Goal: Complete application form: Complete application form

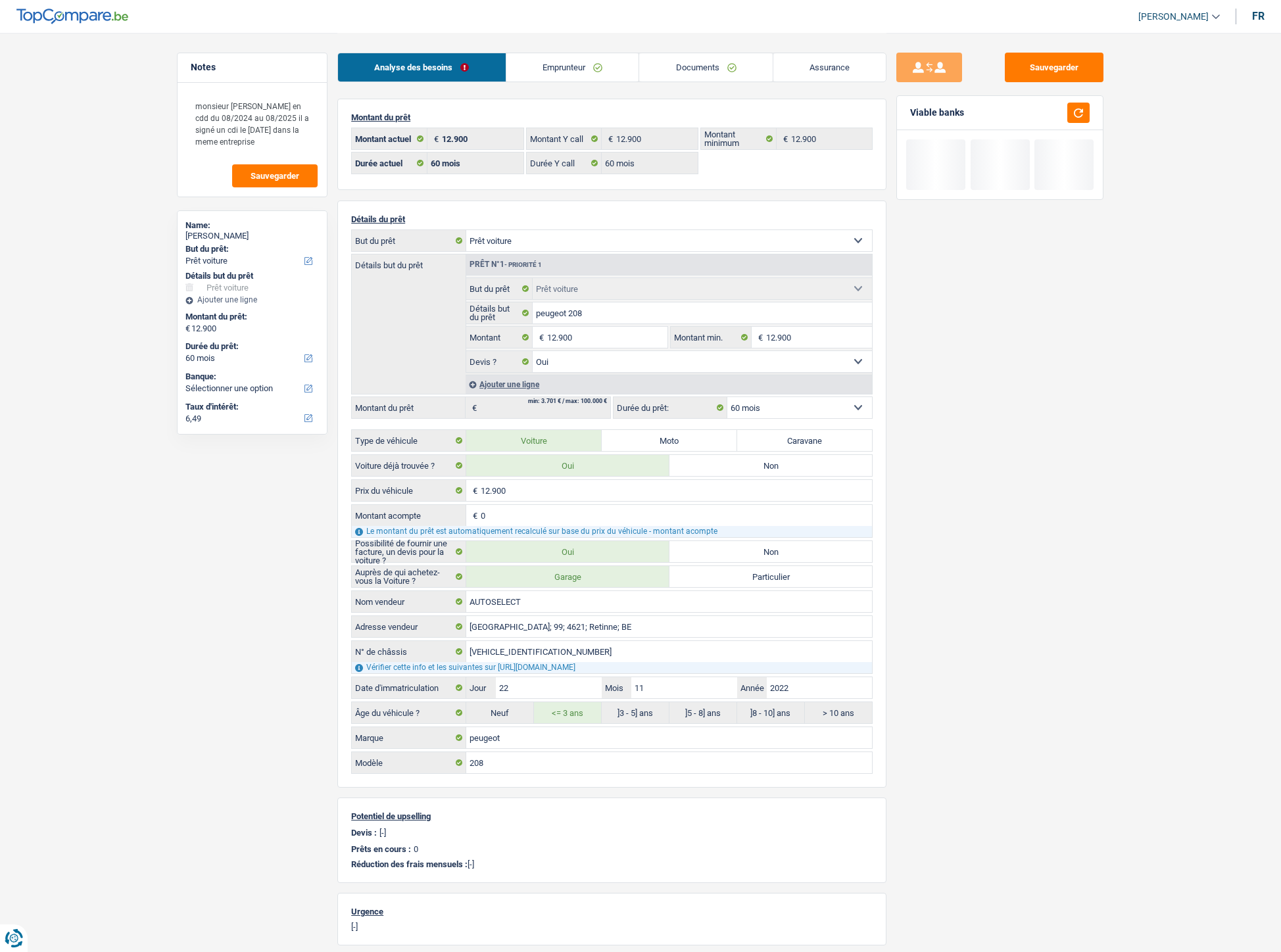
select select "car"
select select "60"
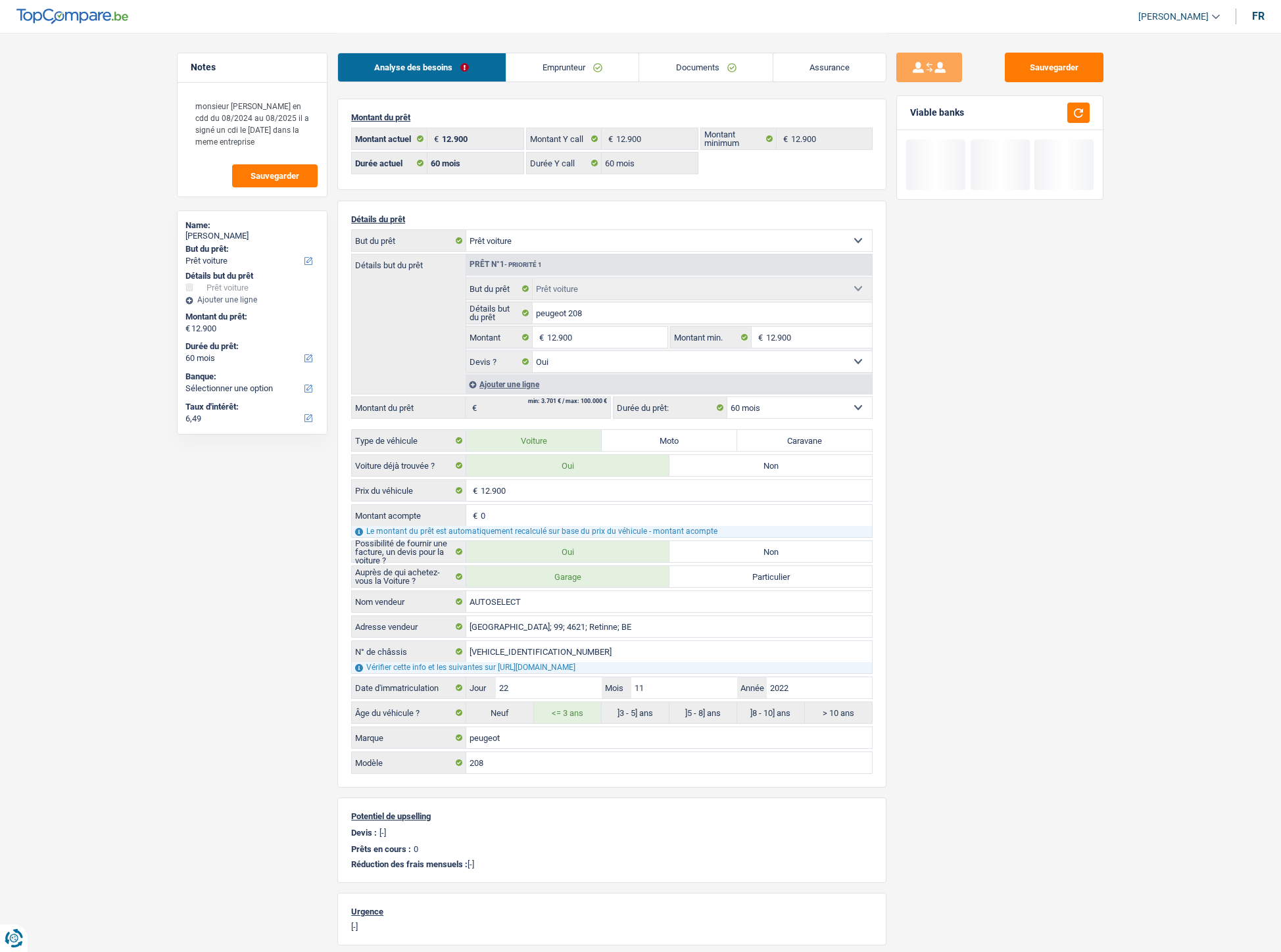
select select "car"
select select "yes"
select select "60"
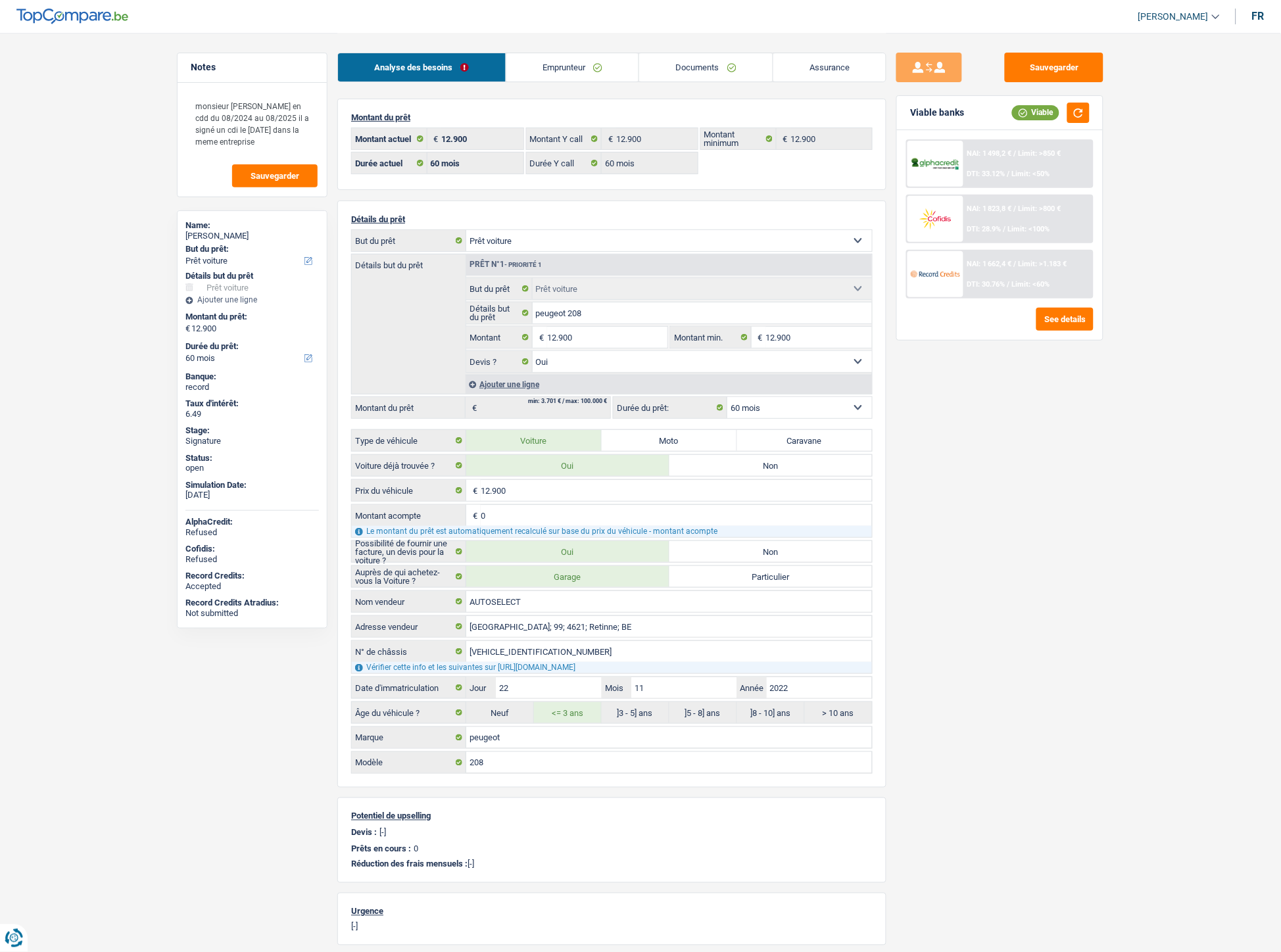
drag, startPoint x: 682, startPoint y: 63, endPoint x: 600, endPoint y: 7, distance: 99.3
click at [682, 63] on link "Documents" at bounding box center [706, 67] width 133 height 29
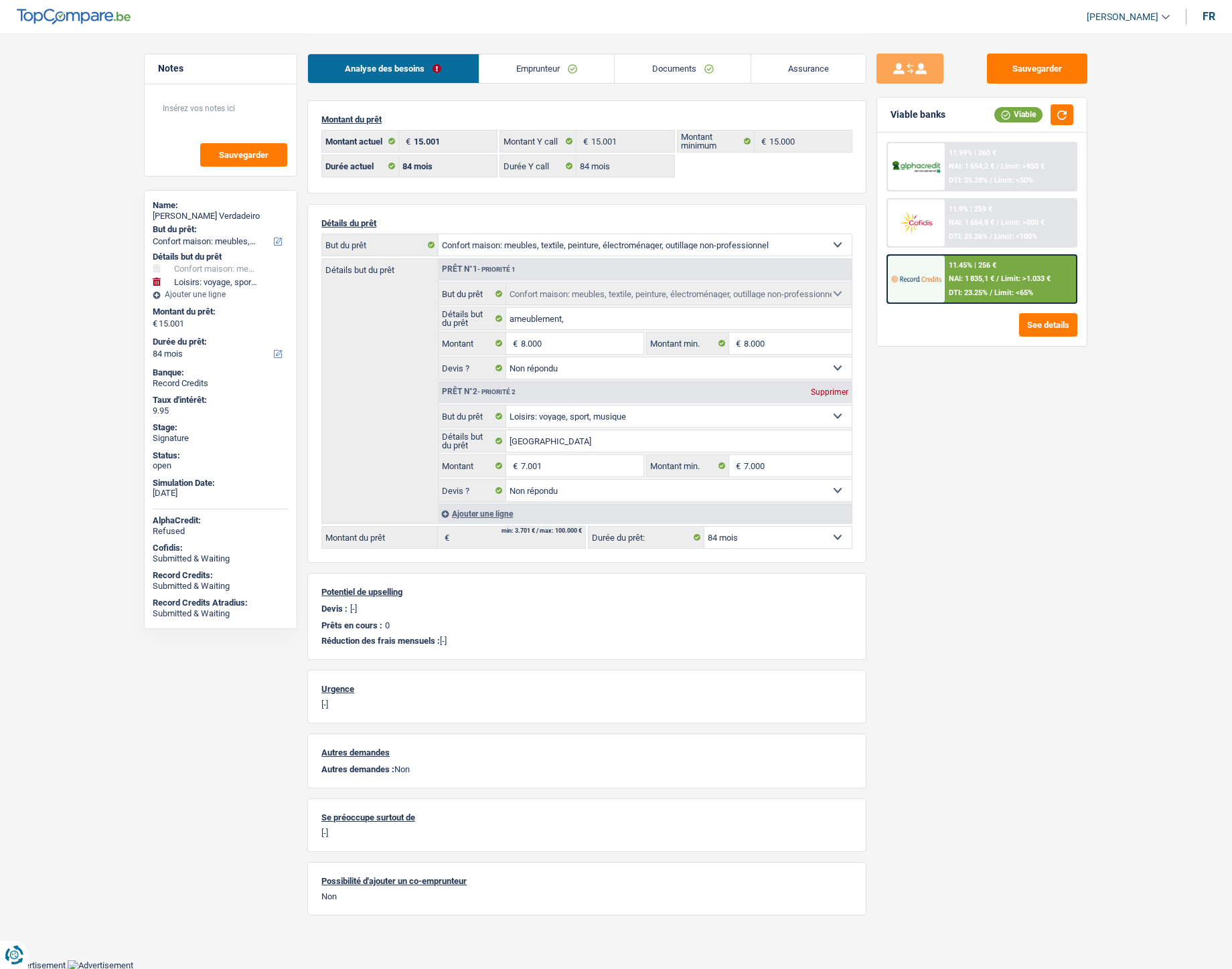
select select "household"
select select "hobbies"
select select "84"
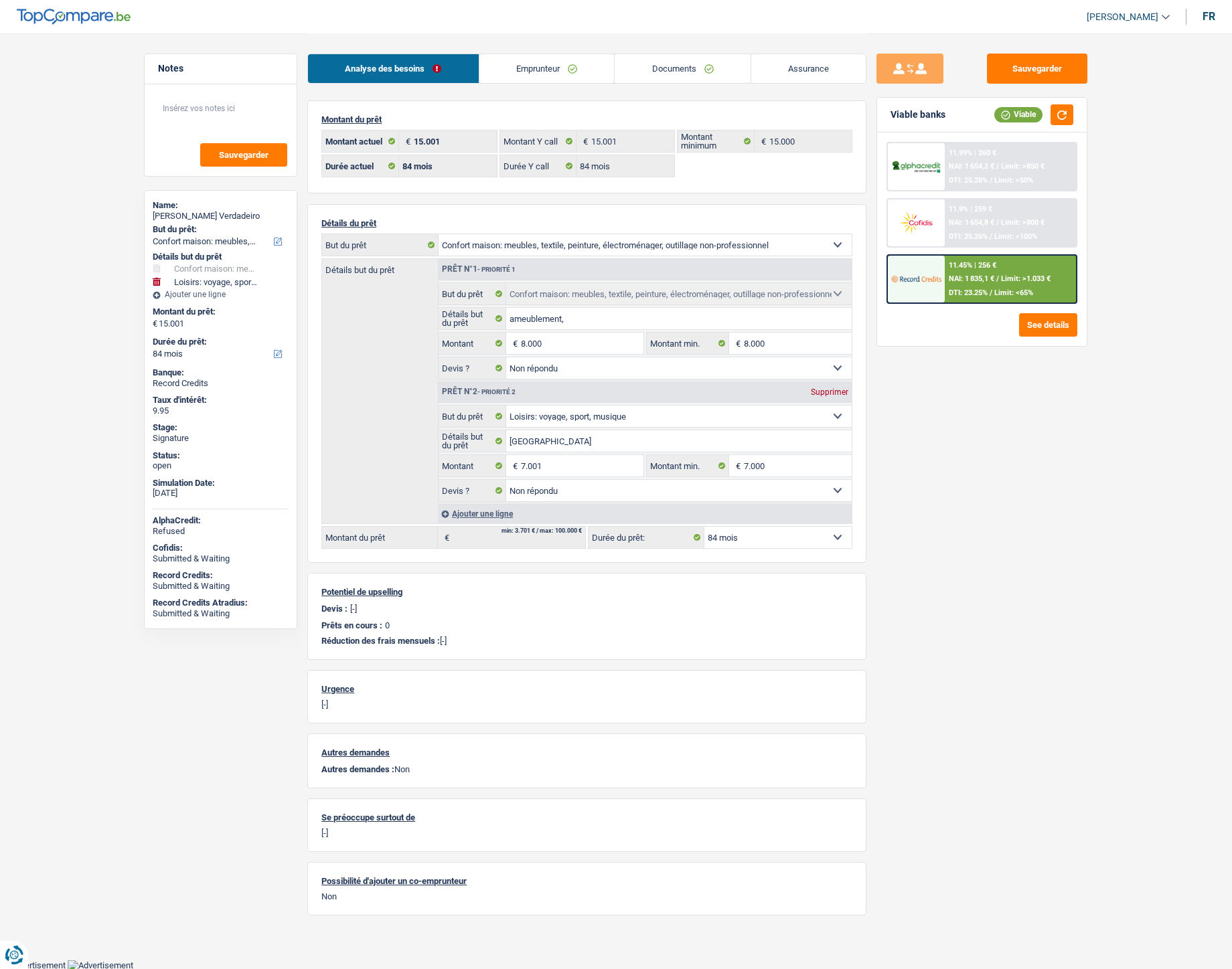
select select "84"
select select "household"
select select "not_answered"
select select "hobbies"
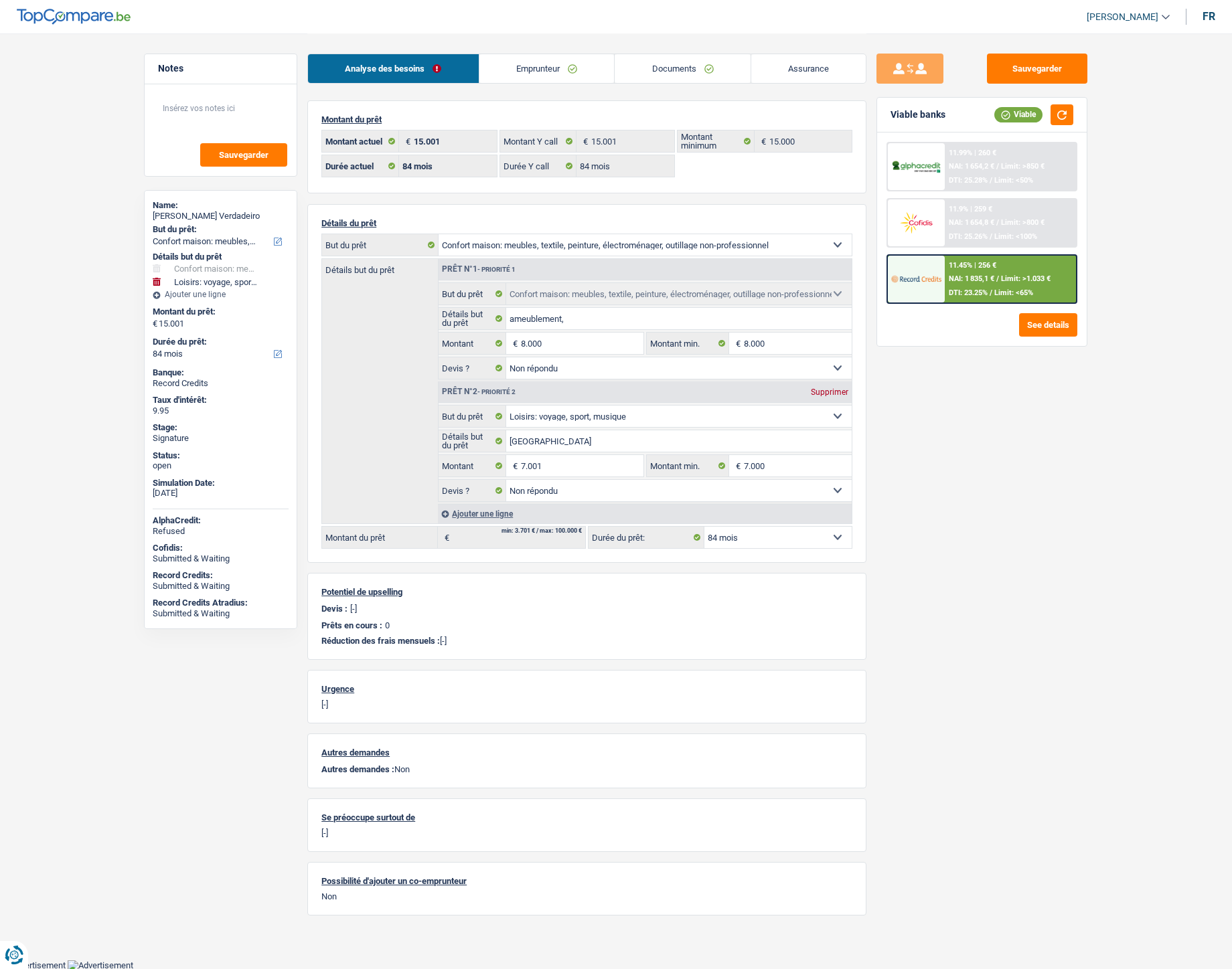
select select "not_answered"
select select "84"
click at [962, 262] on div "11.45% | 256 €" at bounding box center [972, 265] width 48 height 9
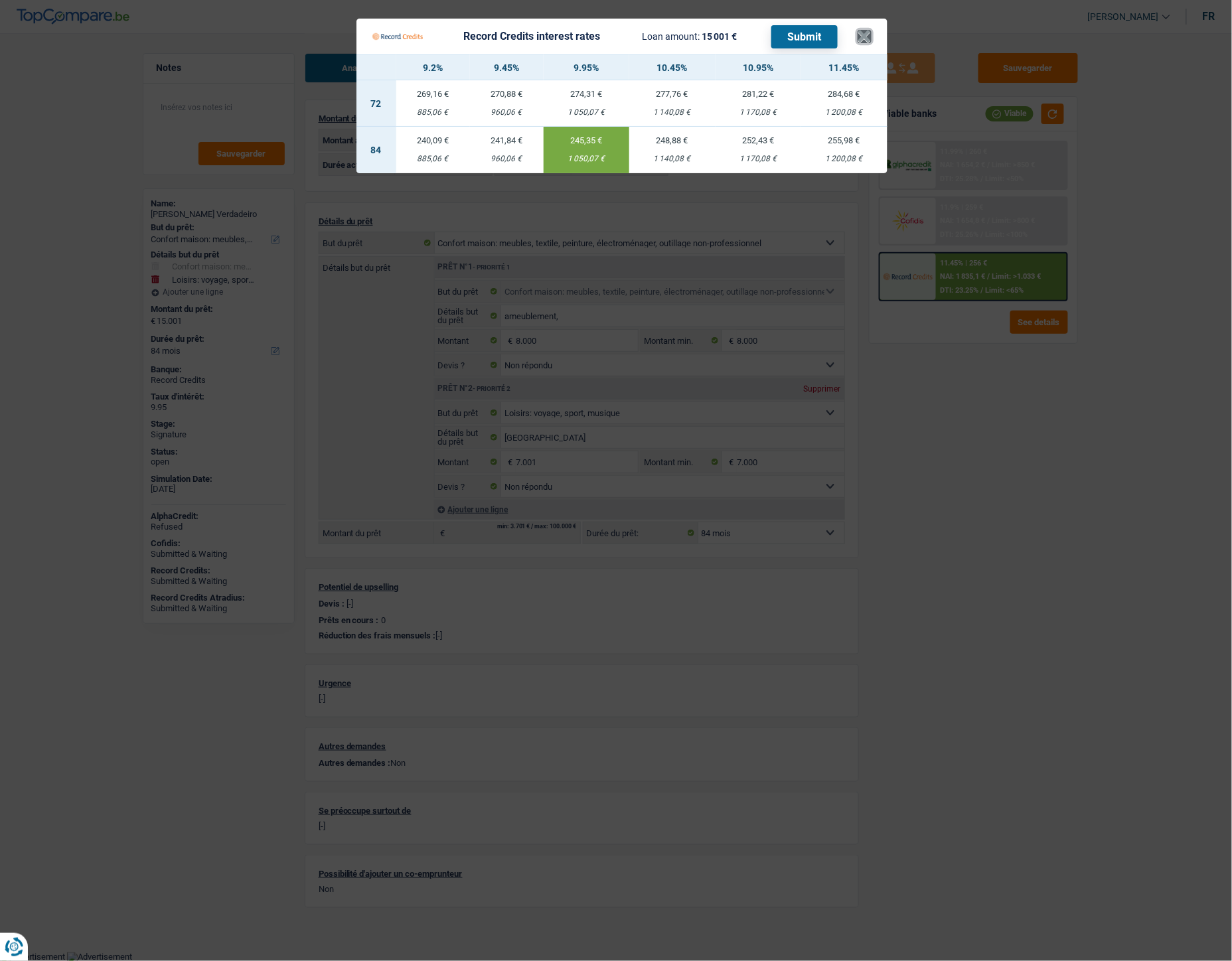
click at [868, 35] on button "×" at bounding box center [864, 36] width 14 height 13
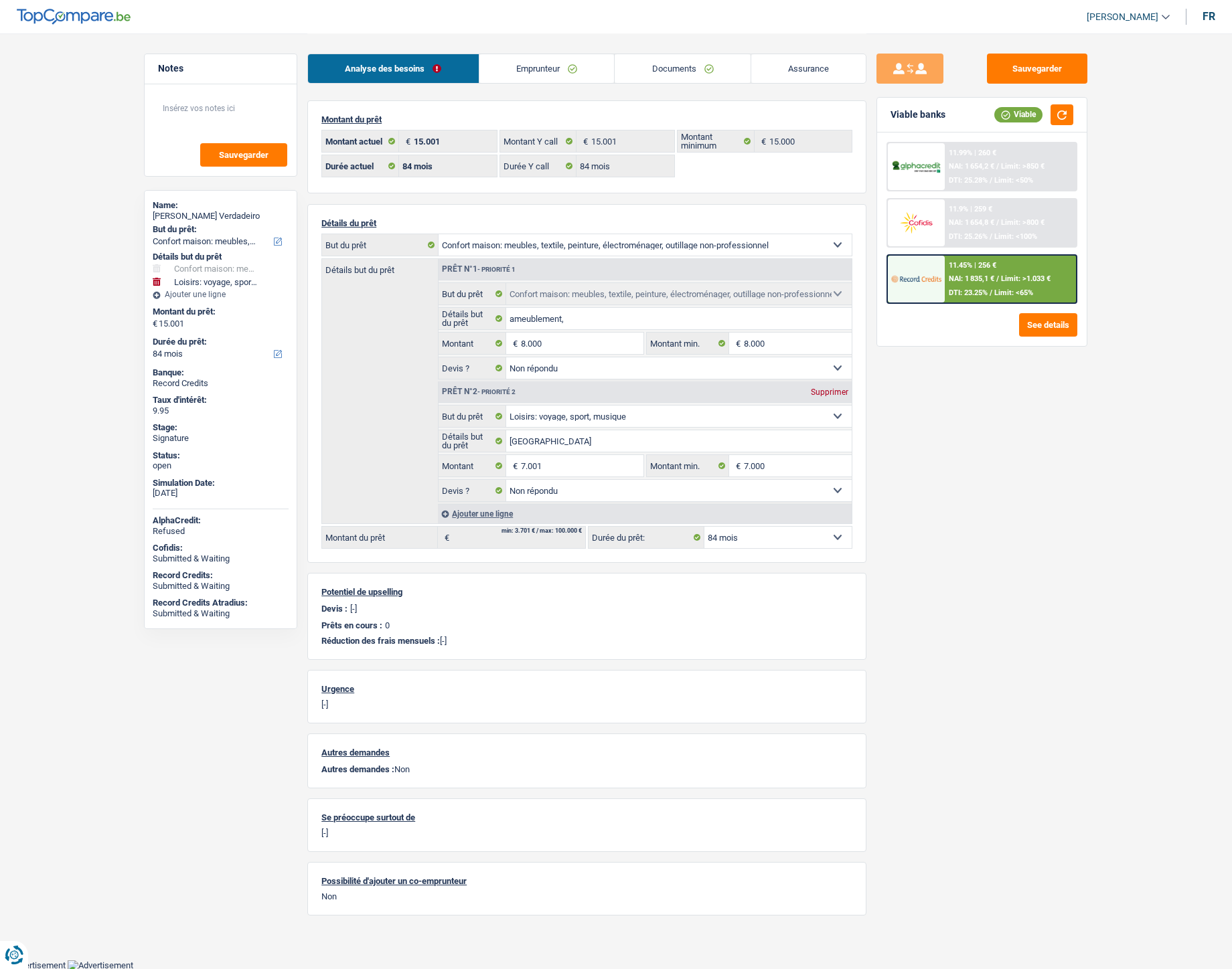
click at [692, 69] on link "Documents" at bounding box center [683, 69] width 136 height 29
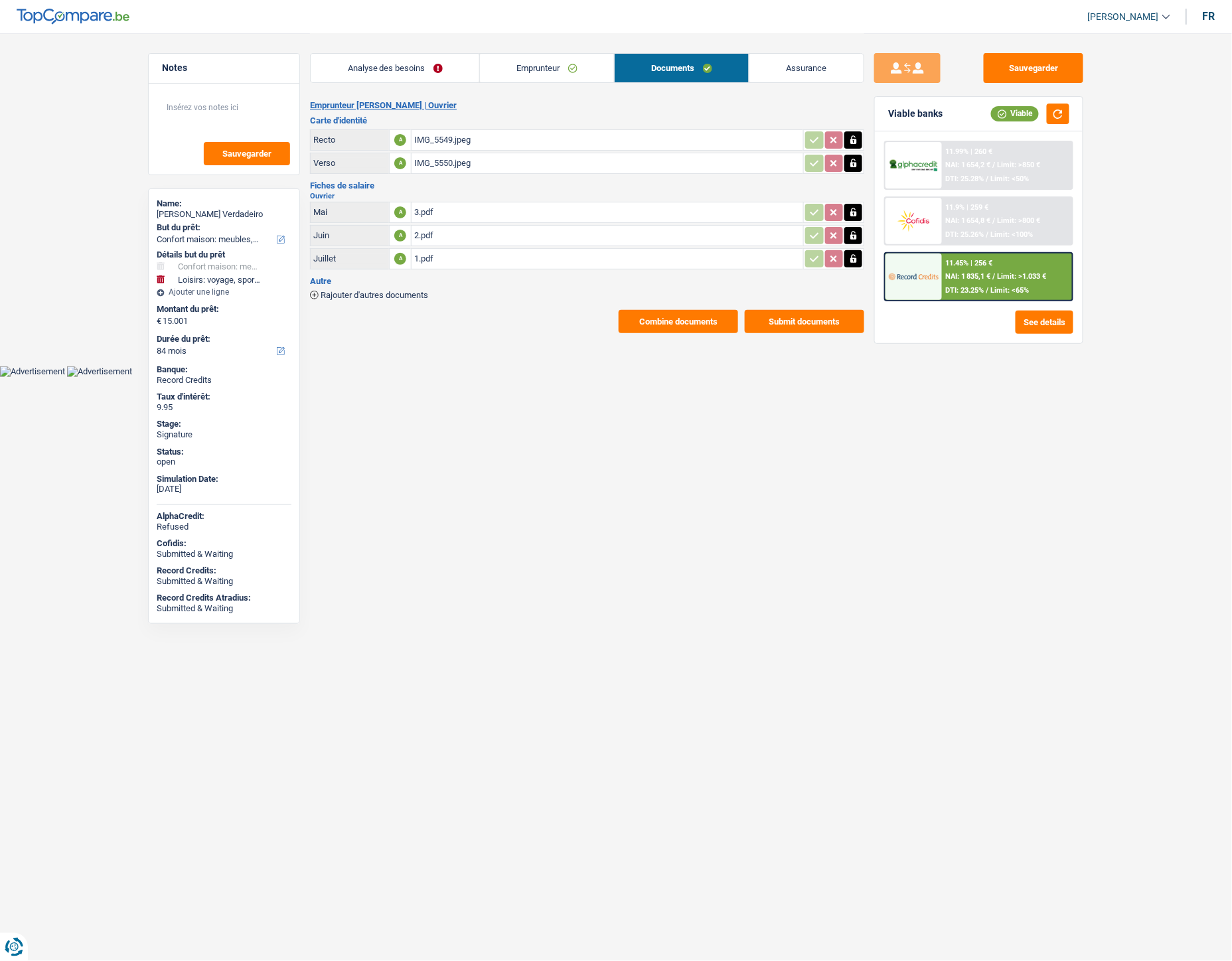
click at [377, 291] on span "Rajouter d'autres documents" at bounding box center [374, 295] width 108 height 9
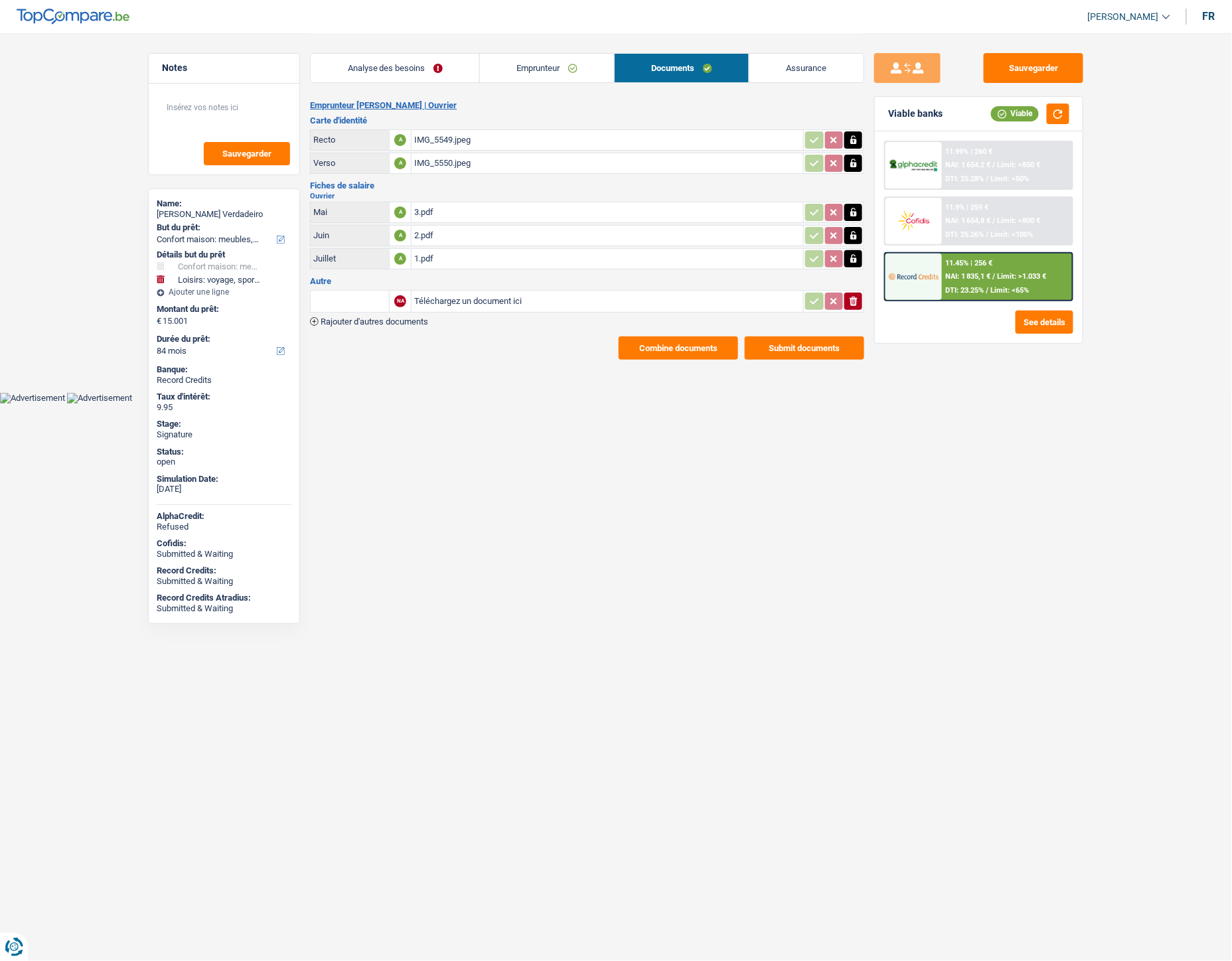
click at [388, 310] on table "NA Téléchargez un document ici ionicons-v5-e" at bounding box center [587, 301] width 555 height 27
click at [392, 317] on span "Rajouter d'autres documents" at bounding box center [374, 321] width 108 height 9
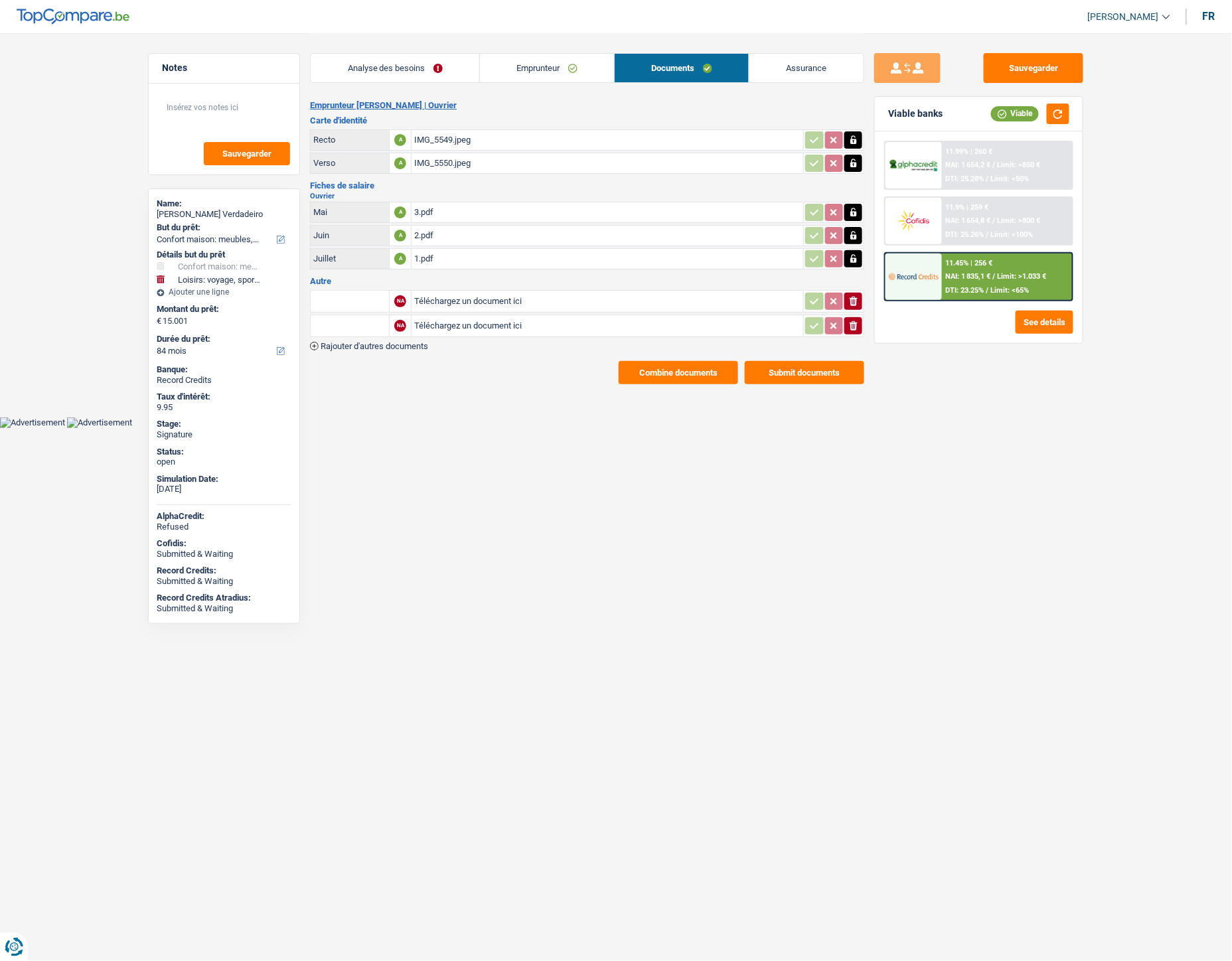
click at [442, 295] on input "Téléchargez un document ici" at bounding box center [607, 301] width 386 height 20
type input "C:\fakepath\CB - ID Marques Verdadeiro.pdf"
click at [408, 342] on span "Rajouter d'autres documents" at bounding box center [374, 346] width 108 height 9
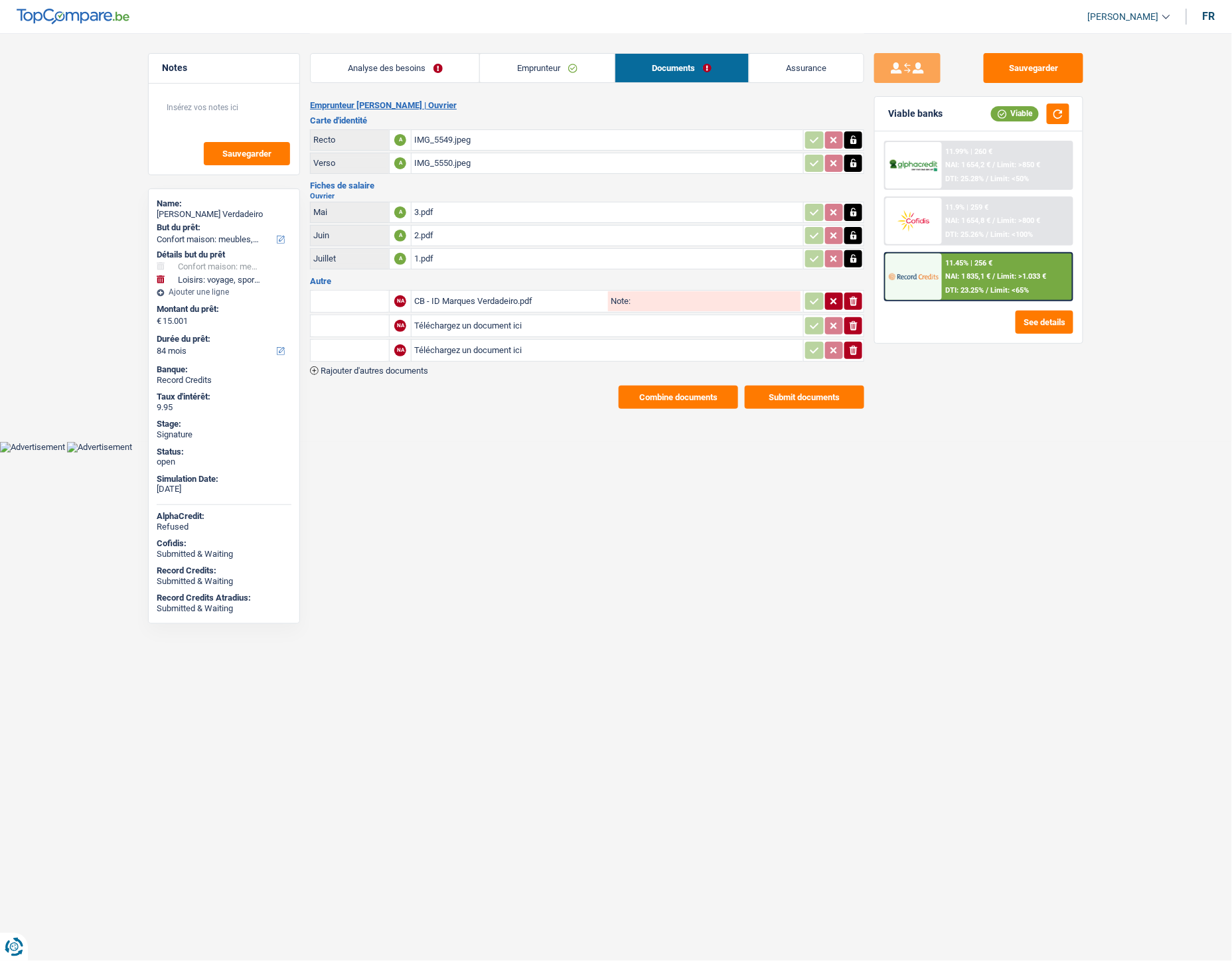
click at [456, 325] on input "Téléchargez un document ici" at bounding box center [607, 326] width 386 height 20
type input "C:\fakepath\Extraits Marques Verdadeiro.pdf"
click at [856, 346] on icon "button" at bounding box center [854, 350] width 8 height 10
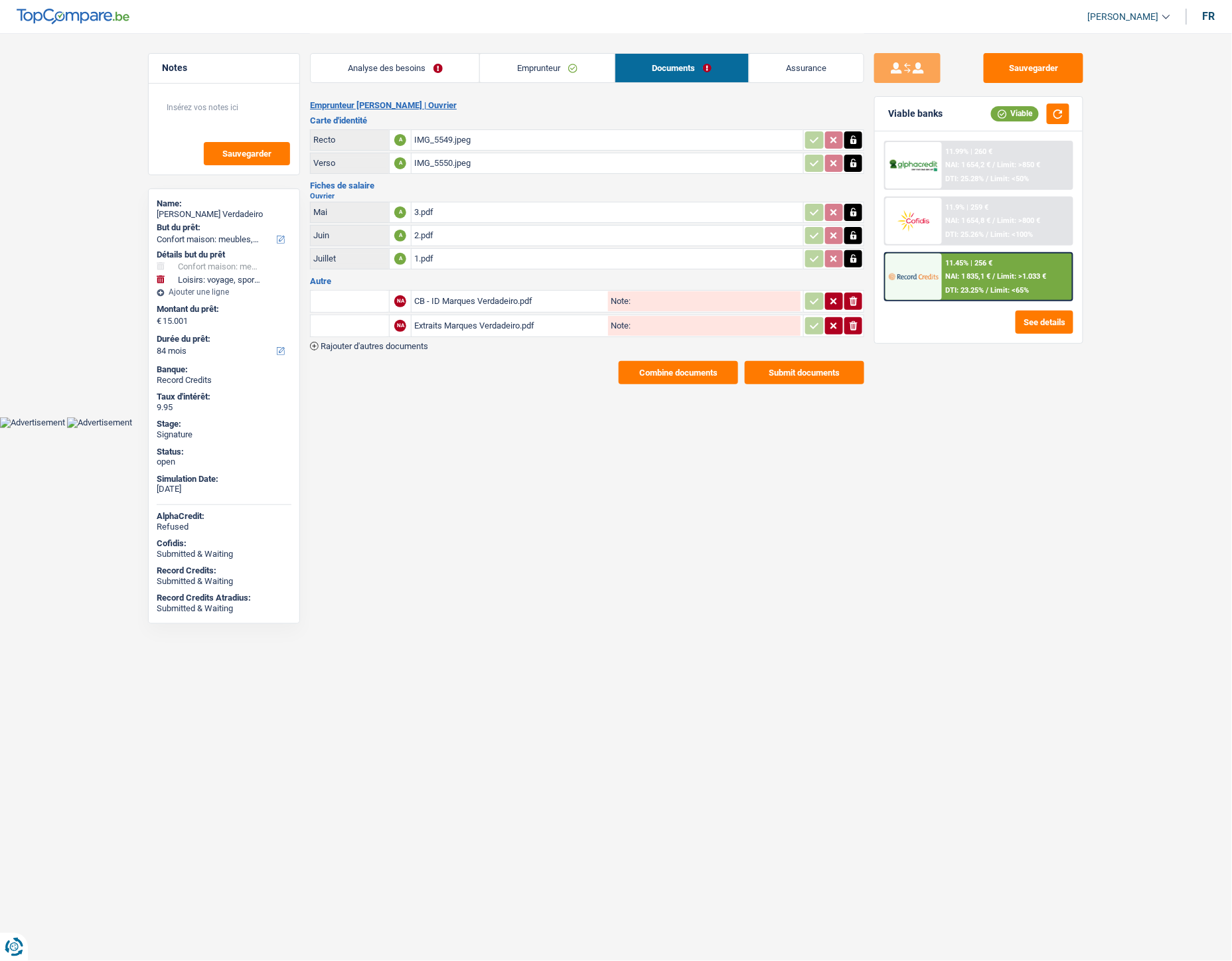
click at [357, 292] on input "text" at bounding box center [350, 301] width 73 height 21
click at [355, 319] on li "Carte bancaire" at bounding box center [385, 328] width 136 height 16
type input "Carte bancaire"
click at [355, 319] on input "text" at bounding box center [350, 326] width 73 height 21
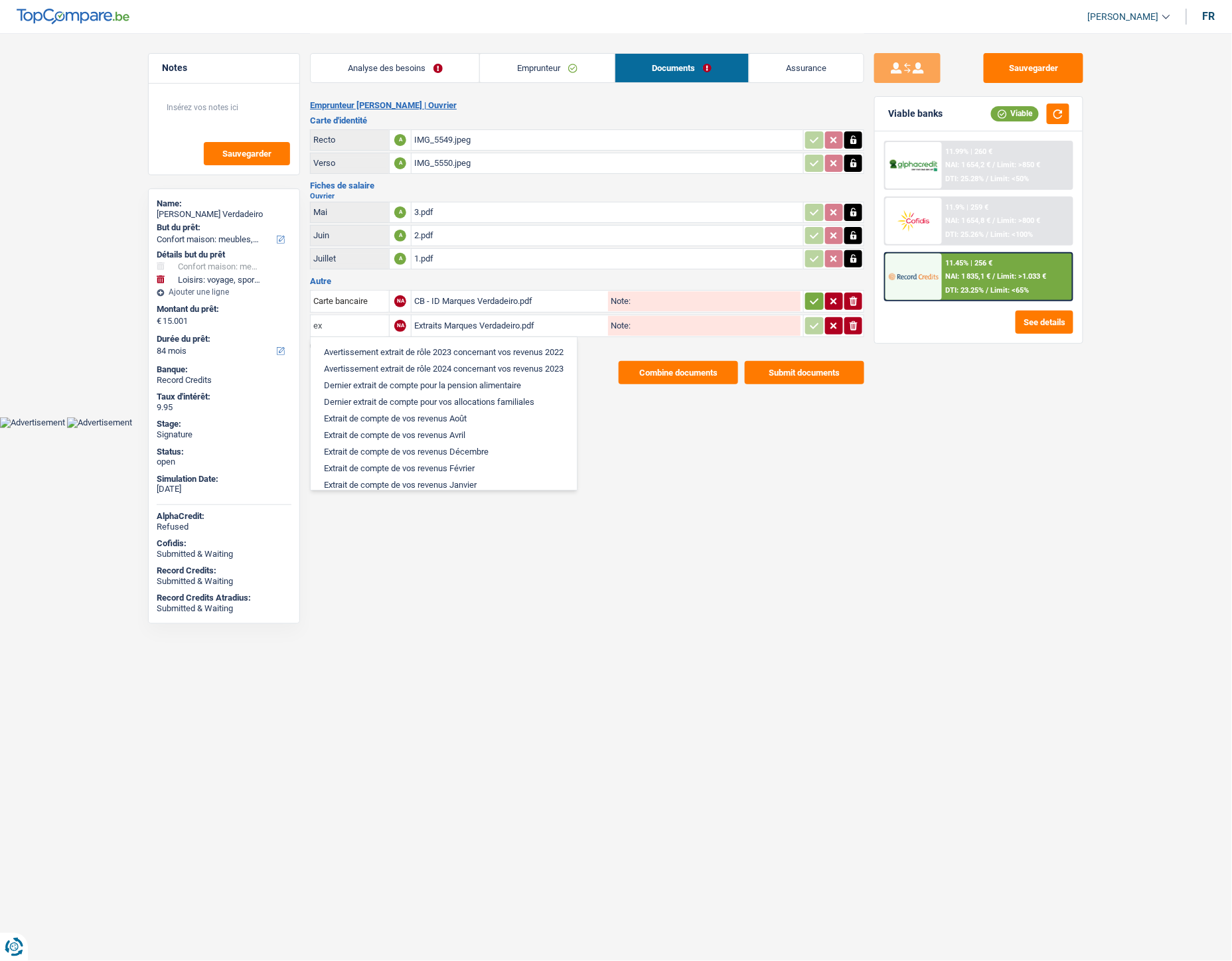
type input "e"
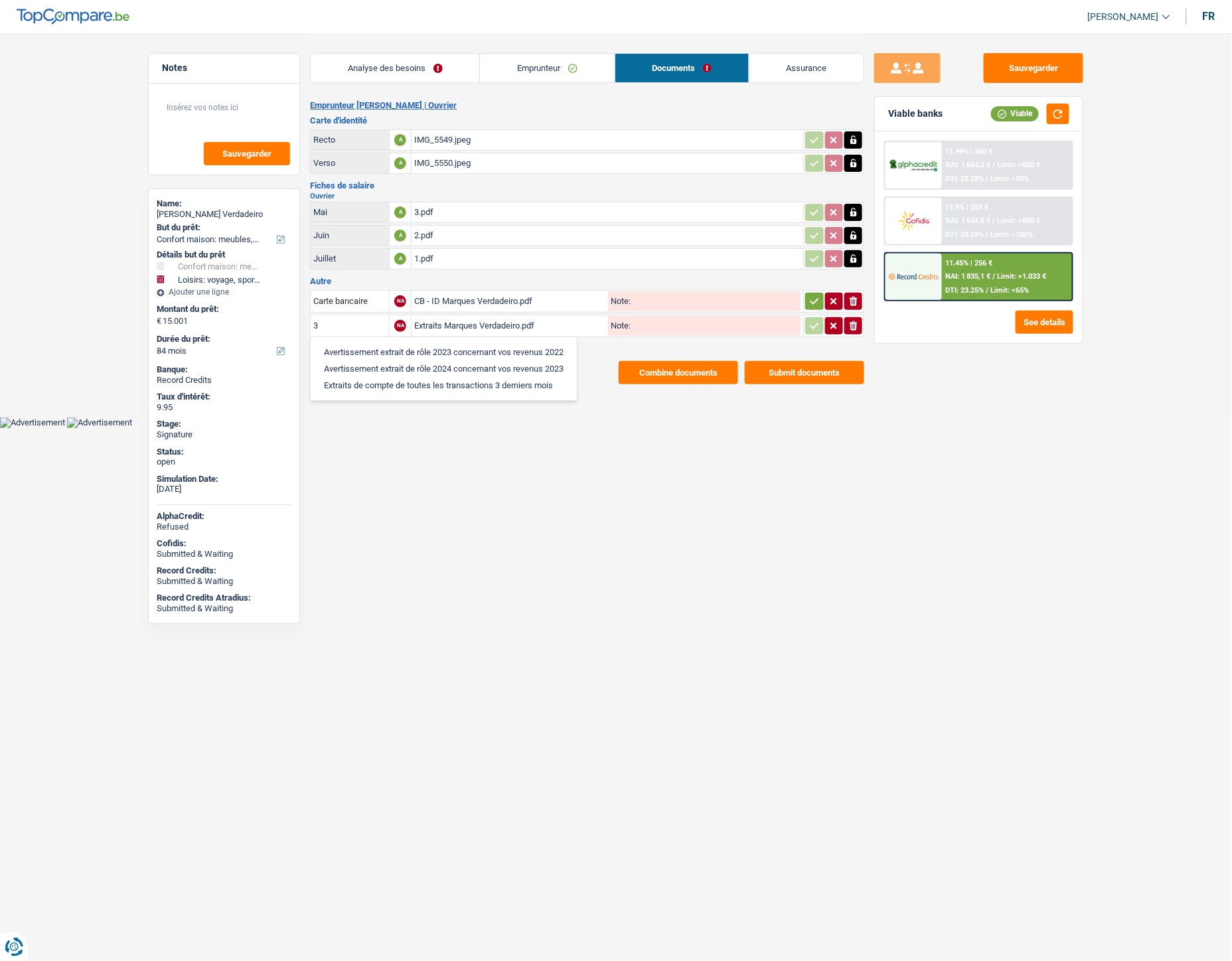
click at [368, 377] on li "Extraits de compte de toutes les transactions 3 derniers mois" at bounding box center [444, 385] width 253 height 16
type input "Extraits de compte de toutes les transactions 3 derniers mois"
click at [816, 297] on icon "button" at bounding box center [814, 301] width 10 height 13
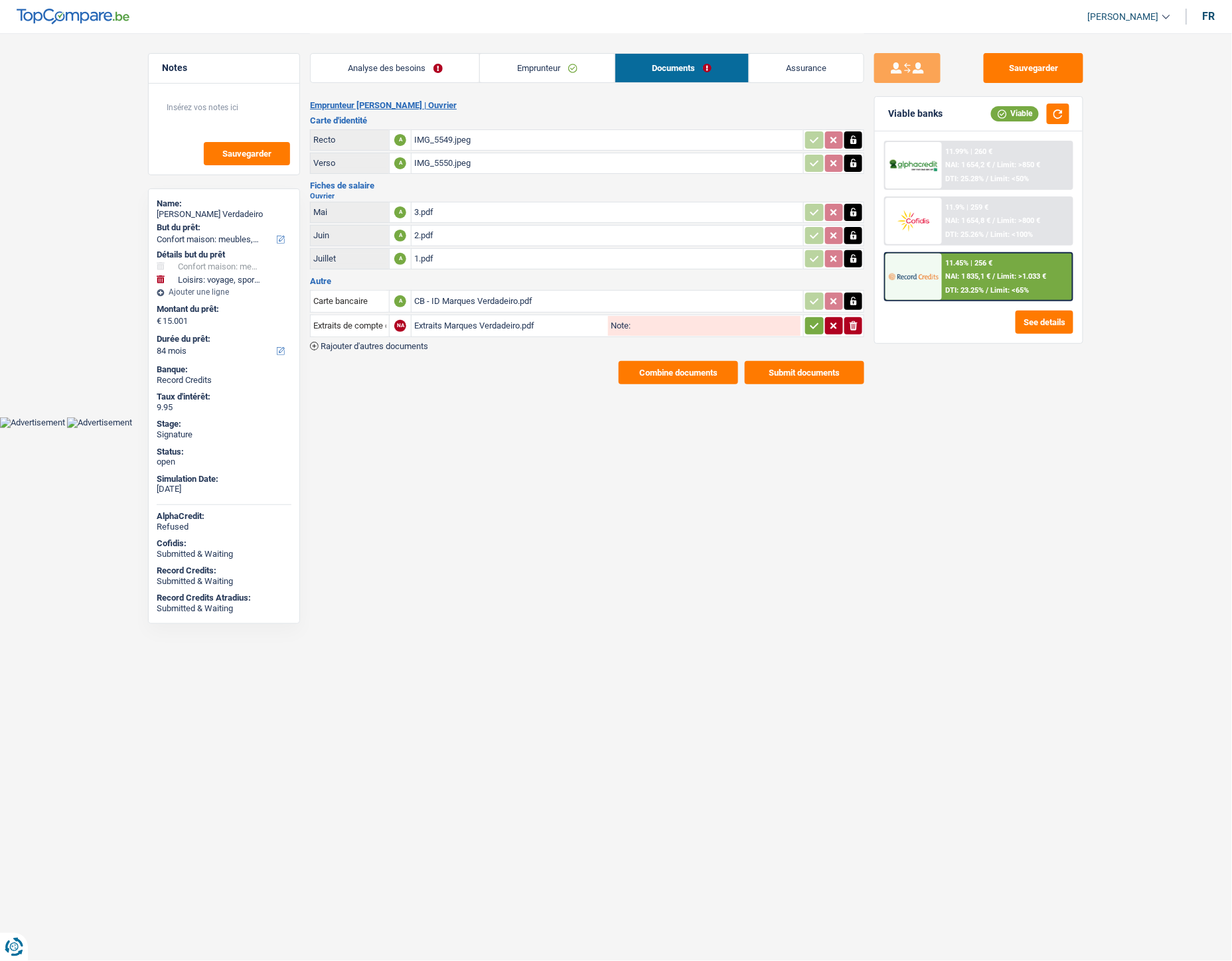
drag, startPoint x: 811, startPoint y: 327, endPoint x: 680, endPoint y: 266, distance: 144.5
click at [811, 327] on icon "button" at bounding box center [814, 326] width 10 height 13
click at [423, 213] on div "3.pdf" at bounding box center [607, 212] width 386 height 20
click at [425, 256] on div "1.pdf" at bounding box center [607, 258] width 386 height 20
click at [458, 428] on html "Vous avez le contrôle de vos données Nous utilisons des cookies, tout comme nos…" at bounding box center [616, 214] width 1232 height 428
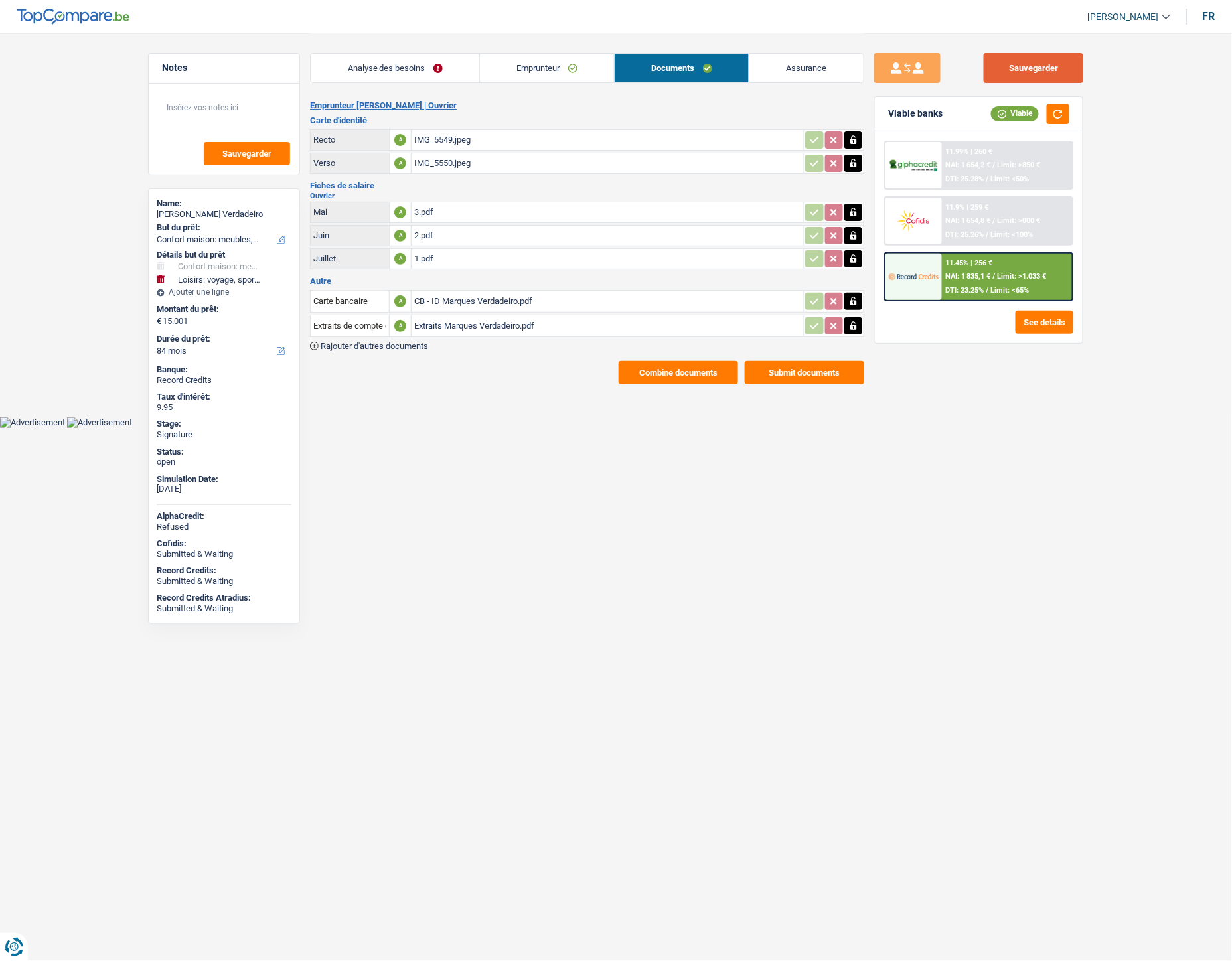
click at [1019, 69] on button "Sauvegarder" at bounding box center [1033, 67] width 100 height 30
click at [662, 365] on button "Combine documents" at bounding box center [679, 373] width 120 height 23
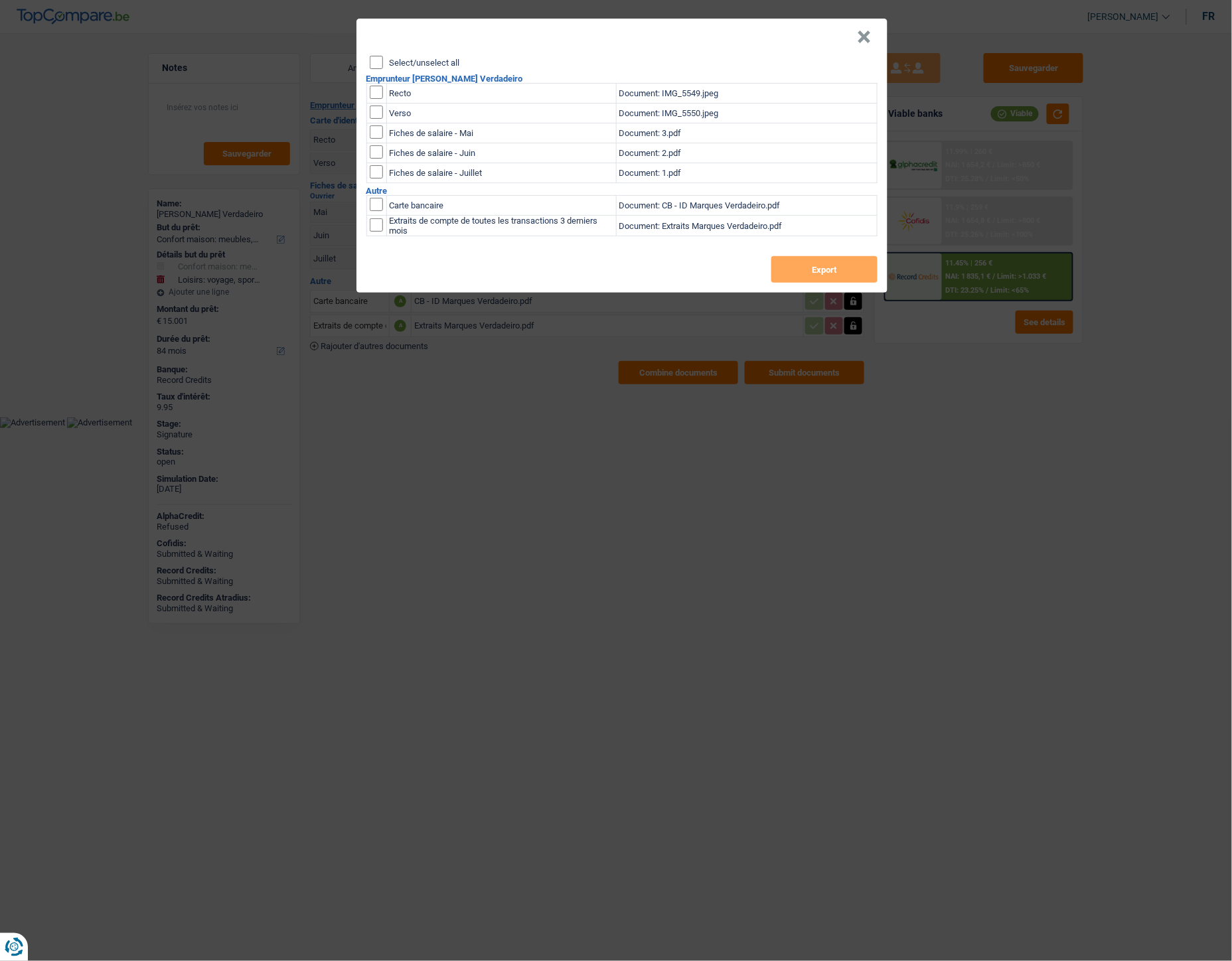
click at [401, 62] on label "Select/unselect all" at bounding box center [425, 63] width 70 height 9
click at [383, 62] on input "Select/unselect all" at bounding box center [376, 62] width 13 height 13
checkbox input "true"
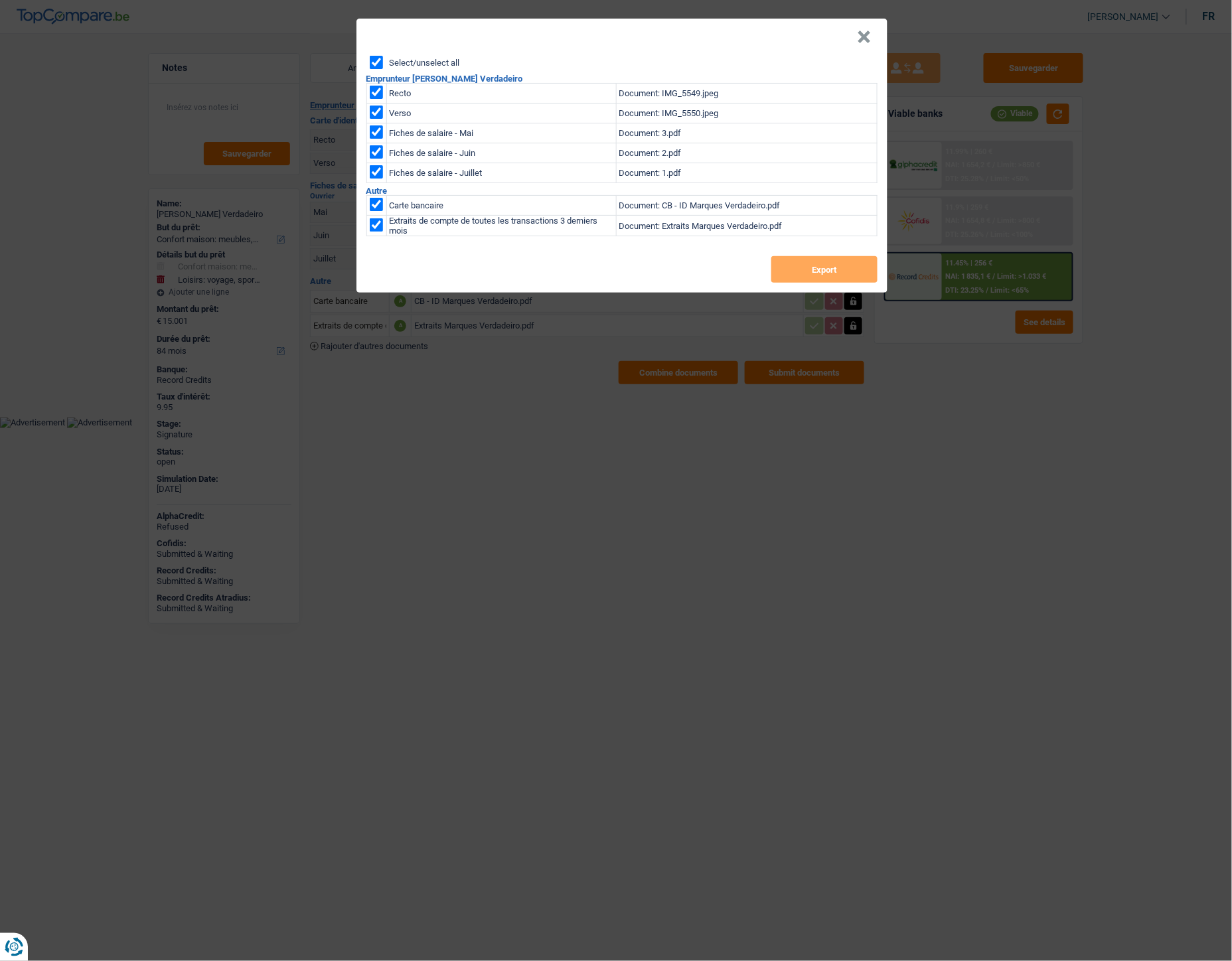
checkbox input "true"
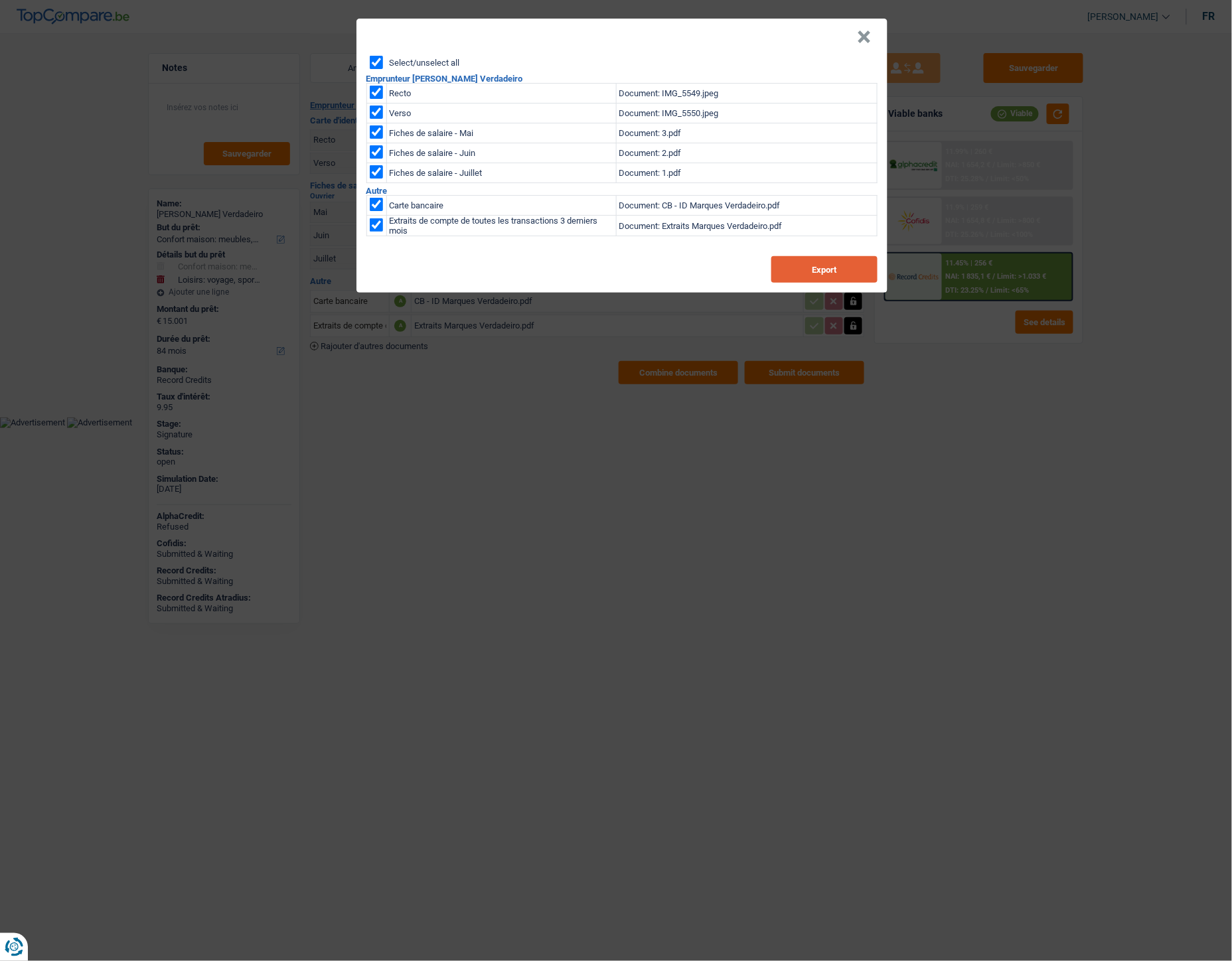
click at [821, 265] on button "Export" at bounding box center [825, 269] width 107 height 27
click at [861, 34] on button "×" at bounding box center [864, 36] width 14 height 13
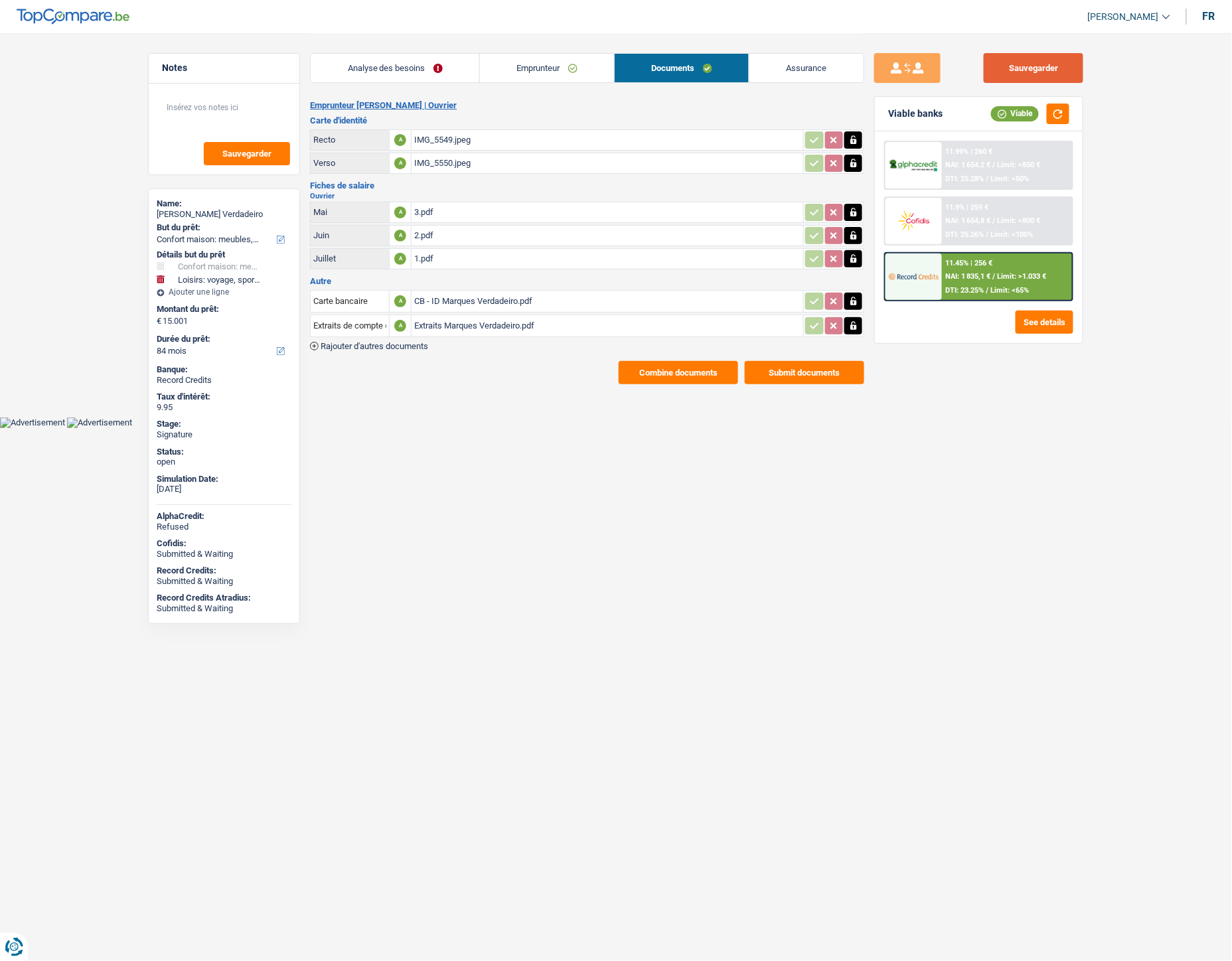
click at [1017, 70] on button "Sauvegarder" at bounding box center [1033, 67] width 100 height 30
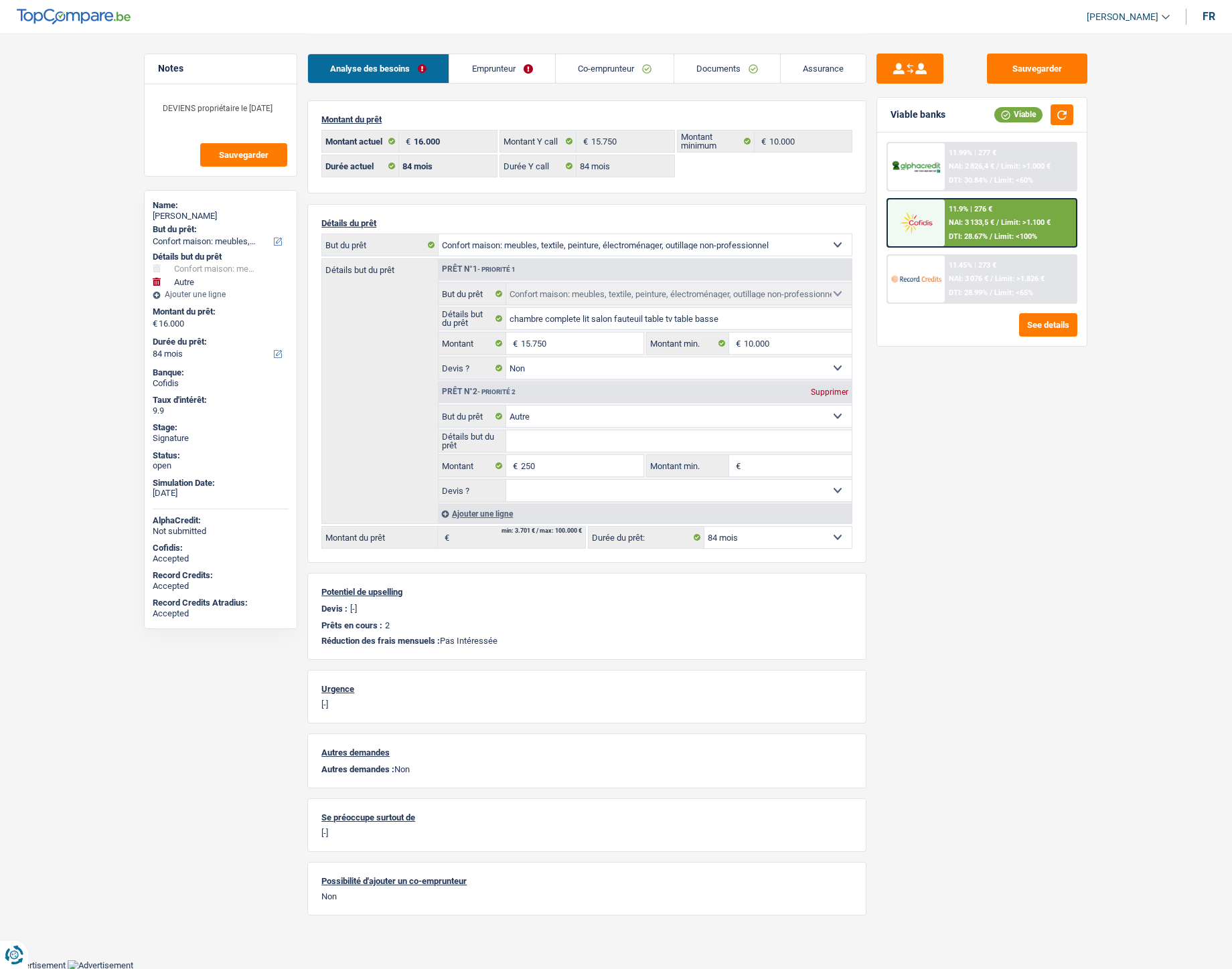
select select "household"
select select "other"
select select "84"
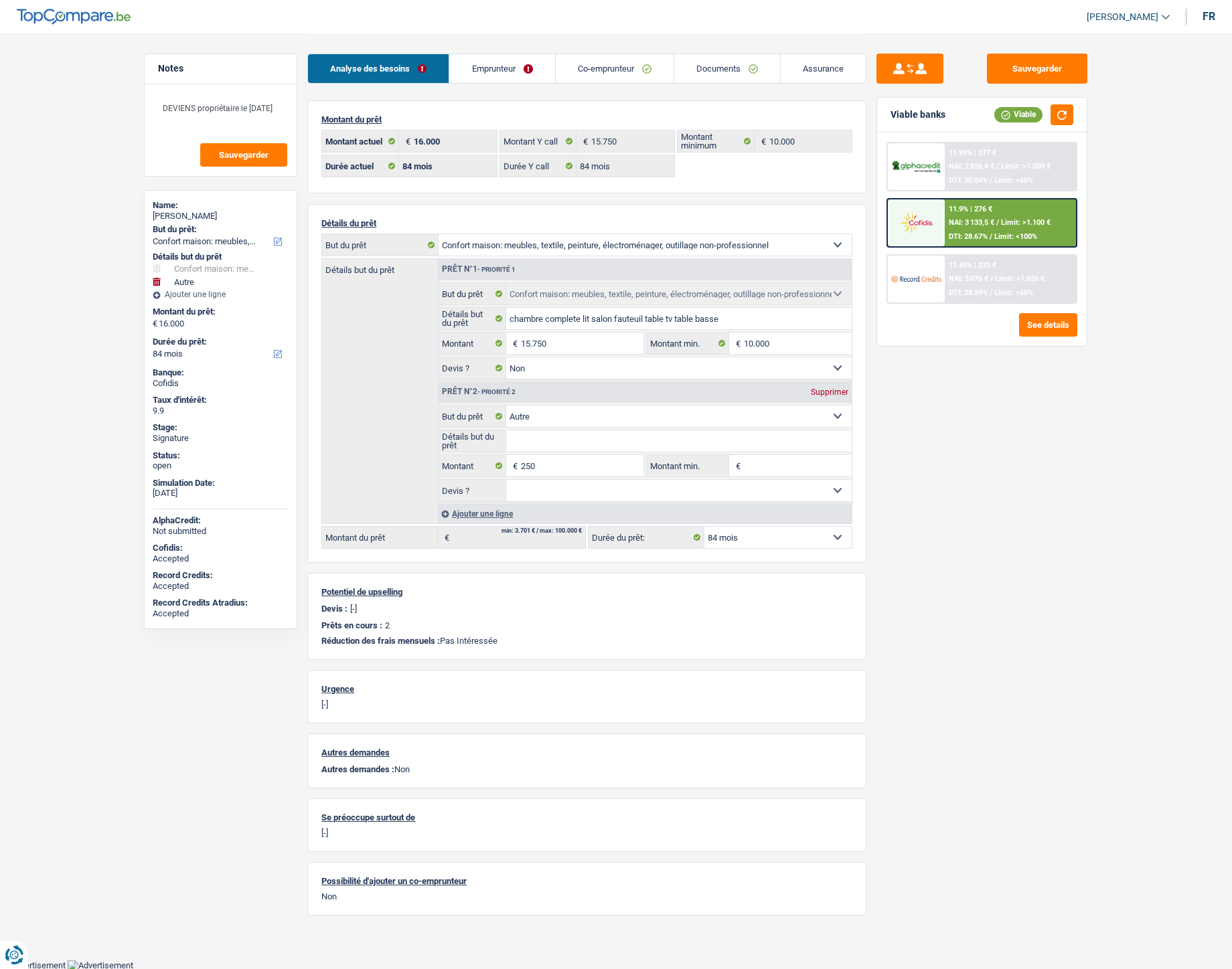
select select "84"
select select "household"
select select "false"
select select "other"
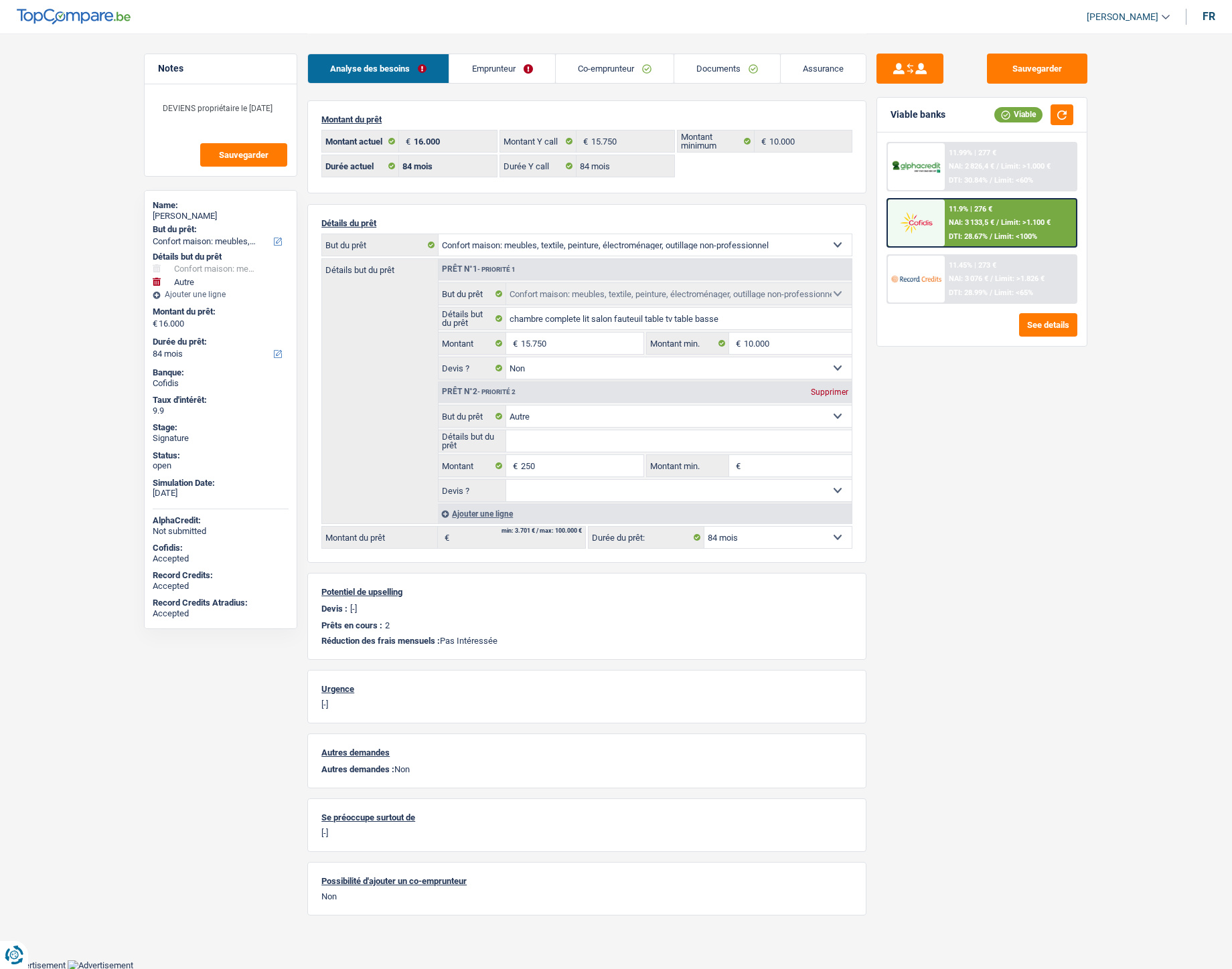
select select "84"
click at [714, 66] on link "Documents" at bounding box center [727, 69] width 106 height 29
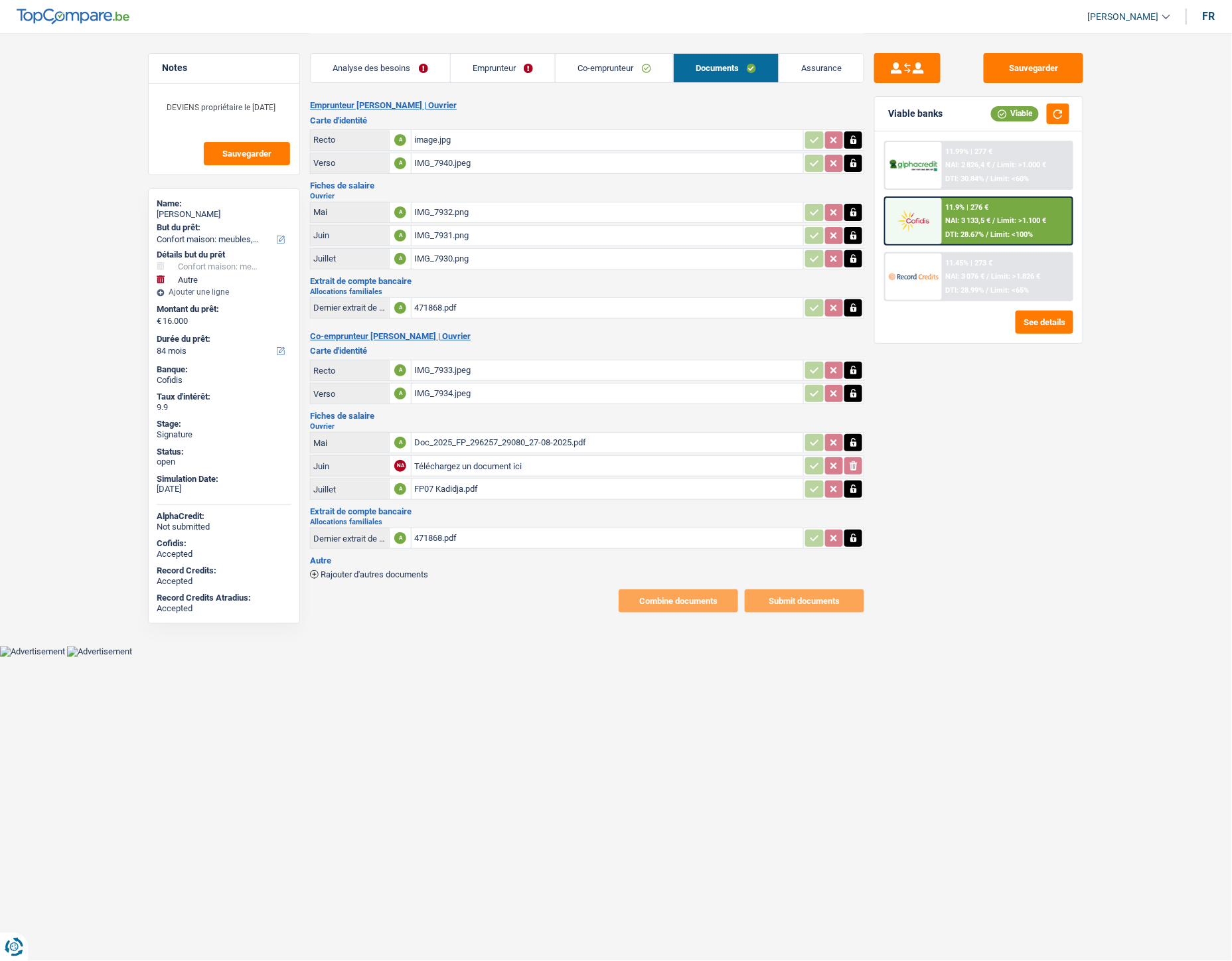
click at [429, 533] on div "471868.pdf" at bounding box center [607, 538] width 386 height 20
click at [337, 570] on span "Rajouter d'autres documents" at bounding box center [374, 574] width 108 height 9
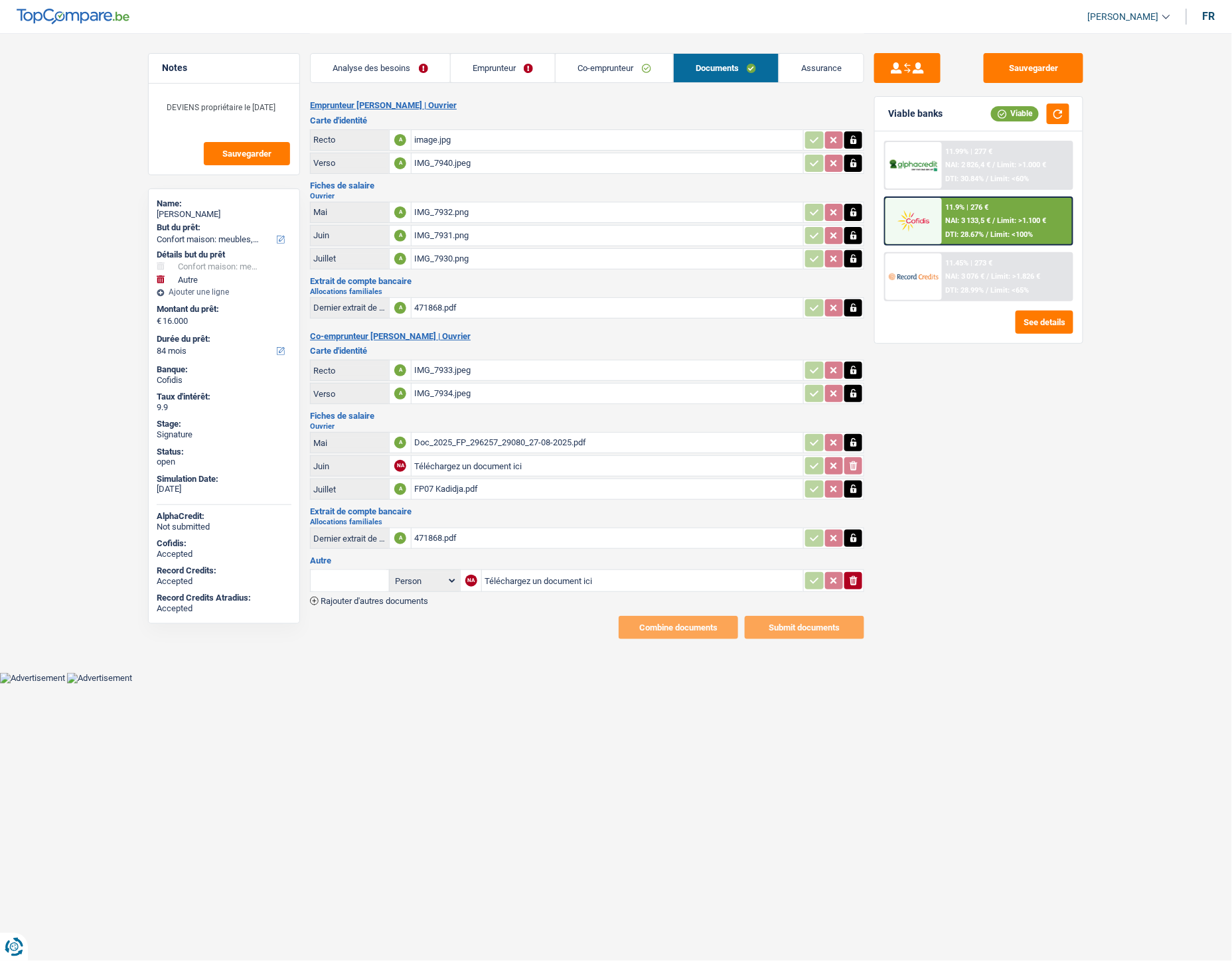
click at [48, 70] on main "Notes DEVIENS propriétaire le 02/09/2025 Sauvegarder Name: Souleymane Sow But d…" at bounding box center [616, 336] width 1232 height 672
click at [385, 600] on div "Emprunteur Souleymane Sow | Ouvrier Carte d'identité Recto A image.jpg Verso A …" at bounding box center [587, 370] width 555 height 539
click at [385, 597] on span "Rajouter d'autres documents" at bounding box center [374, 601] width 108 height 9
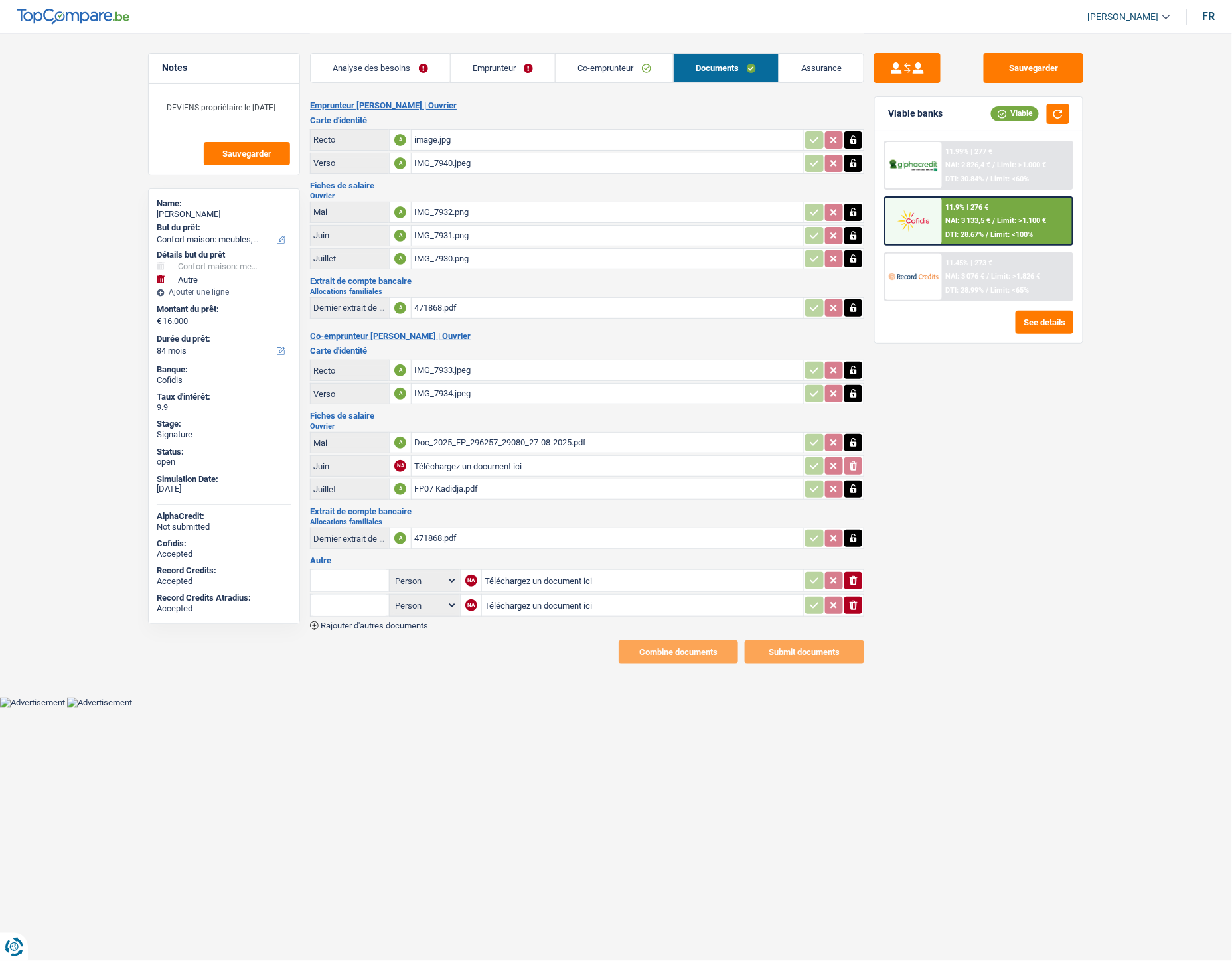
click at [417, 625] on div "Emprunteur Souleymane Sow | Ouvrier Carte d'identité Recto A image.jpg Verso A …" at bounding box center [587, 382] width 555 height 563
click at [407, 621] on span "Rajouter d'autres documents" at bounding box center [374, 625] width 108 height 9
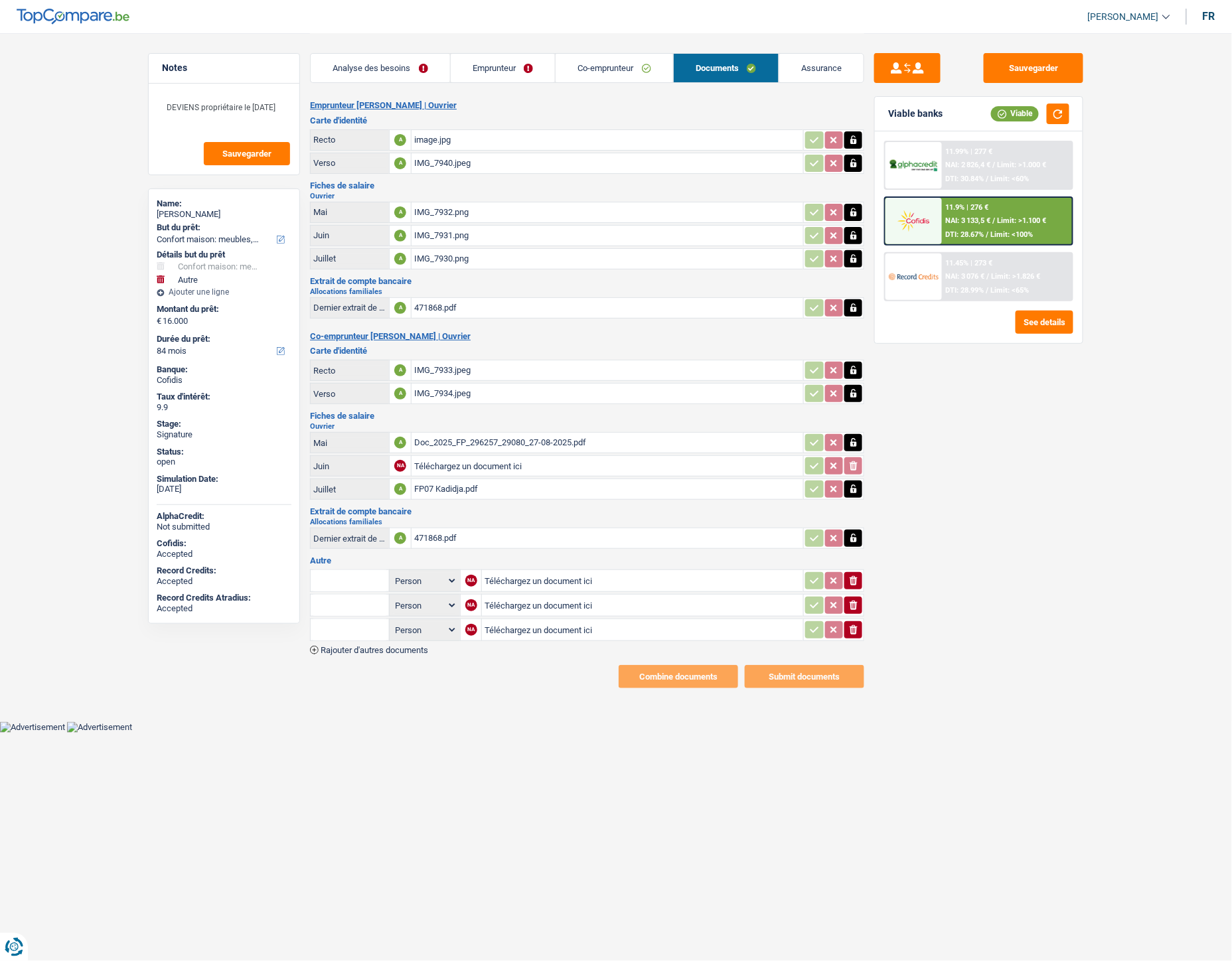
click at [519, 571] on input "Téléchargez un document ici" at bounding box center [642, 580] width 316 height 20
type input "C:\fakepath\ID - CB Sow.pdf"
click at [537, 596] on input "Téléchargez un document ici" at bounding box center [642, 605] width 317 height 20
type input "C:\fakepath\Extrait MMe Sow.pdf"
click at [555, 620] on input "Téléchargez un document ici" at bounding box center [642, 629] width 317 height 20
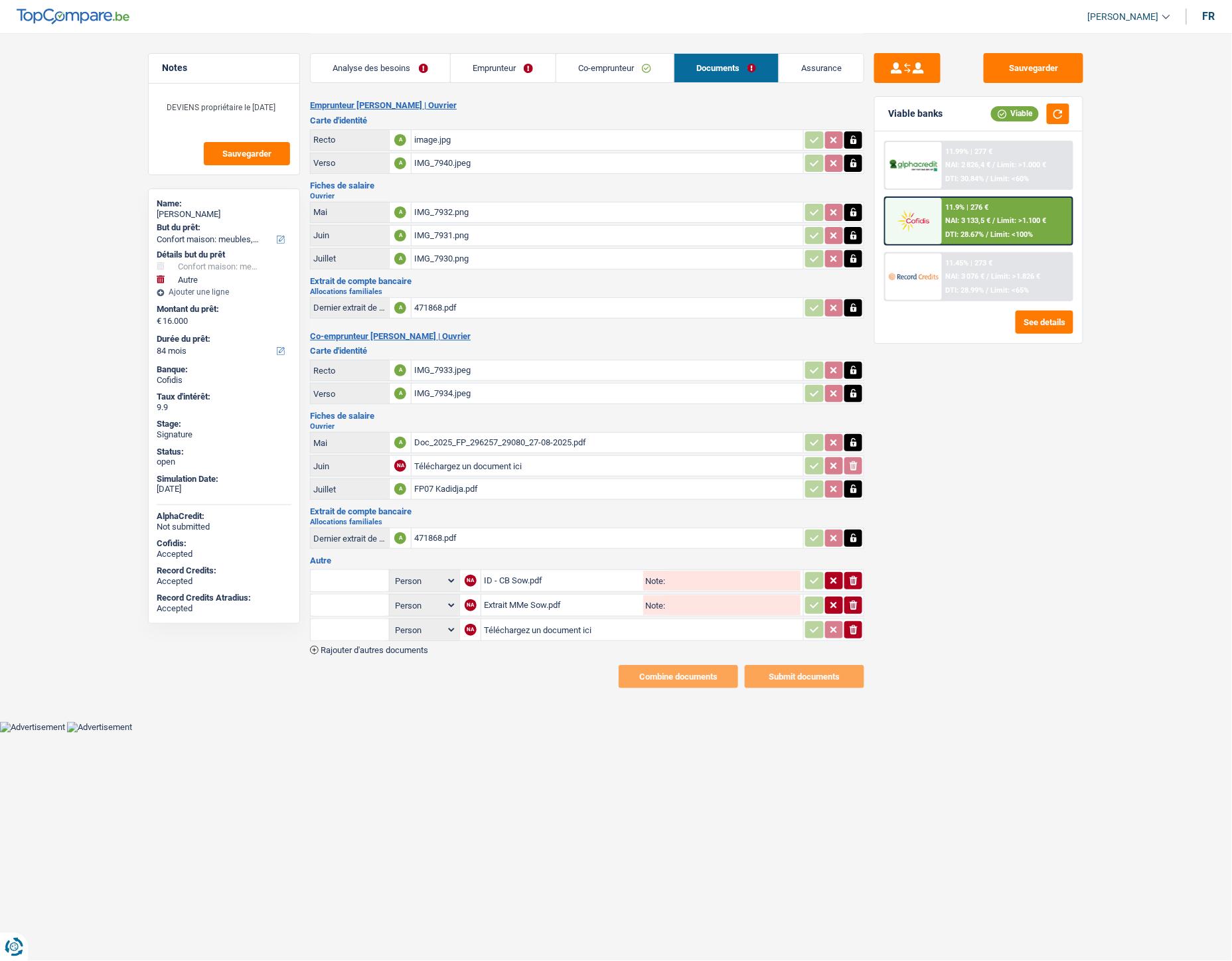
type input "C:\fakepath\Extrait M Sow.pdf"
click at [360, 574] on input "text" at bounding box center [350, 580] width 73 height 21
click at [359, 599] on li "Carte bancaire" at bounding box center [385, 607] width 136 height 16
type input "Carte bancaire"
click at [363, 595] on input "text" at bounding box center [350, 605] width 73 height 21
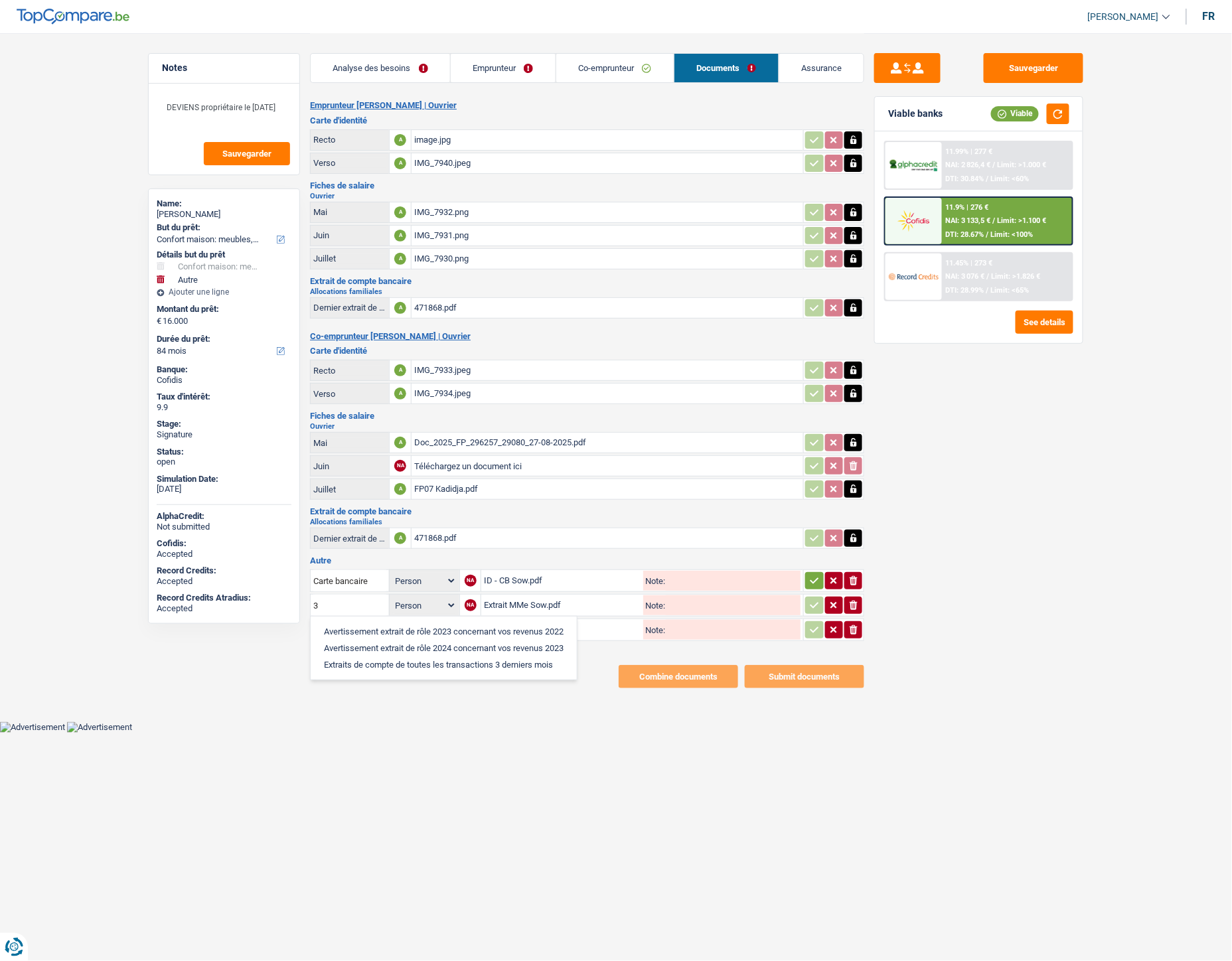
click at [388, 662] on li "Extraits de compte de toutes les transactions 3 derniers mois" at bounding box center [444, 665] width 253 height 16
type input "Extraits de compte de toutes les transactions 3 derniers mois"
click at [349, 619] on input "text" at bounding box center [350, 629] width 73 height 21
click at [453, 686] on li "Extraits de compte de toutes les transactions 3 derniers mois" at bounding box center [444, 689] width 253 height 16
type input "Extraits de compte de toutes les transactions 3 derniers mois"
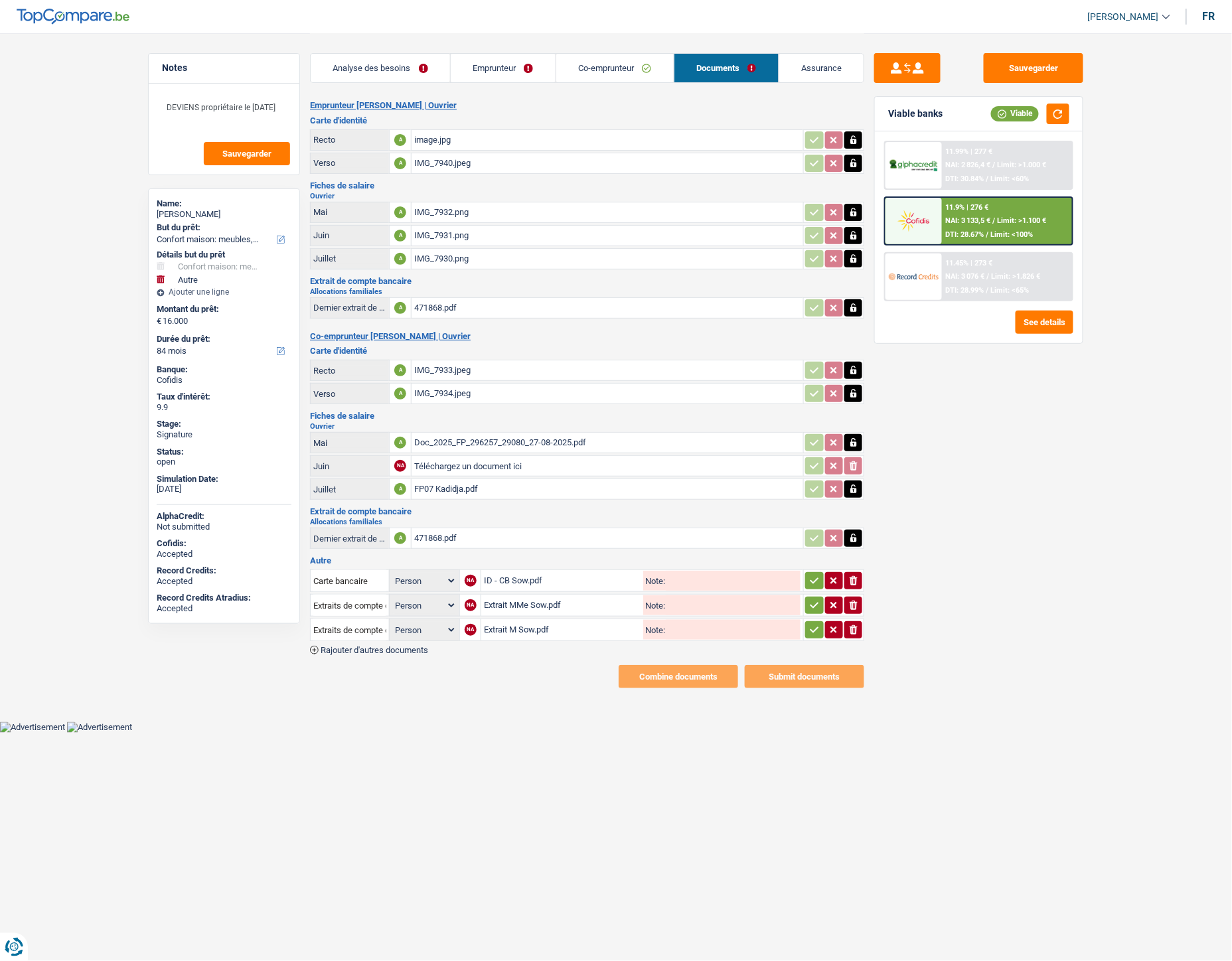
click at [809, 576] on icon "button" at bounding box center [814, 580] width 10 height 13
click at [814, 599] on icon "button" at bounding box center [814, 605] width 10 height 13
click at [816, 623] on icon "button" at bounding box center [814, 629] width 10 height 13
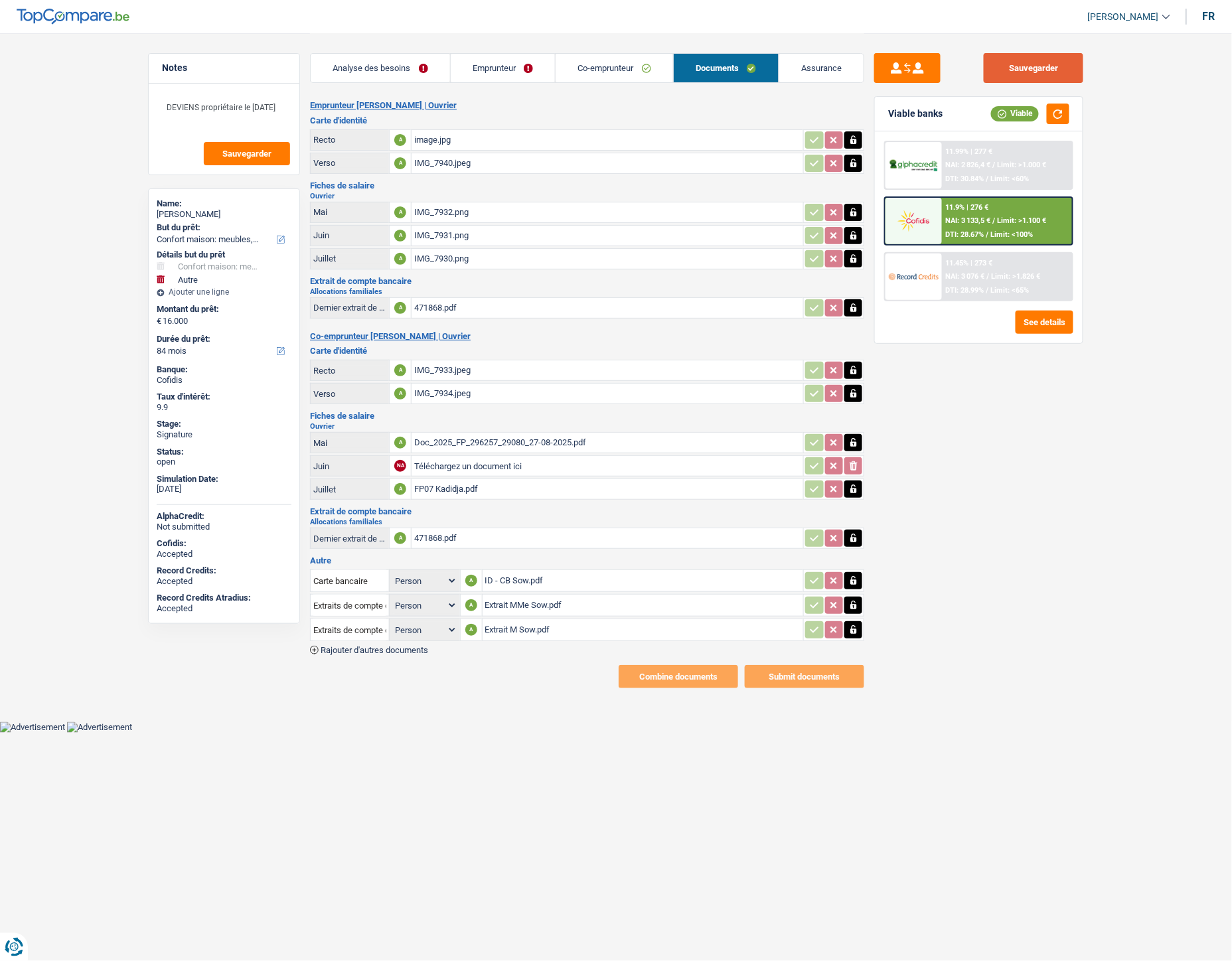
click at [1018, 65] on button "Sauvegarder" at bounding box center [1033, 67] width 100 height 30
drag, startPoint x: 1036, startPoint y: 512, endPoint x: 1032, endPoint y: 468, distance: 44.2
click at [1036, 512] on div "Sauvegarder Viable banks Viable 11.99% | 277 € NAI: 2 826,4 € / Limit: >1.000 €…" at bounding box center [978, 496] width 229 height 887
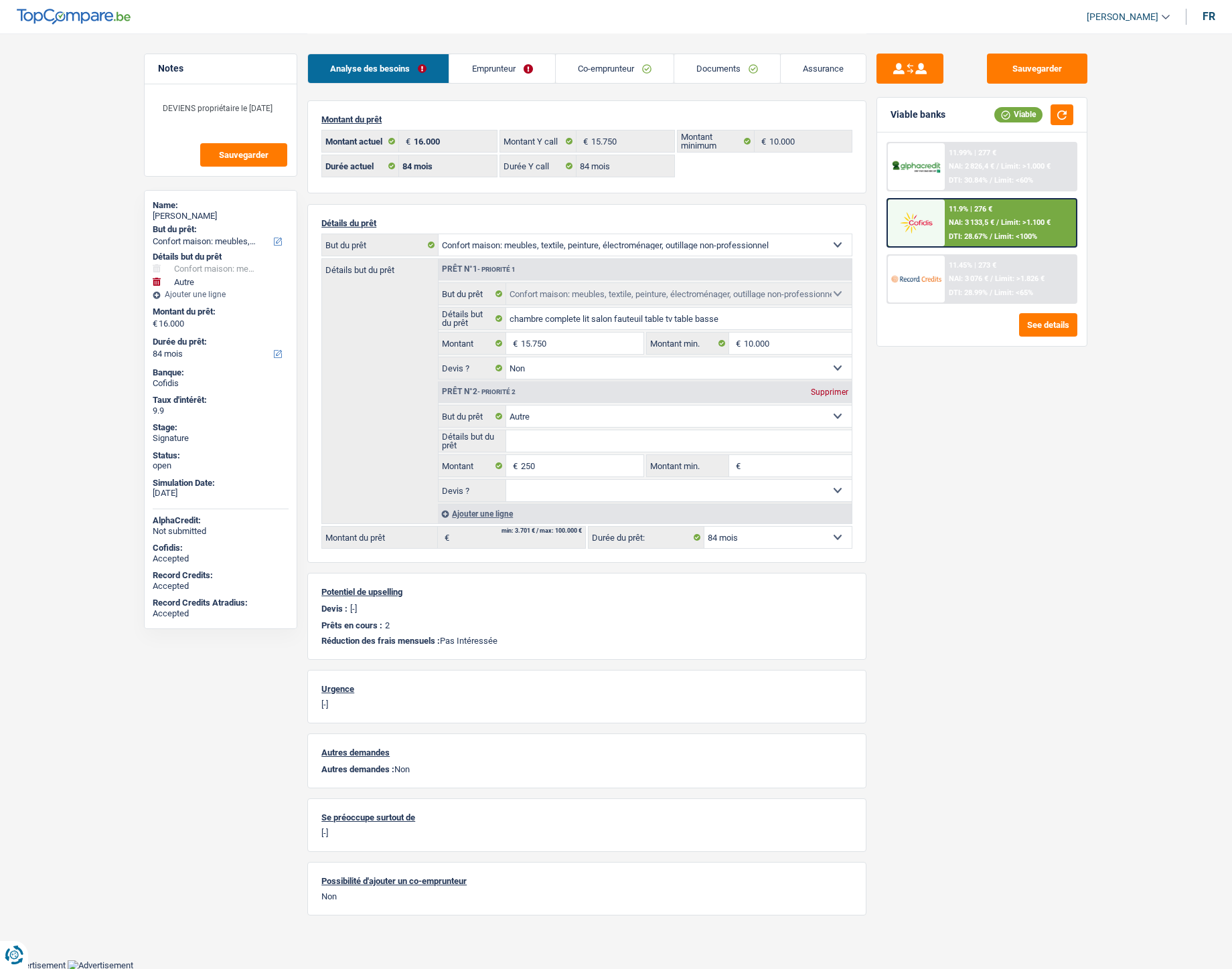
select select "household"
select select "other"
select select "84"
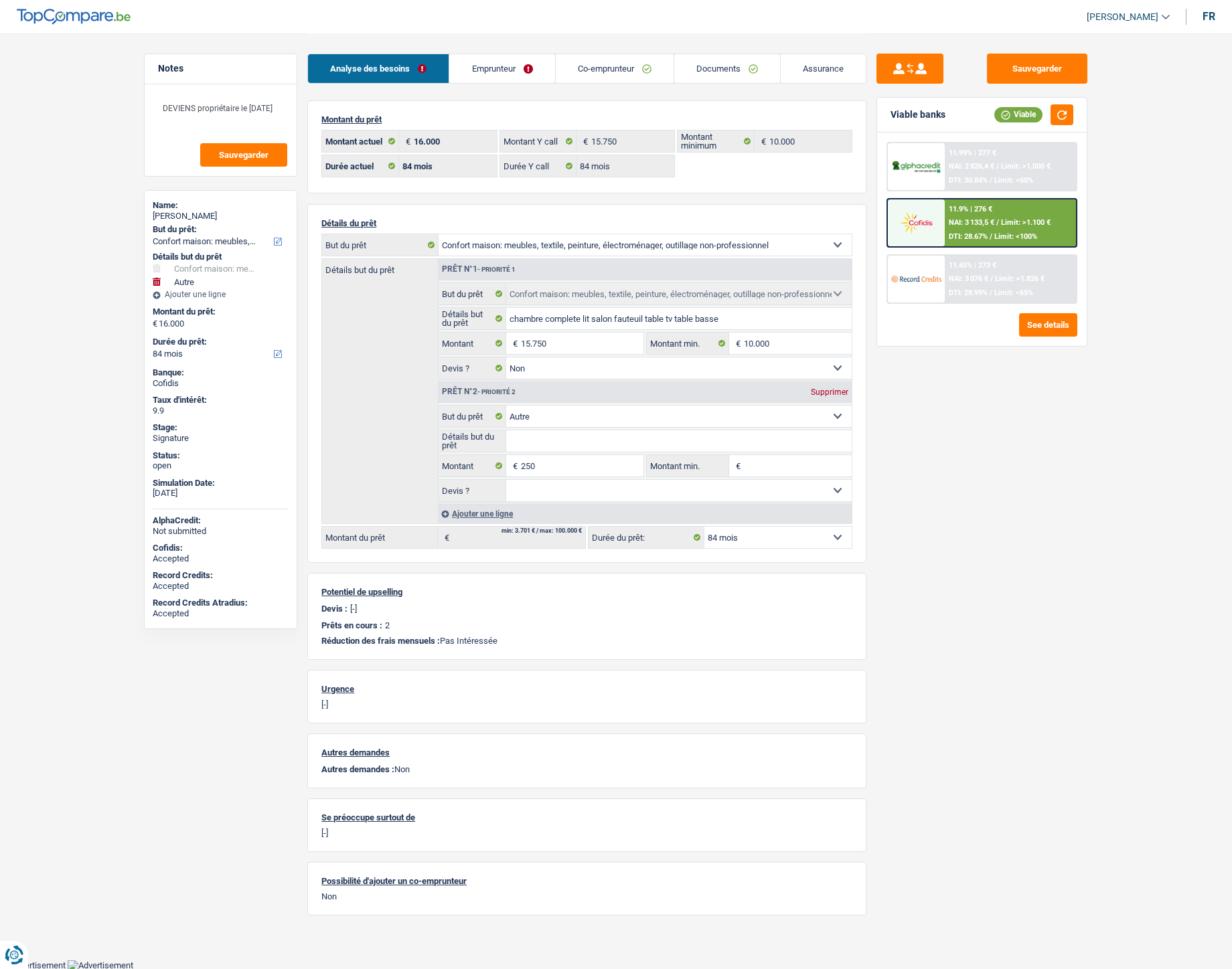
select select "84"
select select "household"
select select "false"
select select "other"
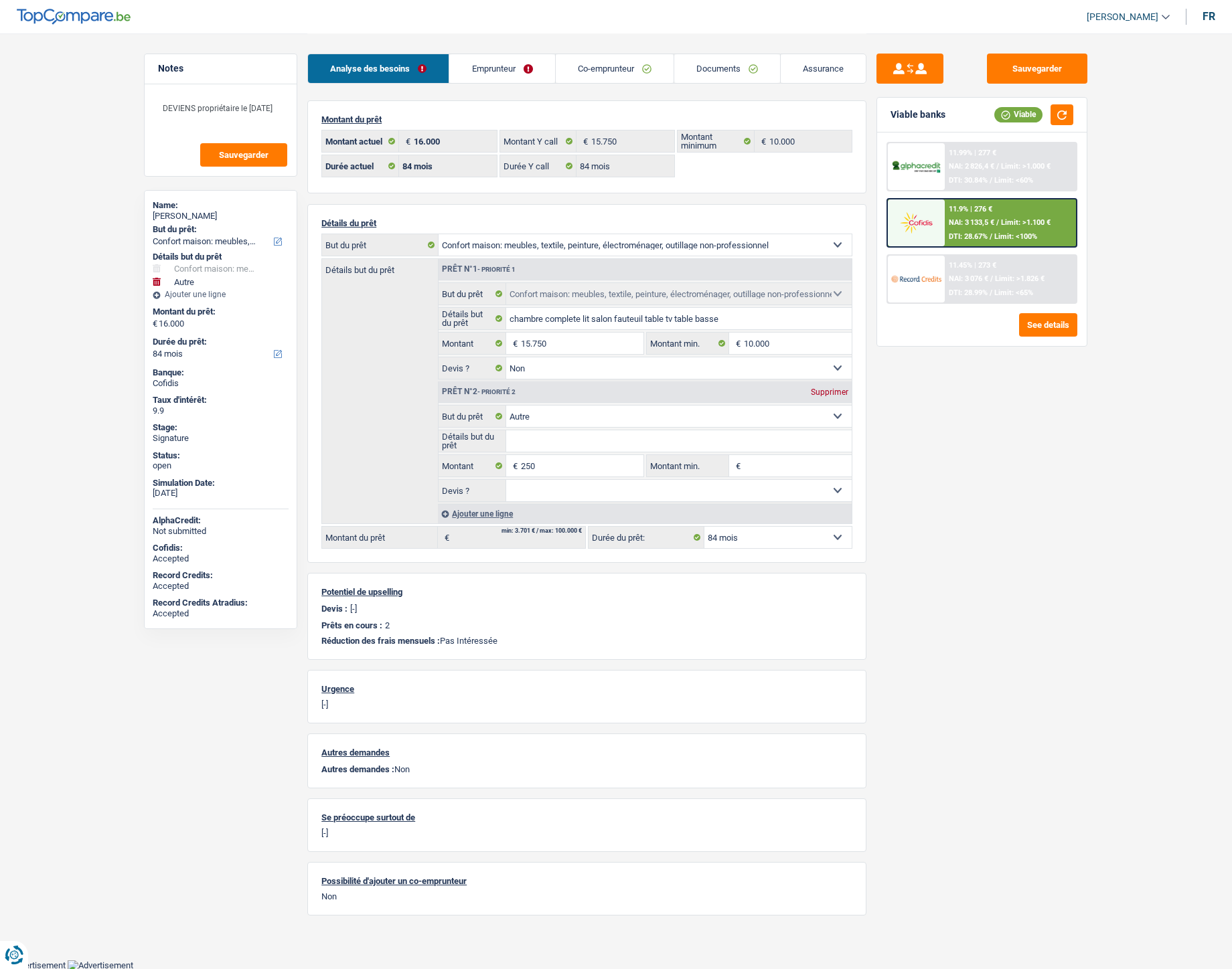
select select "84"
select select "32"
select select "cohabitation"
click at [698, 69] on link "Documents" at bounding box center [727, 69] width 106 height 29
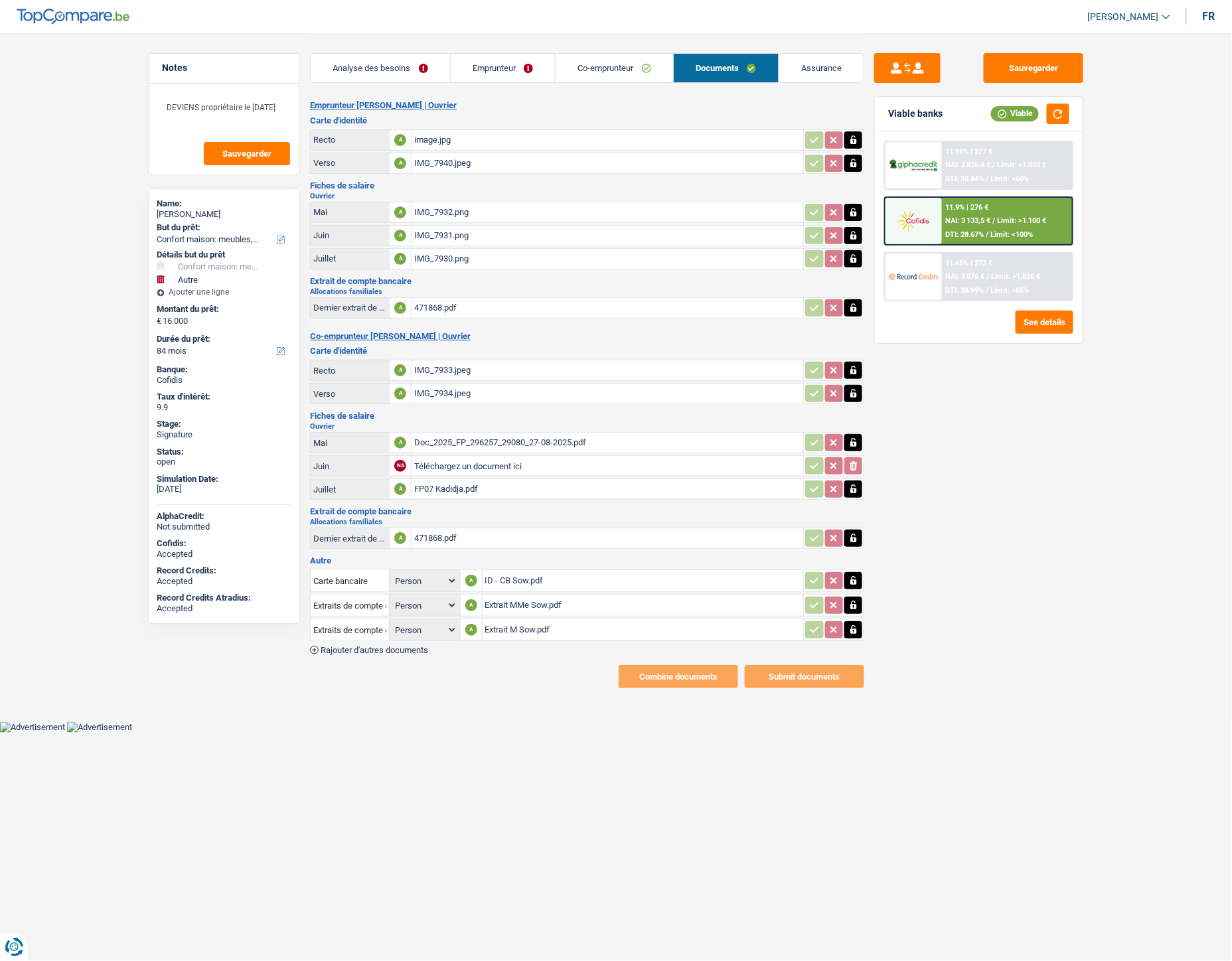
click at [651, 75] on link "Co-emprunteur" at bounding box center [614, 68] width 117 height 29
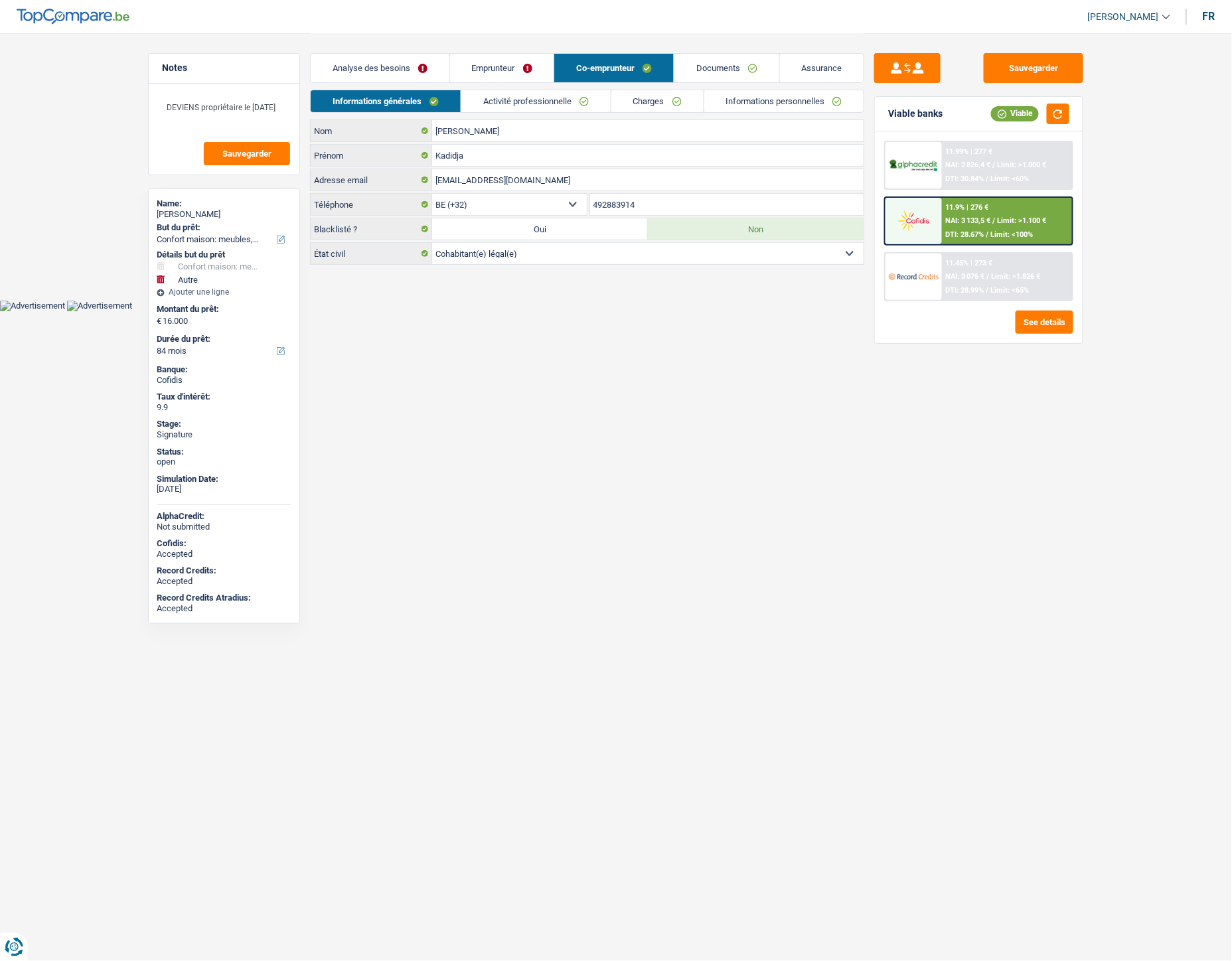
click at [512, 77] on link "Emprunteur" at bounding box center [502, 68] width 104 height 29
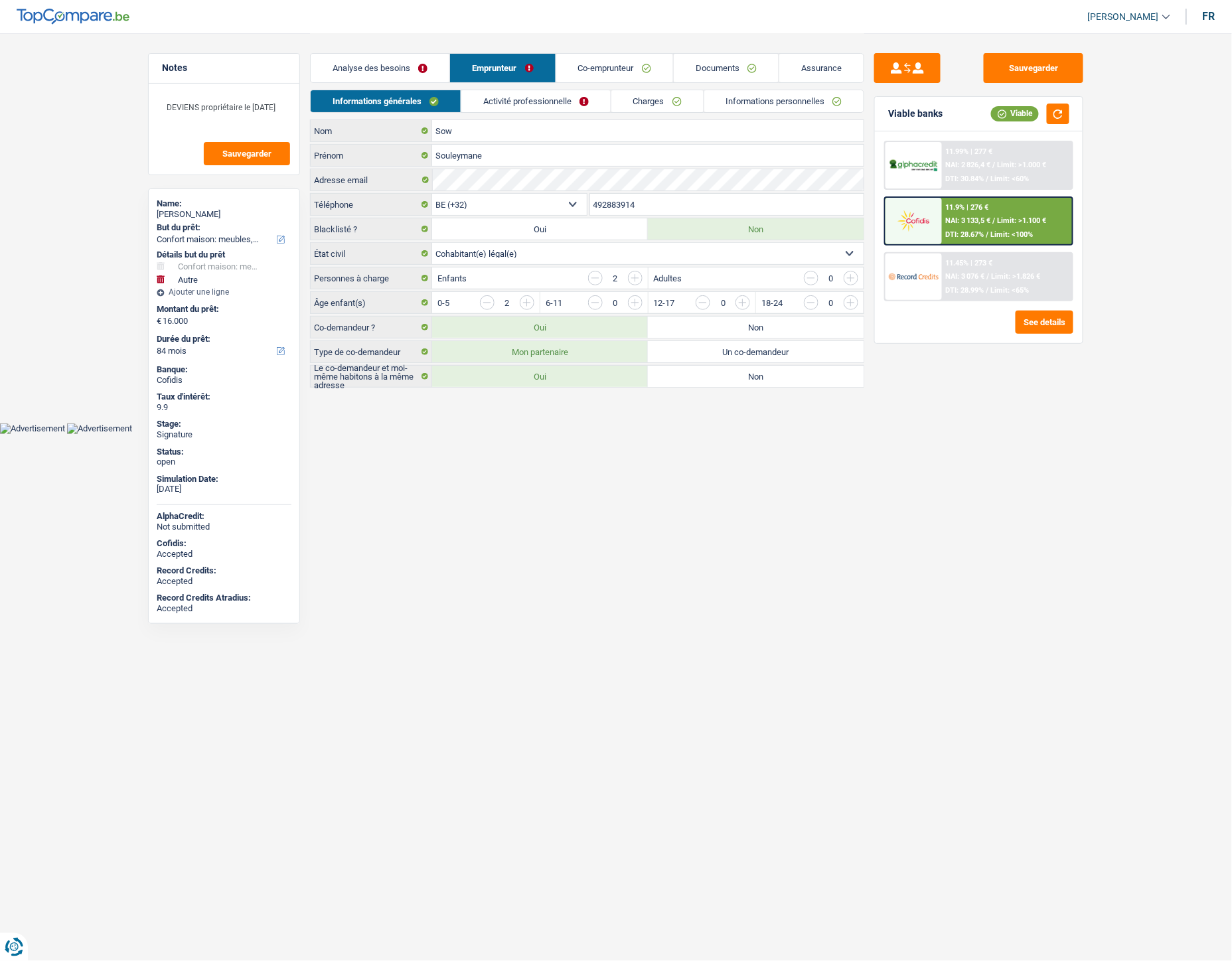
click at [396, 64] on link "Analyse des besoins" at bounding box center [380, 68] width 139 height 29
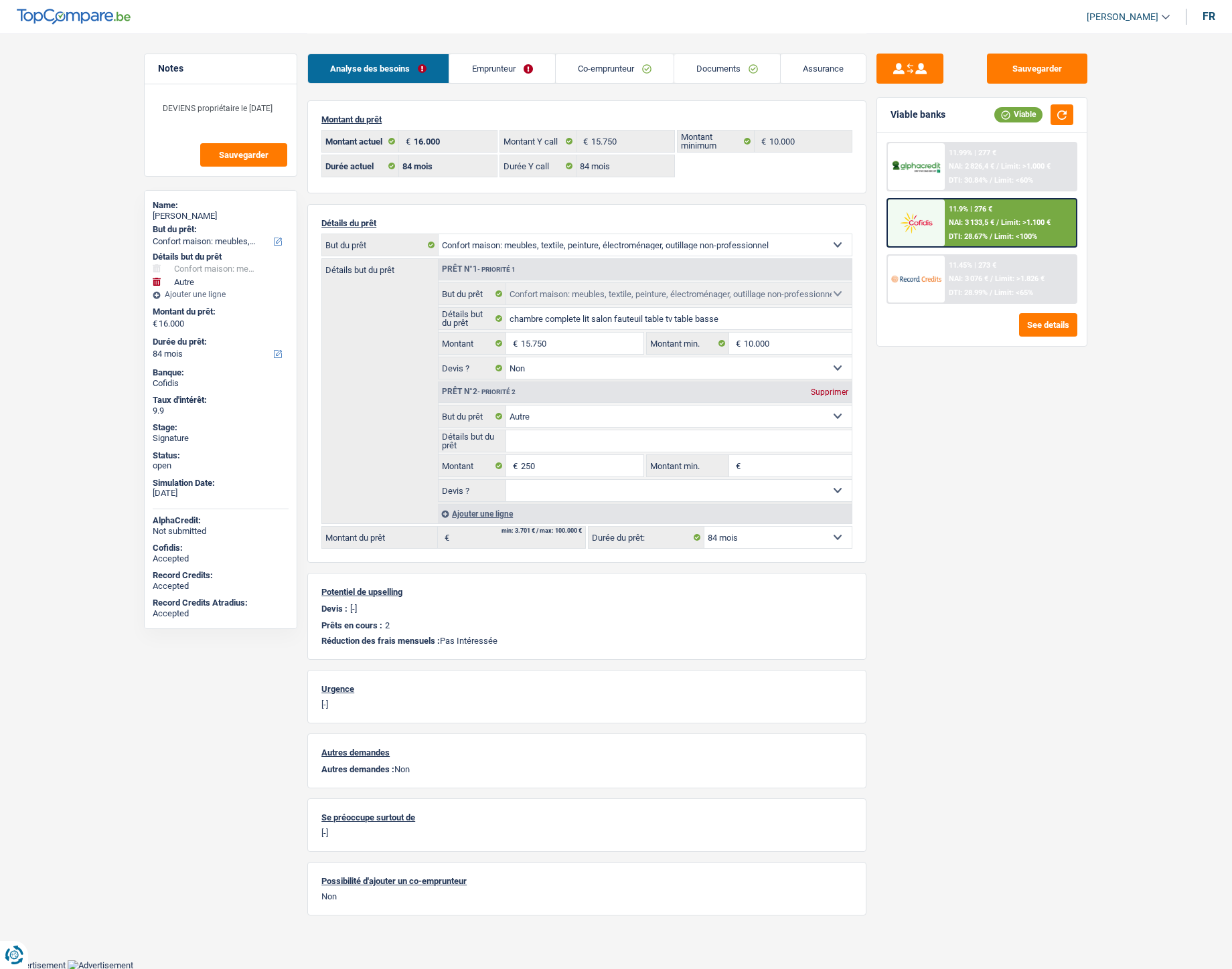
click at [704, 63] on link "Documents" at bounding box center [727, 69] width 106 height 29
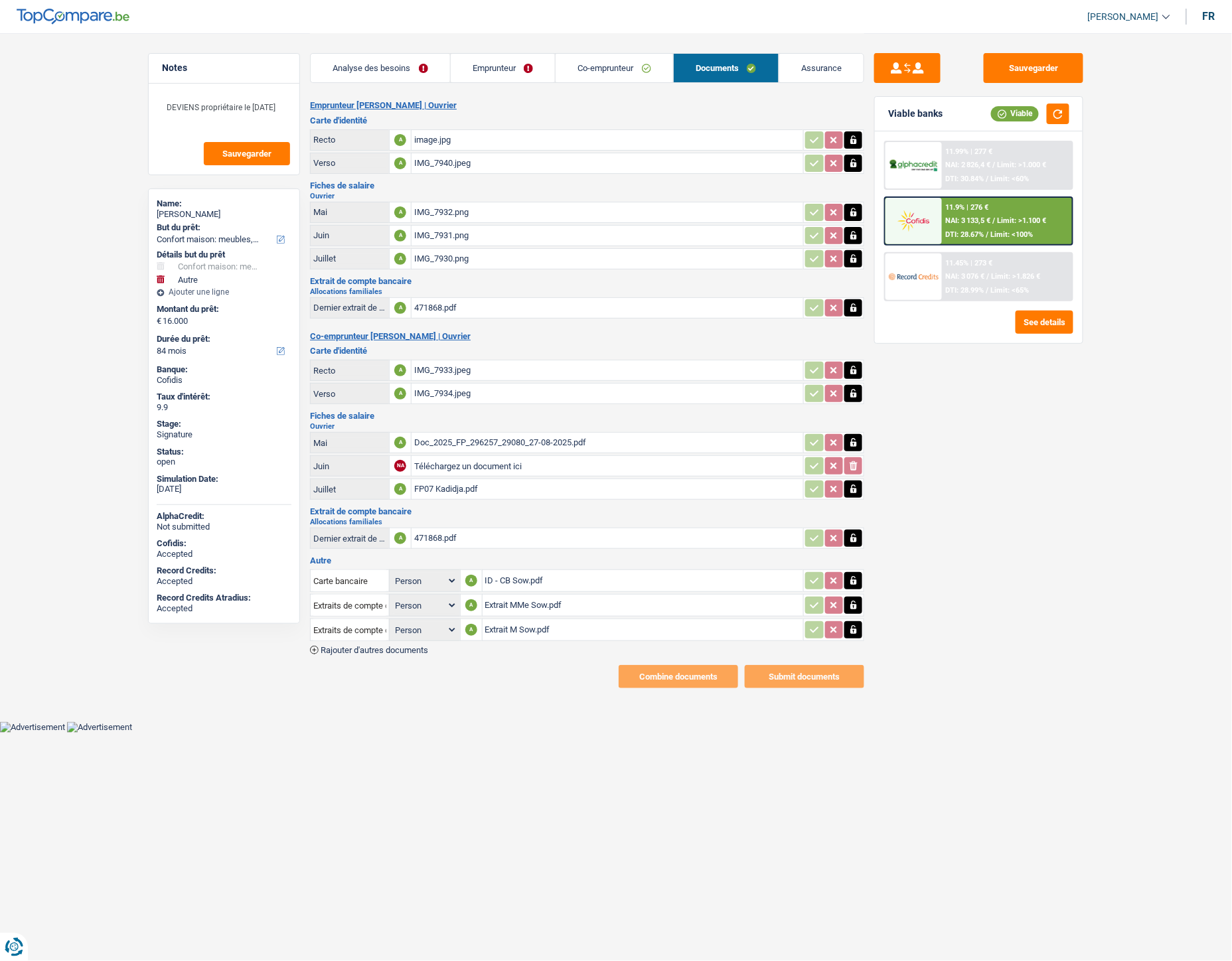
click at [533, 70] on link "Emprunteur" at bounding box center [503, 68] width 105 height 29
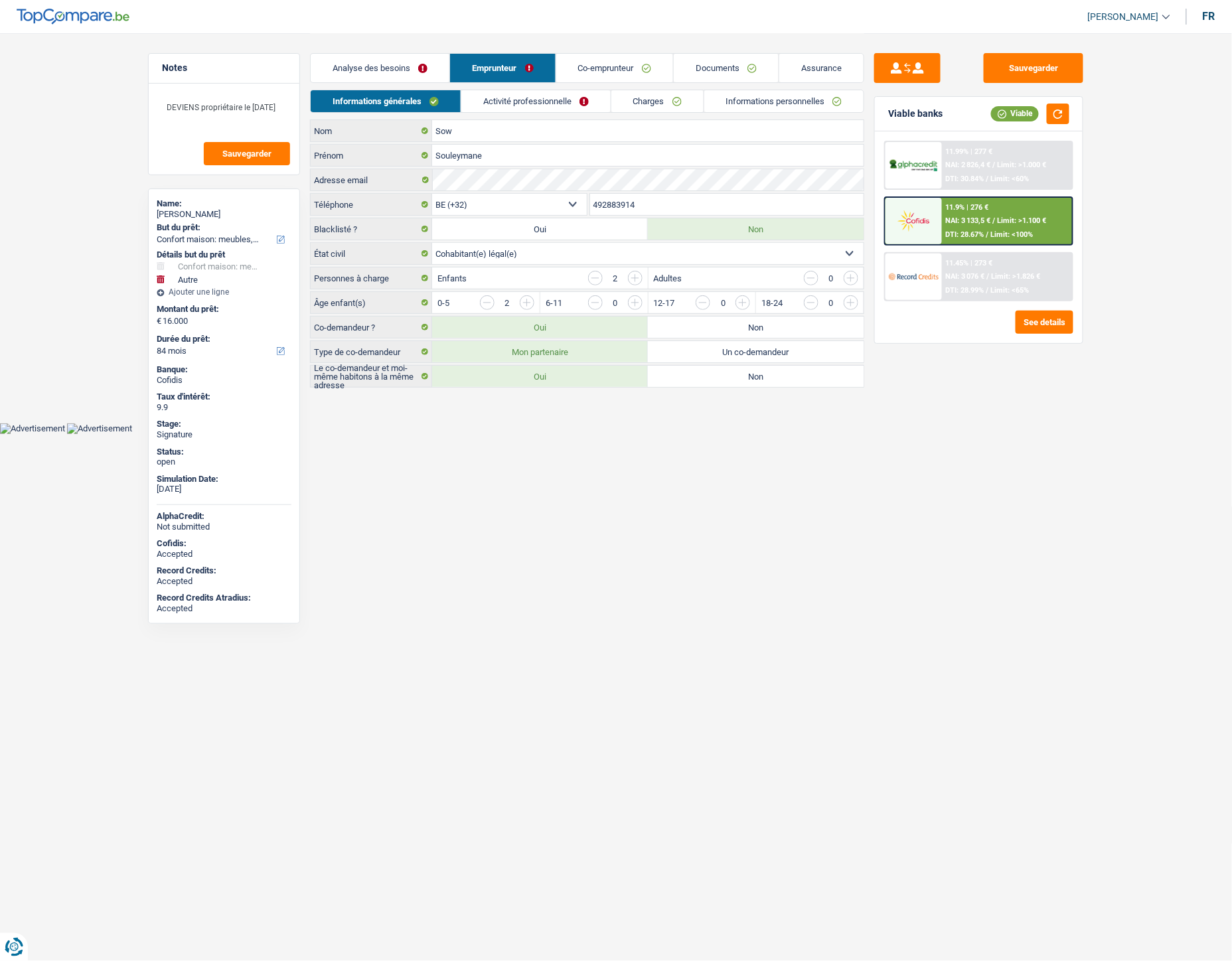
click at [403, 63] on link "Analyse des besoins" at bounding box center [380, 68] width 139 height 29
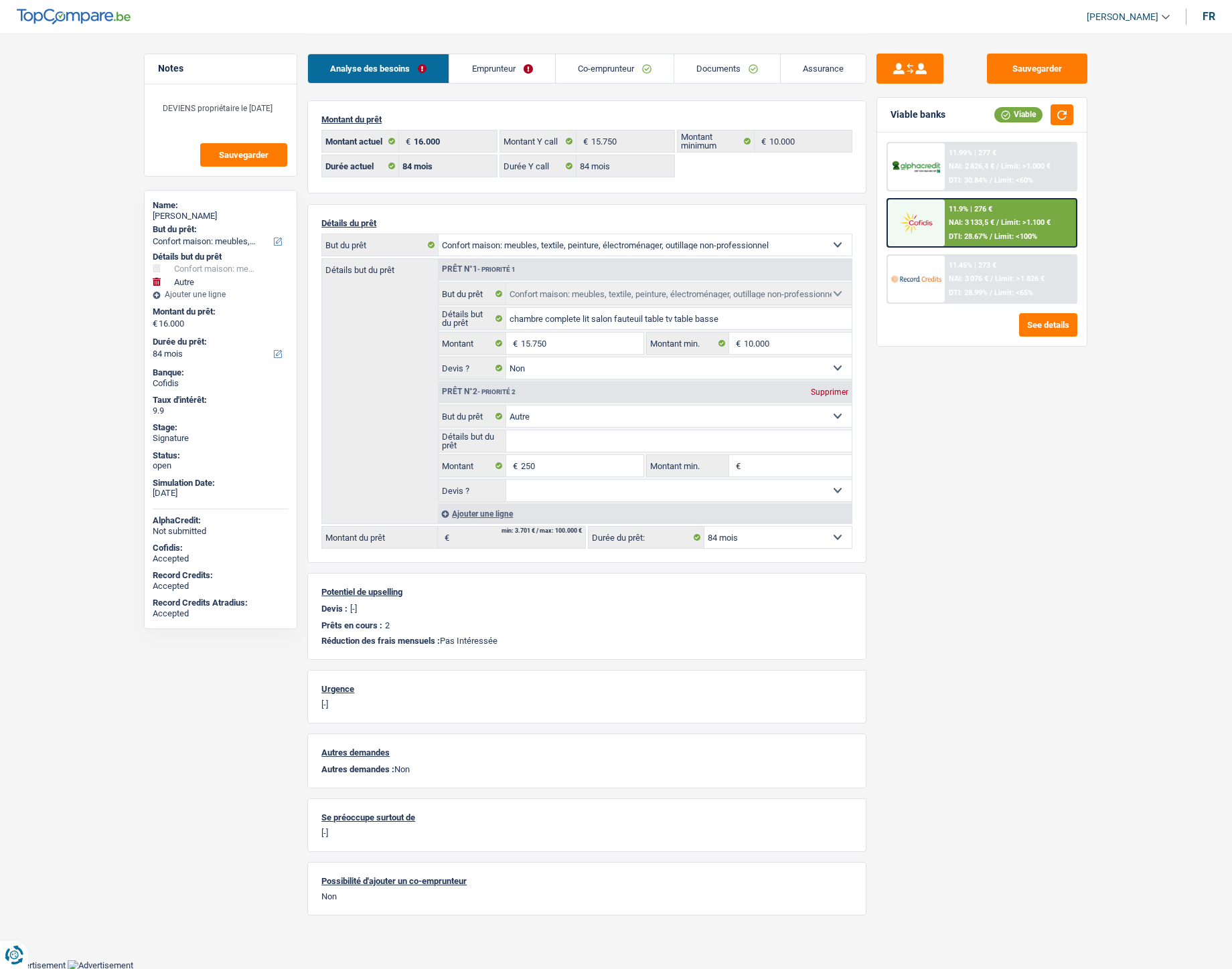
click at [500, 64] on link "Emprunteur" at bounding box center [502, 69] width 105 height 29
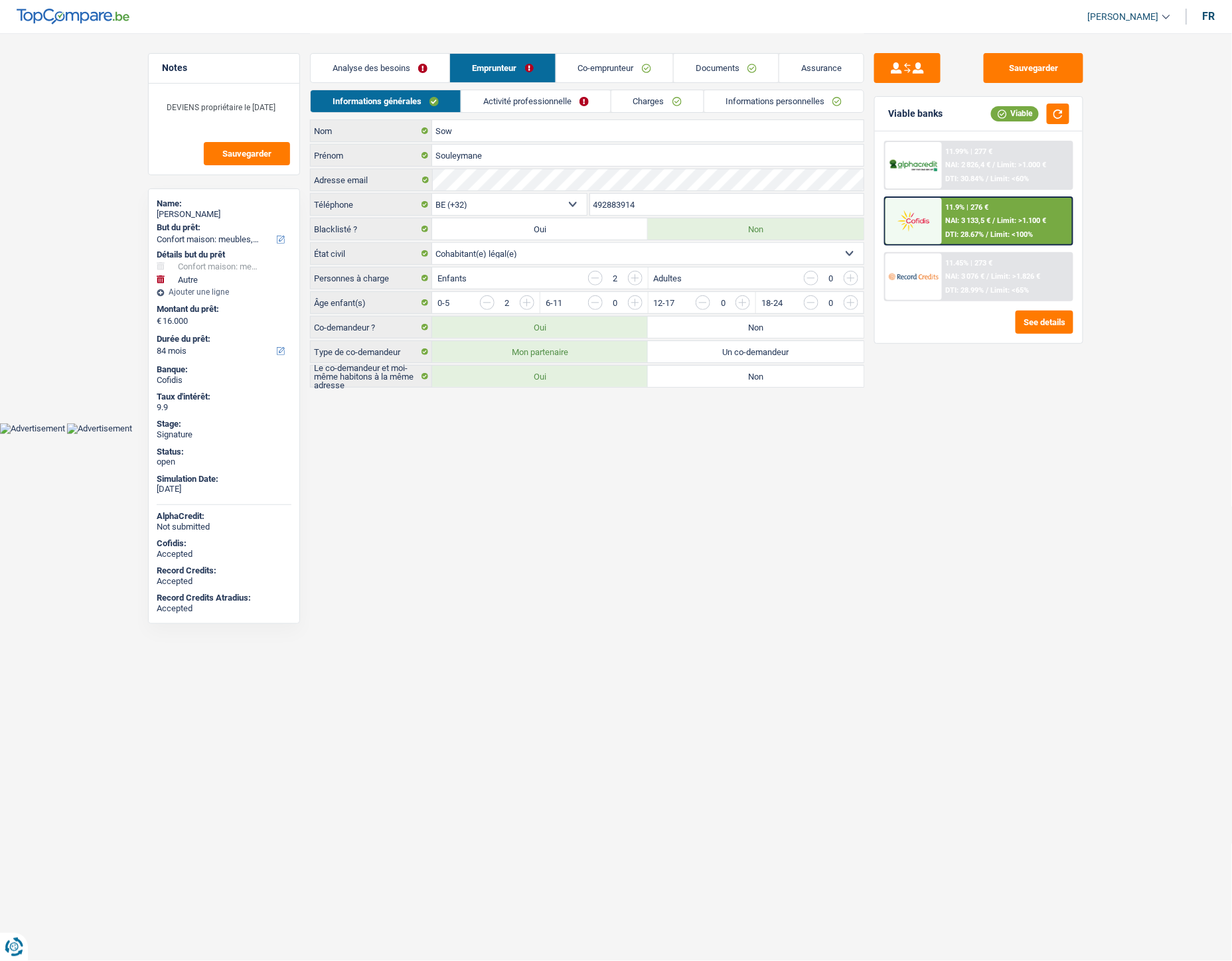
click at [528, 97] on link "Activité professionnelle" at bounding box center [536, 101] width 149 height 22
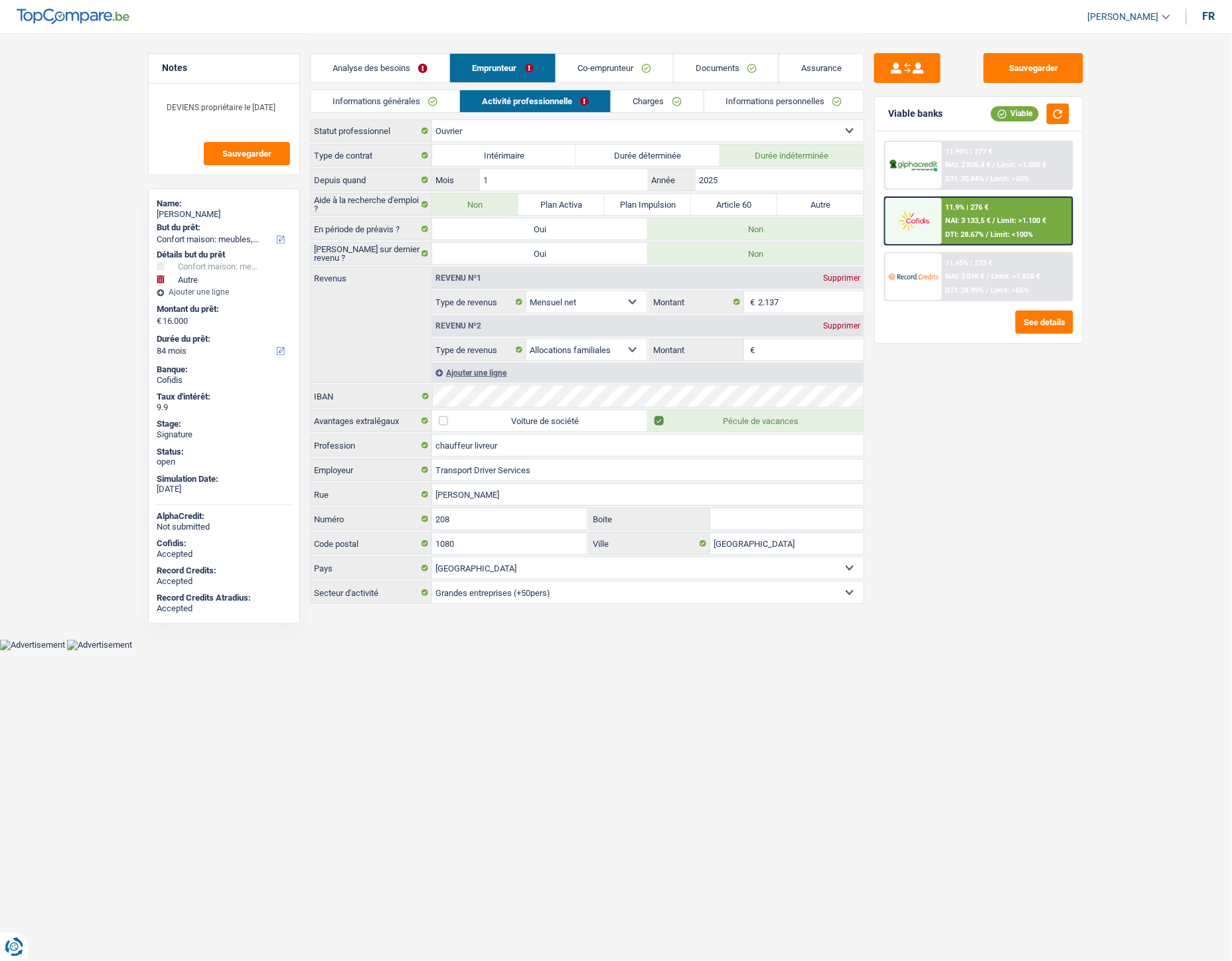
click at [651, 106] on link "Charges" at bounding box center [658, 101] width 92 height 22
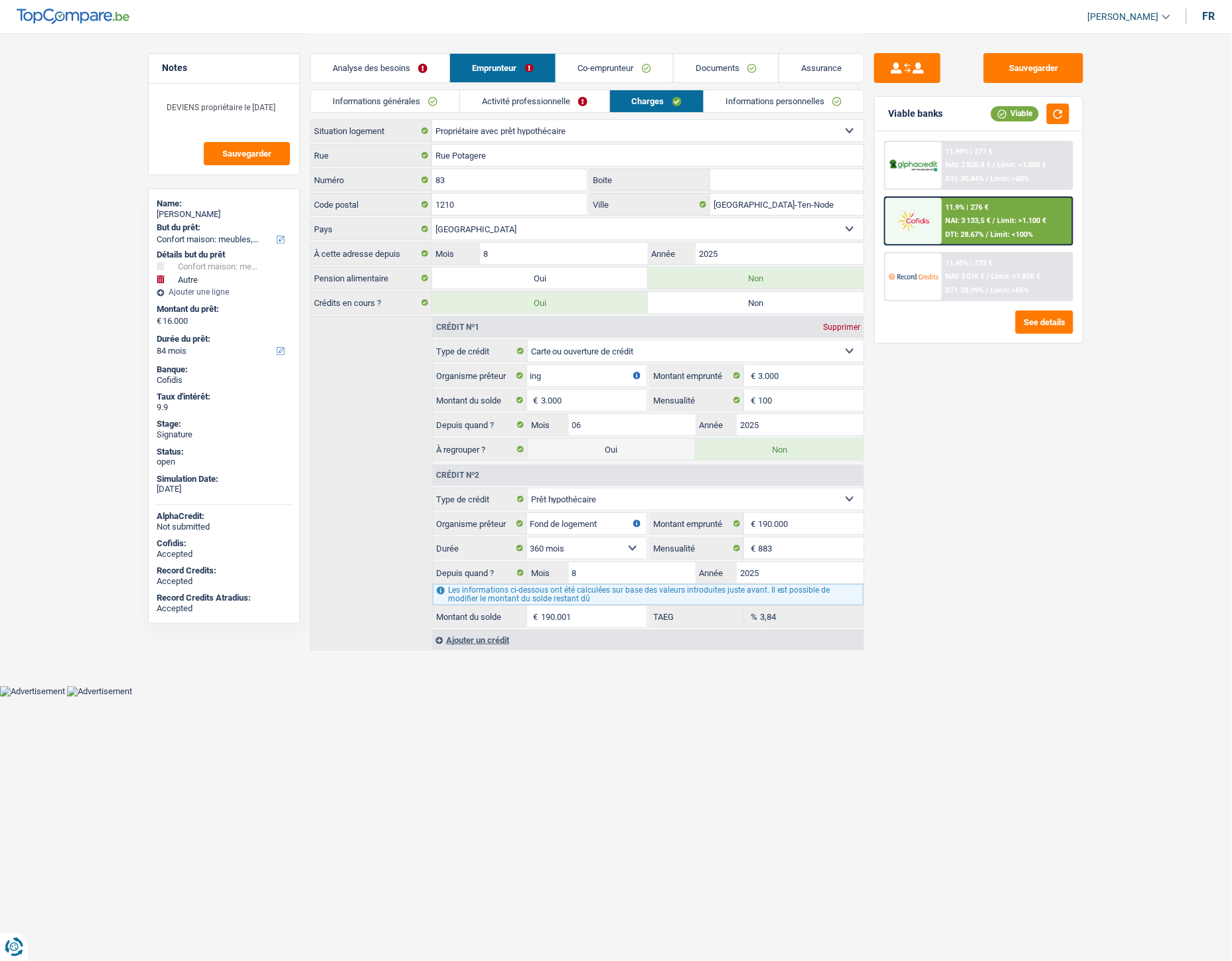
click at [790, 108] on link "Informations personnelles" at bounding box center [784, 101] width 160 height 22
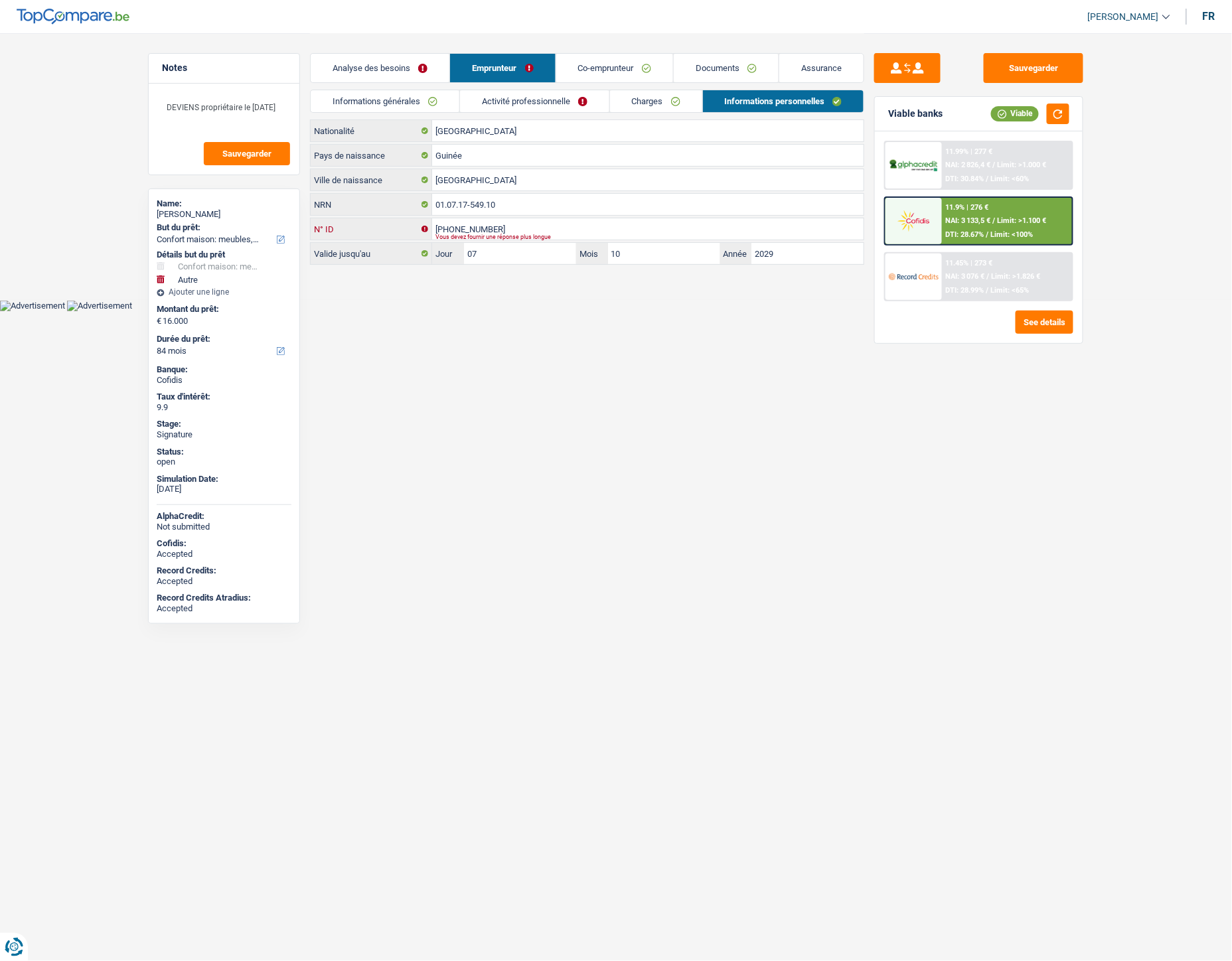
click at [463, 227] on input "[PHONE_NUMBER]" at bounding box center [648, 229] width 432 height 21
click at [412, 71] on link "Analyse des besoins" at bounding box center [380, 68] width 139 height 29
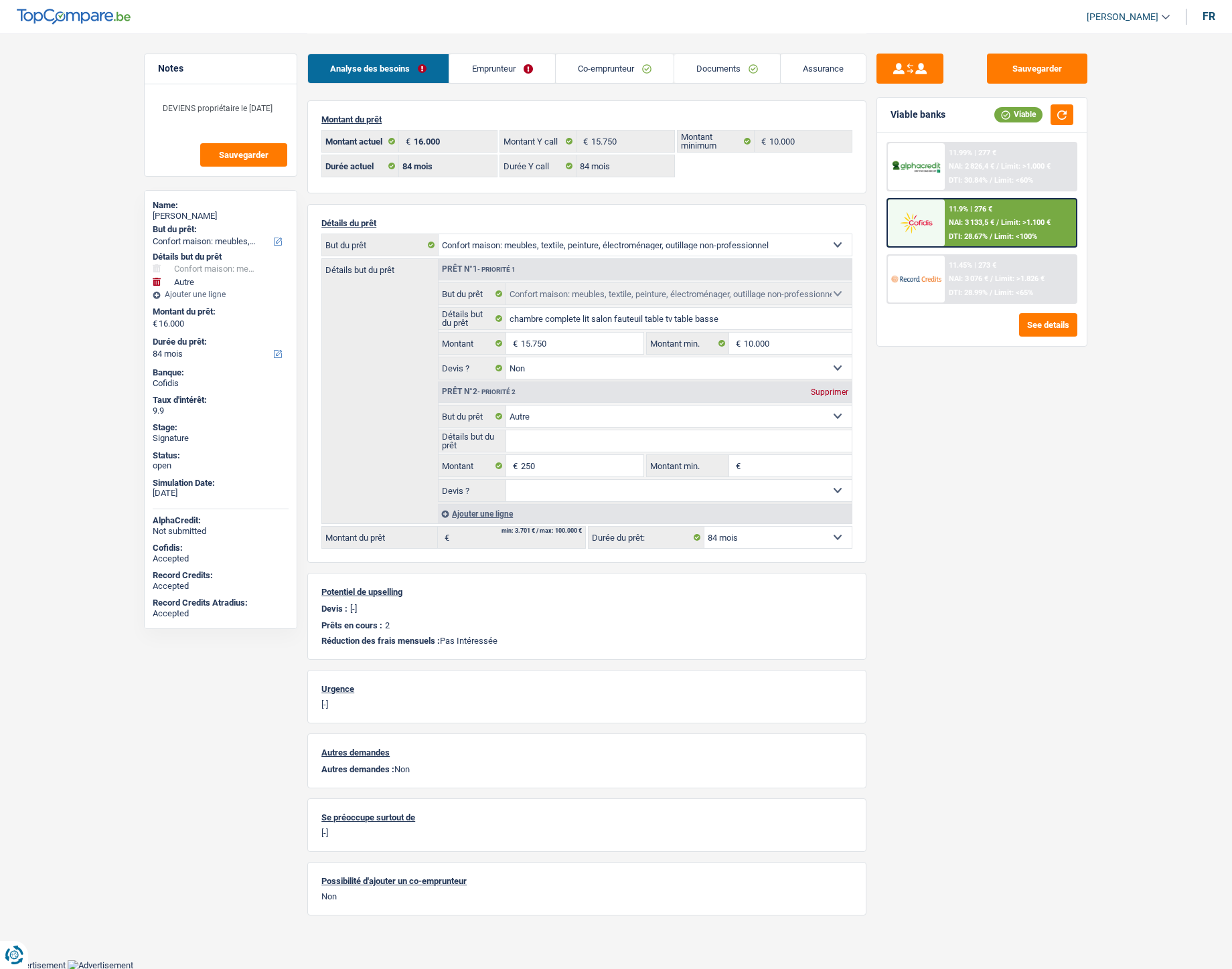
click at [746, 77] on link "Documents" at bounding box center [727, 69] width 106 height 29
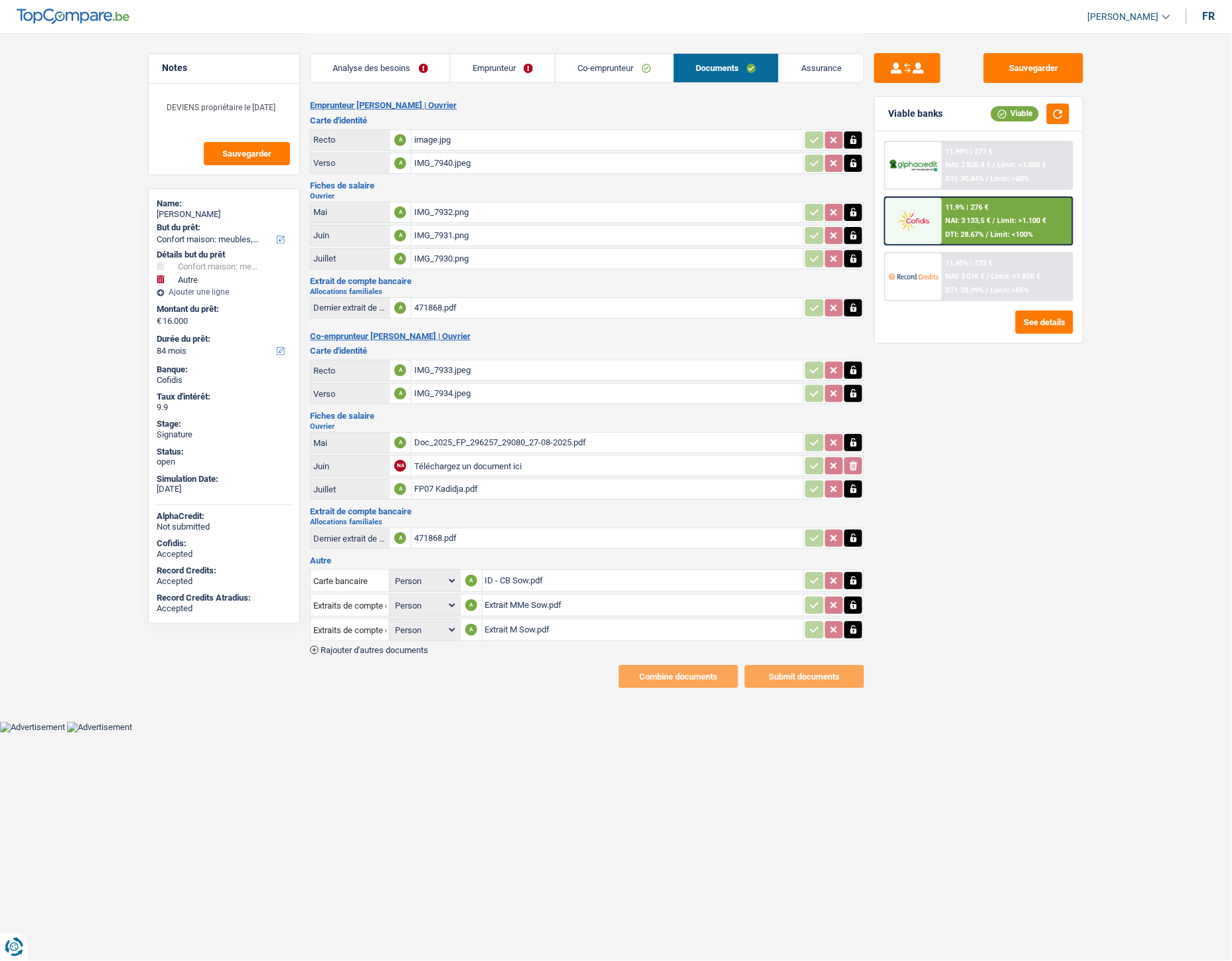
click at [370, 73] on link "Analyse des besoins" at bounding box center [380, 68] width 139 height 29
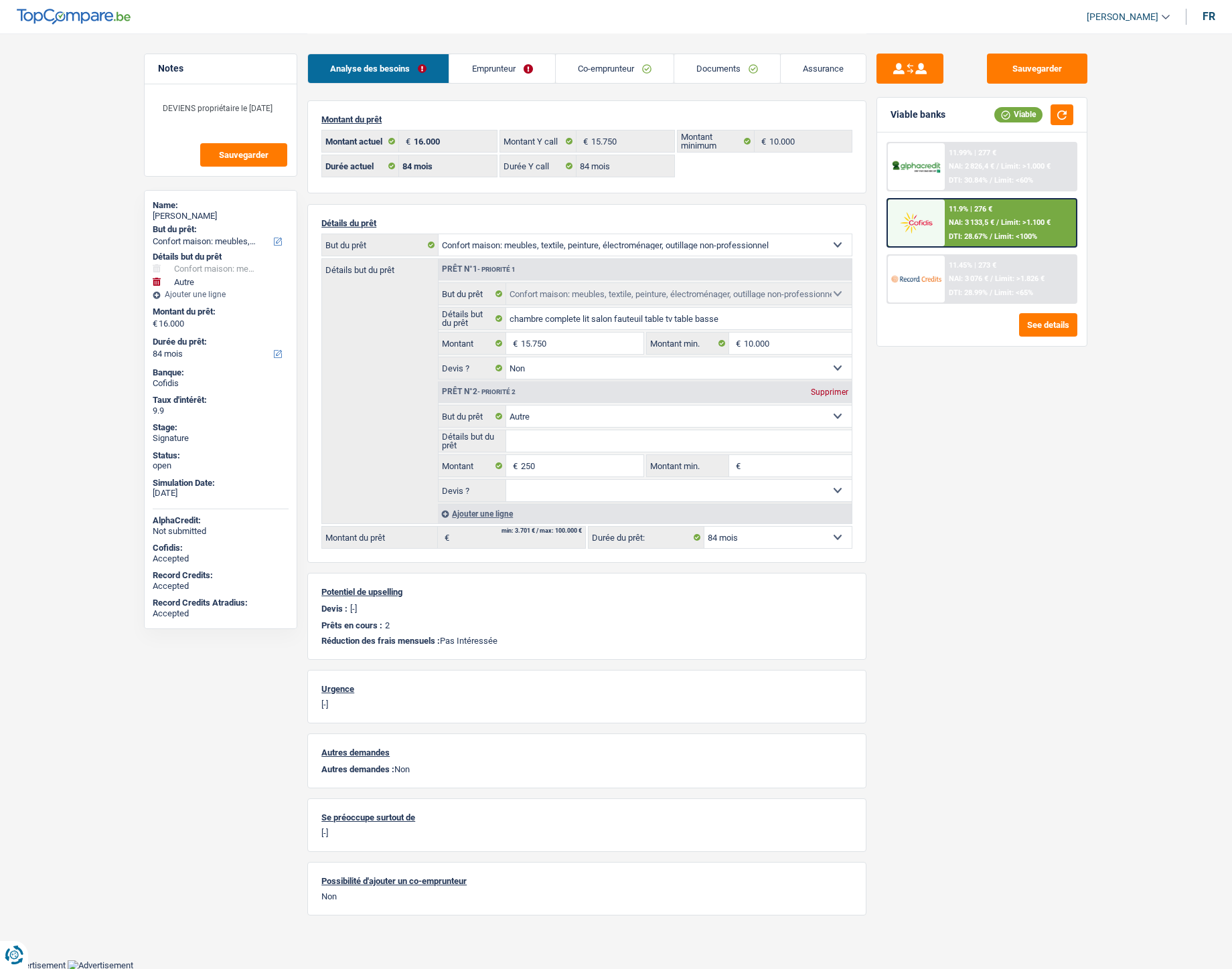
click at [489, 59] on link "Emprunteur" at bounding box center [502, 69] width 105 height 29
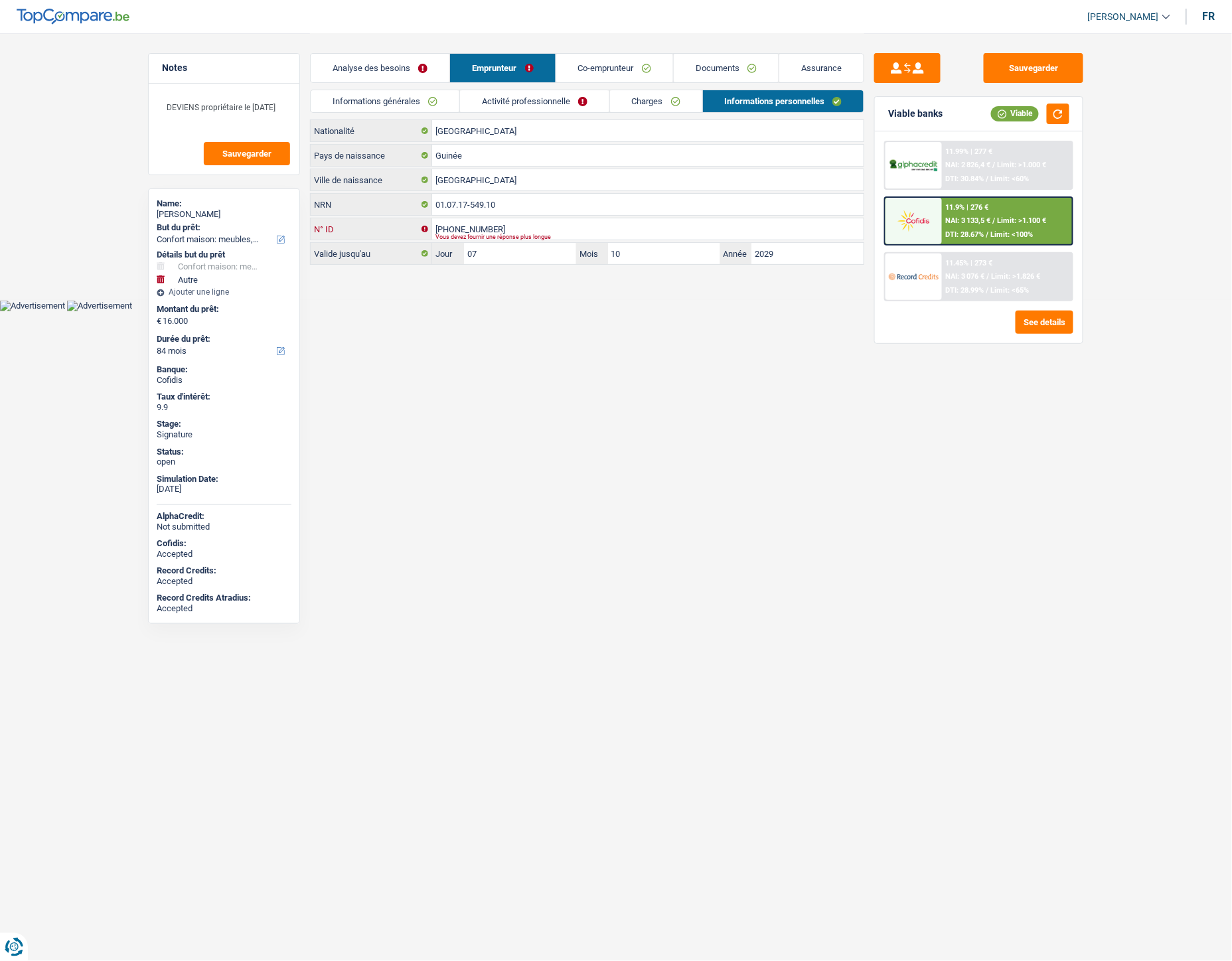
click at [453, 225] on input "595-9596221-4" at bounding box center [648, 229] width 432 height 21
click at [469, 221] on input "595-9596221-4" at bounding box center [648, 229] width 432 height 21
click at [500, 226] on input "595-9596221-4" at bounding box center [648, 229] width 432 height 21
drag, startPoint x: 525, startPoint y: 226, endPoint x: 432, endPoint y: 226, distance: 93.0
click at [432, 226] on div "595-9596221-4 N° ID" at bounding box center [587, 229] width 553 height 21
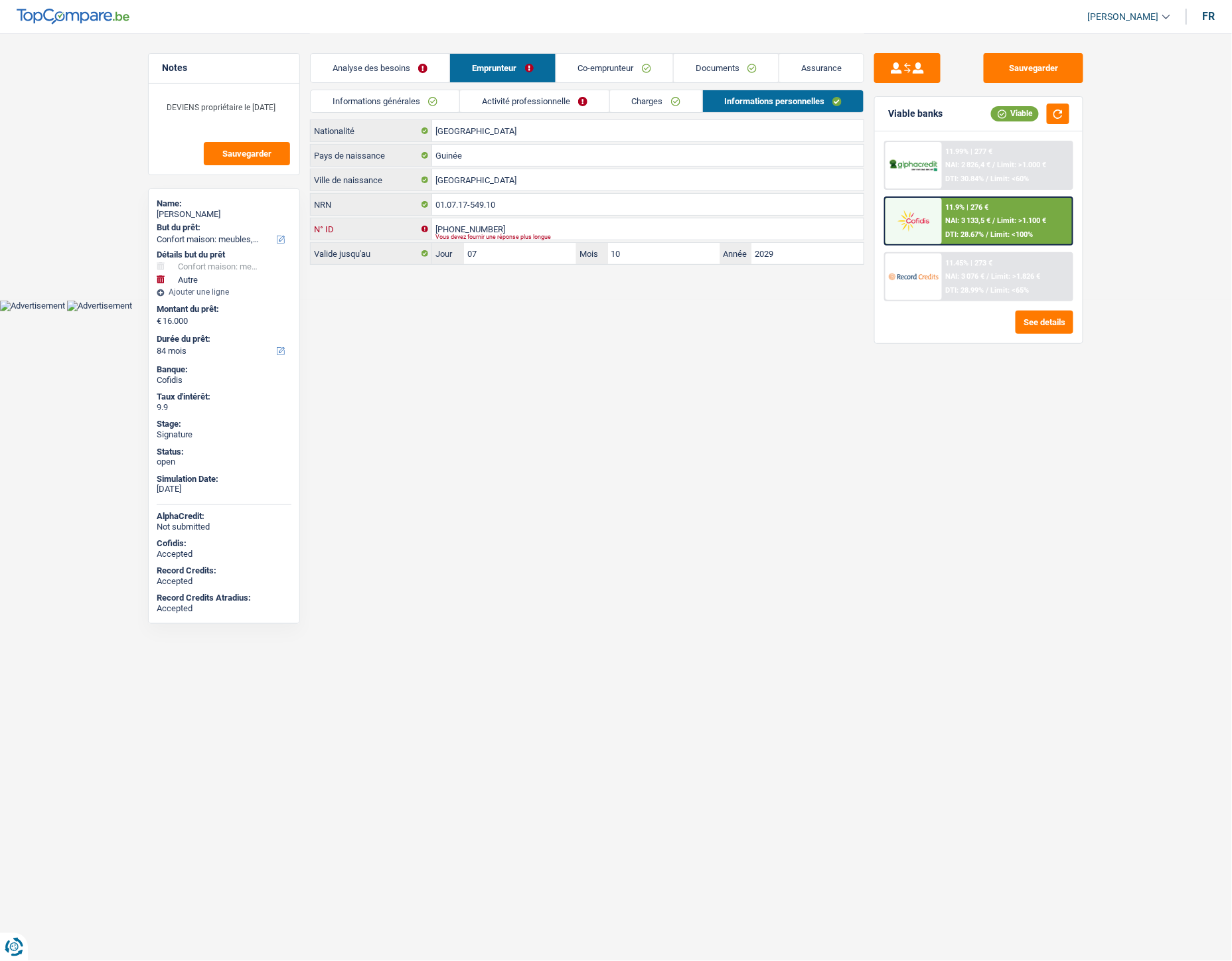
click at [493, 223] on input "595-9596221-4" at bounding box center [648, 229] width 432 height 21
click at [501, 217] on div "Belgique Nationalité Guinée Pays de naissance Conakry Ville de naissance 01.07.…" at bounding box center [587, 192] width 555 height 146
click at [706, 65] on link "Documents" at bounding box center [726, 68] width 105 height 29
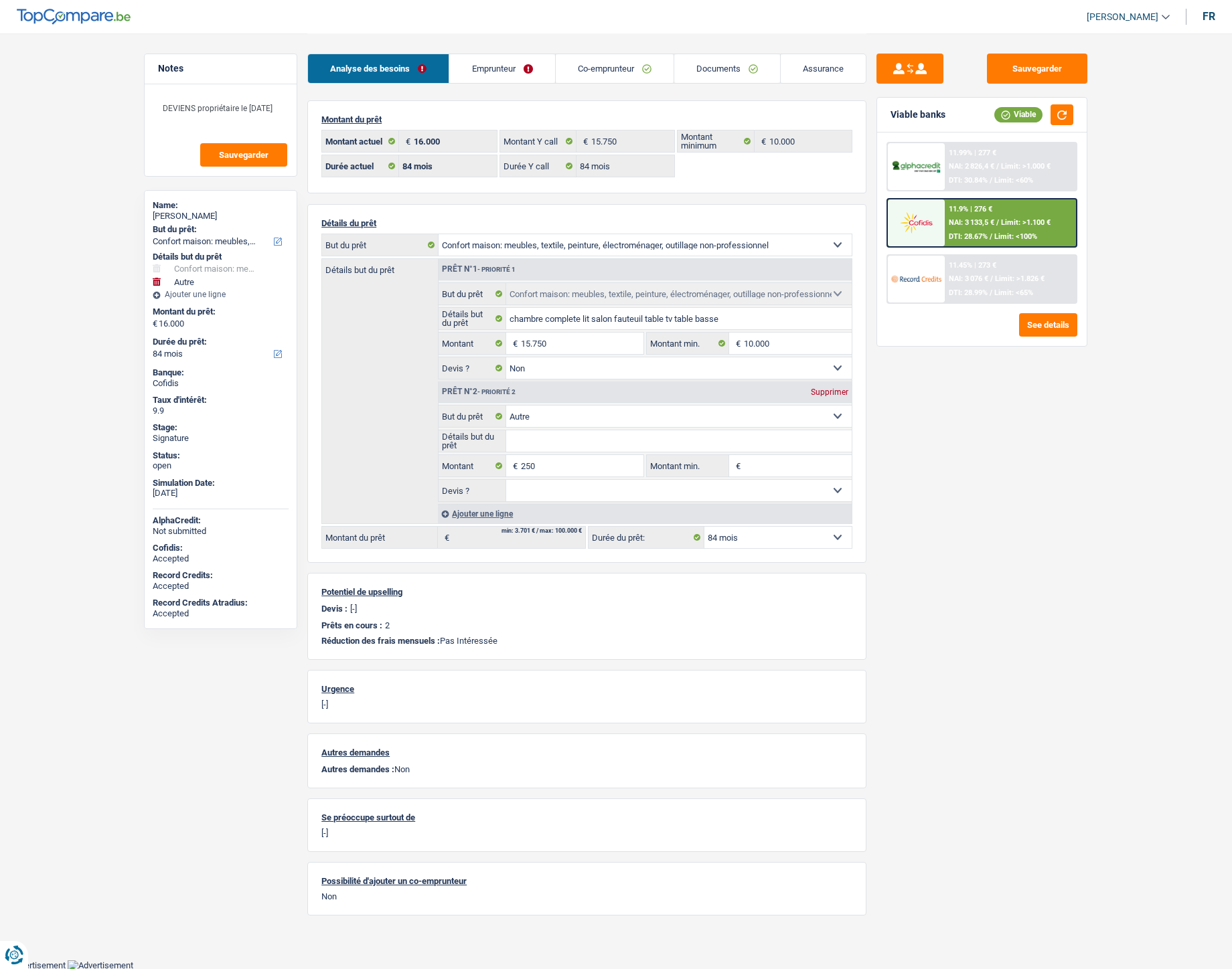
select select "household"
select select "other"
select select "84"
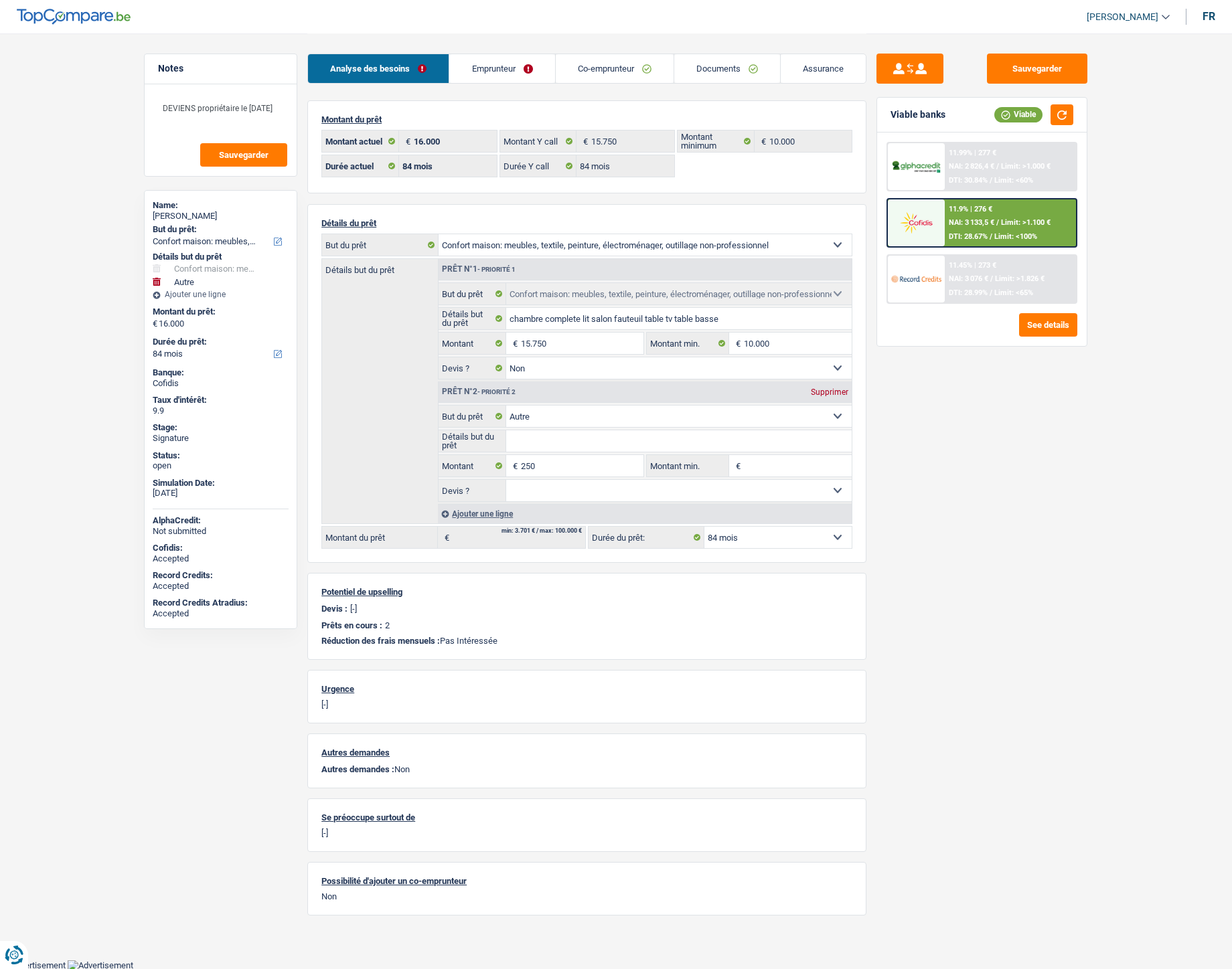
select select "84"
select select "household"
select select "false"
select select "other"
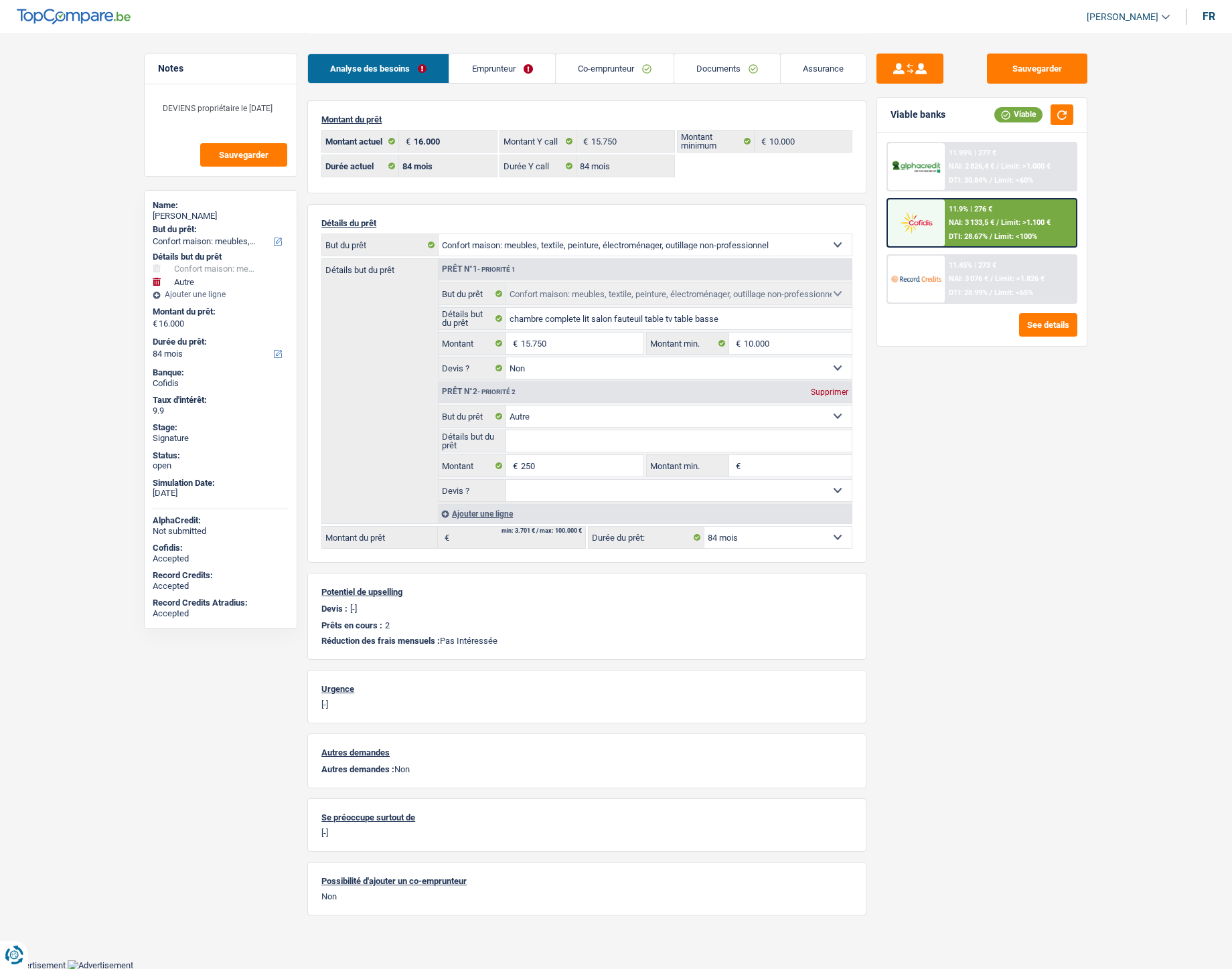
select select "84"
click at [704, 70] on link "Documents" at bounding box center [727, 69] width 106 height 29
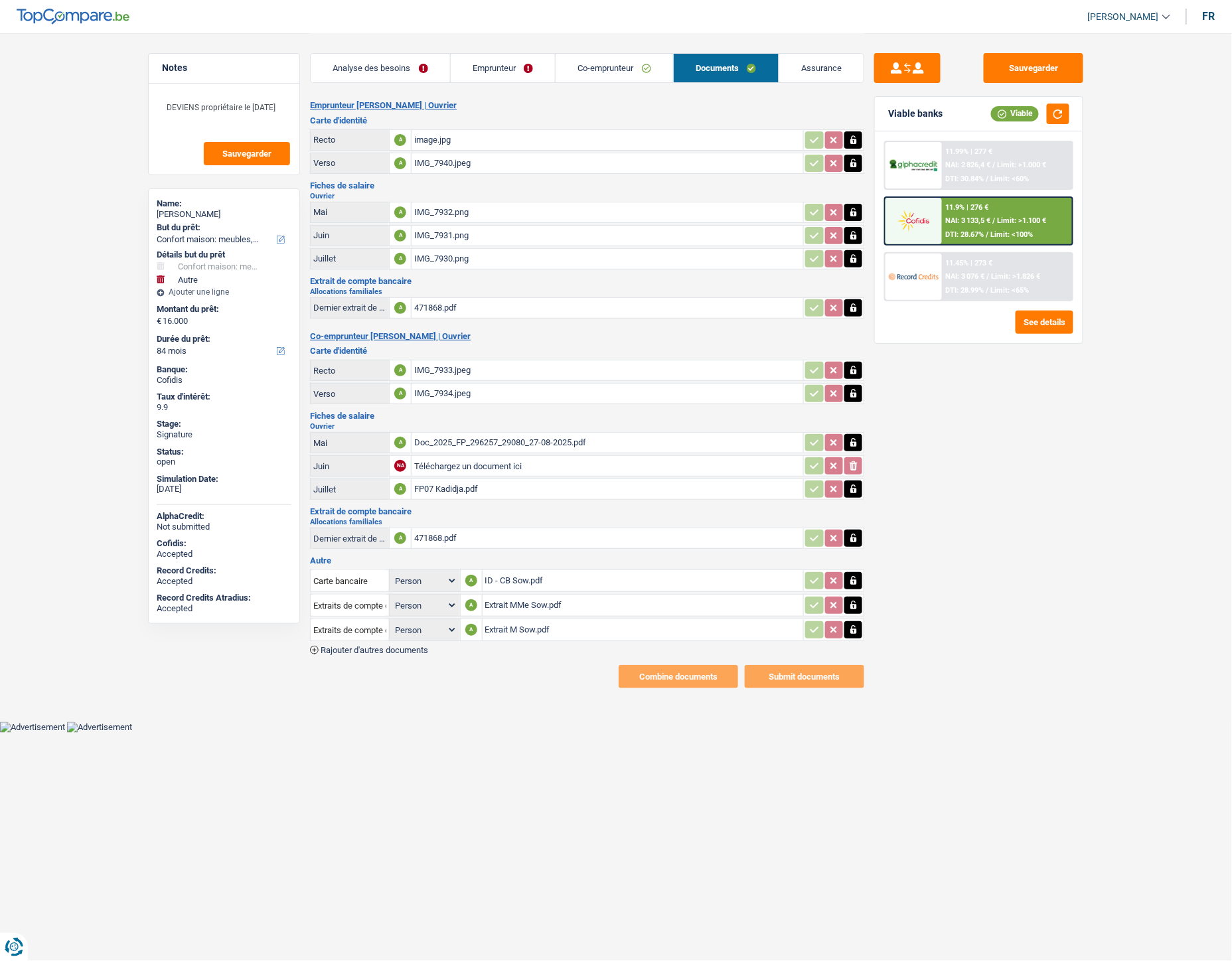
click at [512, 73] on link "Emprunteur" at bounding box center [503, 68] width 105 height 29
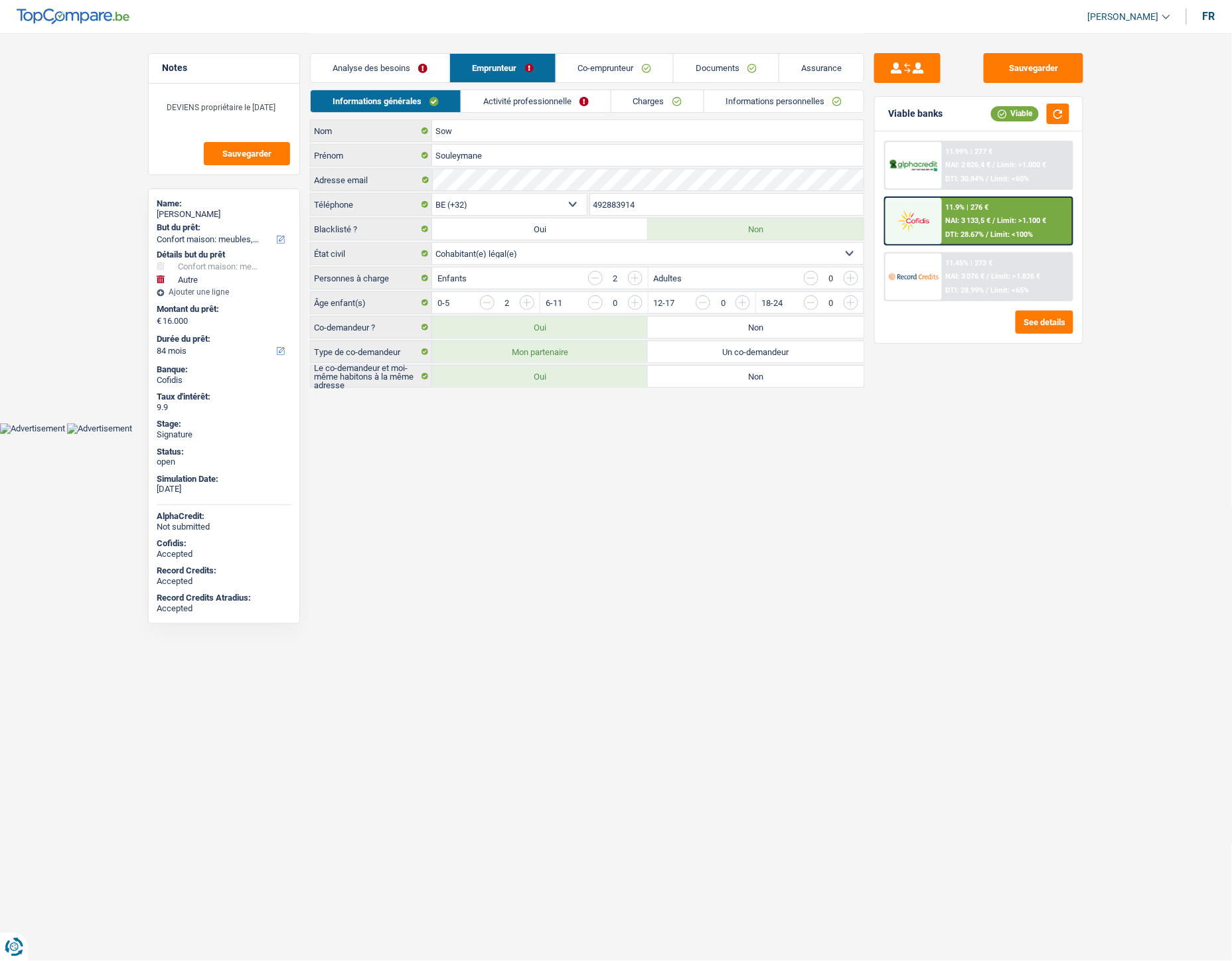
click at [425, 63] on link "Analyse des besoins" at bounding box center [380, 68] width 139 height 29
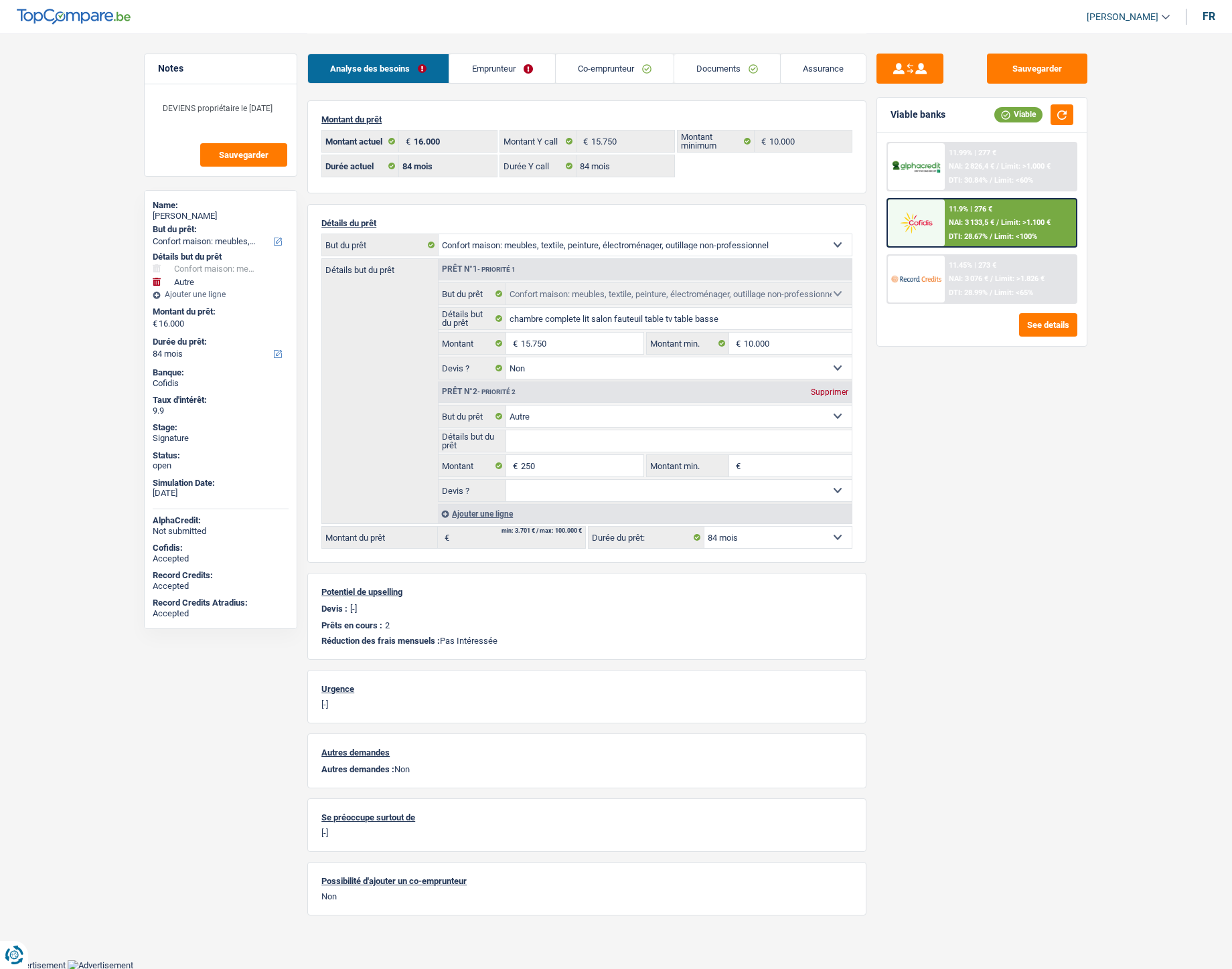
click at [739, 71] on link "Documents" at bounding box center [727, 69] width 106 height 29
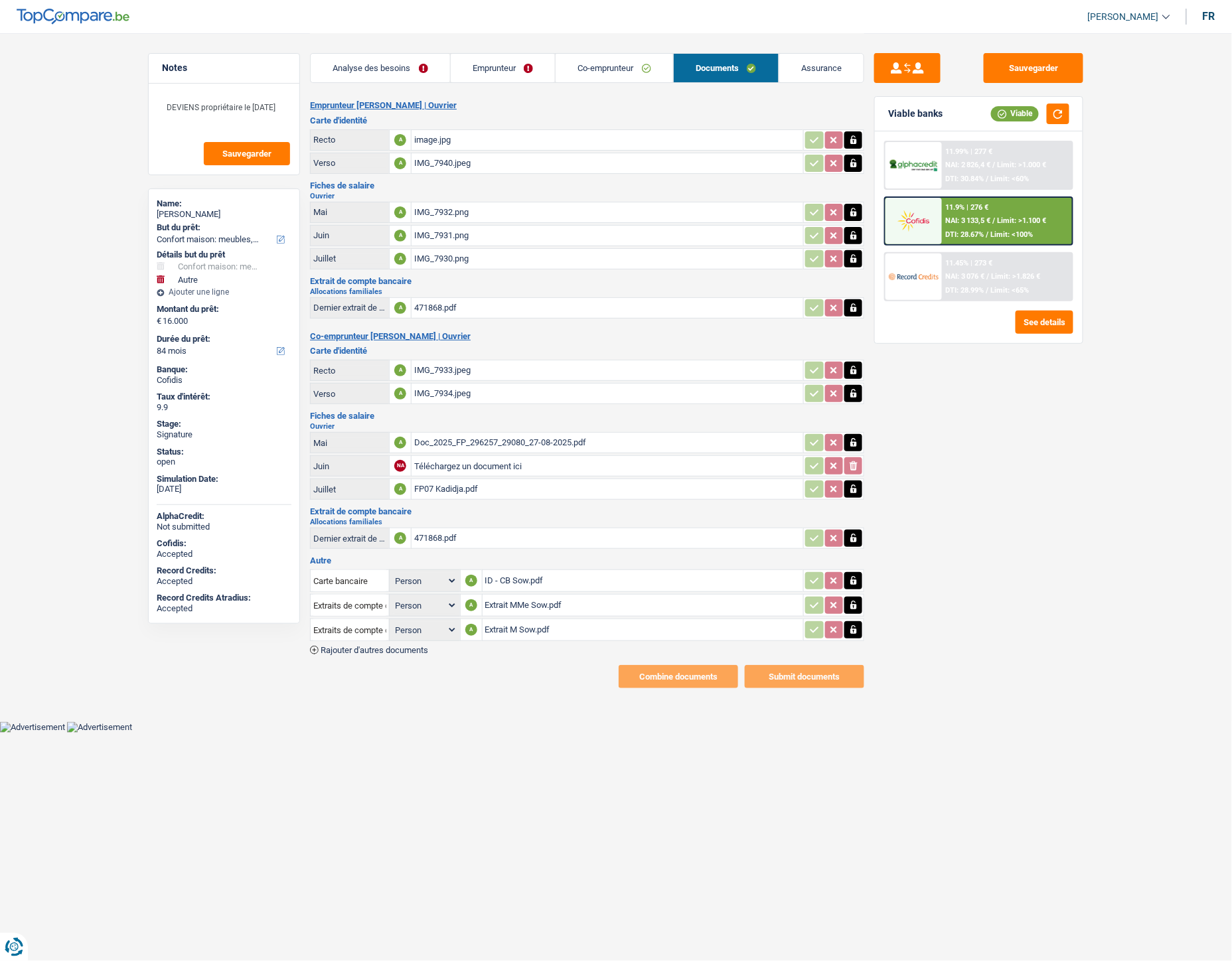
click at [522, 67] on link "Emprunteur" at bounding box center [503, 68] width 105 height 29
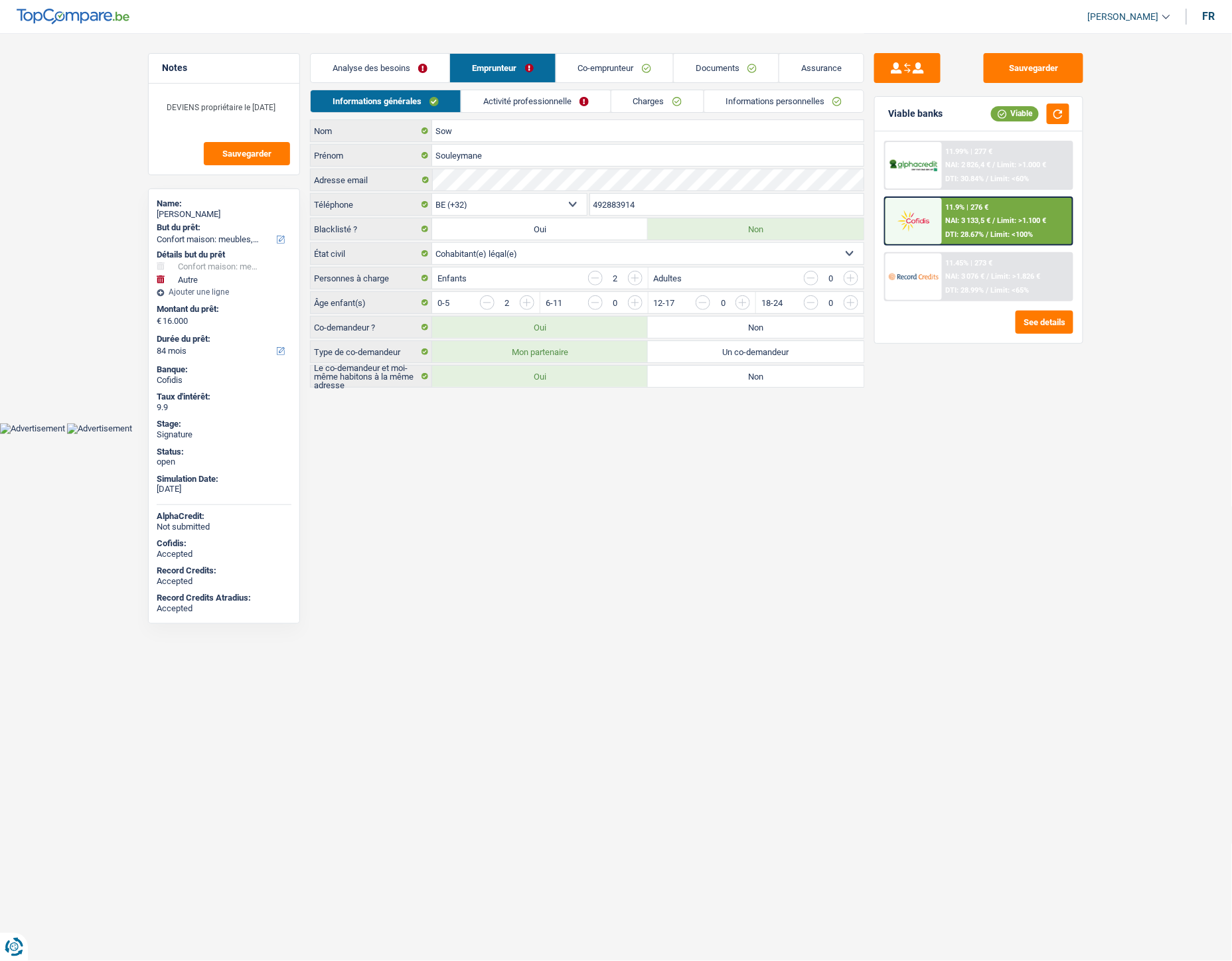
click at [590, 97] on link "Activité professionnelle" at bounding box center [536, 101] width 149 height 22
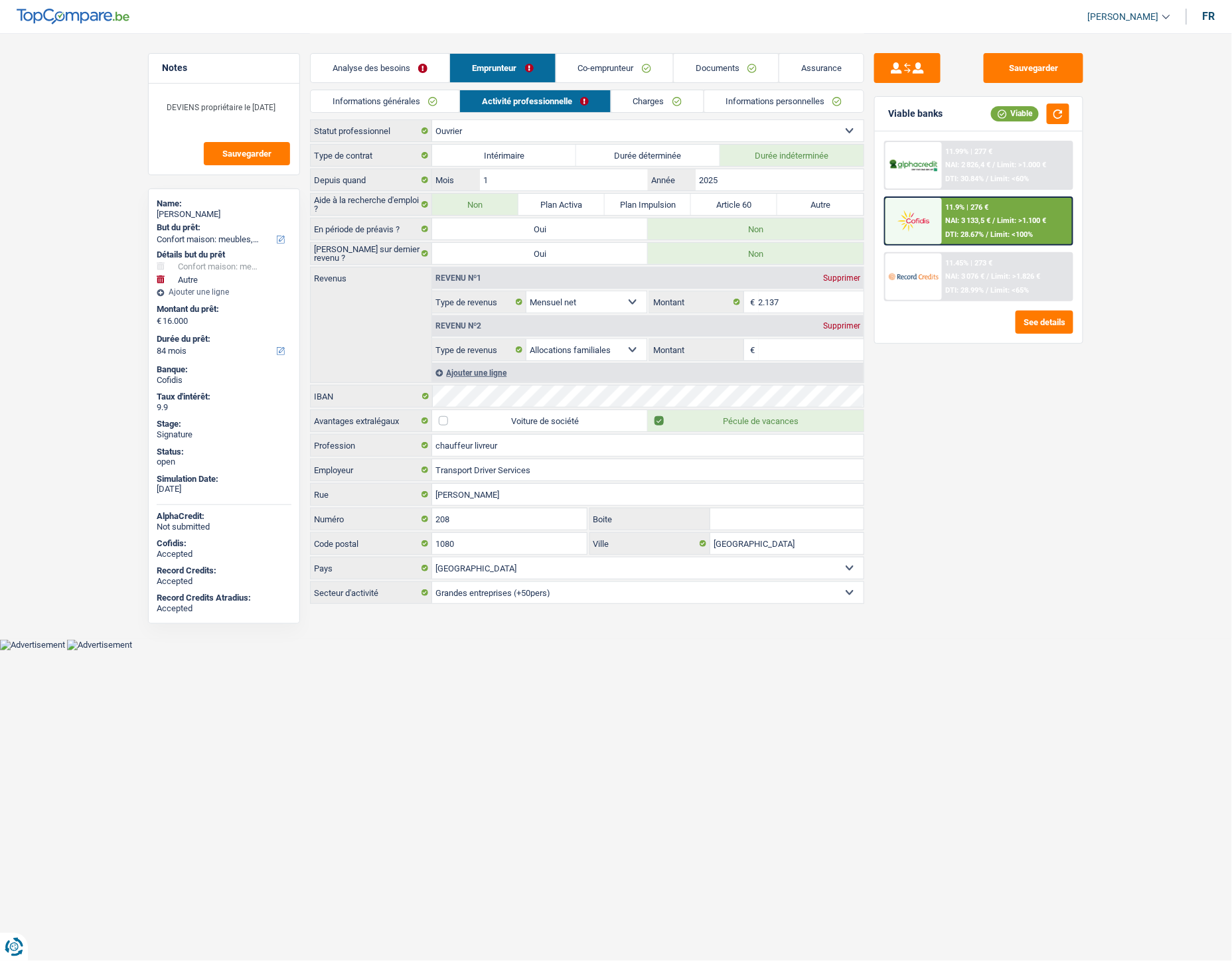
click at [770, 102] on link "Informations personnelles" at bounding box center [784, 101] width 160 height 22
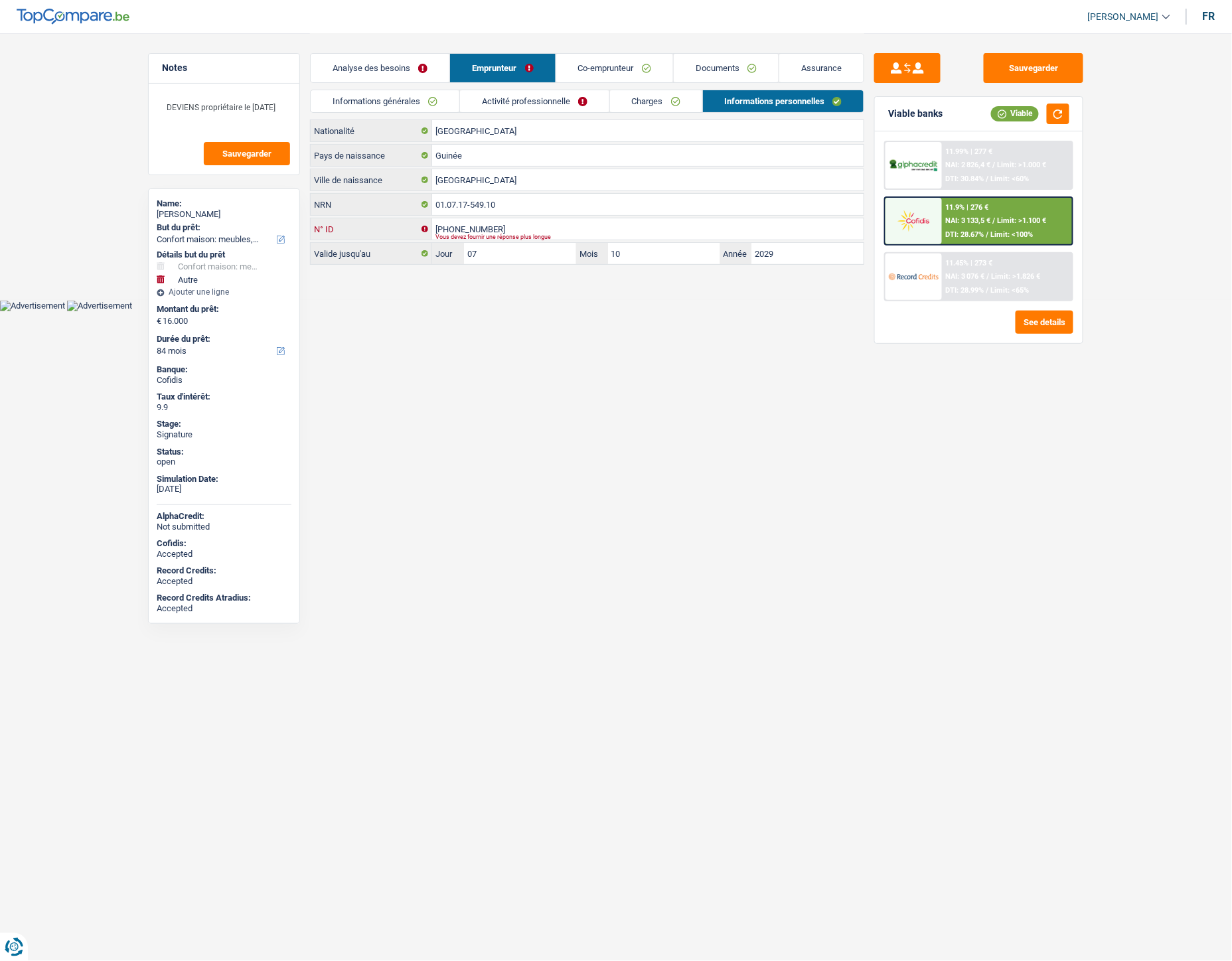
click at [515, 223] on input "595-9596221-4" at bounding box center [648, 229] width 432 height 21
click at [430, 95] on link "Informations générales" at bounding box center [385, 101] width 148 height 22
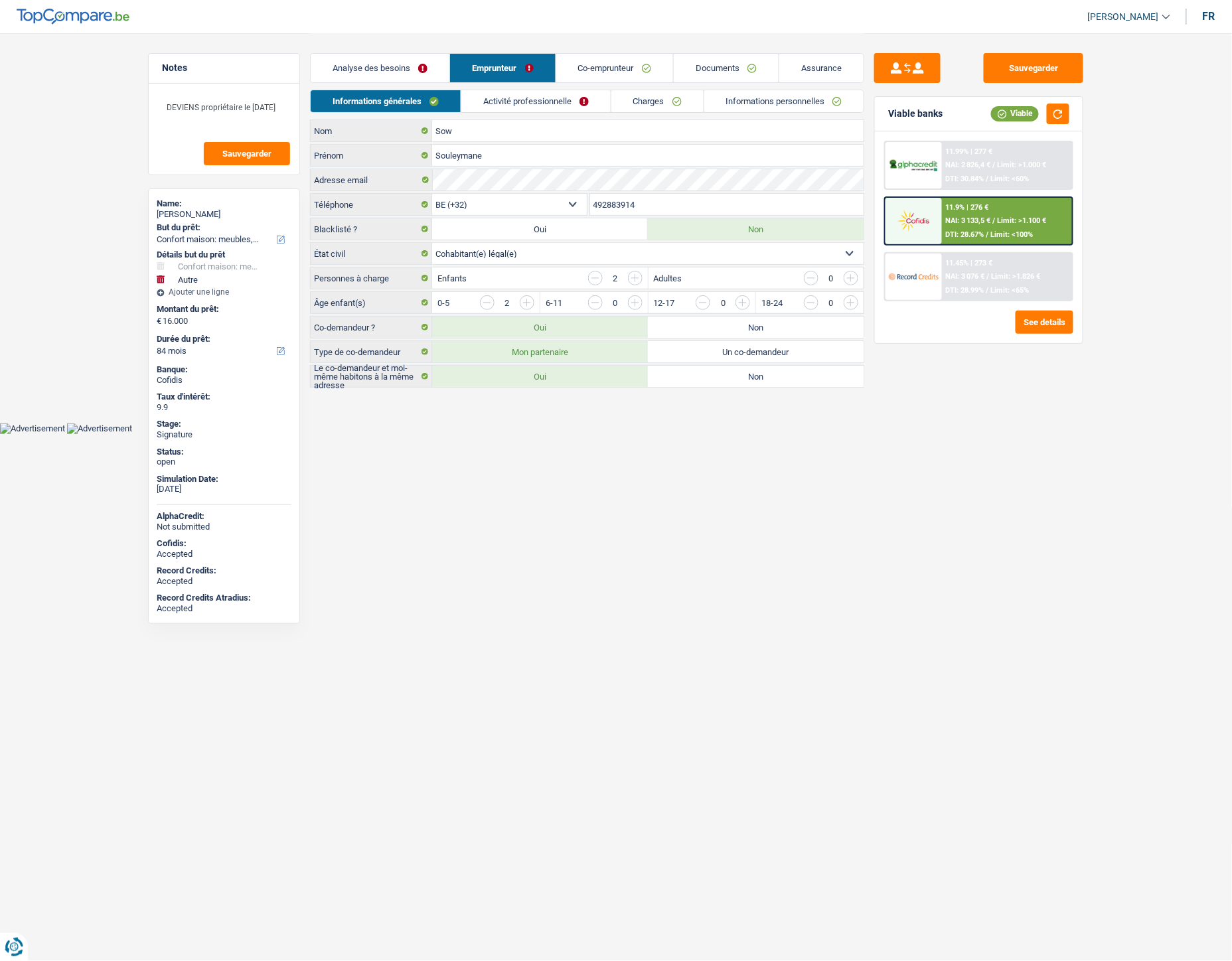
click at [421, 67] on link "Analyse des besoins" at bounding box center [380, 68] width 139 height 29
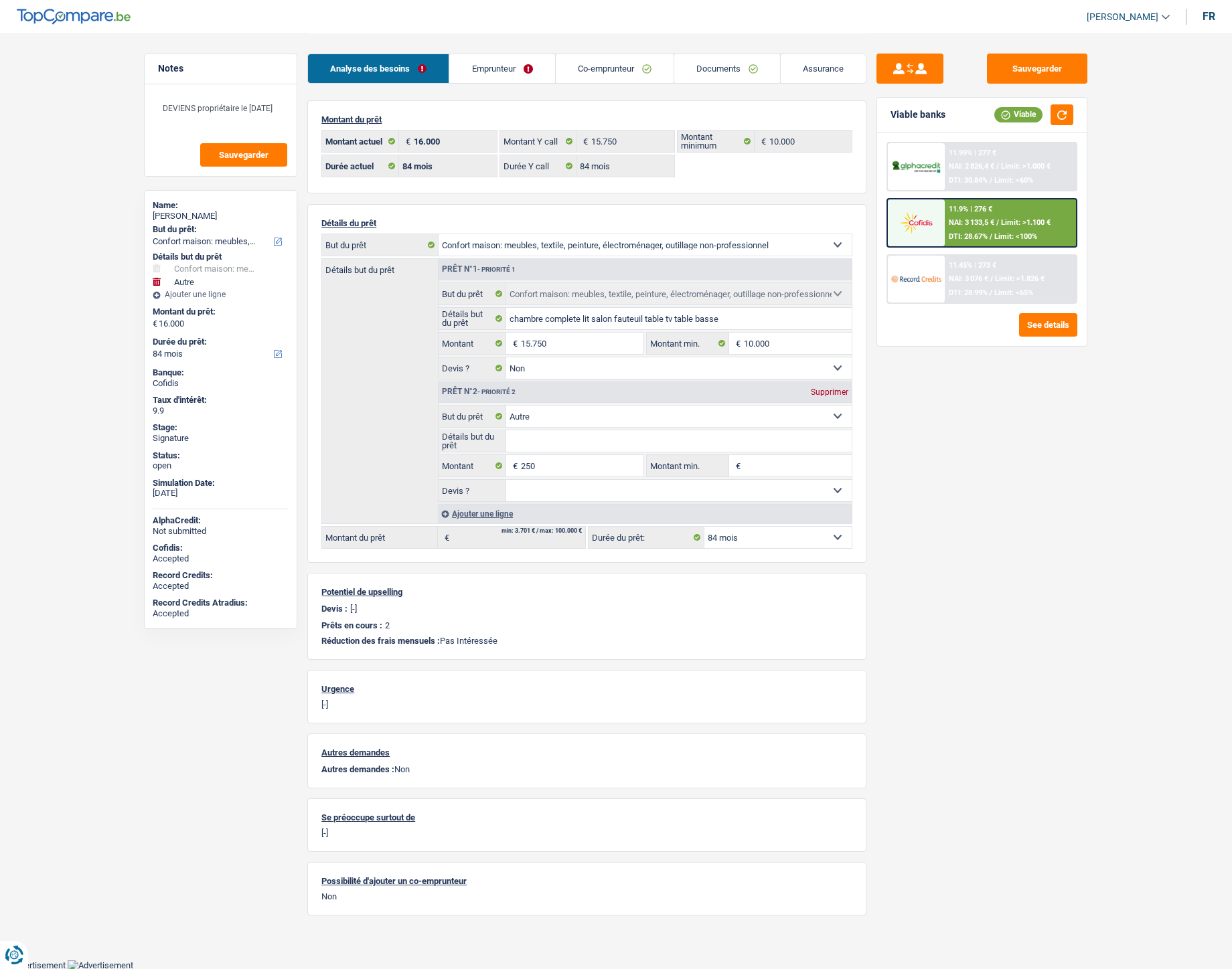
click at [712, 75] on link "Documents" at bounding box center [727, 69] width 106 height 29
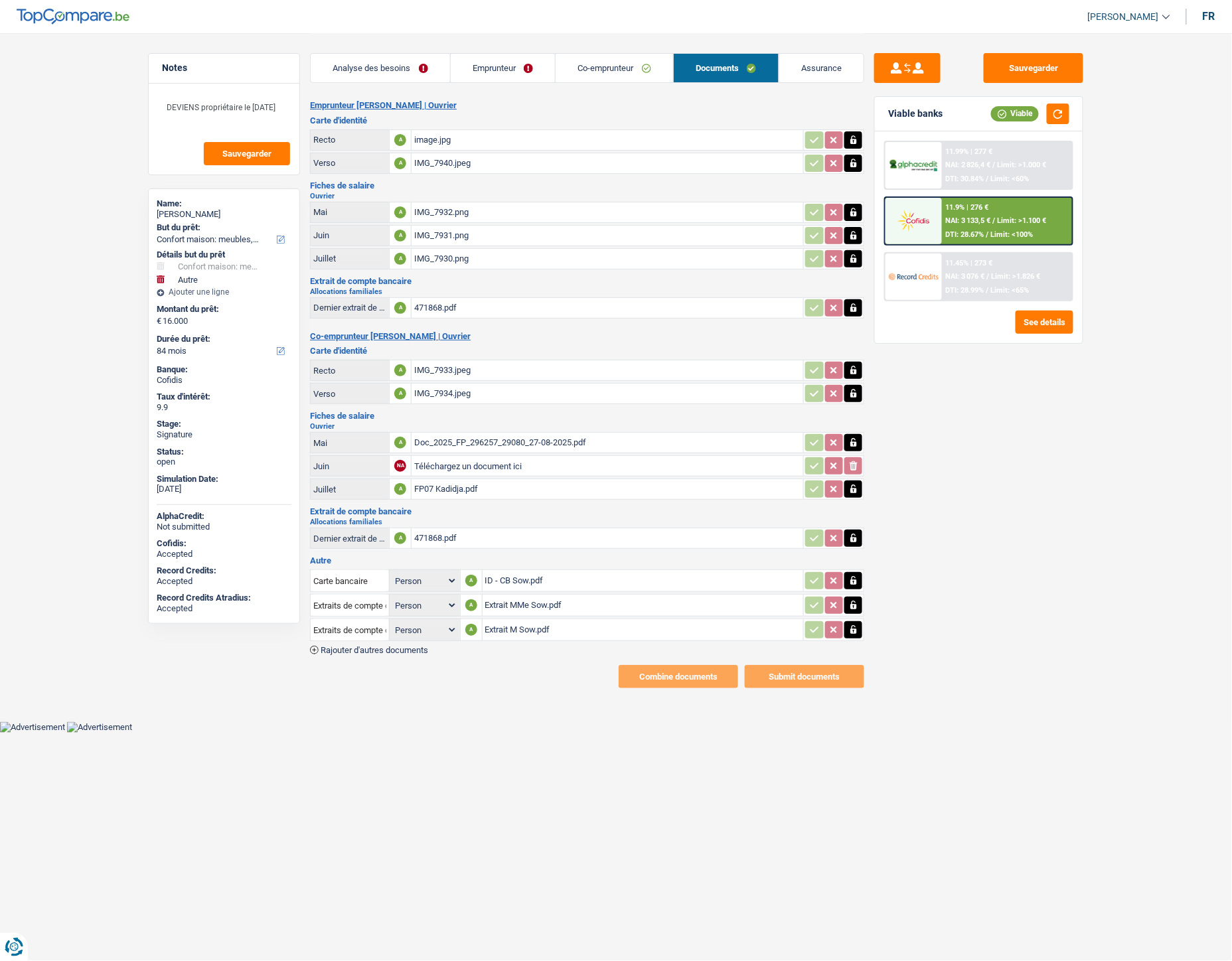
click at [450, 142] on div "image.jpg" at bounding box center [607, 139] width 386 height 20
click at [506, 73] on link "Emprunteur" at bounding box center [503, 68] width 105 height 29
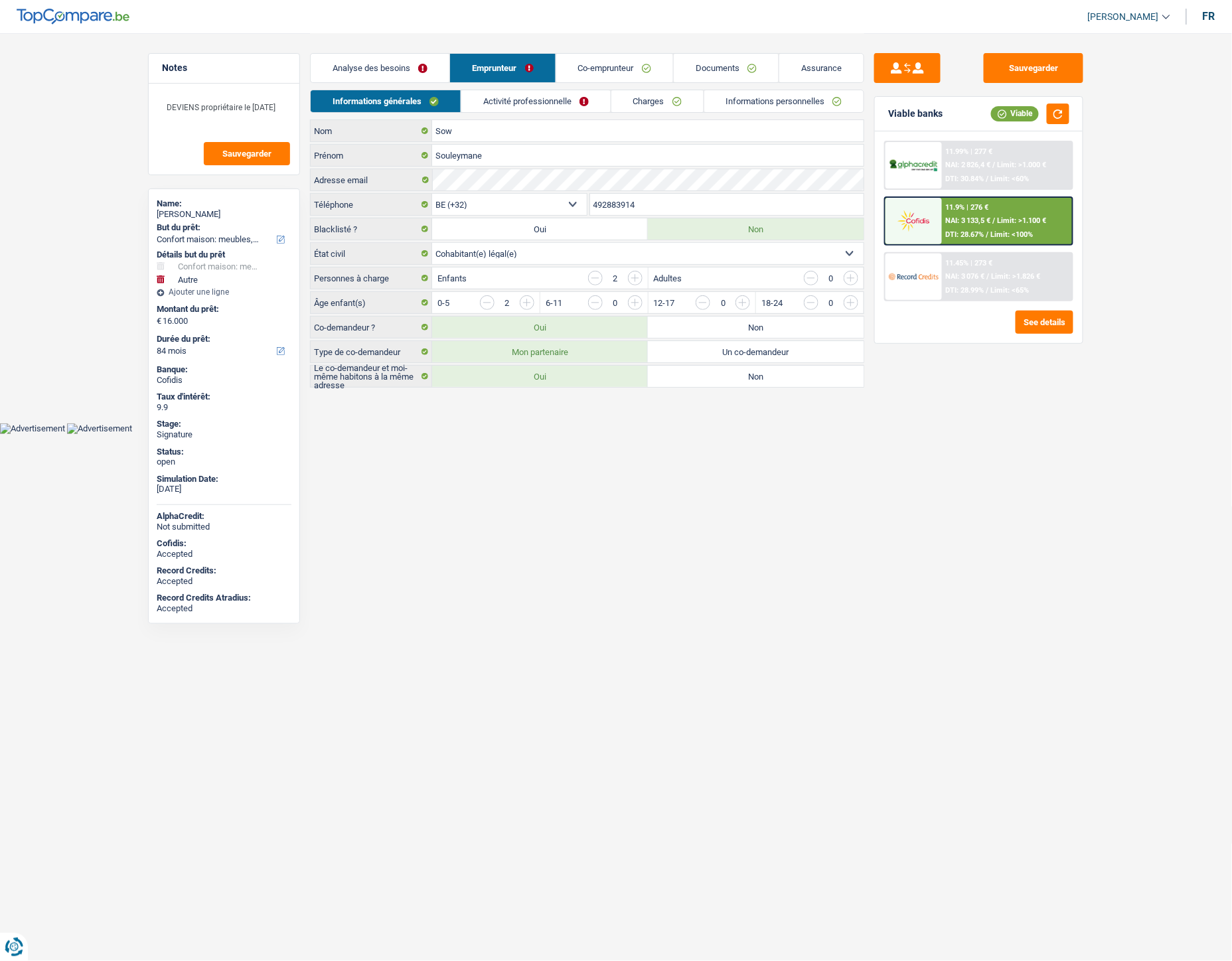
click at [757, 101] on link "Informations personnelles" at bounding box center [784, 101] width 160 height 22
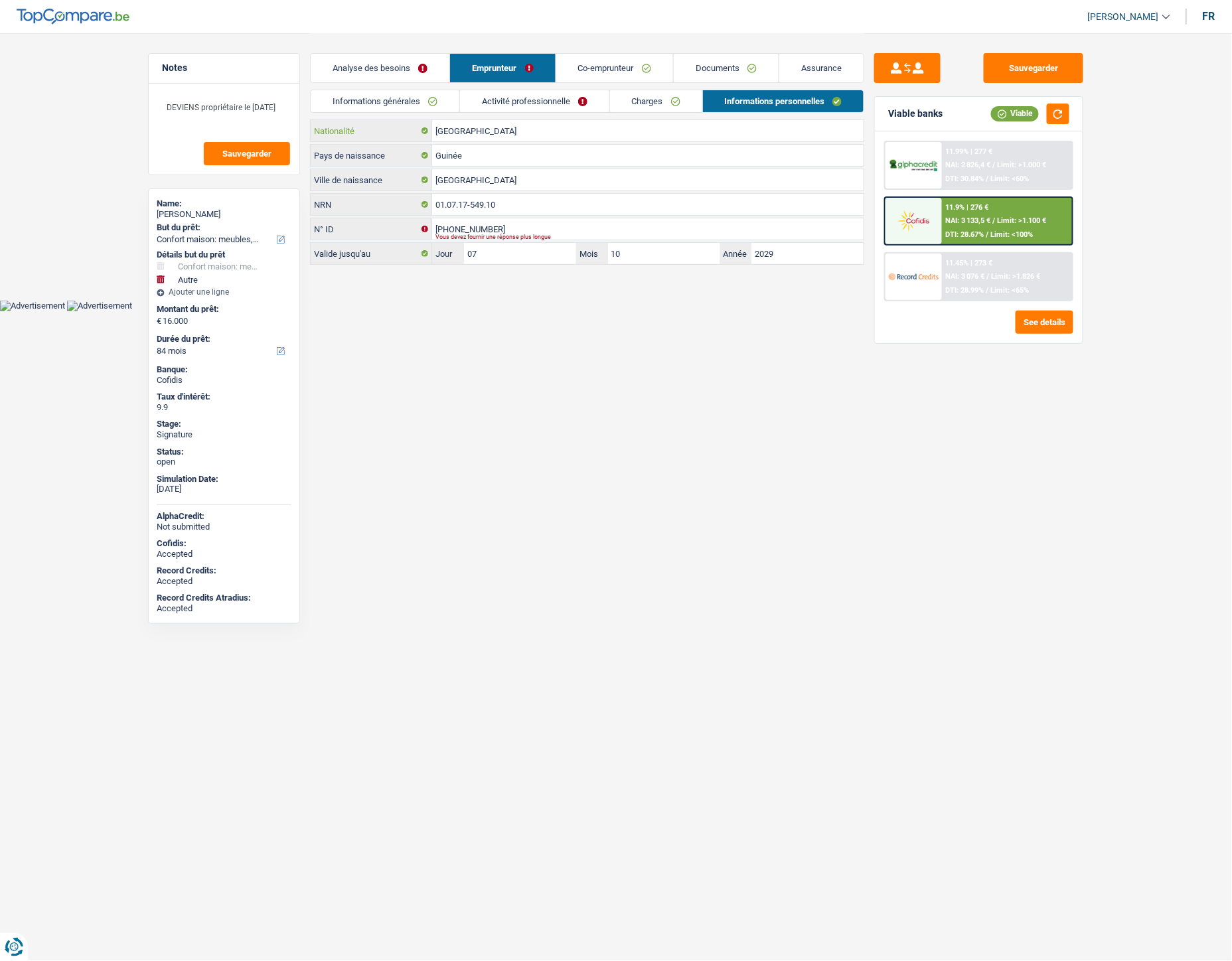
click at [486, 124] on input "[GEOGRAPHIC_DATA]" at bounding box center [648, 131] width 432 height 21
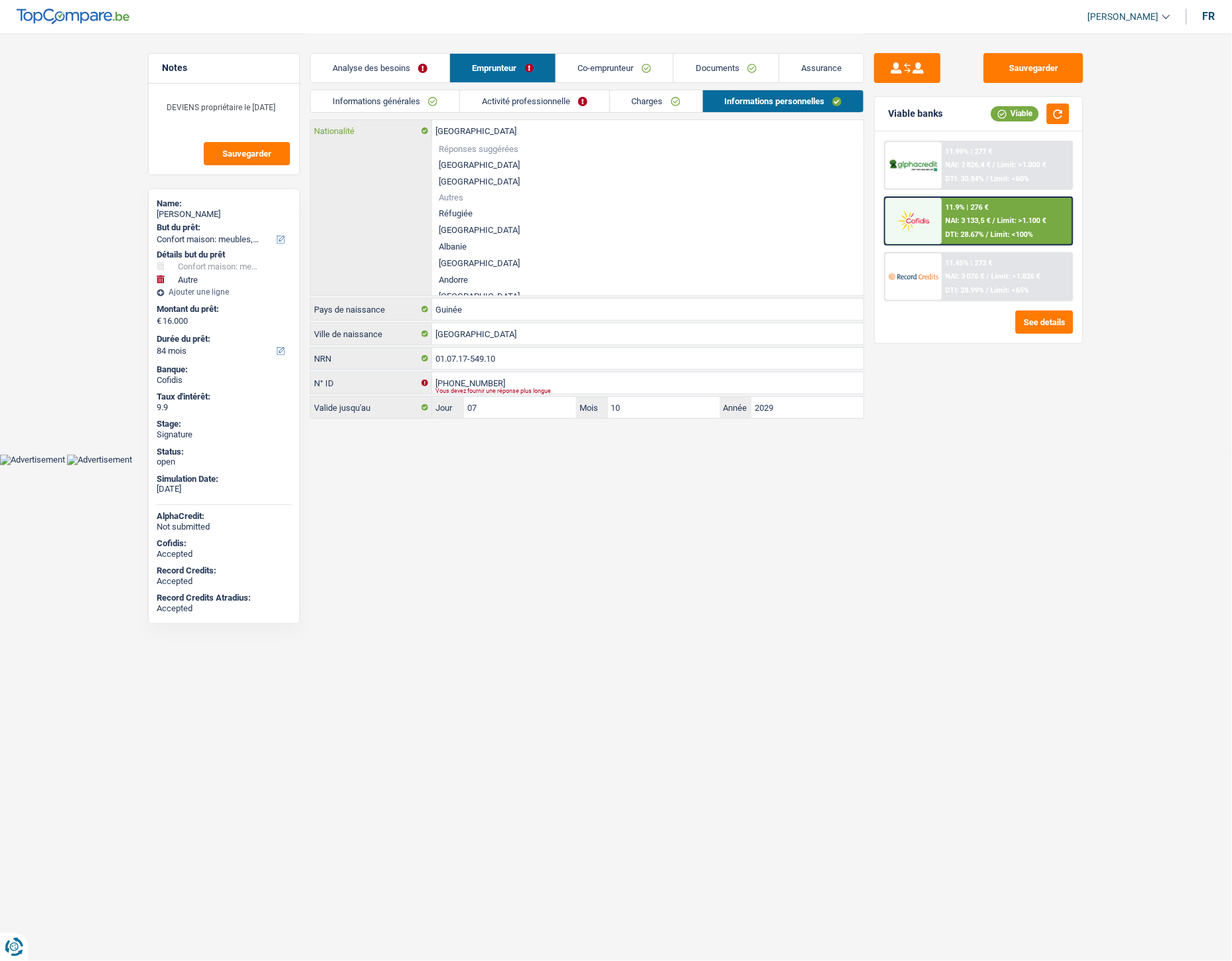
drag, startPoint x: 508, startPoint y: 130, endPoint x: 373, endPoint y: 129, distance: 135.0
click at [373, 129] on div "Belgique Nationalité" at bounding box center [587, 131] width 553 height 21
type input "g"
type input "B-5959596-22"
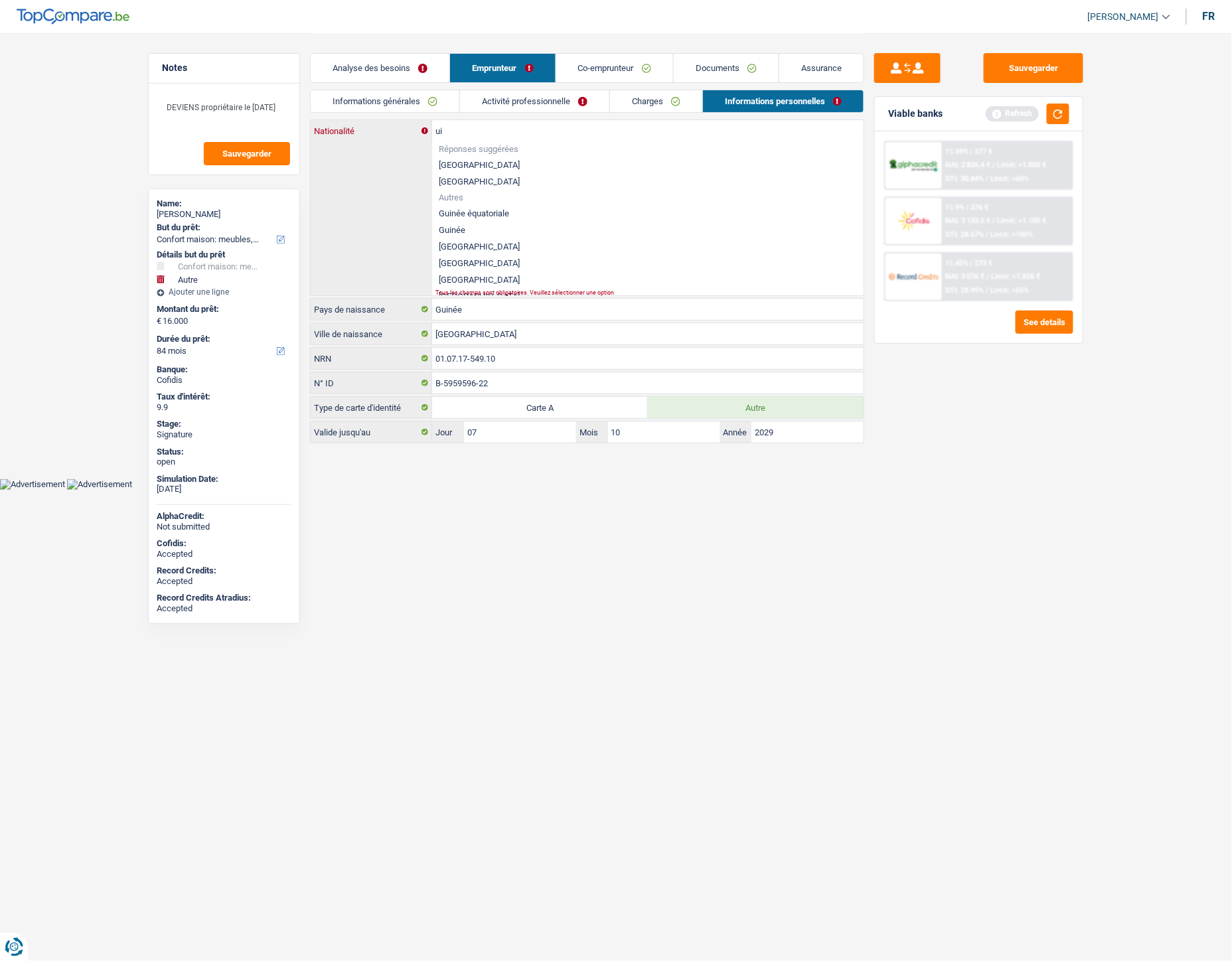
type input "u"
click at [461, 264] on li "Guinée" at bounding box center [648, 263] width 432 height 16
type input "Guinée"
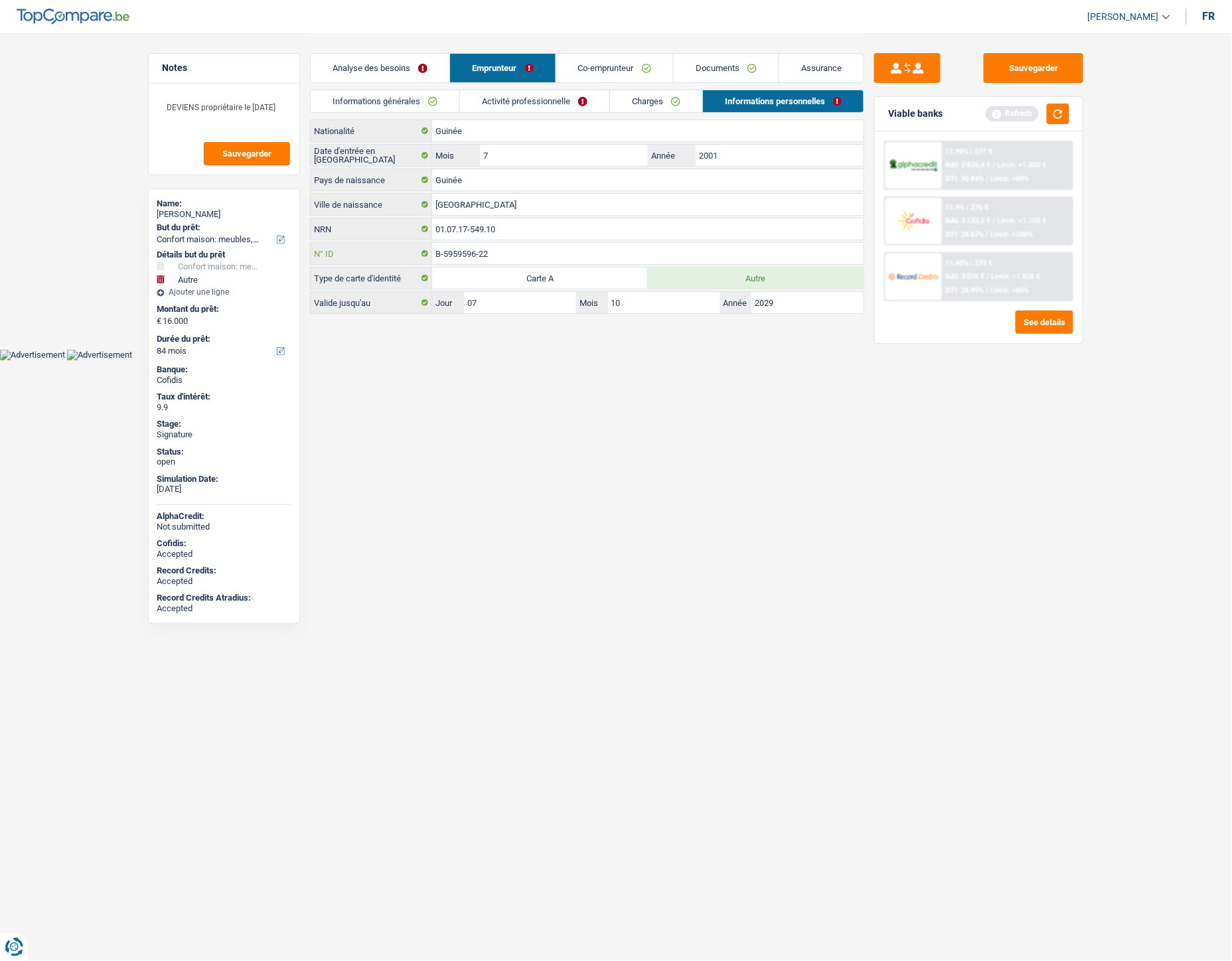
click at [515, 255] on input "B-5959596-22" at bounding box center [648, 253] width 432 height 21
click at [522, 361] on html "Vous avez le contrôle de vos données Nous utilisons des cookies, tout comme nos…" at bounding box center [616, 180] width 1232 height 361
click at [403, 57] on link "Analyse des besoins" at bounding box center [380, 68] width 139 height 29
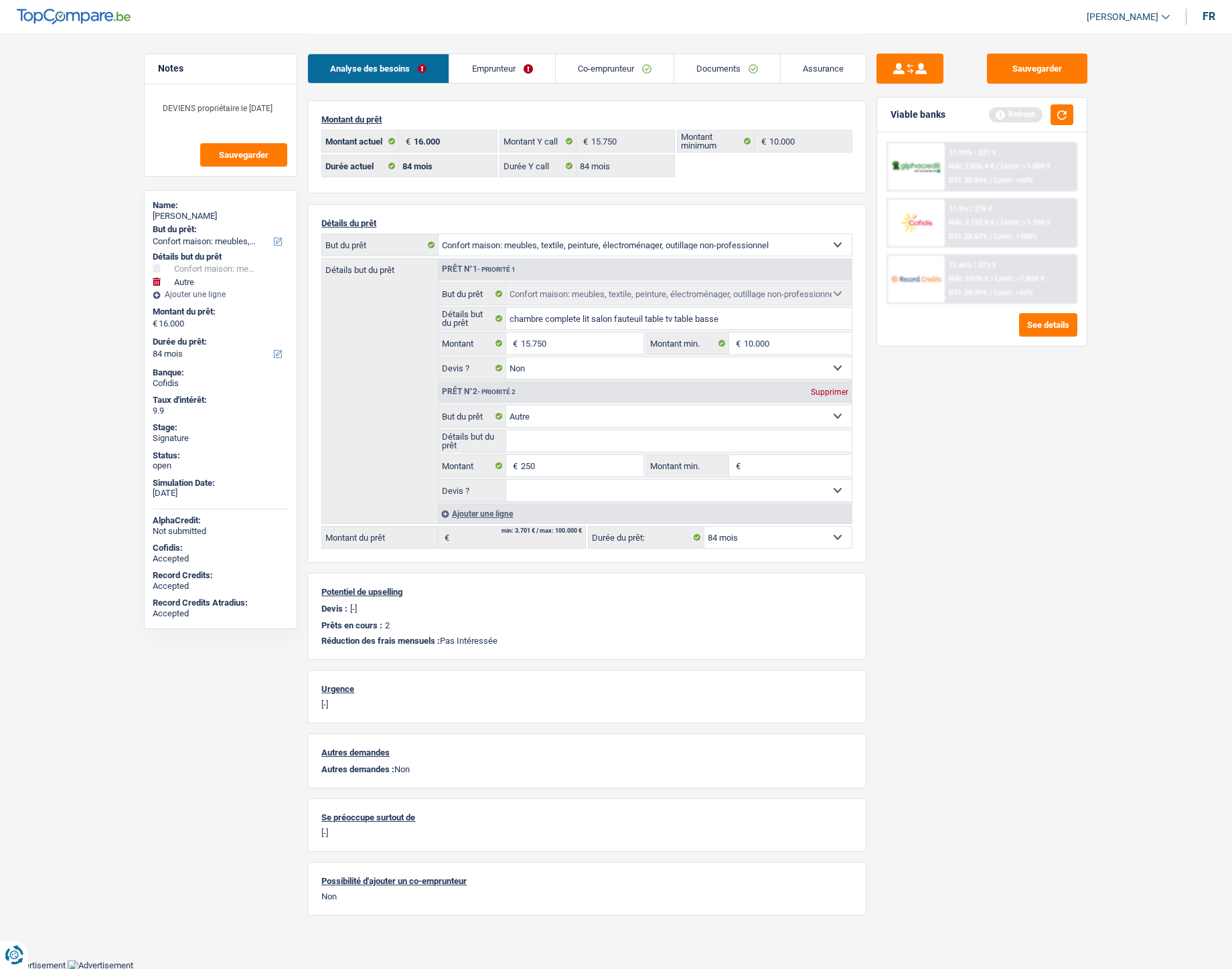
click at [479, 67] on link "Emprunteur" at bounding box center [502, 69] width 105 height 29
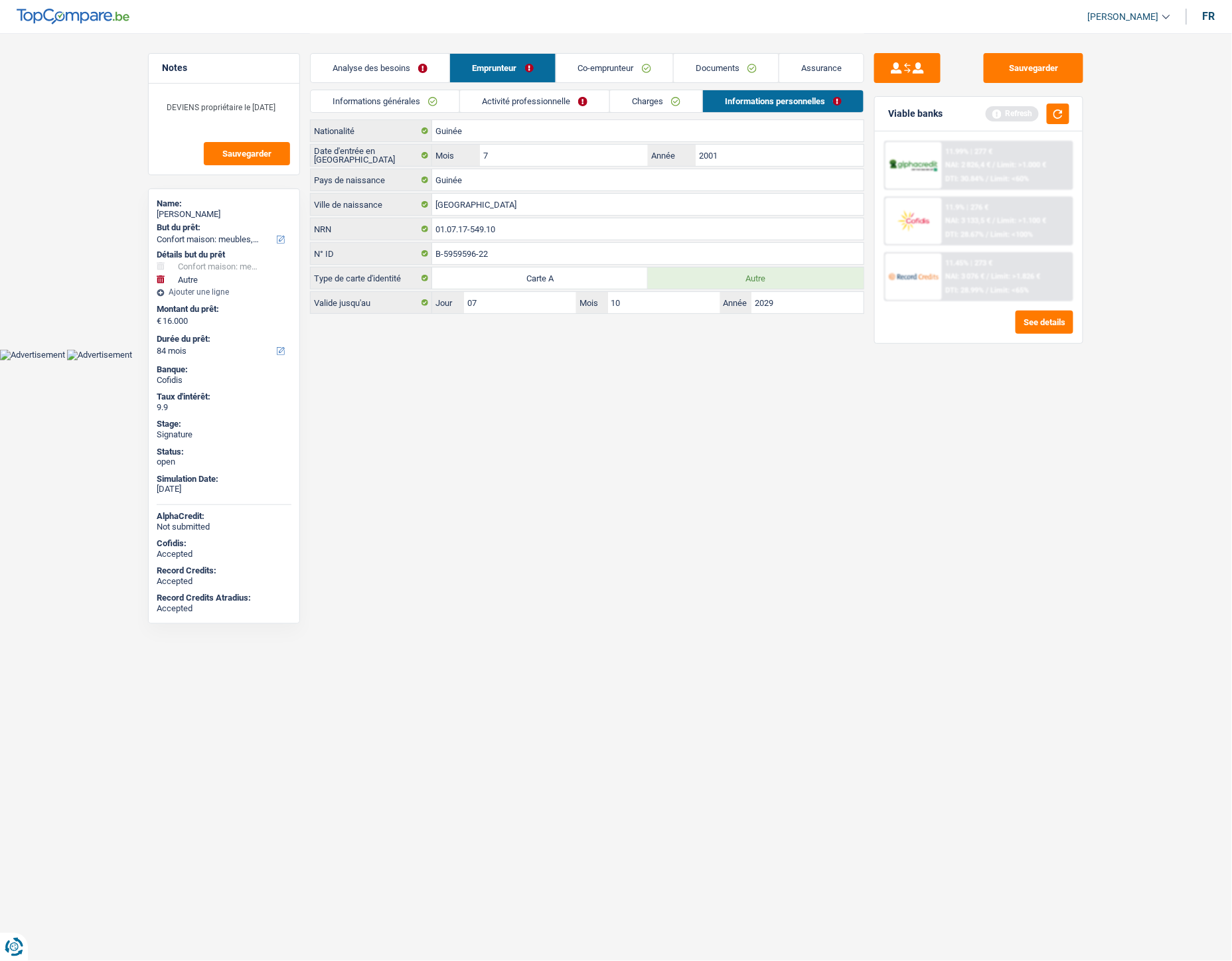
click at [625, 69] on link "Co-emprunteur" at bounding box center [615, 68] width 117 height 29
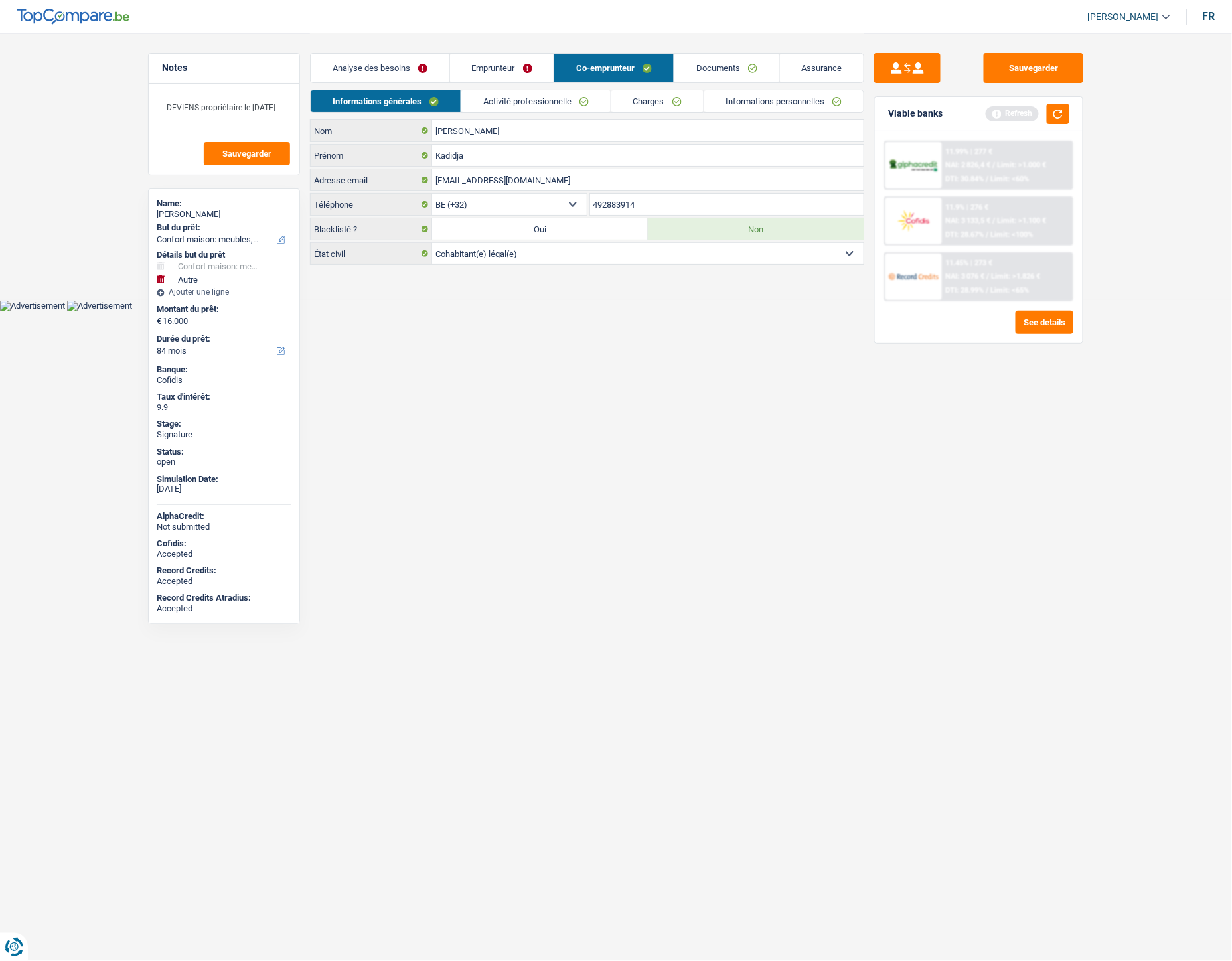
click at [746, 104] on link "Informations personnelles" at bounding box center [784, 101] width 160 height 22
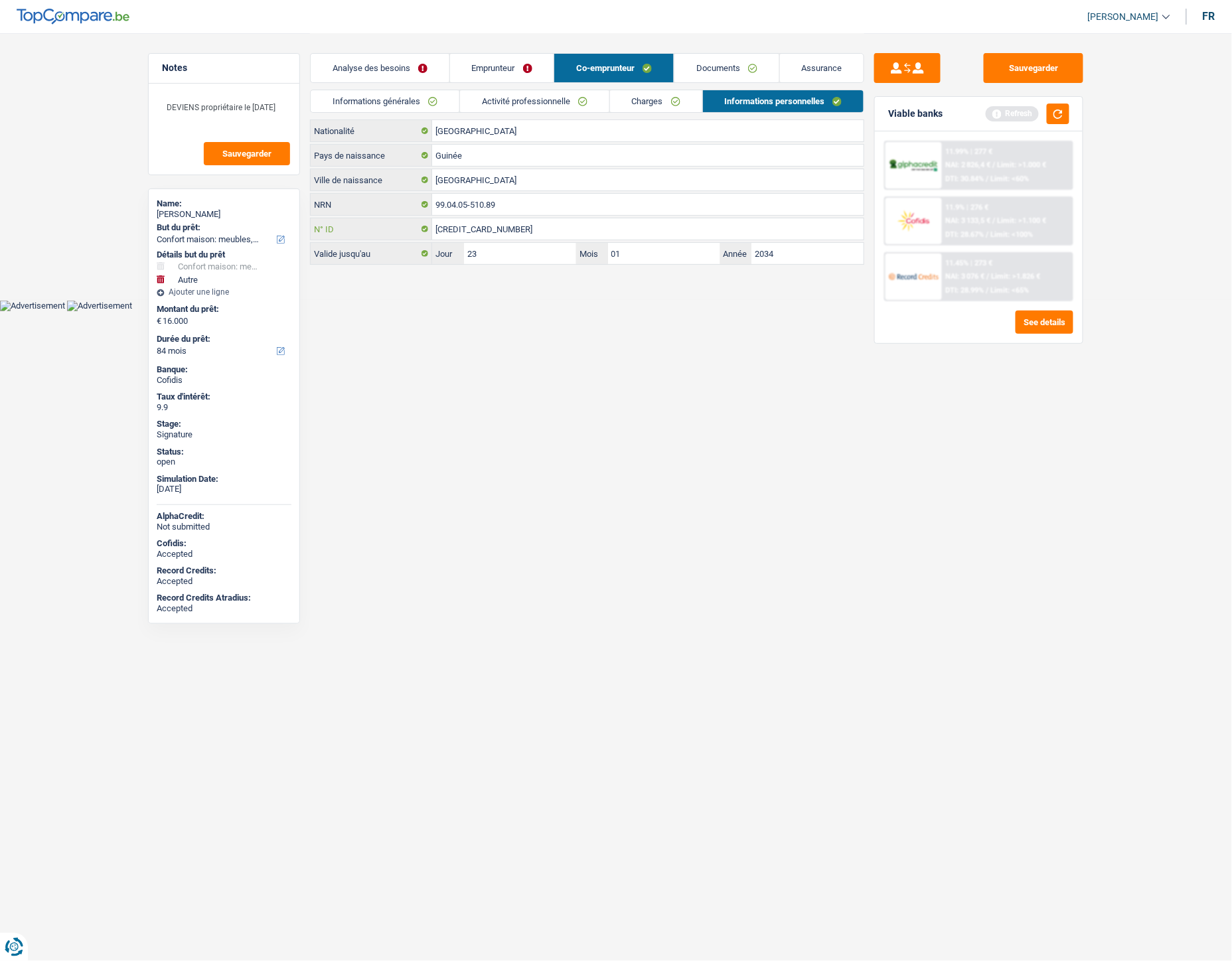
click at [502, 228] on input "595-1953190-16" at bounding box center [648, 229] width 432 height 21
click at [493, 69] on link "Emprunteur" at bounding box center [502, 68] width 104 height 29
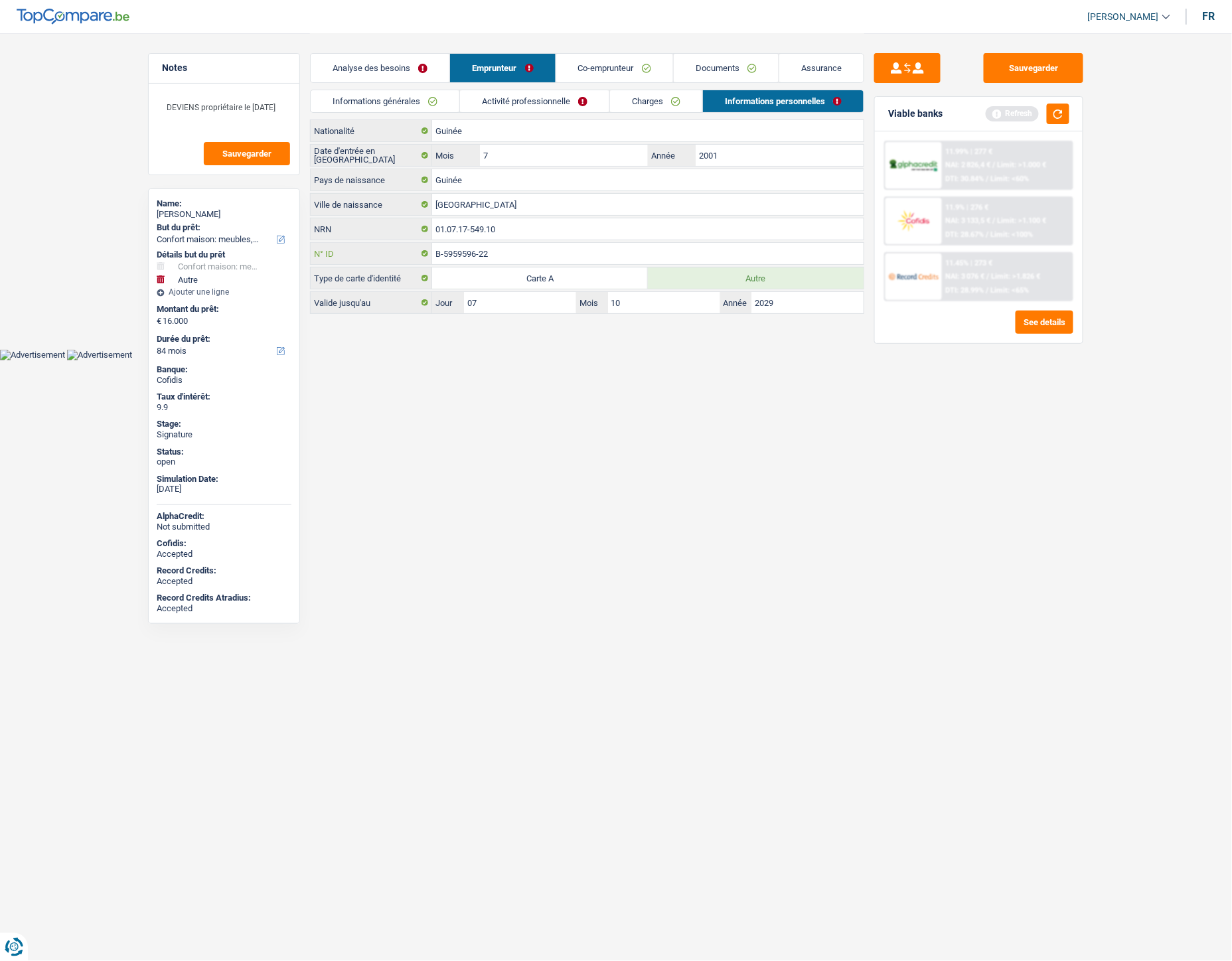
click at [500, 253] on input "B-5959596-22" at bounding box center [648, 253] width 432 height 21
drag, startPoint x: 556, startPoint y: 247, endPoint x: 303, endPoint y: 236, distance: 253.2
click at [302, 237] on div "Notes DEVIENS propriétaire le 02/09/2025 Sauvegarder Name: Souleymane Sow But d…" at bounding box center [616, 174] width 956 height 283
type input "B-6221496-13"
click at [530, 223] on input "01.07.17-549.10" at bounding box center [648, 229] width 432 height 21
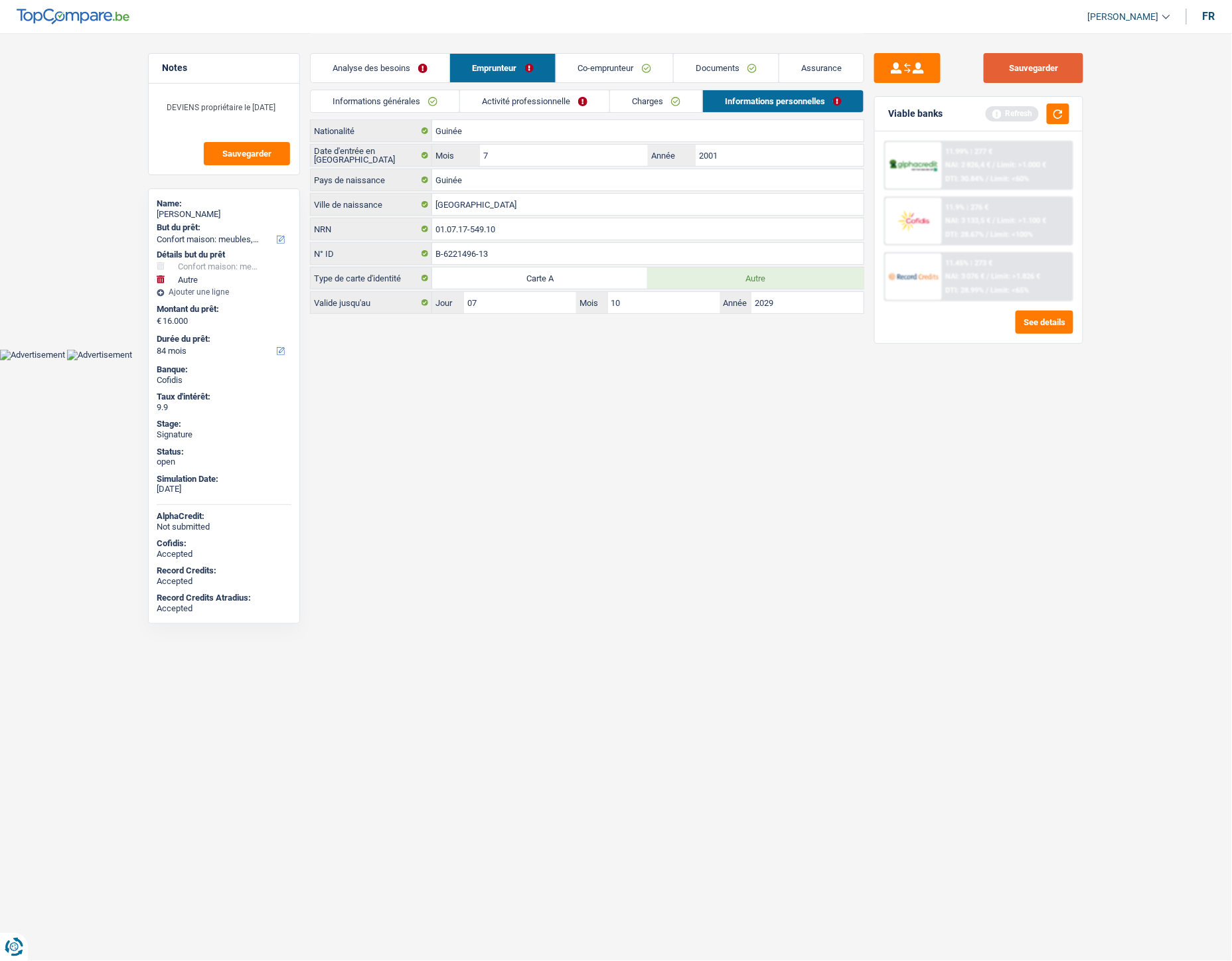
click at [1024, 60] on button "Sauvegarder" at bounding box center [1033, 67] width 100 height 30
click at [515, 102] on link "Activité professionnelle" at bounding box center [535, 101] width 149 height 22
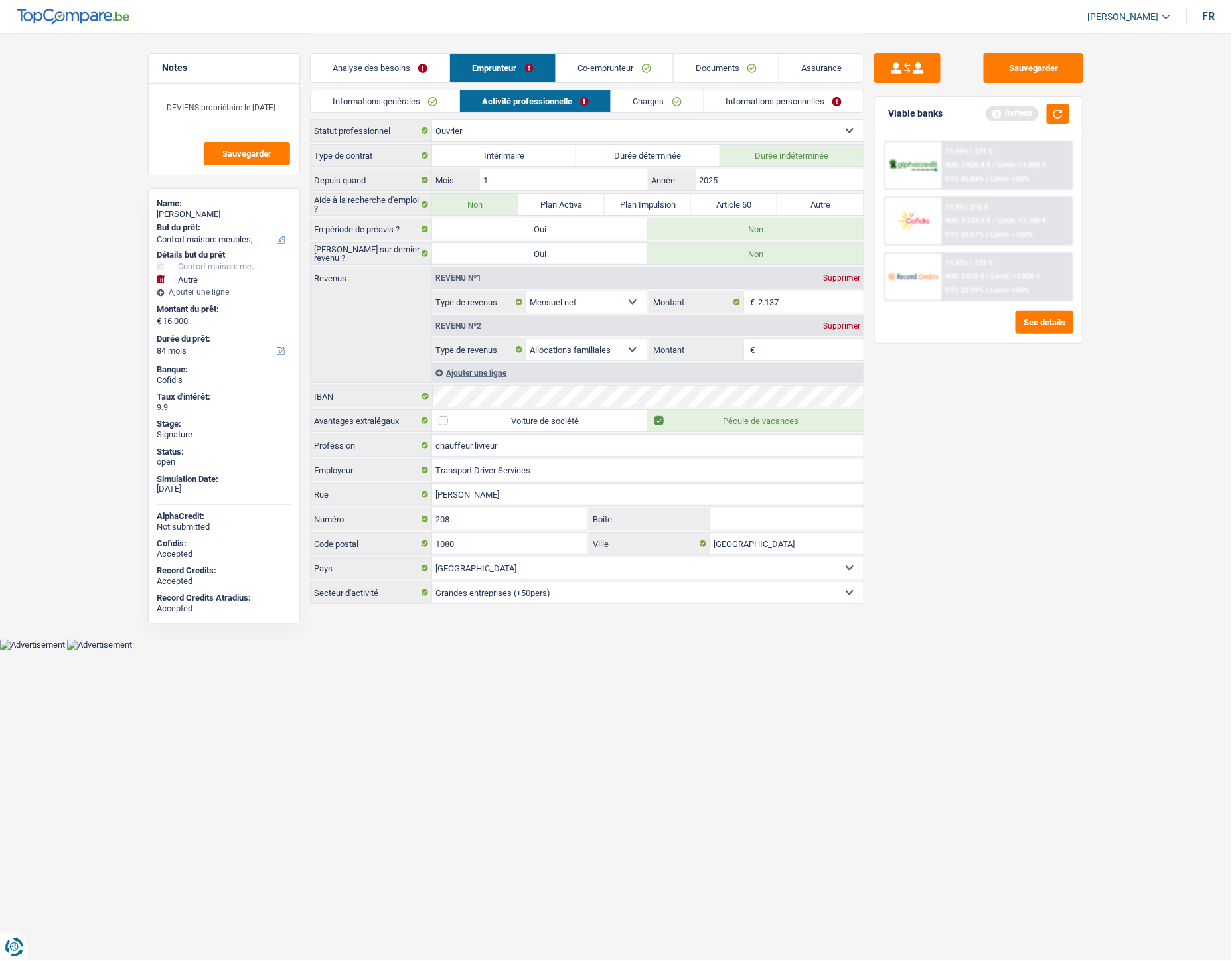
click at [832, 328] on div "Supprimer" at bounding box center [842, 326] width 44 height 8
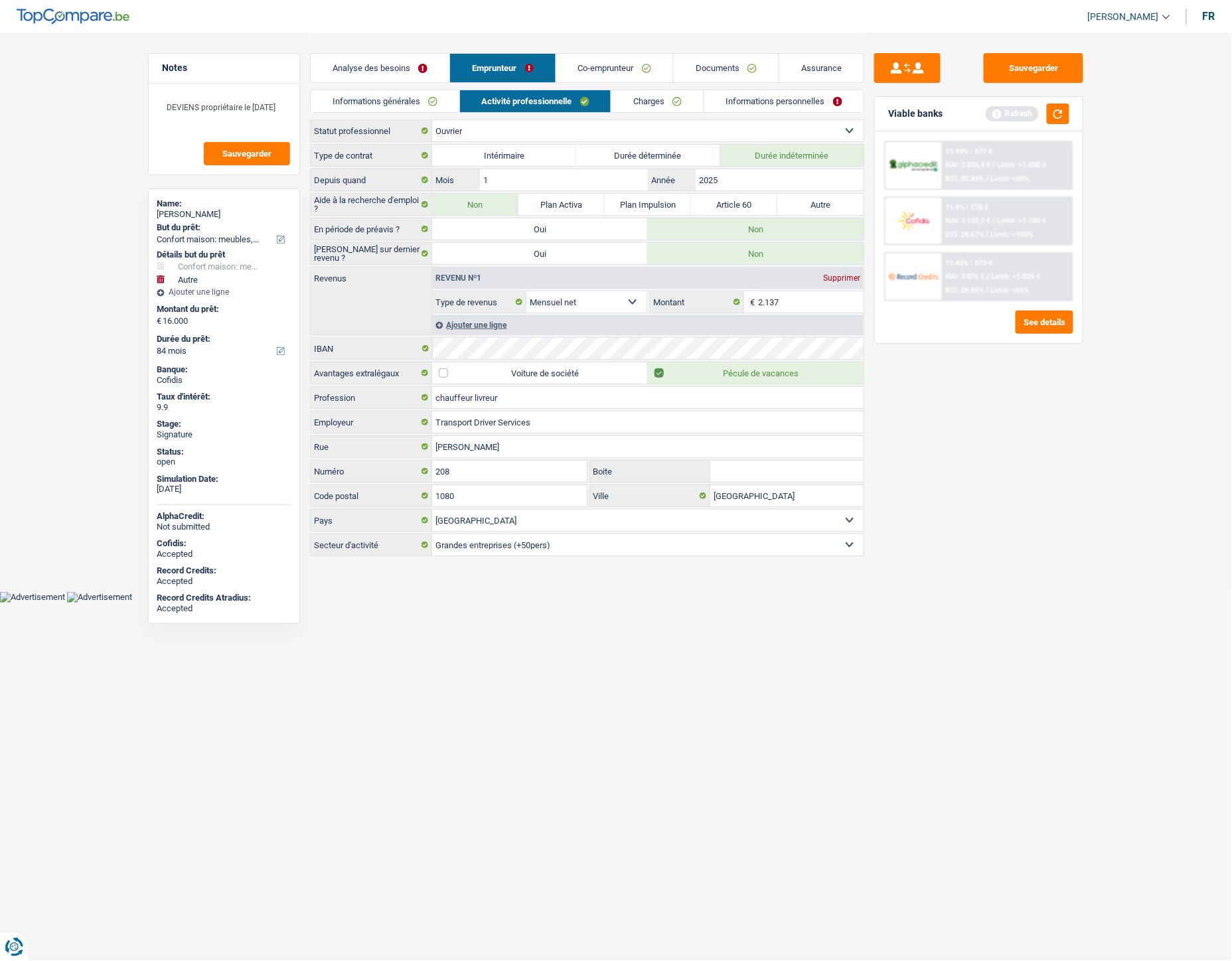
click at [776, 102] on link "Informations personnelles" at bounding box center [784, 101] width 160 height 22
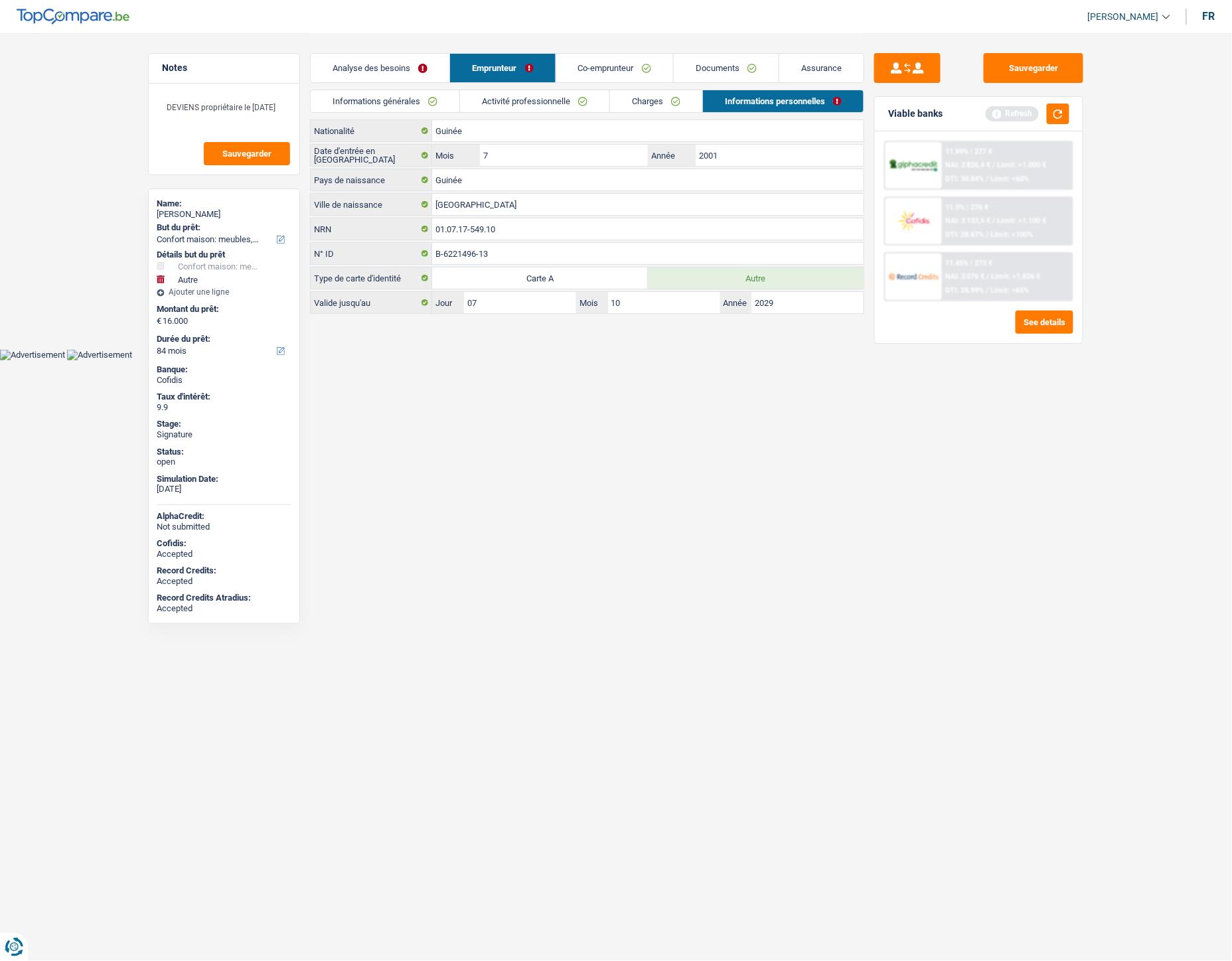
click at [555, 361] on html "Vous avez le contrôle de vos données Nous utilisons des cookies, tout comme nos…" at bounding box center [616, 180] width 1232 height 361
click at [539, 156] on input "7" at bounding box center [564, 155] width 168 height 21
drag, startPoint x: 1057, startPoint y: 69, endPoint x: 1040, endPoint y: 69, distance: 17.0
click at [1057, 69] on button "Sauvegarder" at bounding box center [1033, 67] width 100 height 30
click at [718, 71] on link "Documents" at bounding box center [726, 68] width 105 height 29
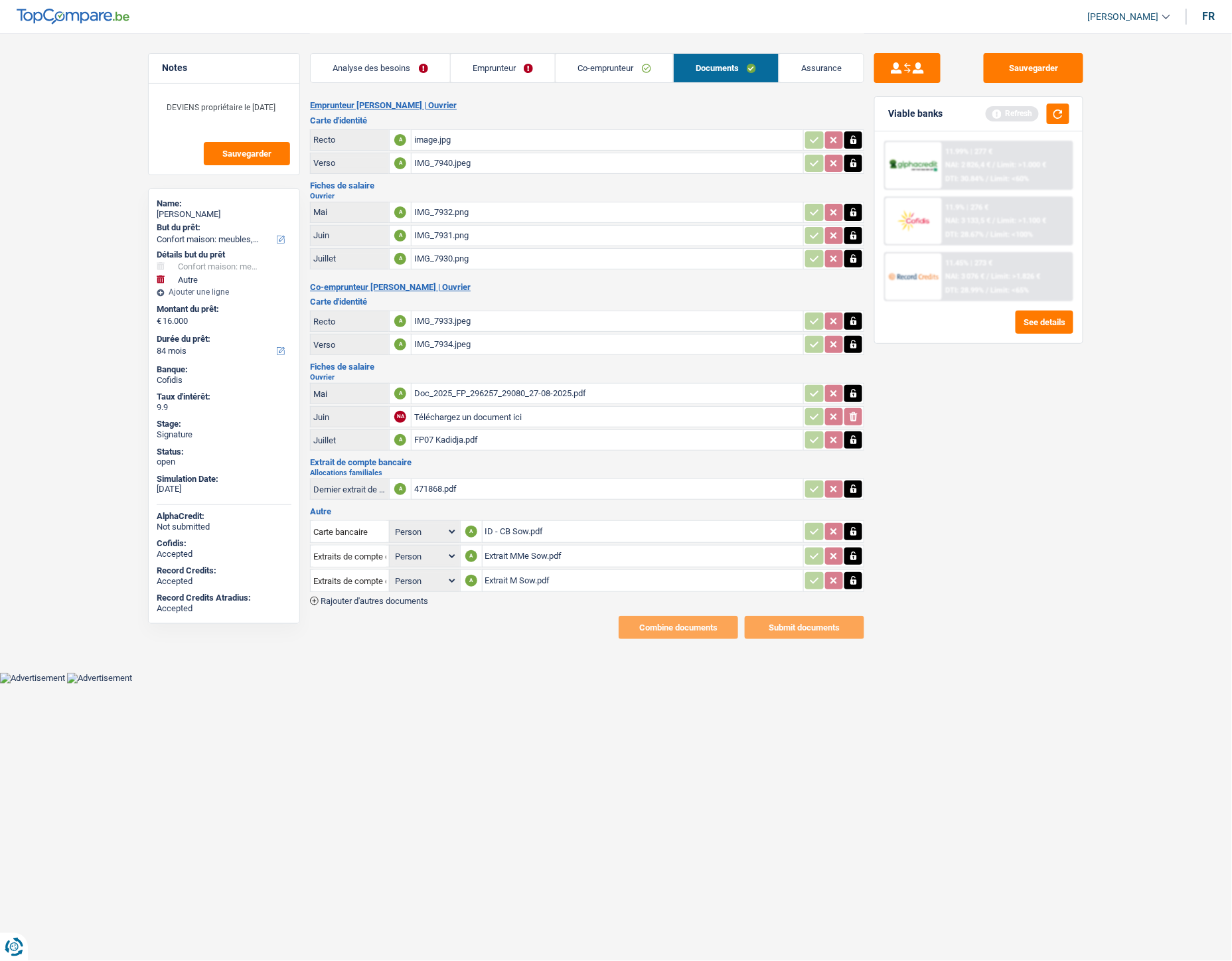
click at [493, 71] on link "Emprunteur" at bounding box center [503, 68] width 105 height 29
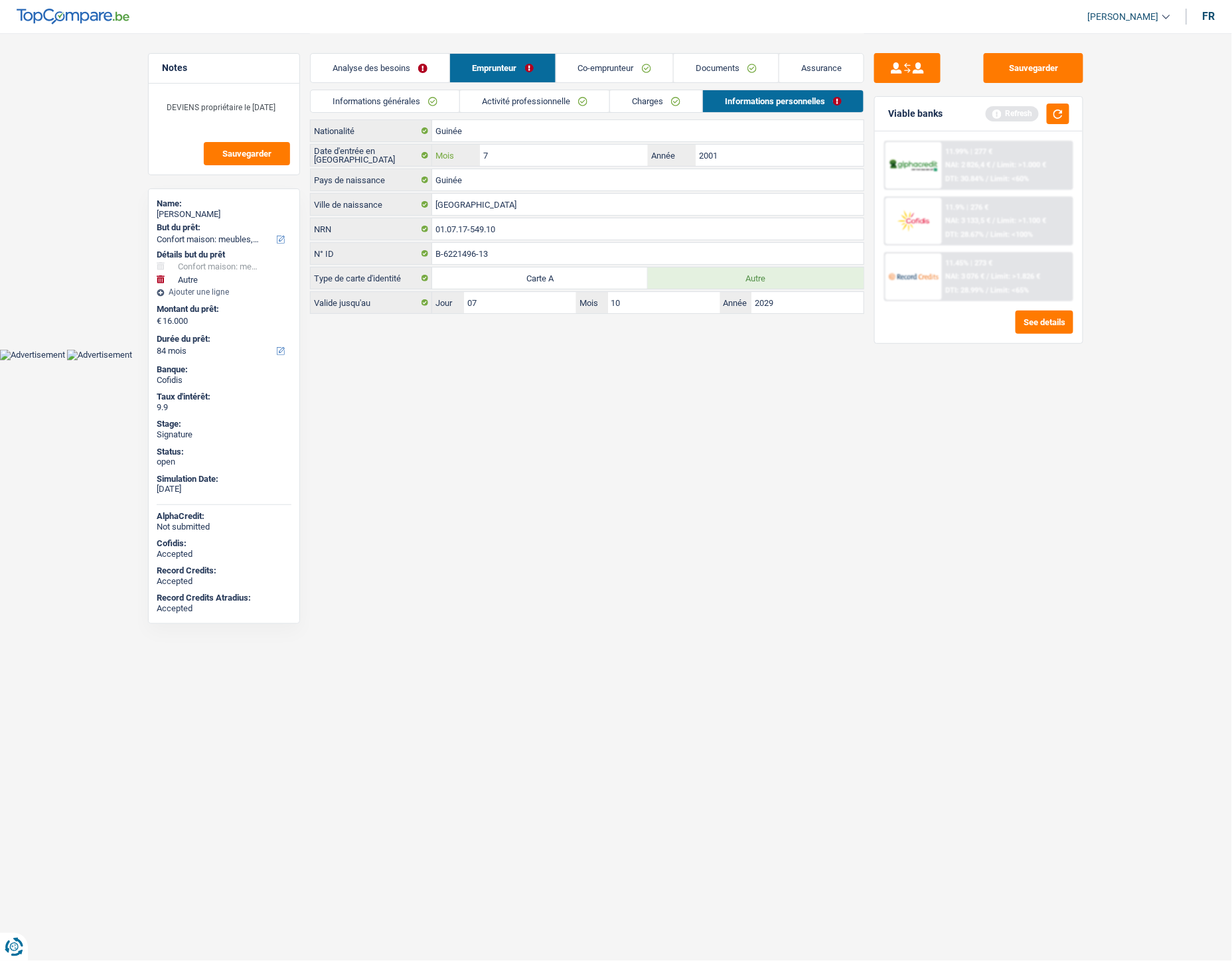
click at [571, 155] on input "7" at bounding box center [564, 155] width 168 height 21
type input "8"
click at [681, 361] on html "Vous avez le contrôle de vos données Nous utilisons des cookies, tout comme nos…" at bounding box center [616, 180] width 1232 height 361
drag, startPoint x: 1047, startPoint y: 63, endPoint x: 1032, endPoint y: 69, distance: 16.2
click at [1048, 63] on button "Sauvegarder" at bounding box center [1033, 67] width 100 height 30
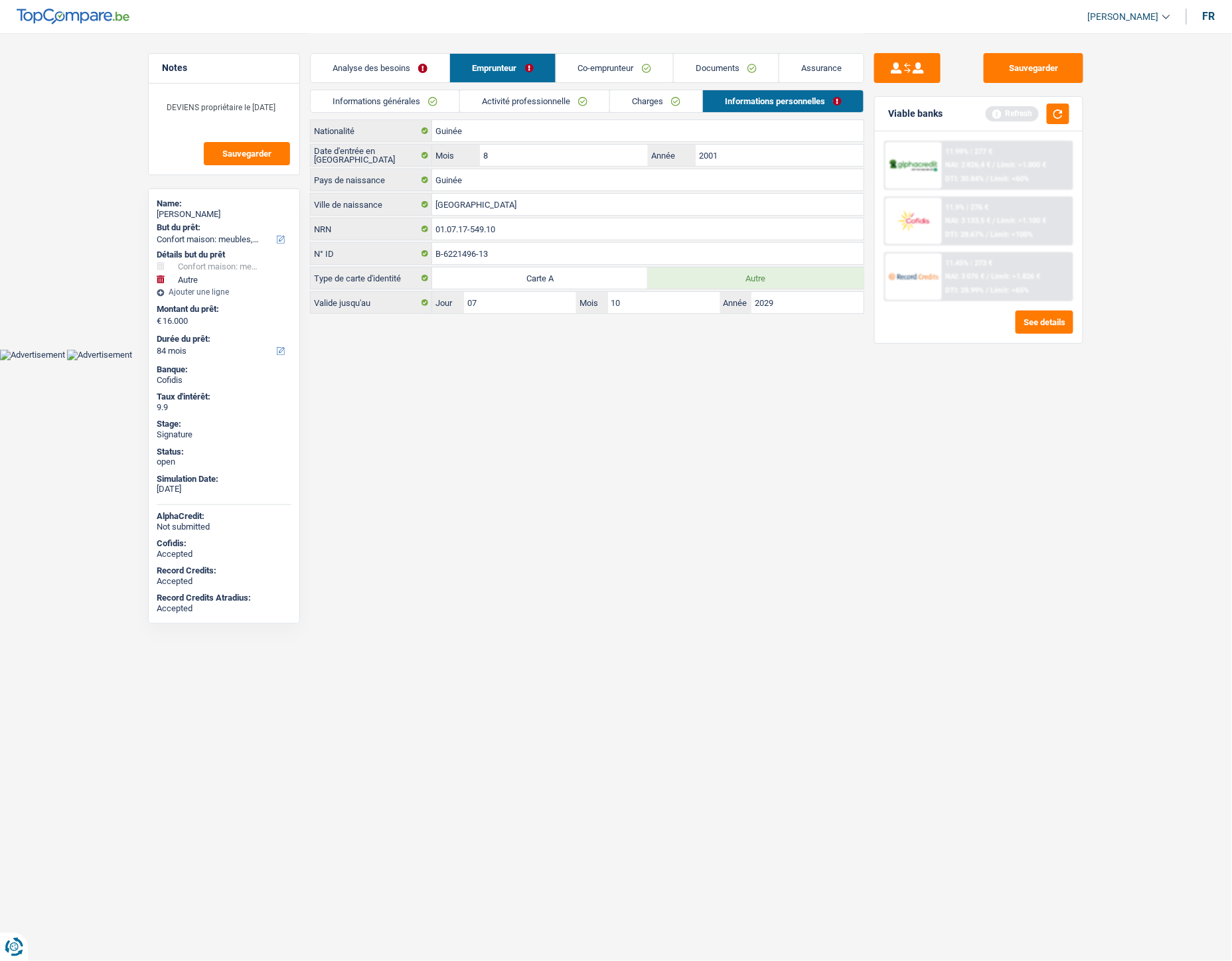
drag, startPoint x: 596, startPoint y: 304, endPoint x: 336, endPoint y: 354, distance: 264.8
click at [336, 354] on body "Vous avez le contrôle de vos données Nous utilisons des cookies, tout comme nos…" at bounding box center [616, 180] width 1232 height 361
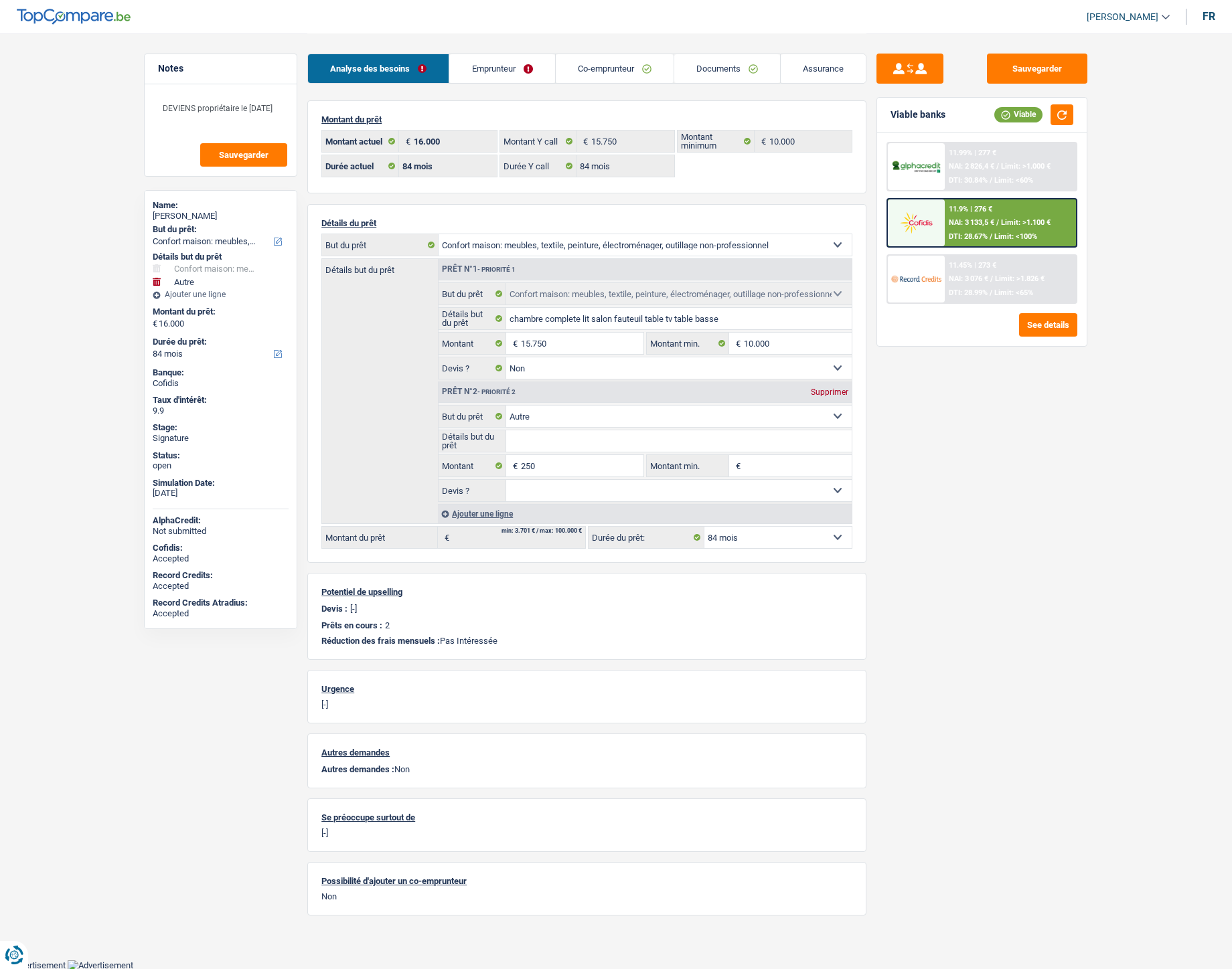
select select "household"
select select "other"
select select "84"
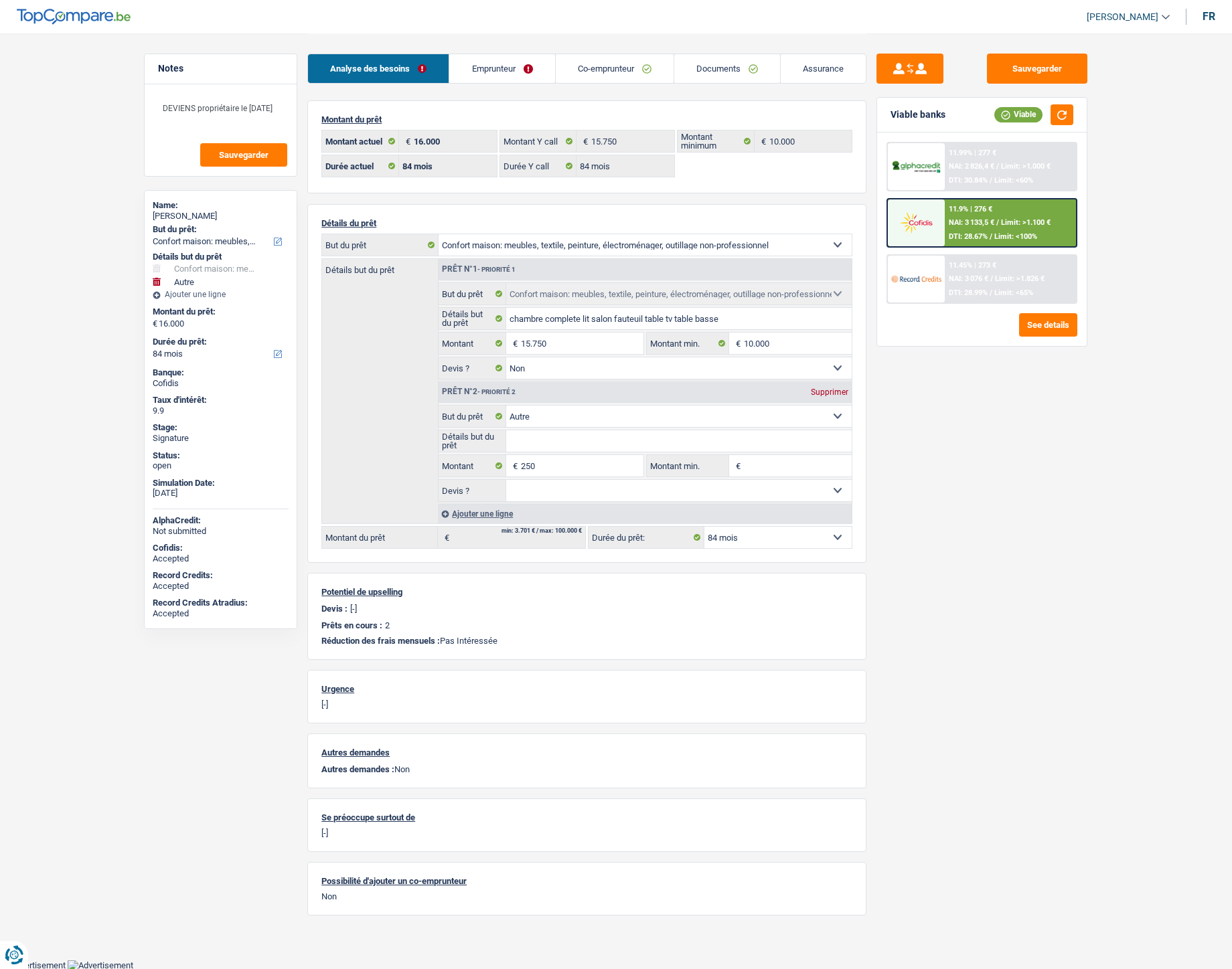
select select "84"
select select "household"
select select "false"
select select "other"
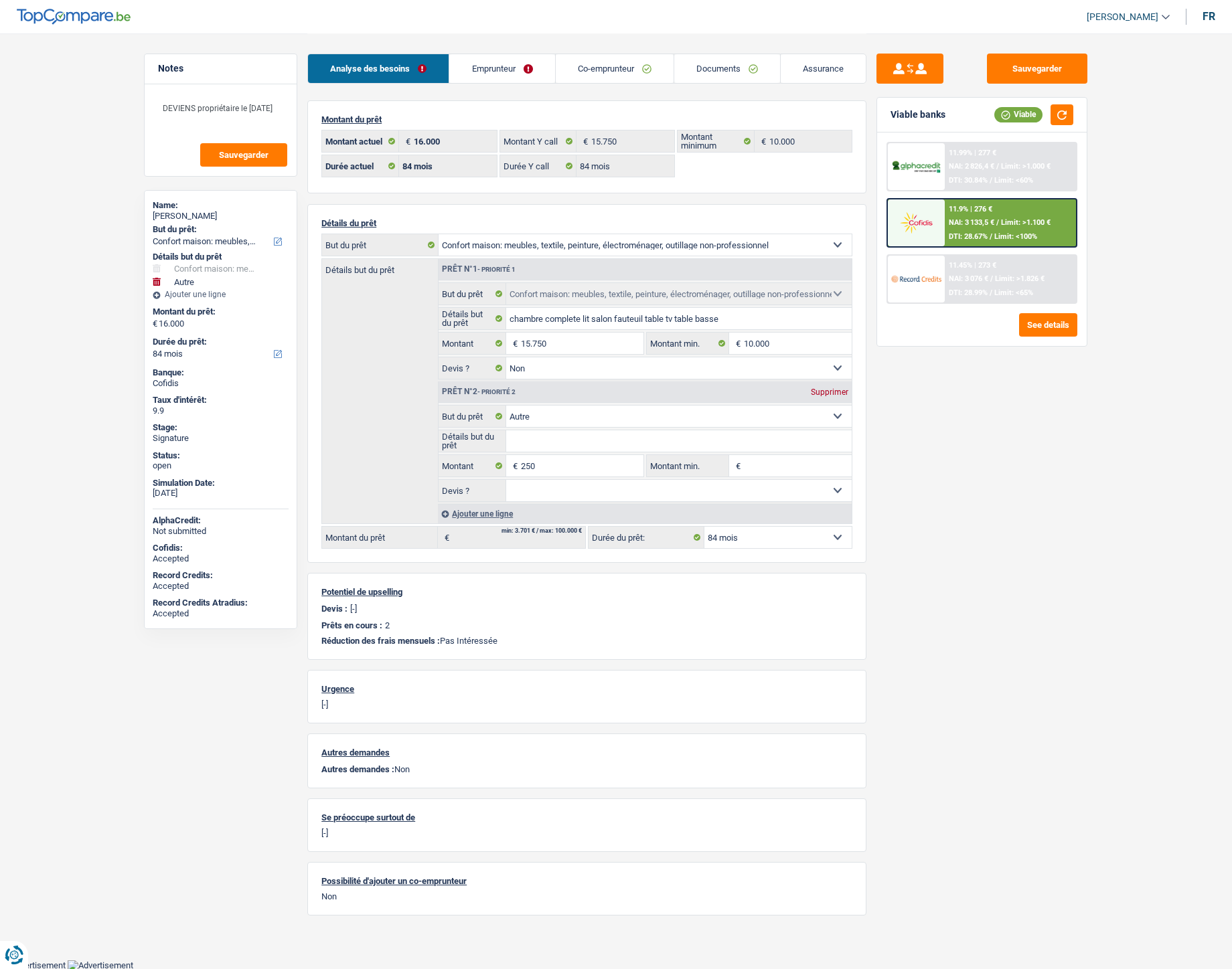
select select "84"
select select "worker"
select select "netSalary"
select select "familyAllowances"
select select "BE"
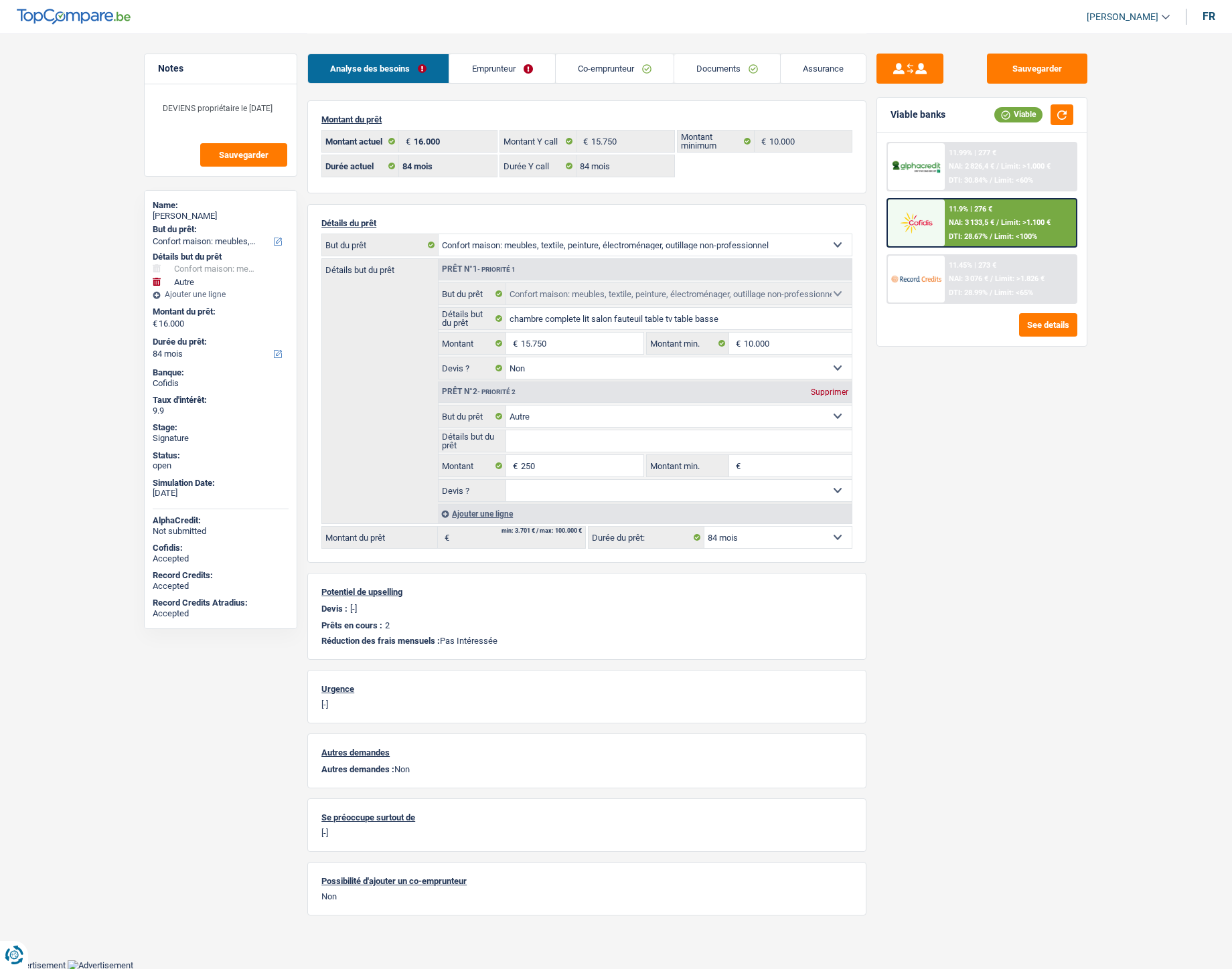
select select "bigCompanies"
click at [719, 74] on link "Documents" at bounding box center [727, 69] width 106 height 29
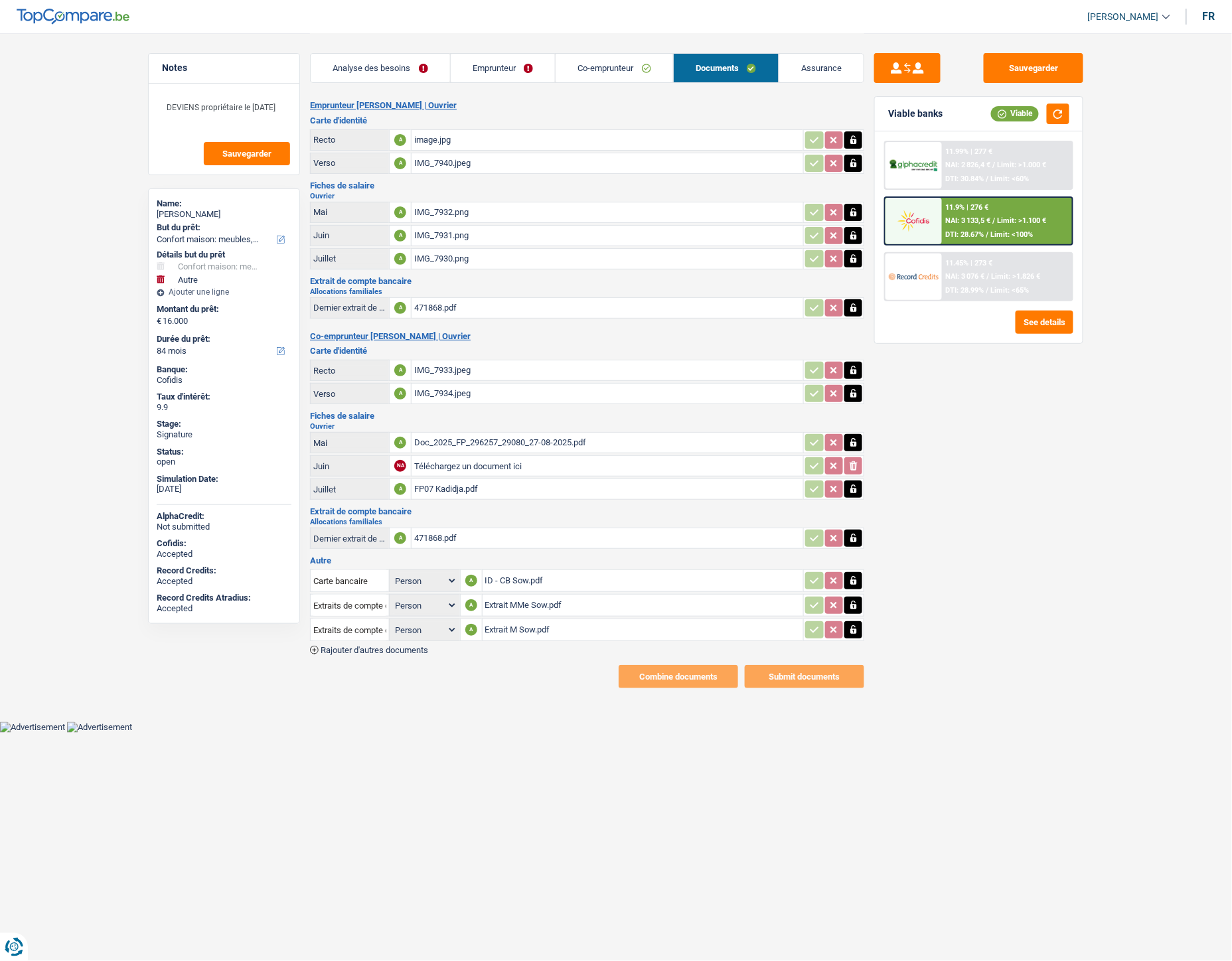
click at [579, 69] on link "Co-emprunteur" at bounding box center [614, 68] width 117 height 29
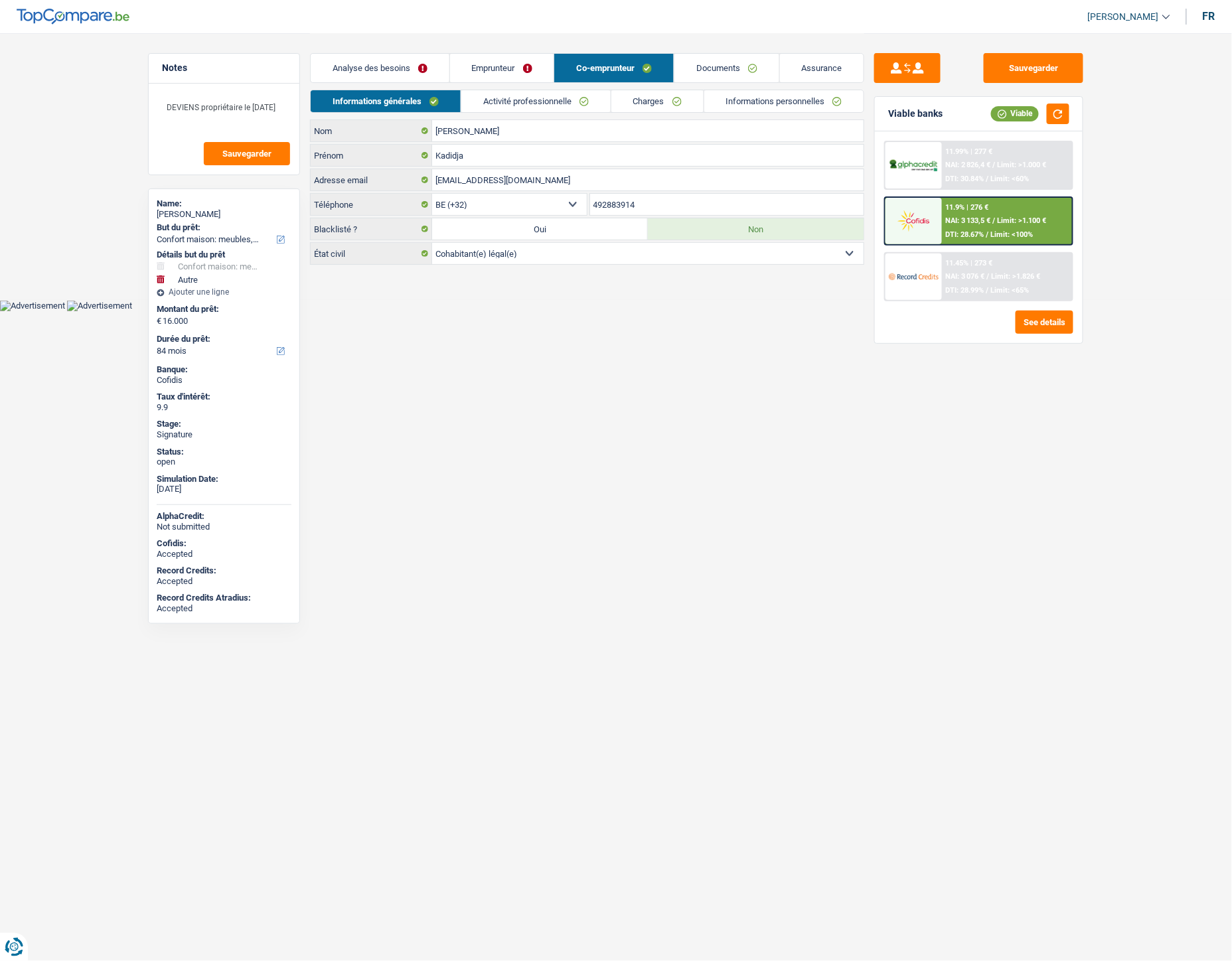
click at [553, 98] on link "Activité professionnelle" at bounding box center [536, 101] width 149 height 22
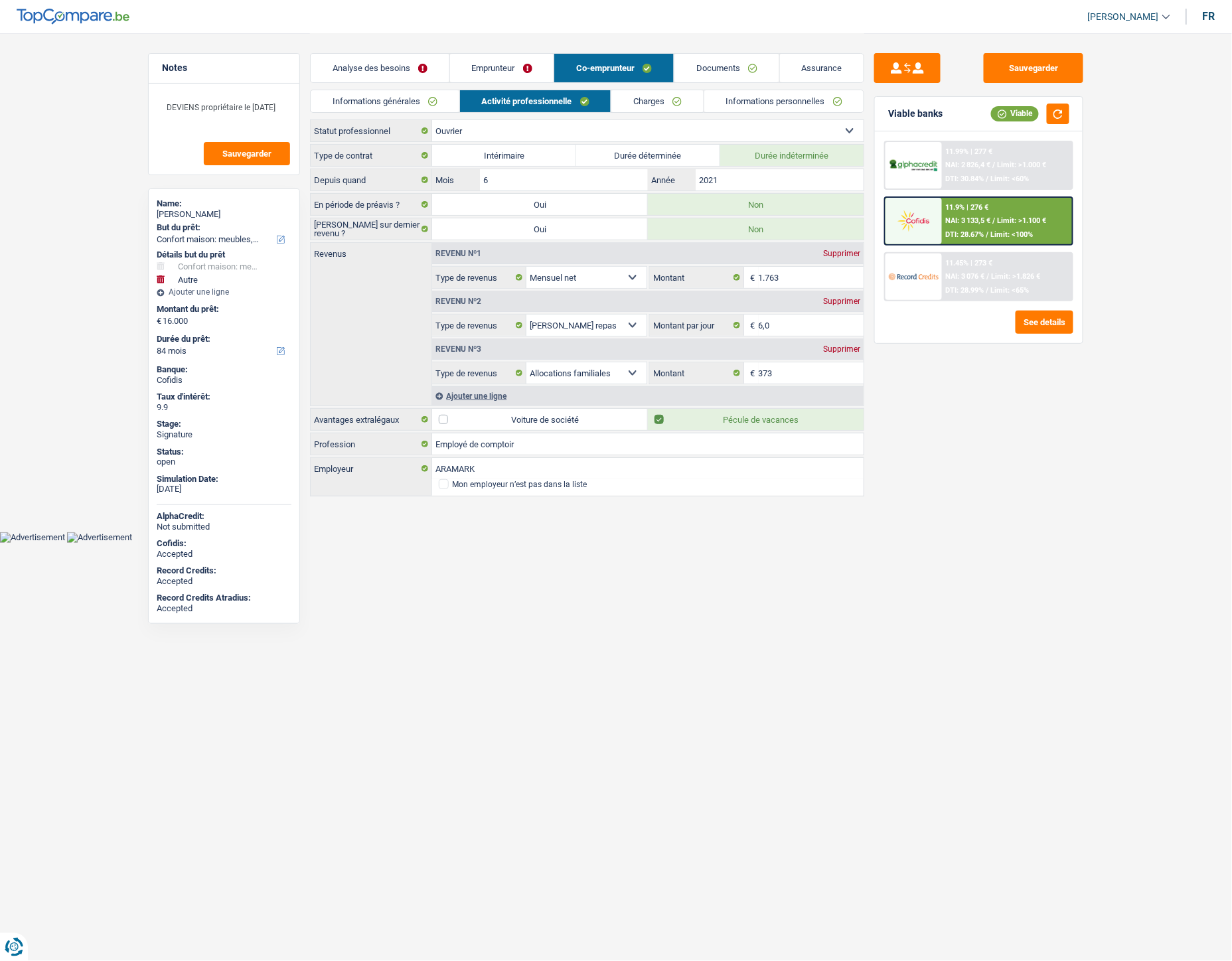
click at [616, 102] on link "Charges" at bounding box center [658, 101] width 92 height 22
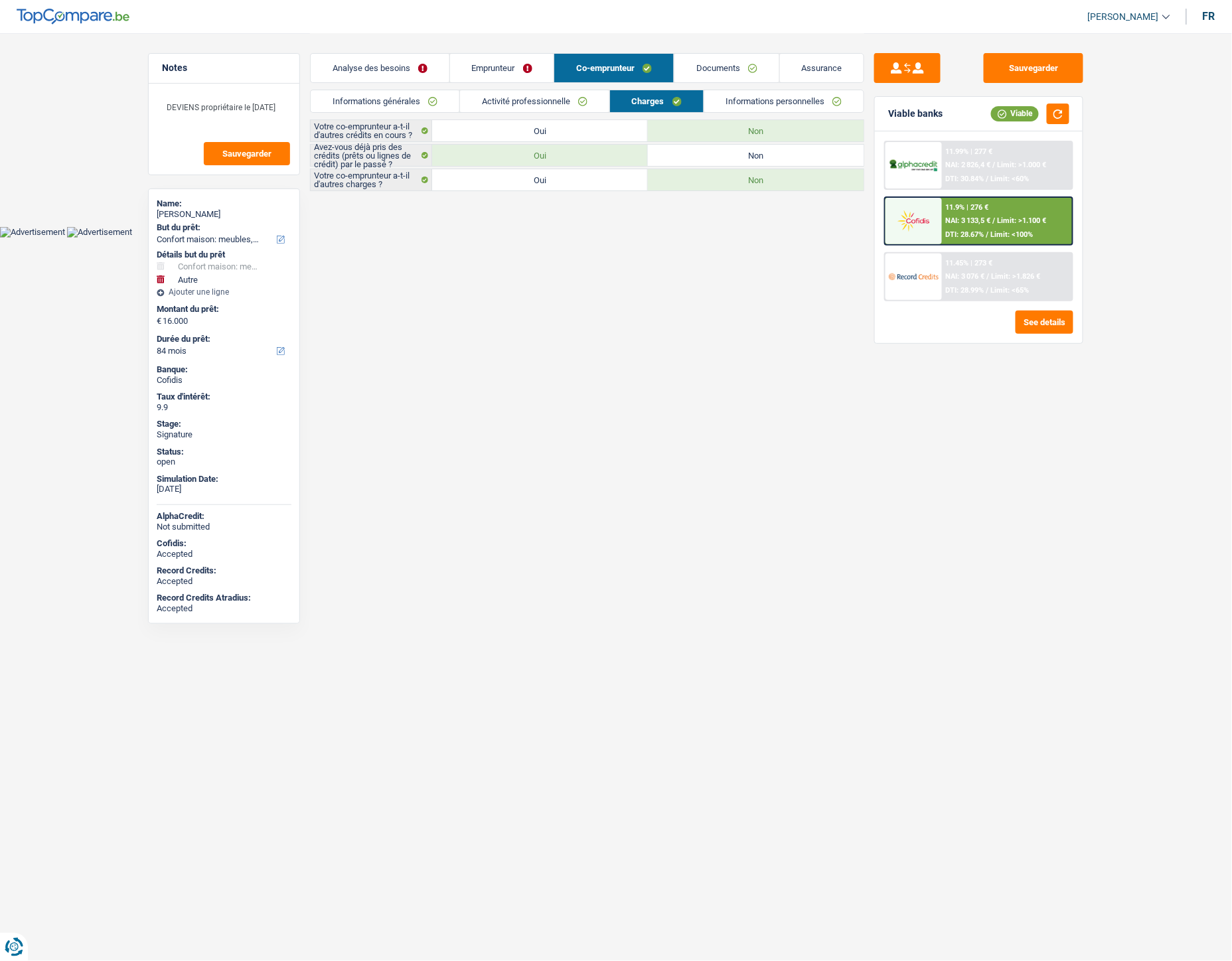
click at [512, 57] on link "Emprunteur" at bounding box center [502, 68] width 104 height 29
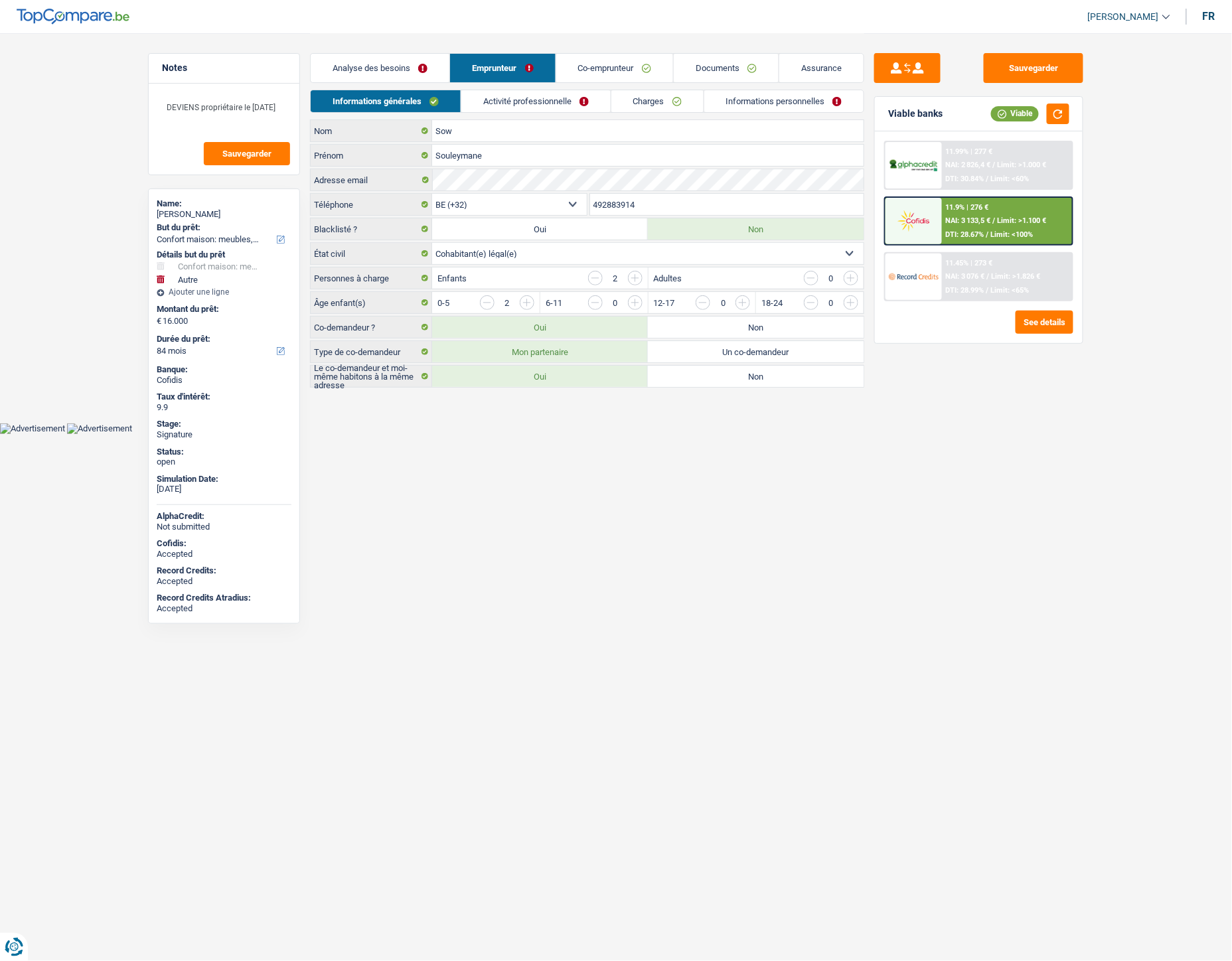
click at [513, 104] on link "Activité professionnelle" at bounding box center [536, 101] width 149 height 22
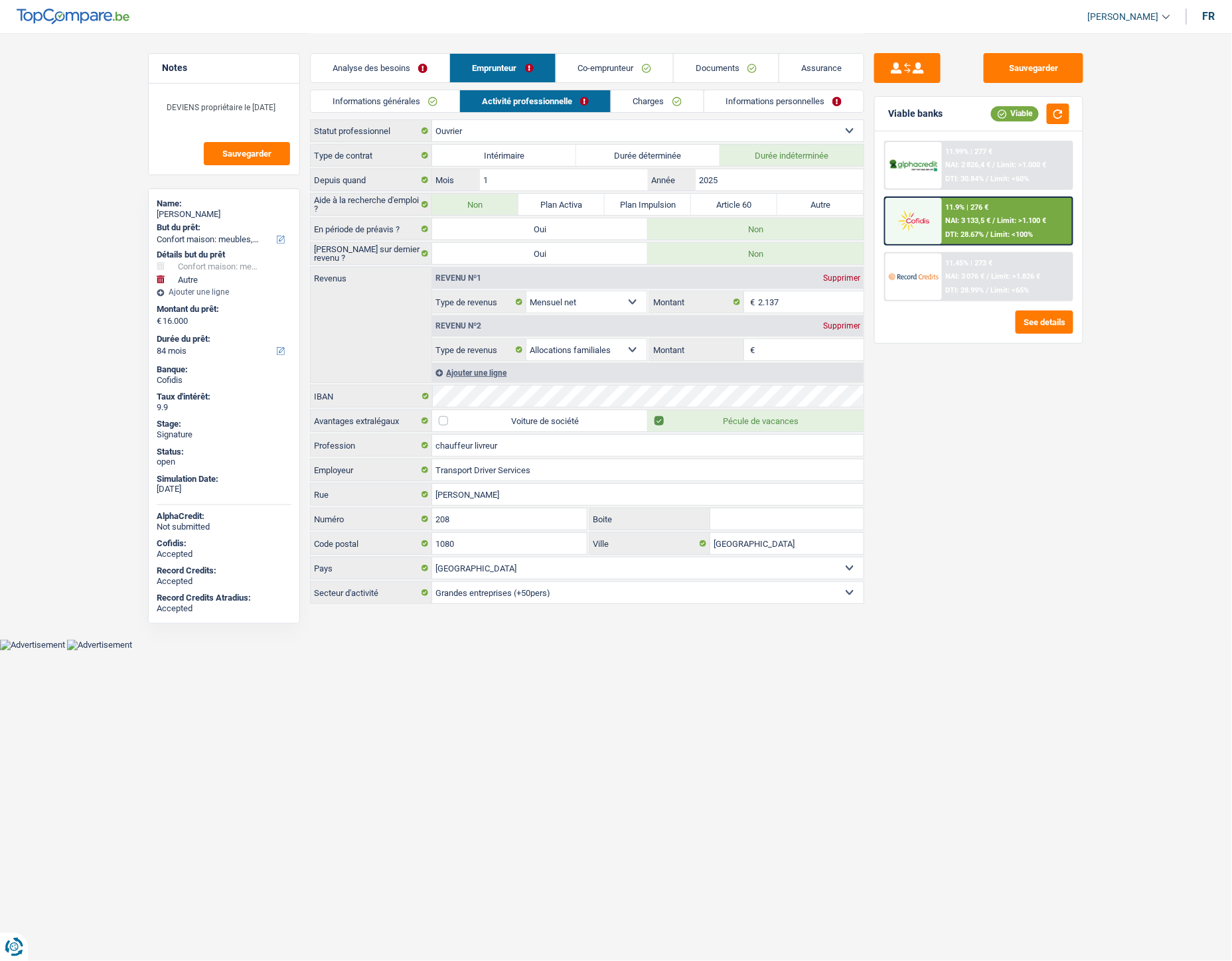
click at [846, 323] on div "Supprimer" at bounding box center [842, 326] width 44 height 8
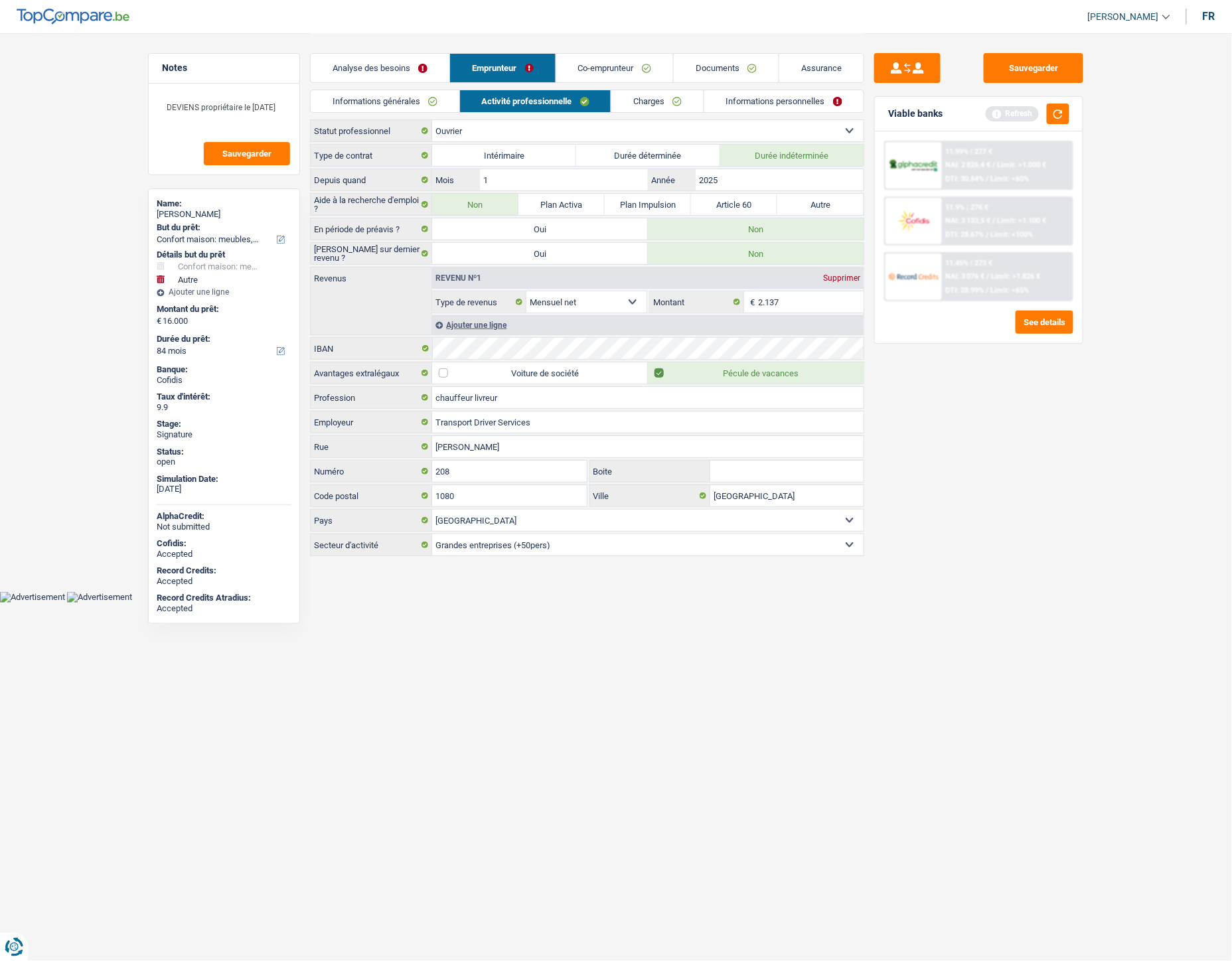
click at [836, 108] on link "Informations personnelles" at bounding box center [784, 101] width 160 height 22
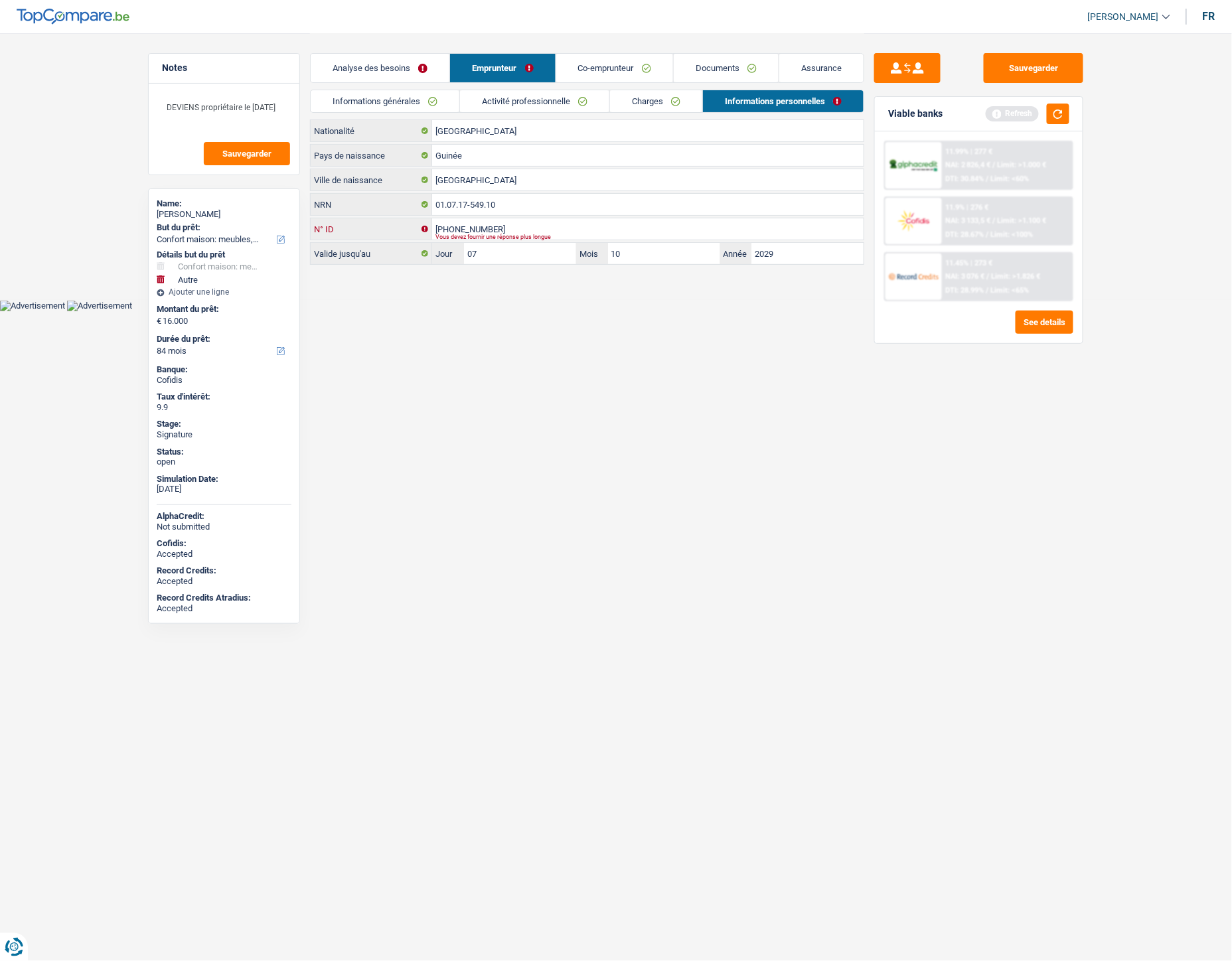
drag, startPoint x: 501, startPoint y: 227, endPoint x: 415, endPoint y: 226, distance: 86.0
click at [415, 226] on div "596-2214961-3 N° ID" at bounding box center [587, 229] width 553 height 21
click at [498, 311] on html "Vous avez le contrôle de vos données Nous utilisons des cookies, tout comme nos…" at bounding box center [616, 155] width 1232 height 311
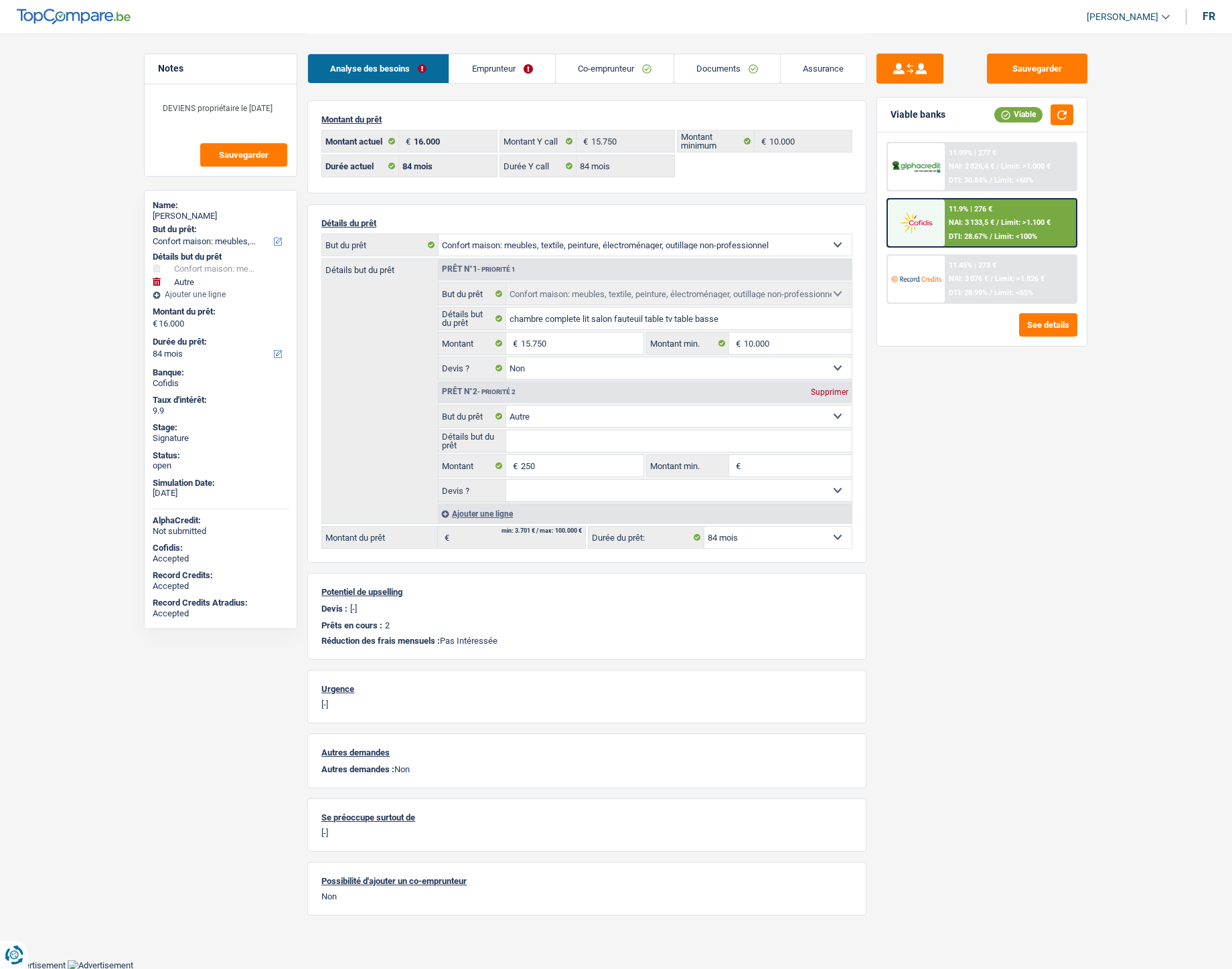
select select "household"
select select "other"
select select "84"
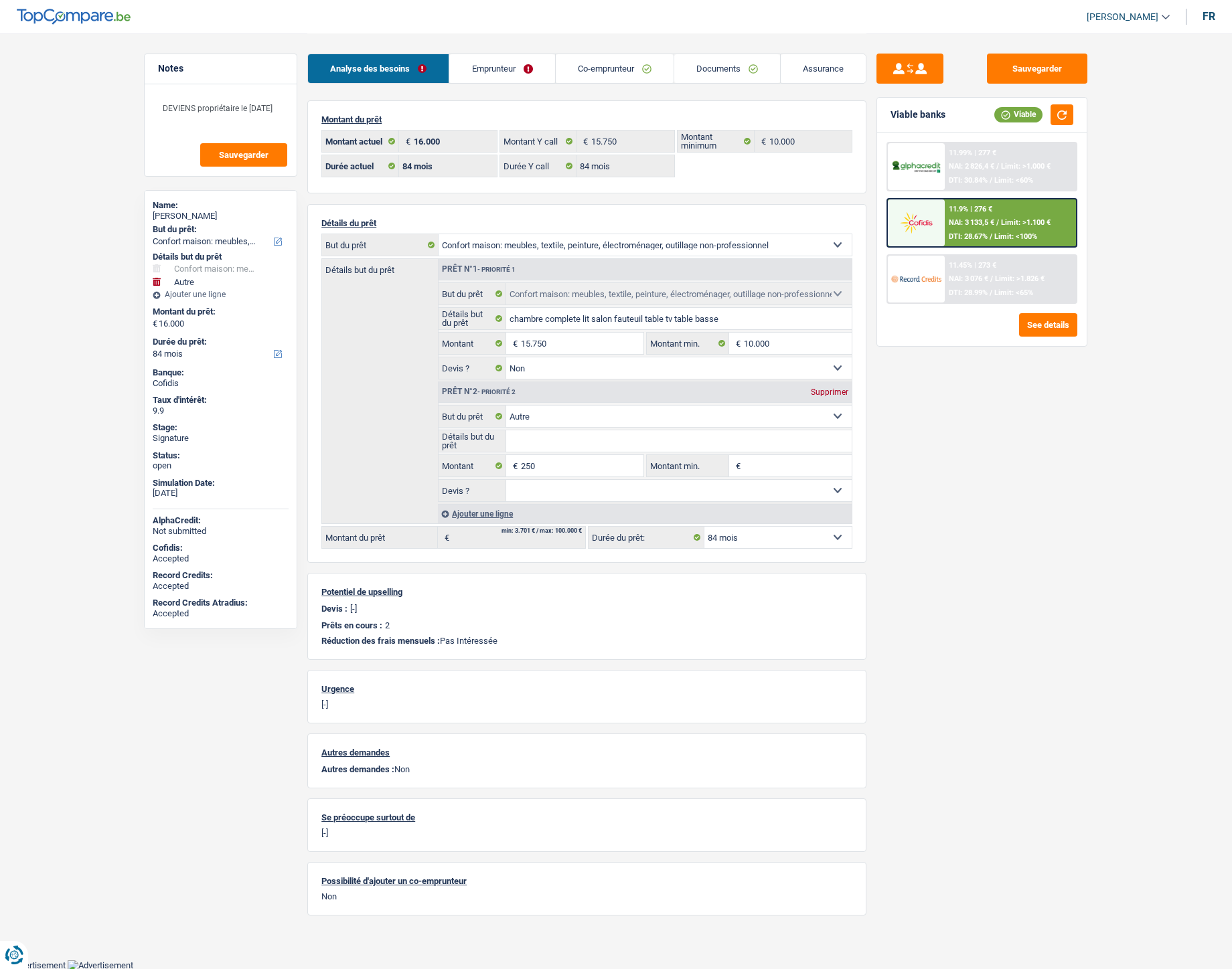
select select "84"
select select "household"
select select "false"
select select "other"
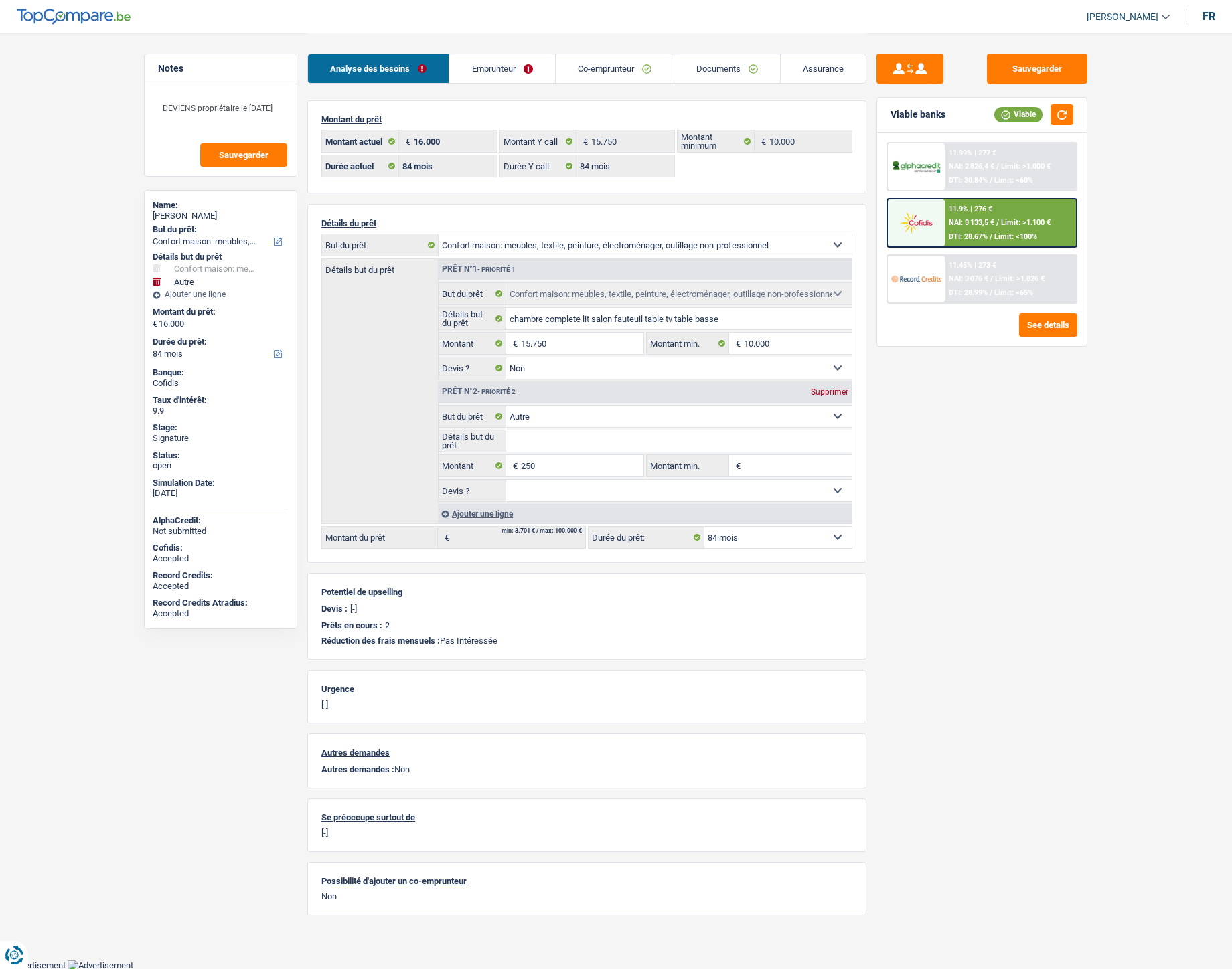
select select "84"
click at [734, 69] on link "Documents" at bounding box center [727, 69] width 106 height 29
select select "household"
select select "other"
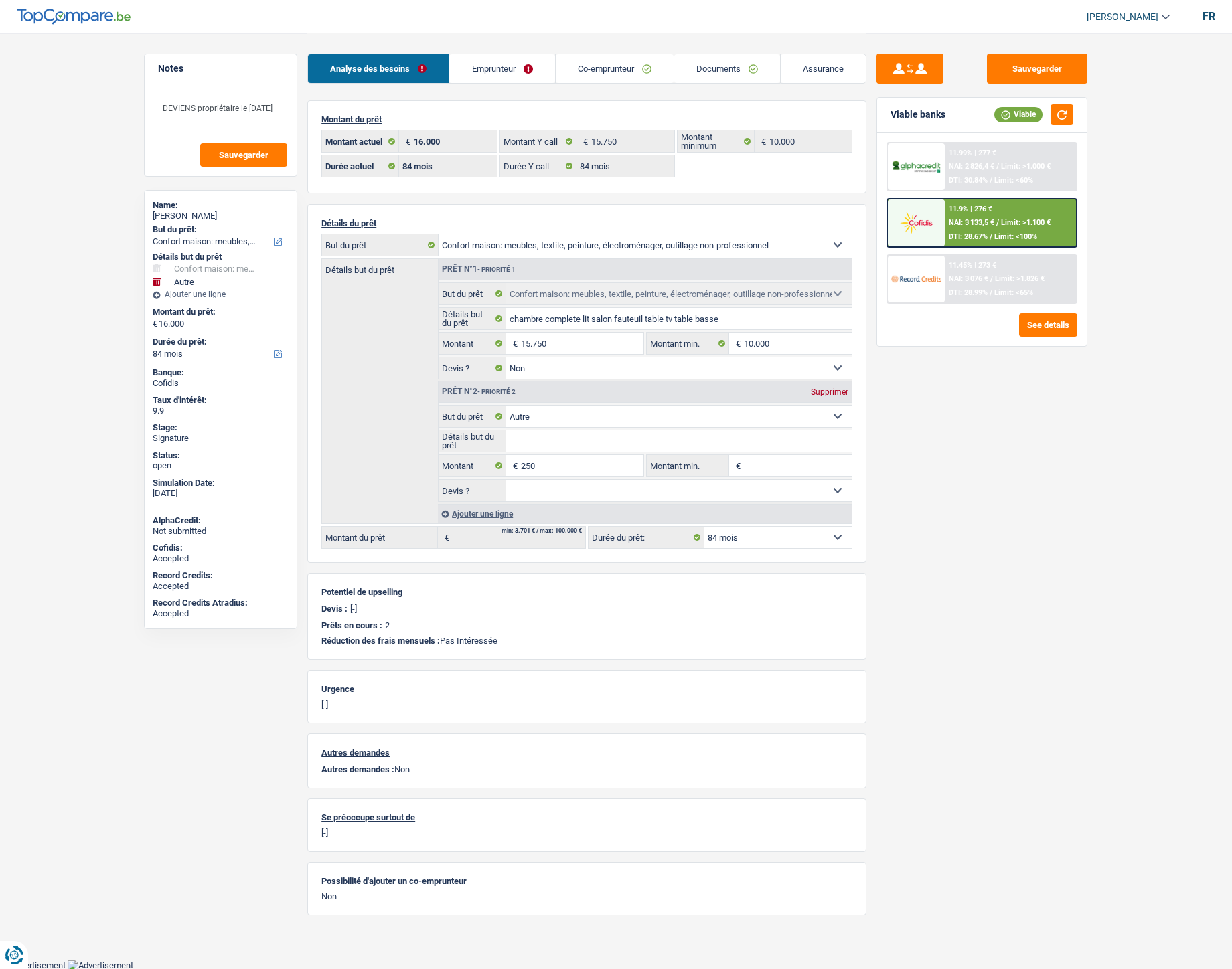
select select "84"
select select "household"
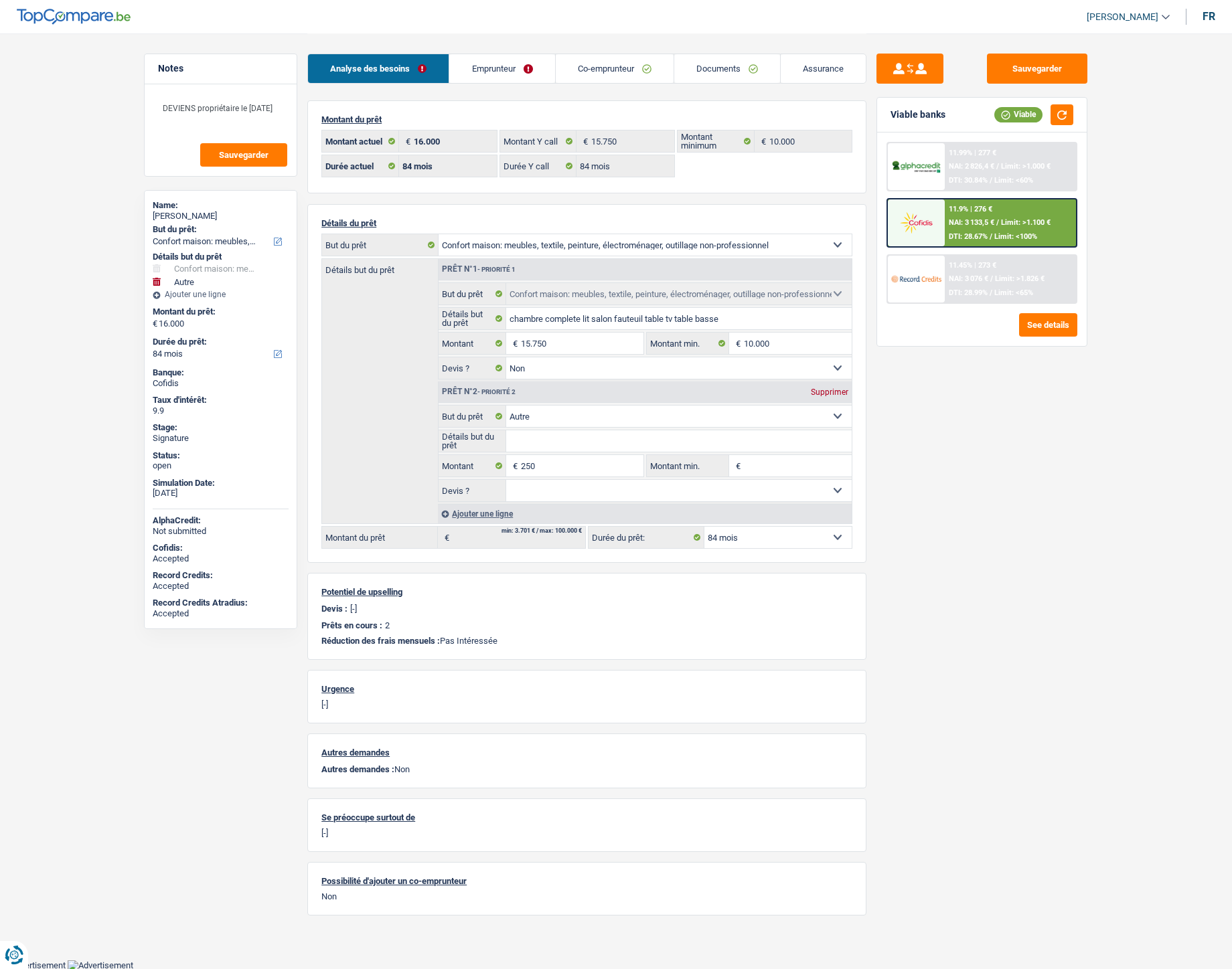
select select "false"
select select "other"
select select "84"
click at [606, 77] on link "Co-emprunteur" at bounding box center [615, 69] width 118 height 29
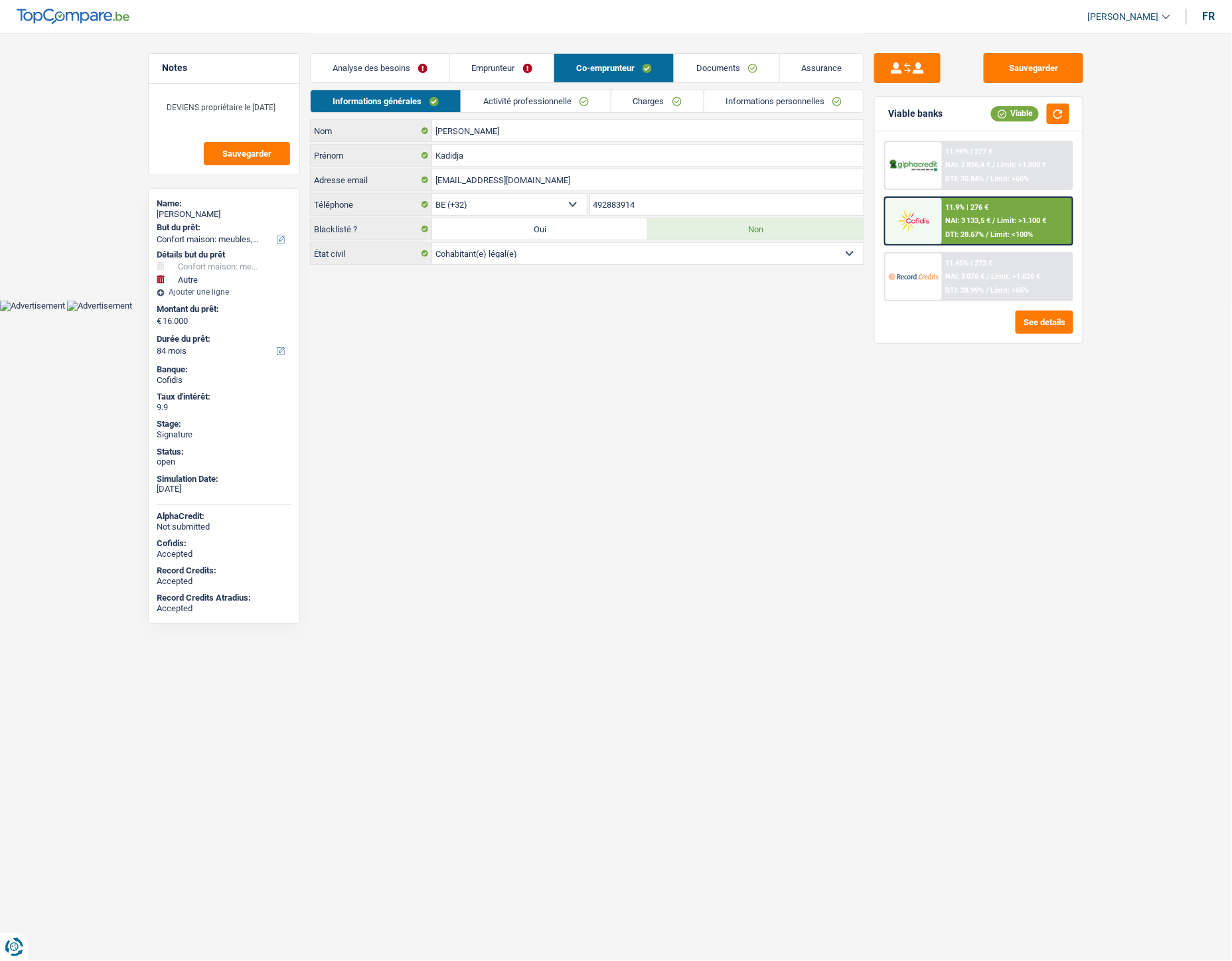
drag, startPoint x: 474, startPoint y: 69, endPoint x: 509, endPoint y: 77, distance: 35.9
click at [474, 69] on link "Emprunteur" at bounding box center [502, 68] width 104 height 29
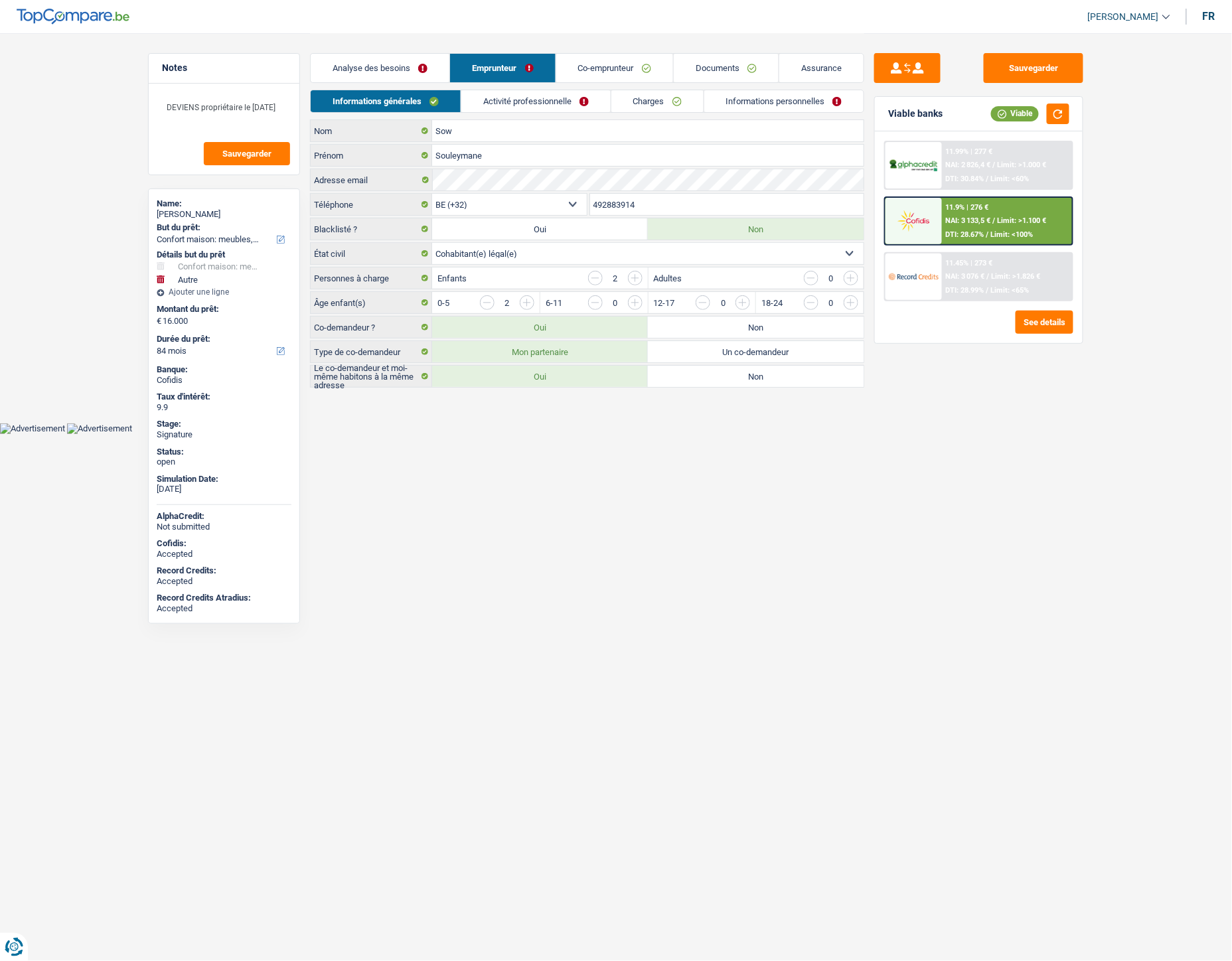
click at [735, 98] on link "Informations personnelles" at bounding box center [784, 101] width 160 height 22
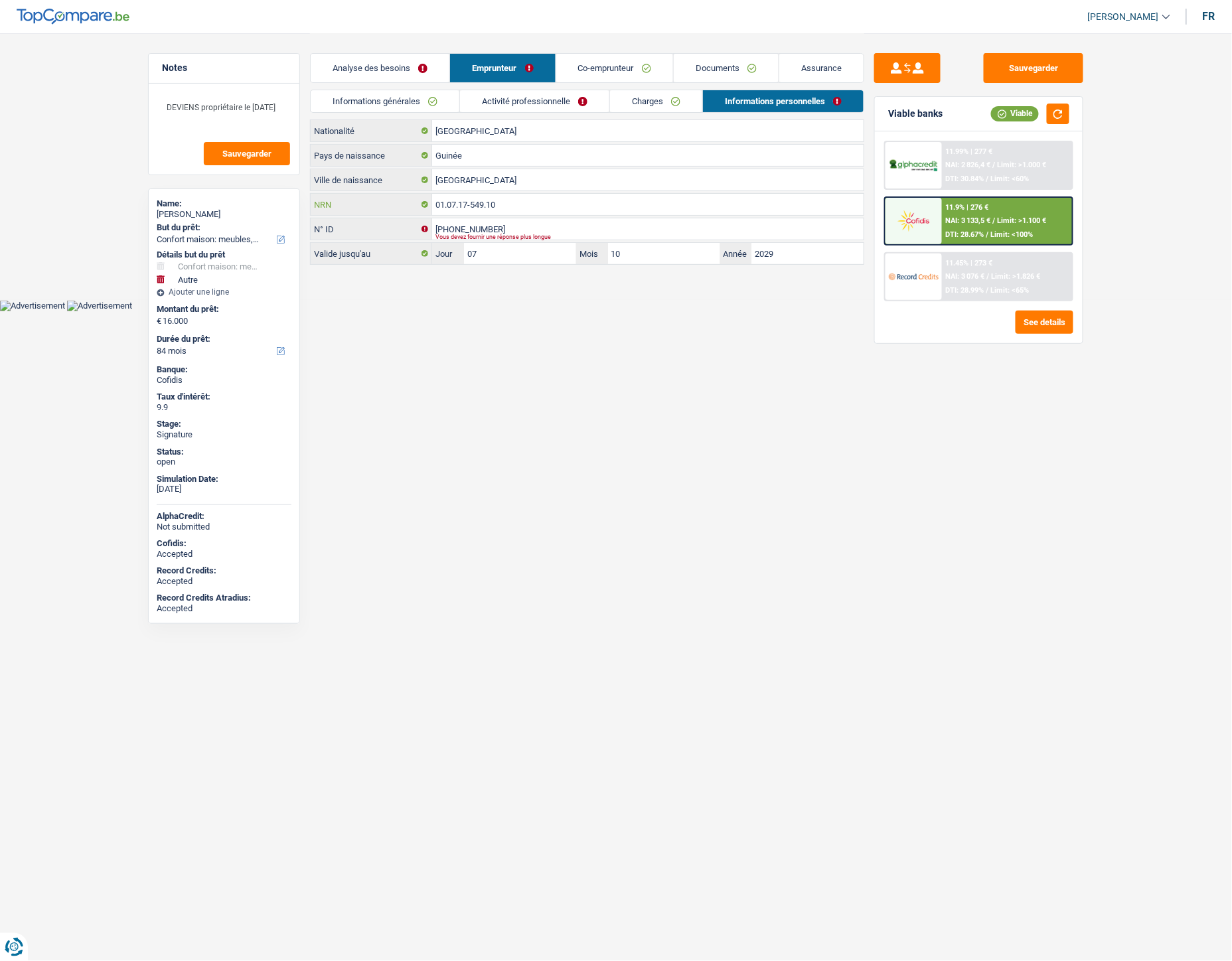
drag, startPoint x: 530, startPoint y: 206, endPoint x: 420, endPoint y: 205, distance: 110.0
click at [420, 205] on div "01.07.17-549.10 NRN" at bounding box center [587, 204] width 553 height 21
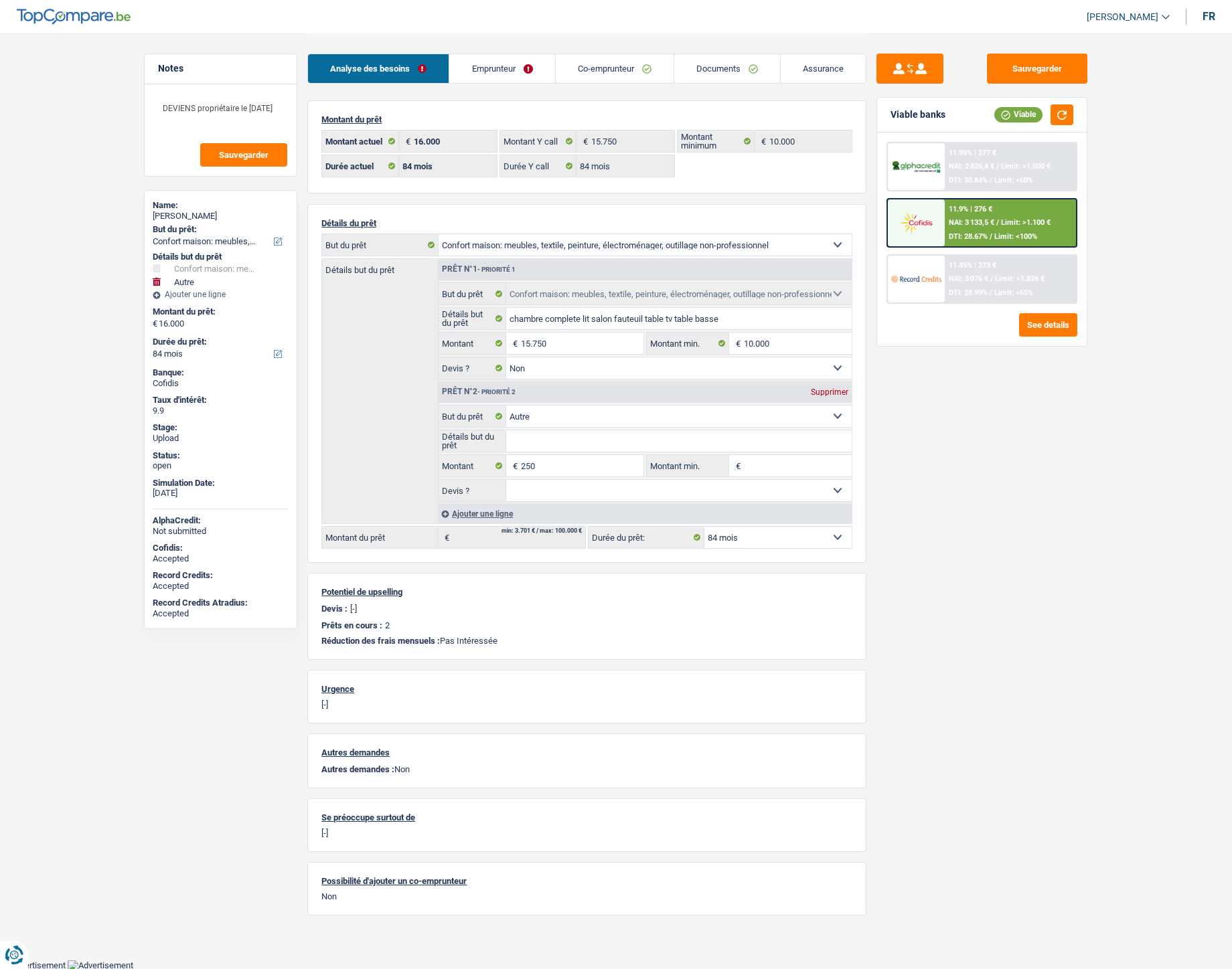
select select "household"
select select "other"
select select "84"
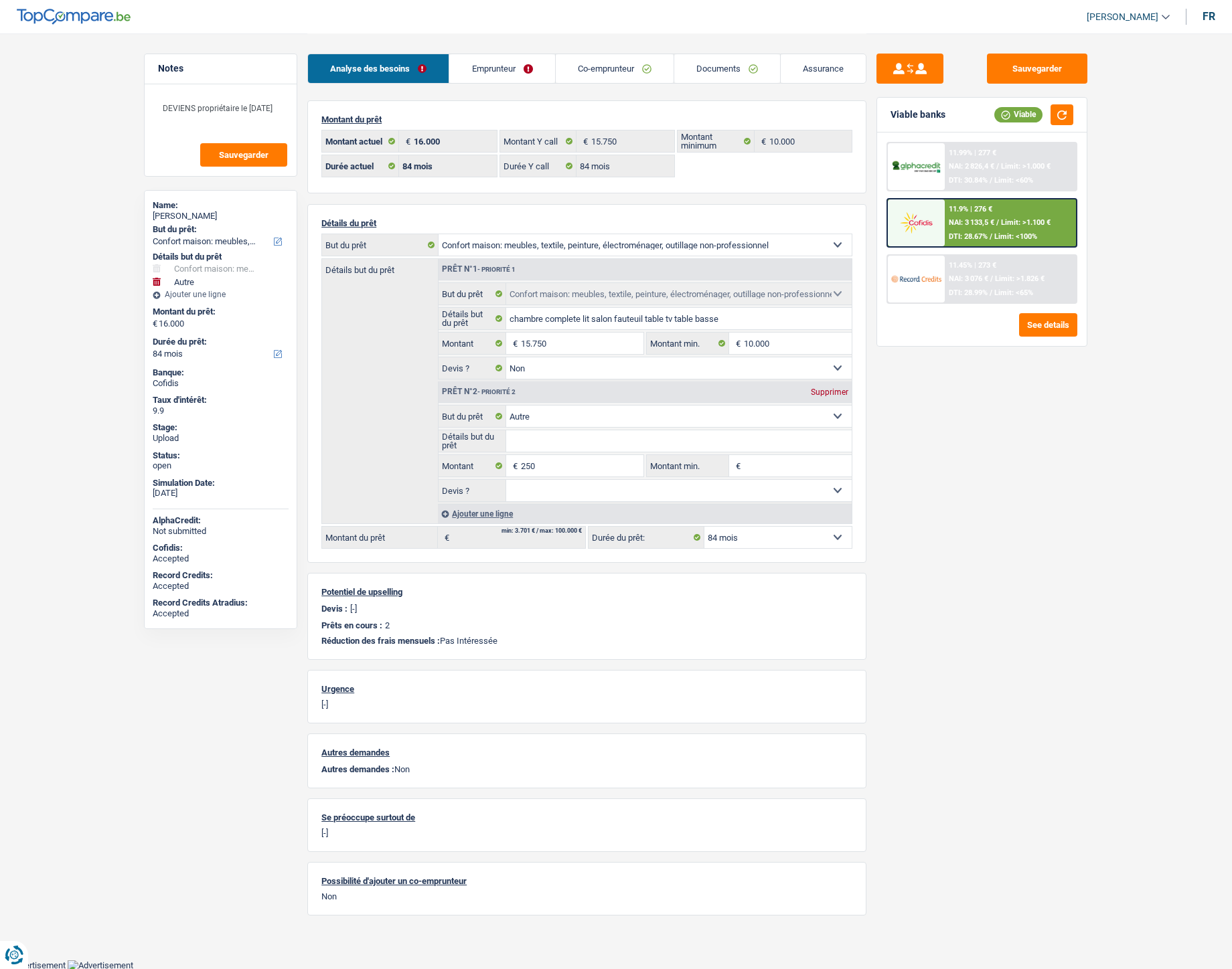
select select "84"
select select "household"
select select "false"
select select "other"
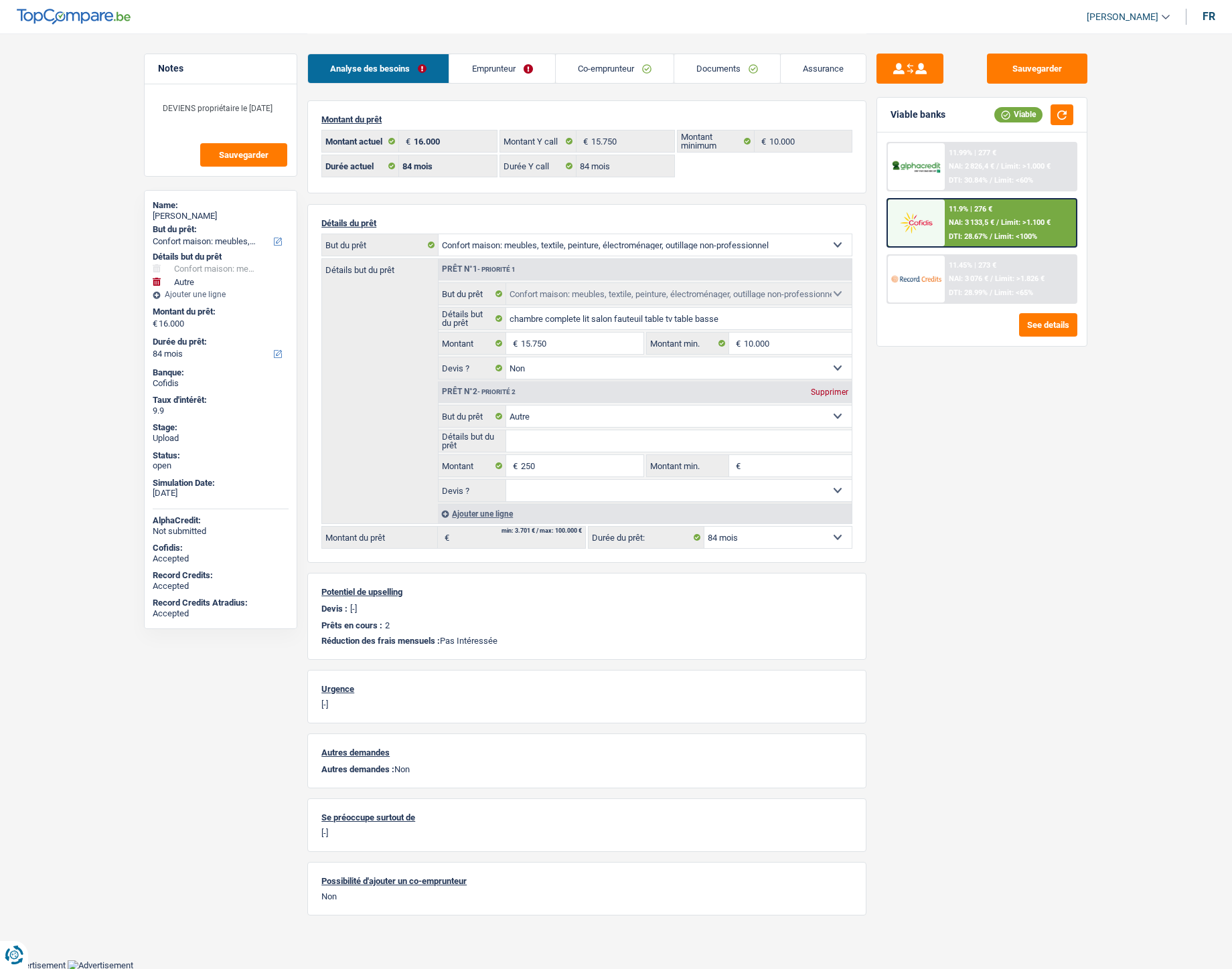
select select "84"
click at [996, 211] on div "11.9% | 276 € NAI: 3 133,5 € / Limit: >1.100 € DTI: 28.67% / Limit: <100%" at bounding box center [1010, 223] width 132 height 47
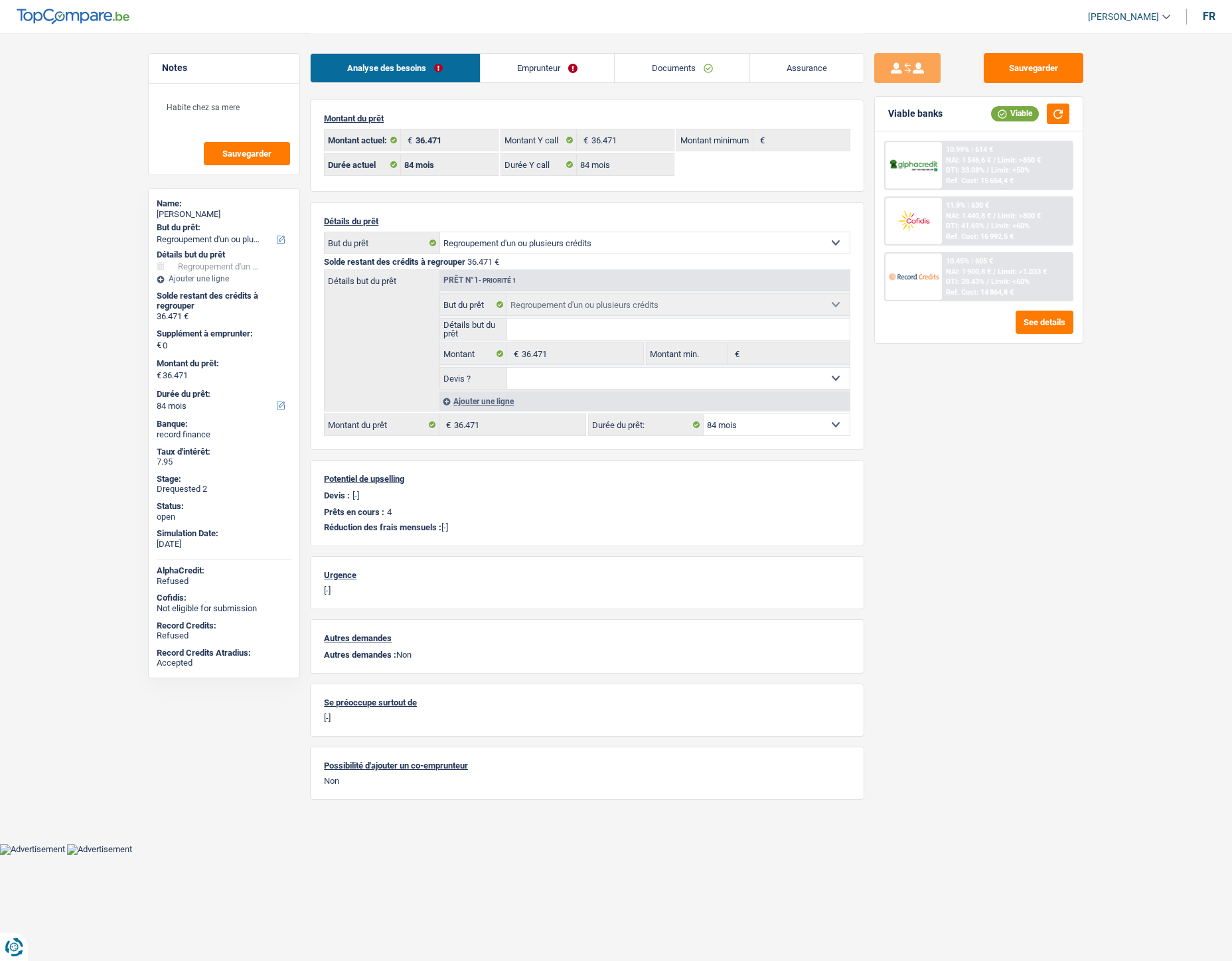
select select "refinancing"
select select "84"
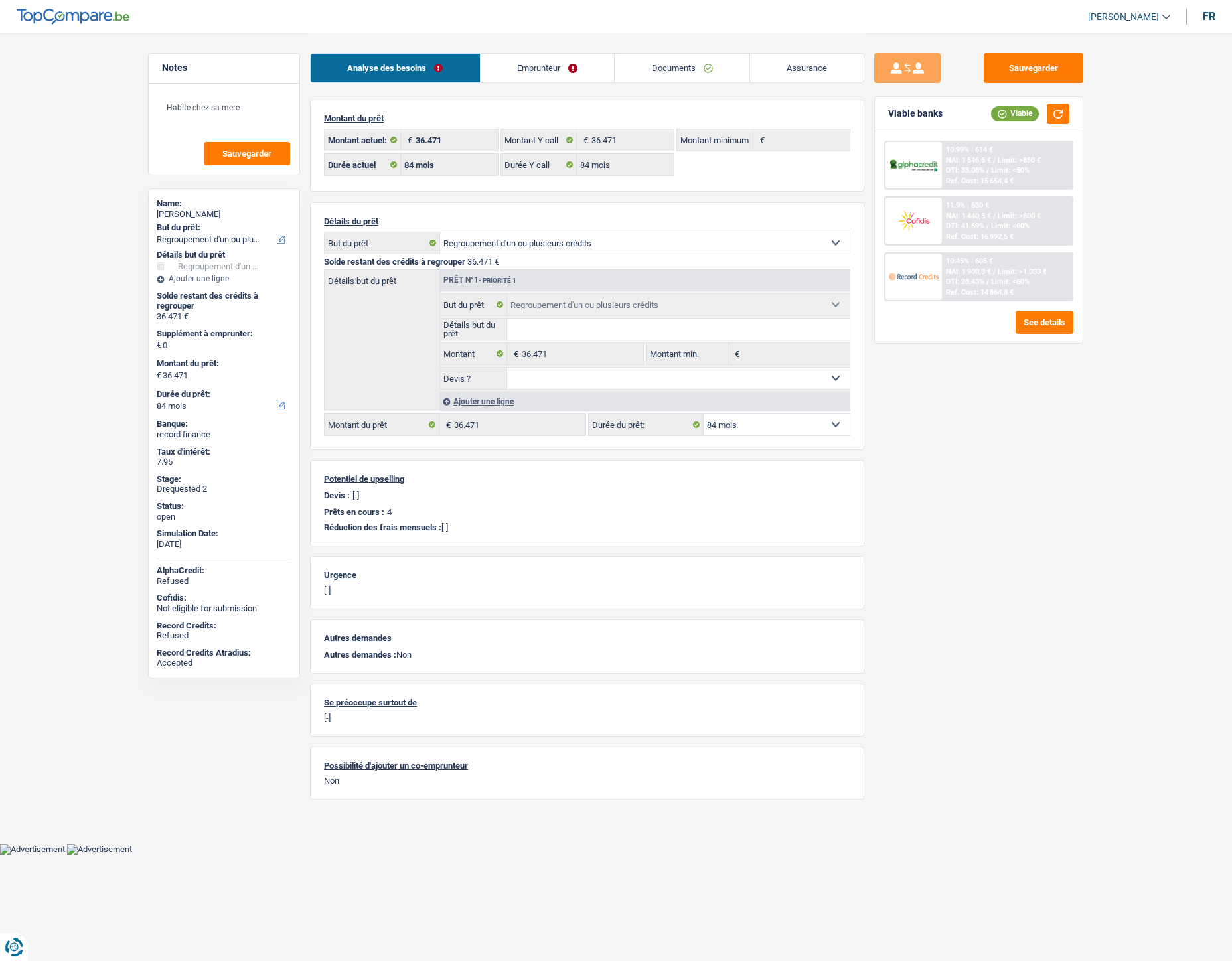
select select "refinancing"
select select "84"
click at [1007, 151] on div "10.99% | 614 € NAI: 1 546,6 € / Limit: >850 € DTI: 33.08% / Limit: <50% Ref. Co…" at bounding box center [1007, 166] width 131 height 47
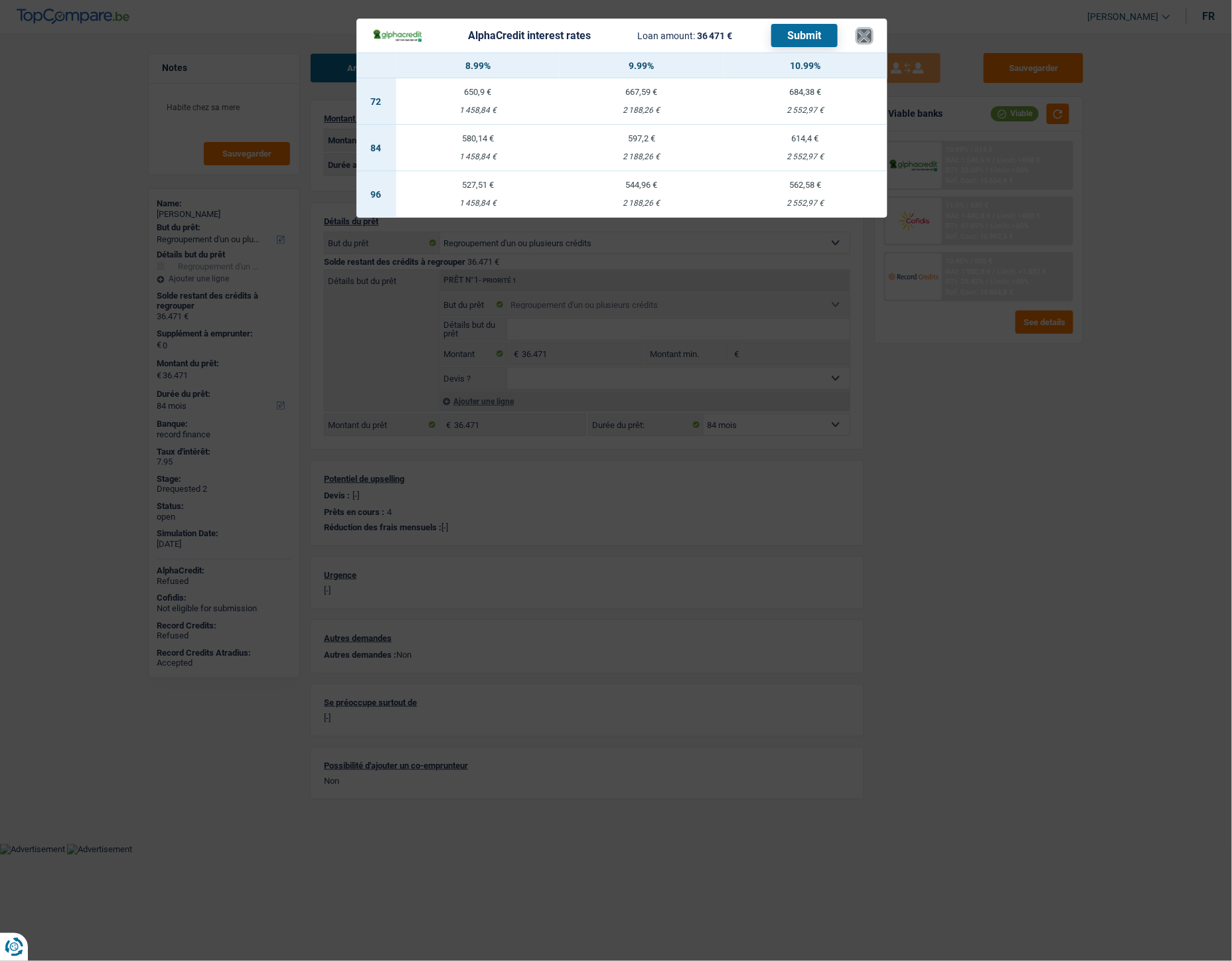
click at [863, 34] on button "×" at bounding box center [864, 36] width 14 height 13
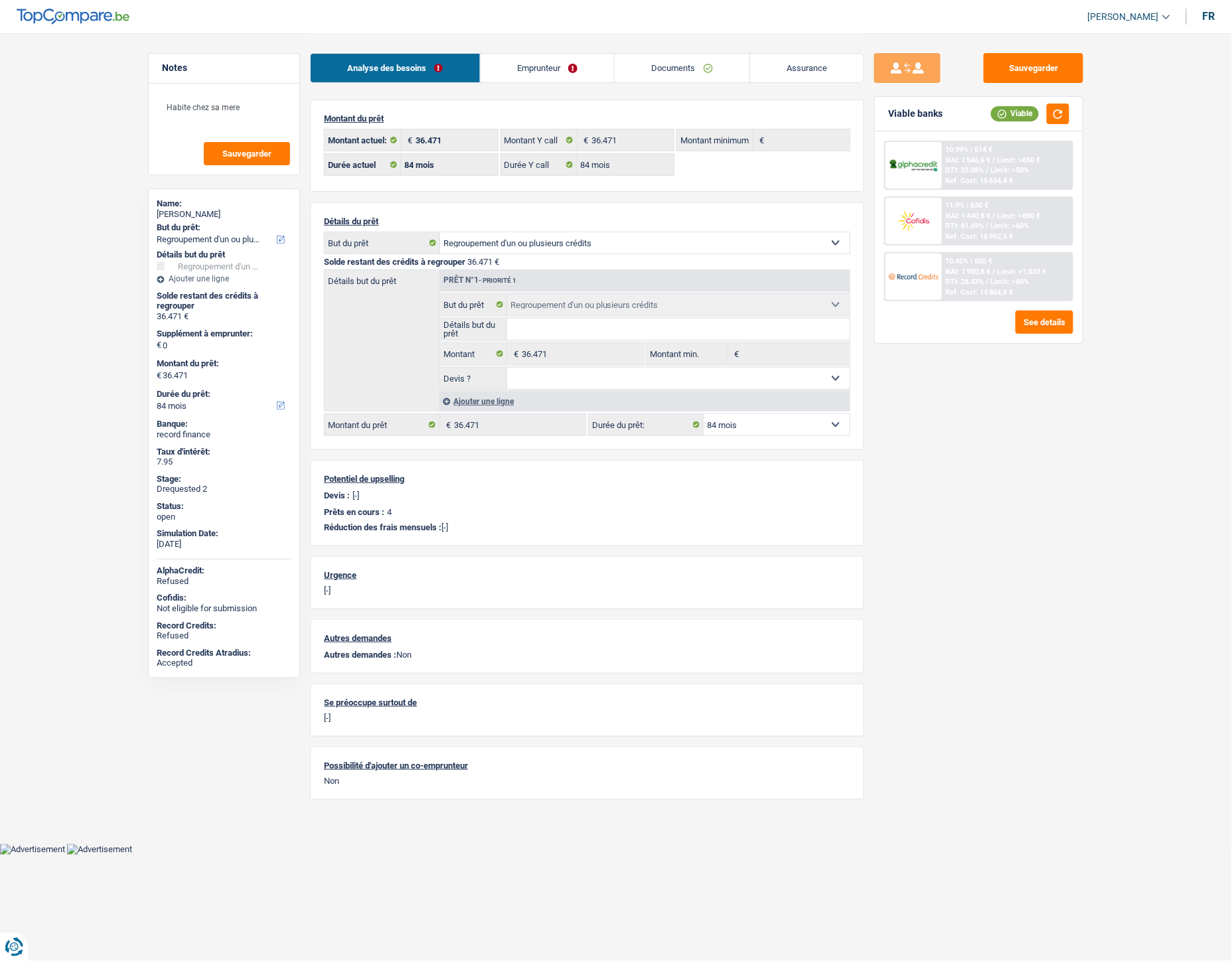
click at [980, 268] on span "NAI: 1 900,8 €" at bounding box center [969, 271] width 45 height 9
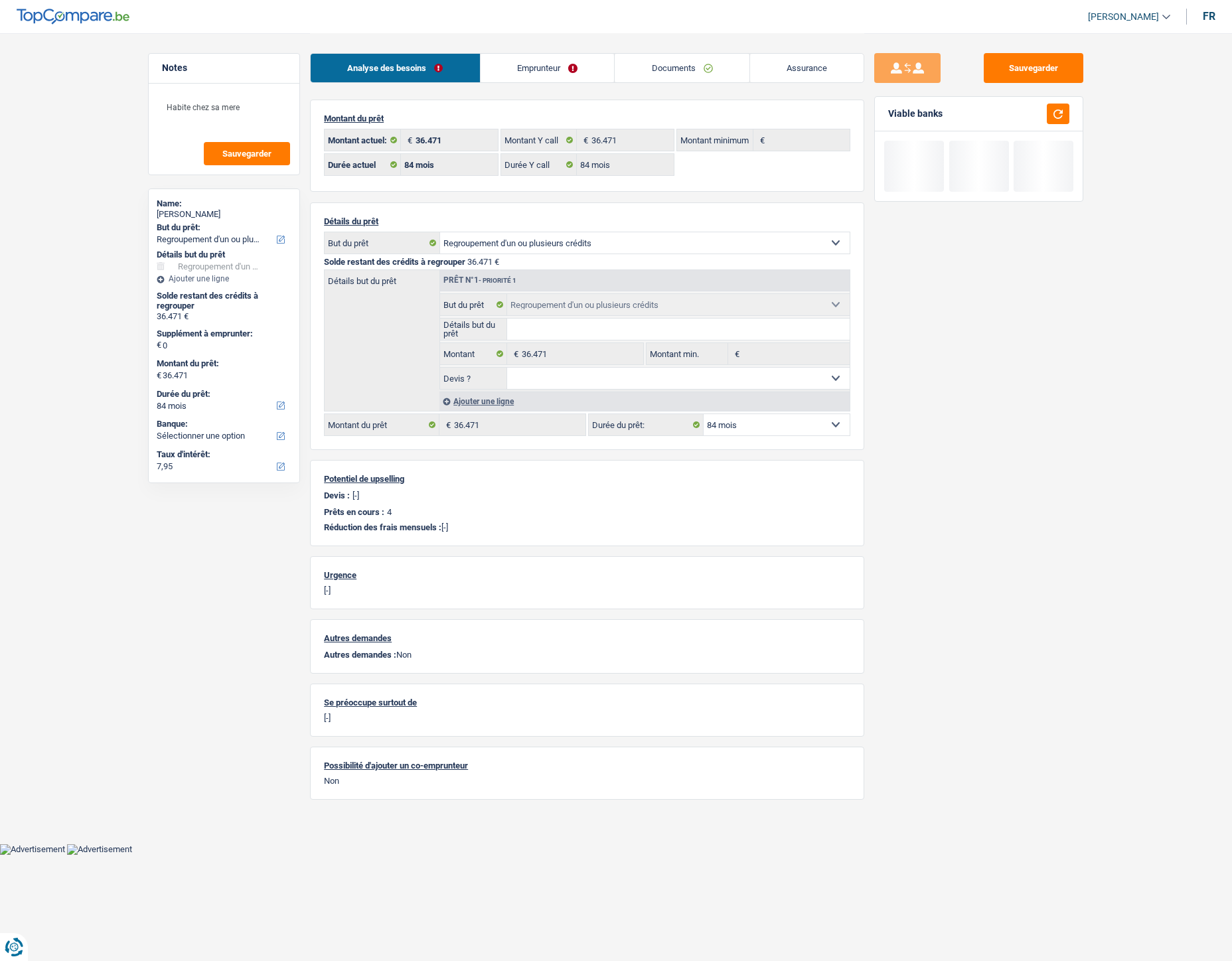
select select "refinancing"
select select "84"
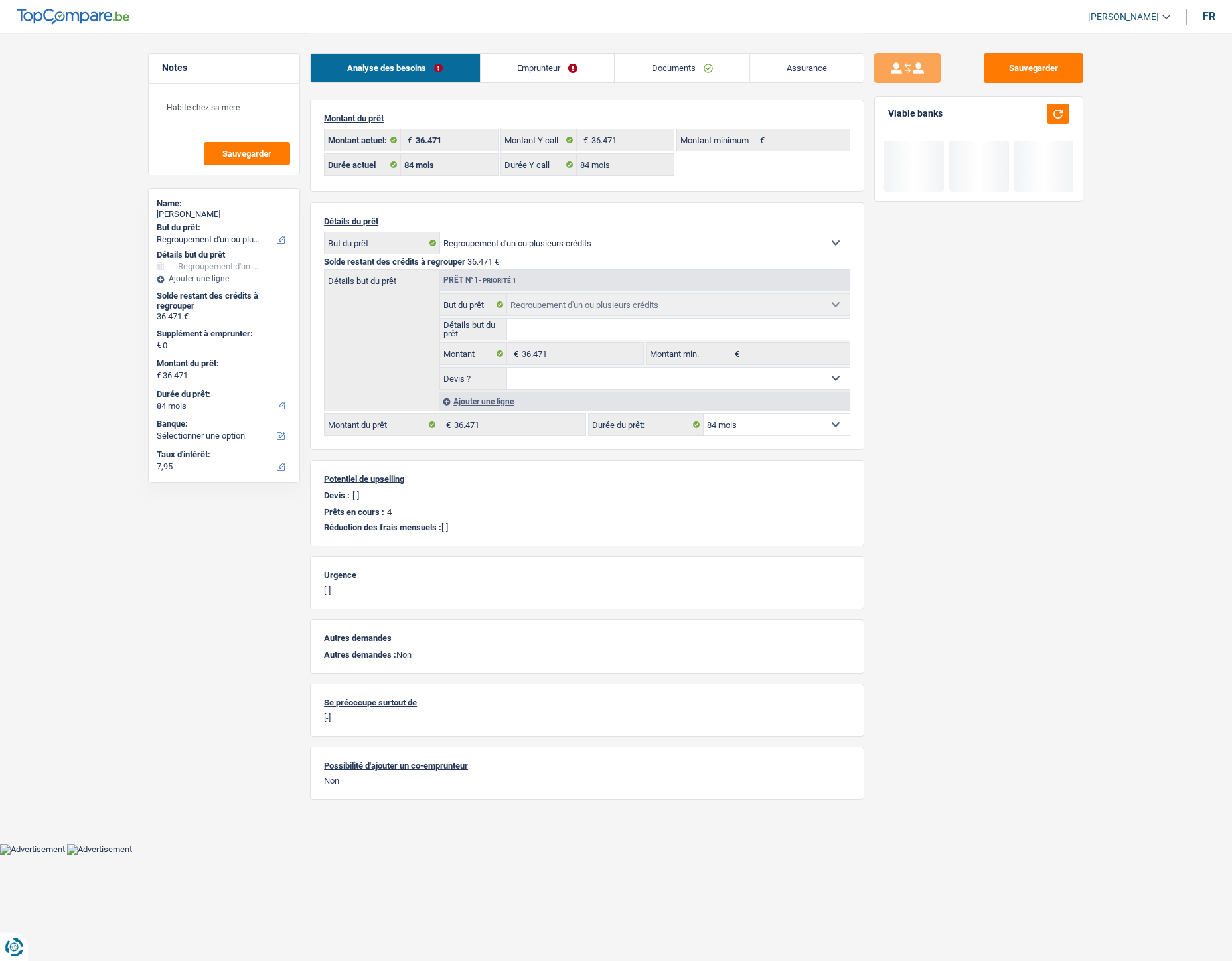
select select "refinancing"
select select "84"
select select "liveWithParents"
select select "BE"
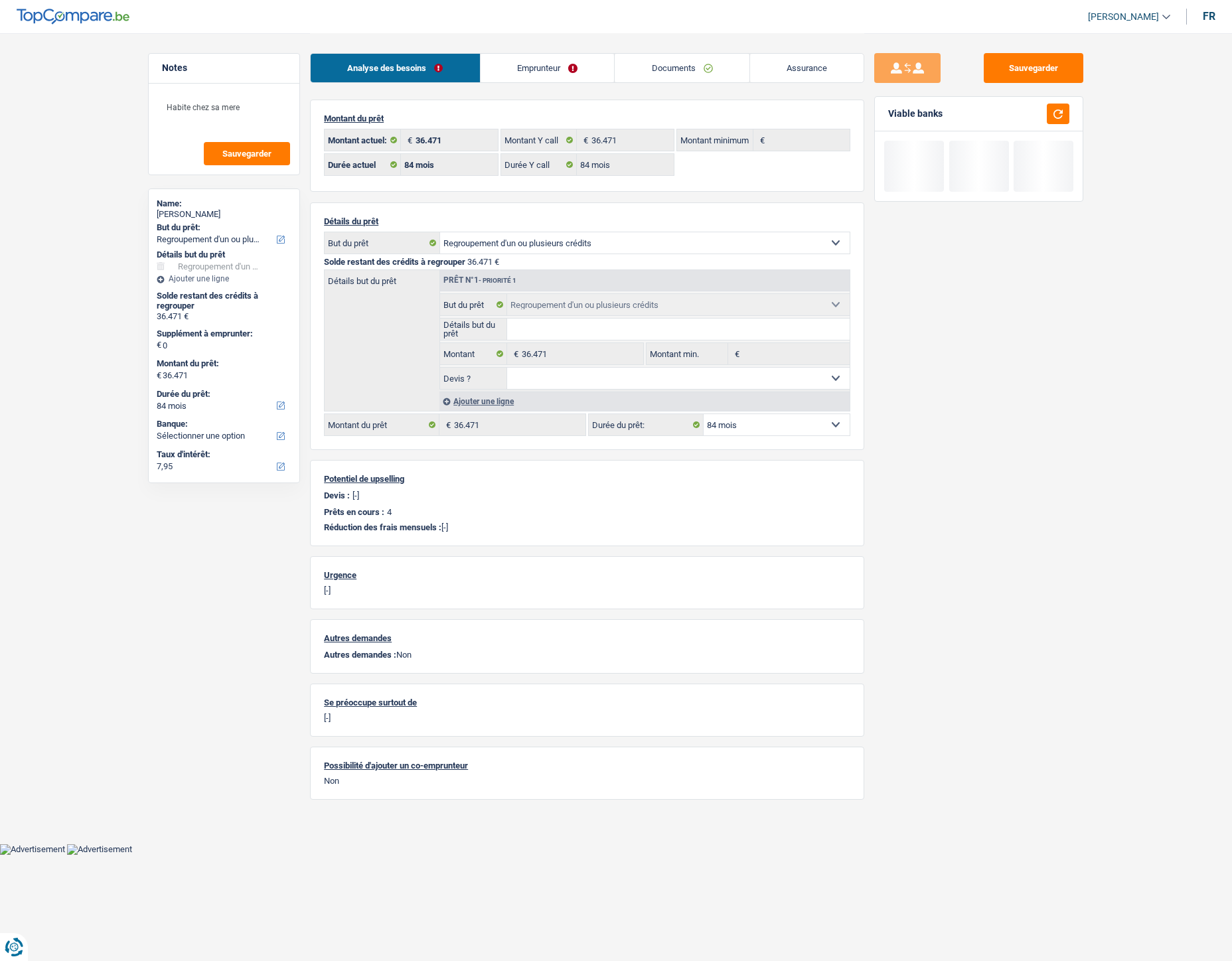
select select "carLoan"
select select "84"
select select "personalLoan"
select select "familyEvent"
select select "30"
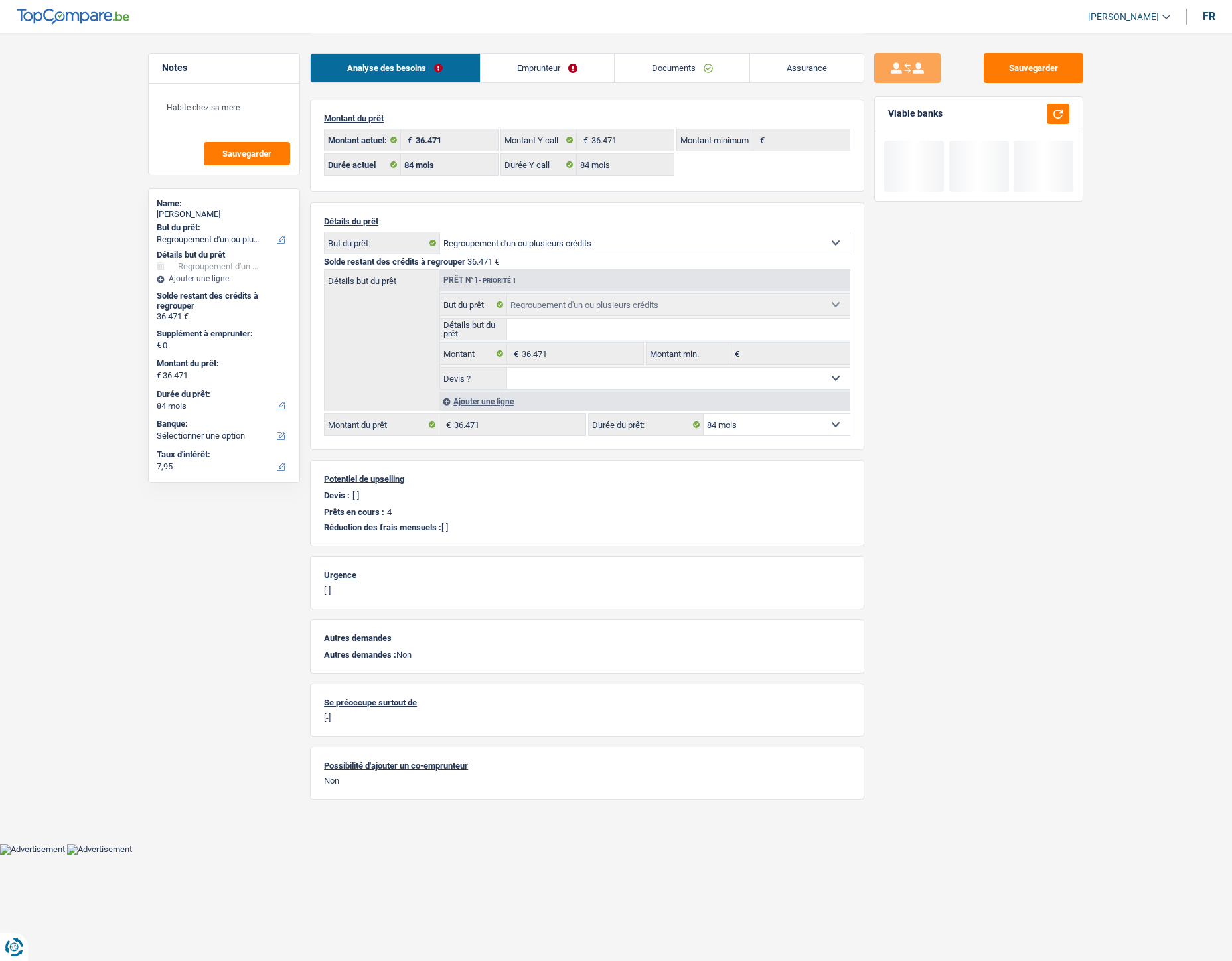
select select "personalLoan"
select select "loanRepayment"
select select "60"
select select "cardOrCredit"
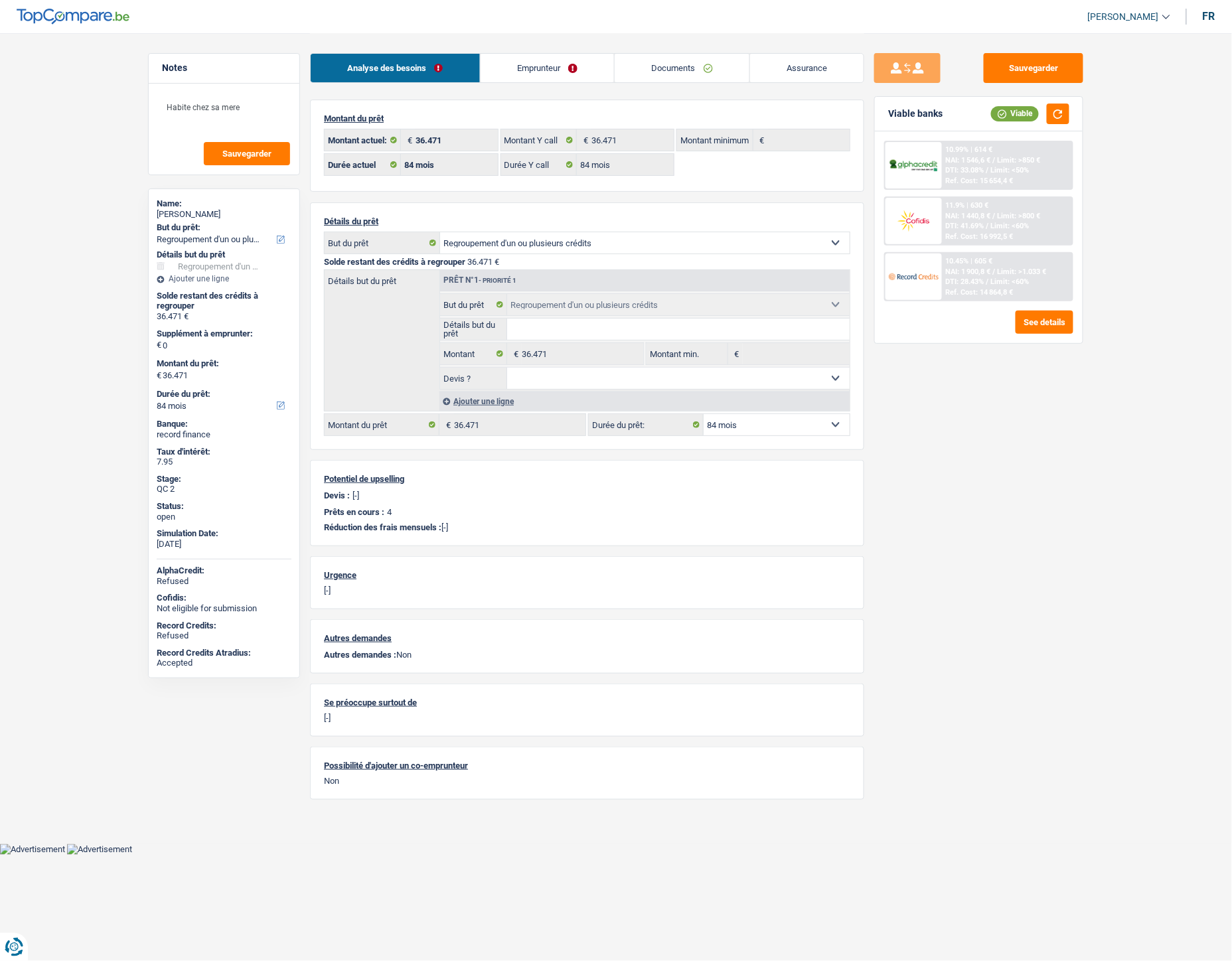
click at [561, 67] on link "Emprunteur" at bounding box center [548, 68] width 134 height 29
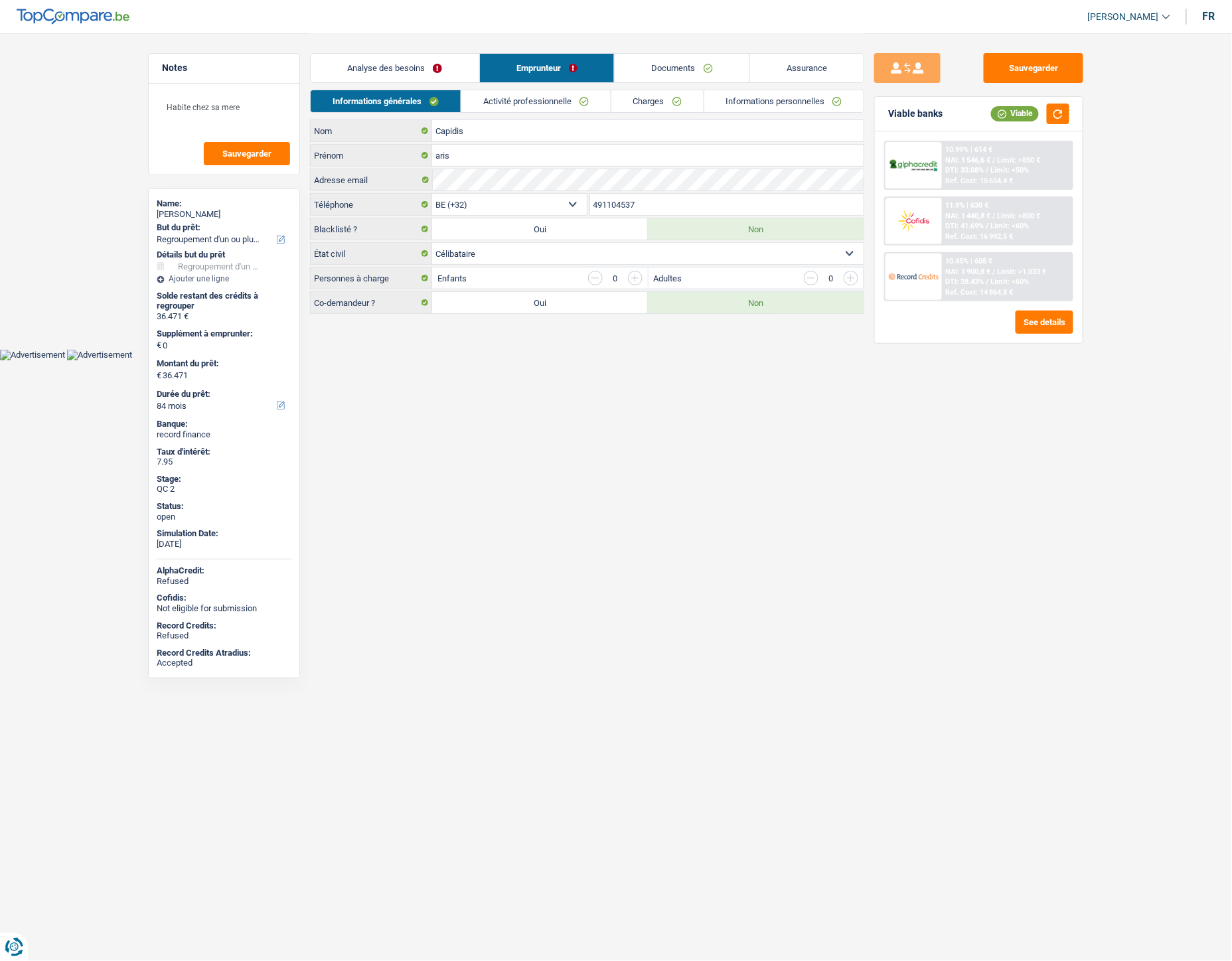
click at [668, 104] on link "Charges" at bounding box center [658, 101] width 92 height 22
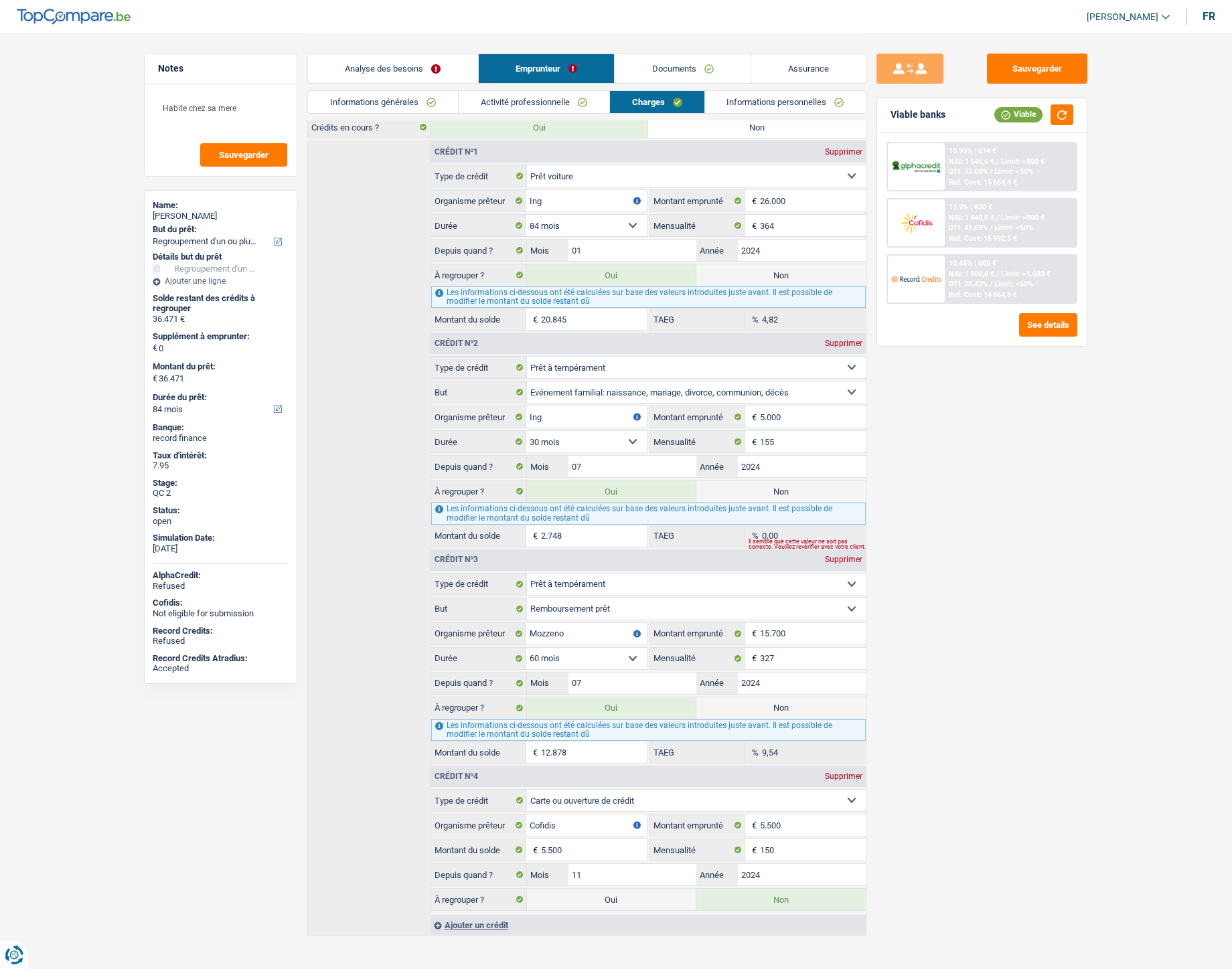
scroll to position [195, 0]
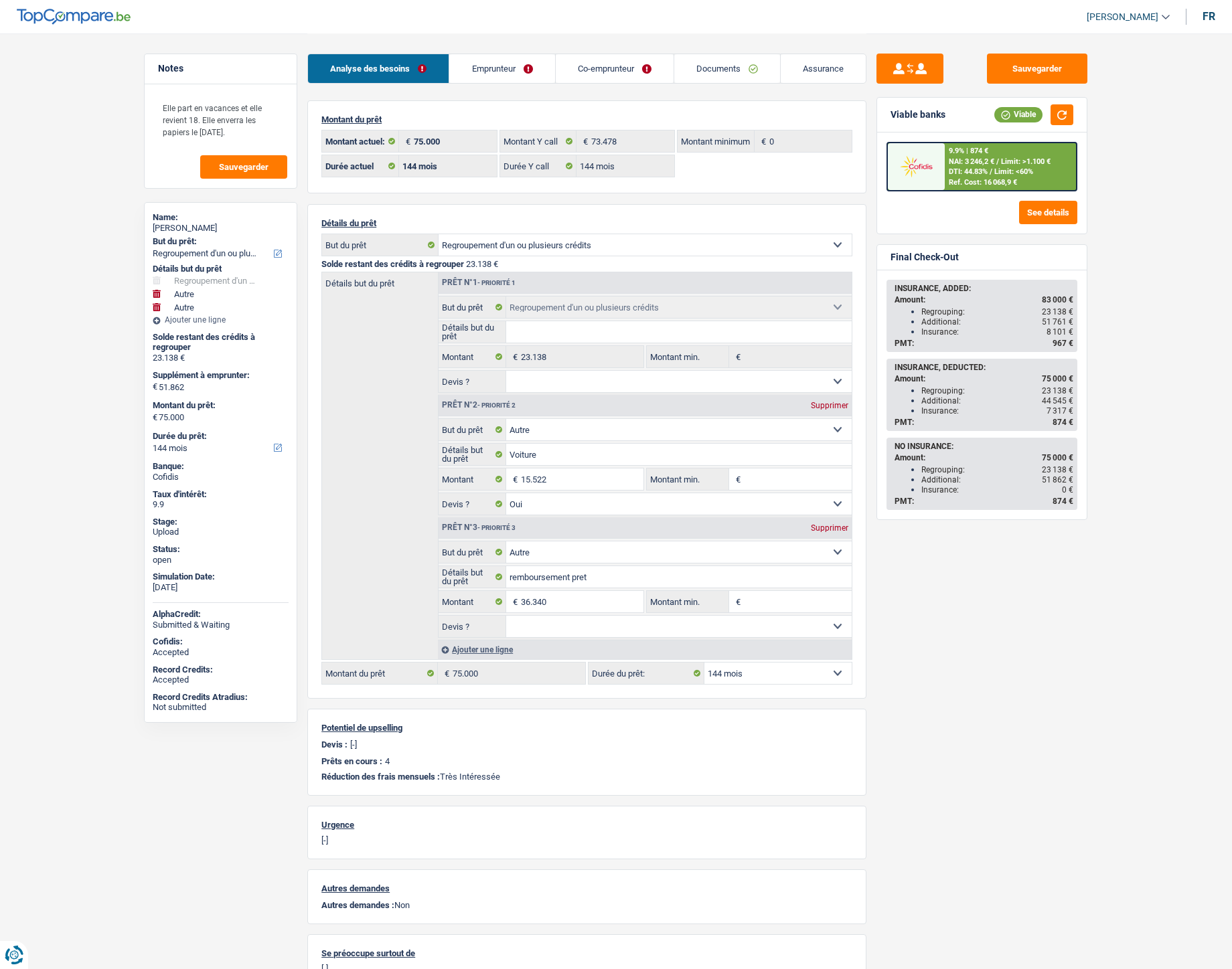
select select "refinancing"
select select "other"
select select "144"
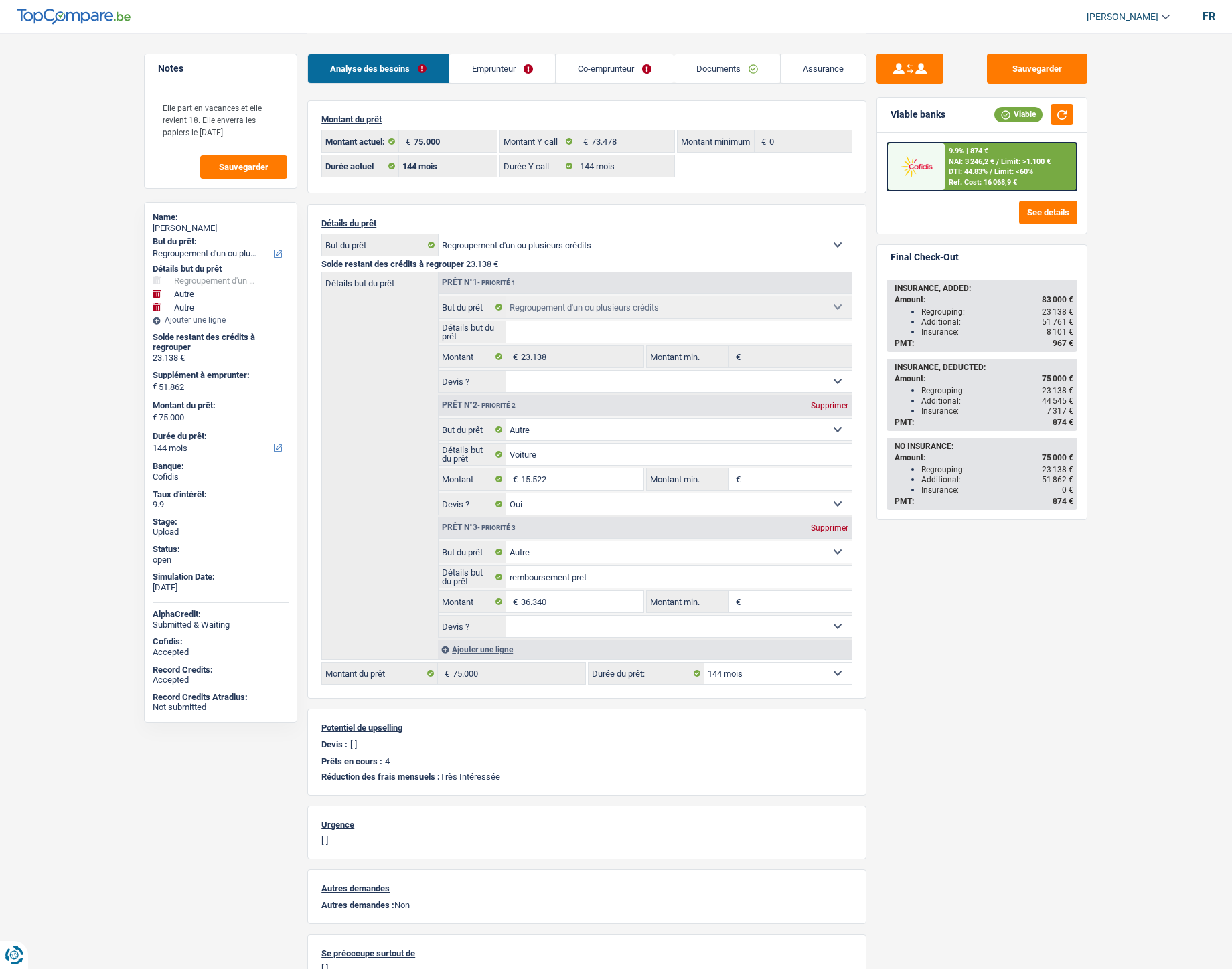
select select "144"
select select "refinancing"
select select "other"
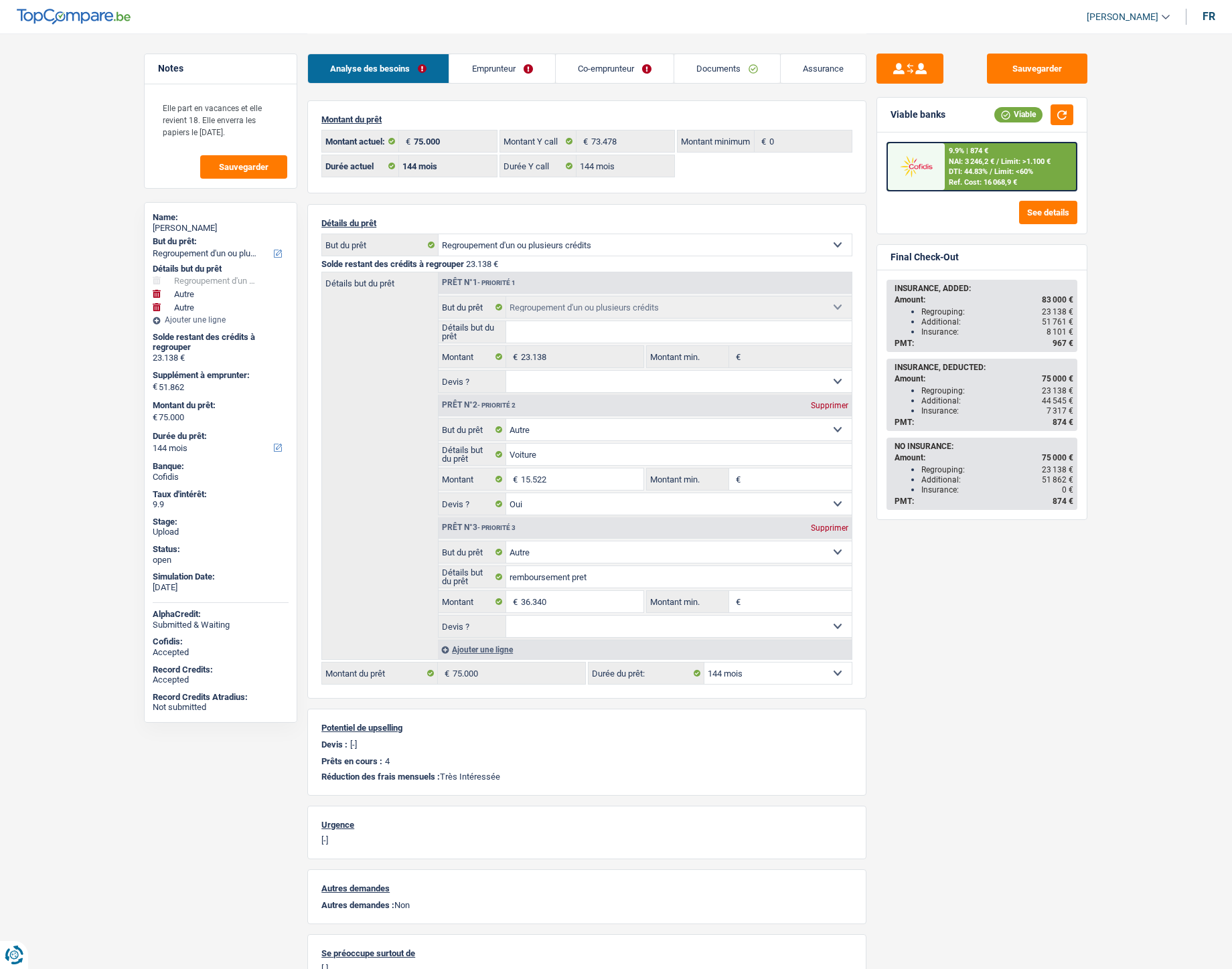
select select "yes"
select select "other"
select select "144"
click at [716, 67] on link "Documents" at bounding box center [727, 69] width 106 height 29
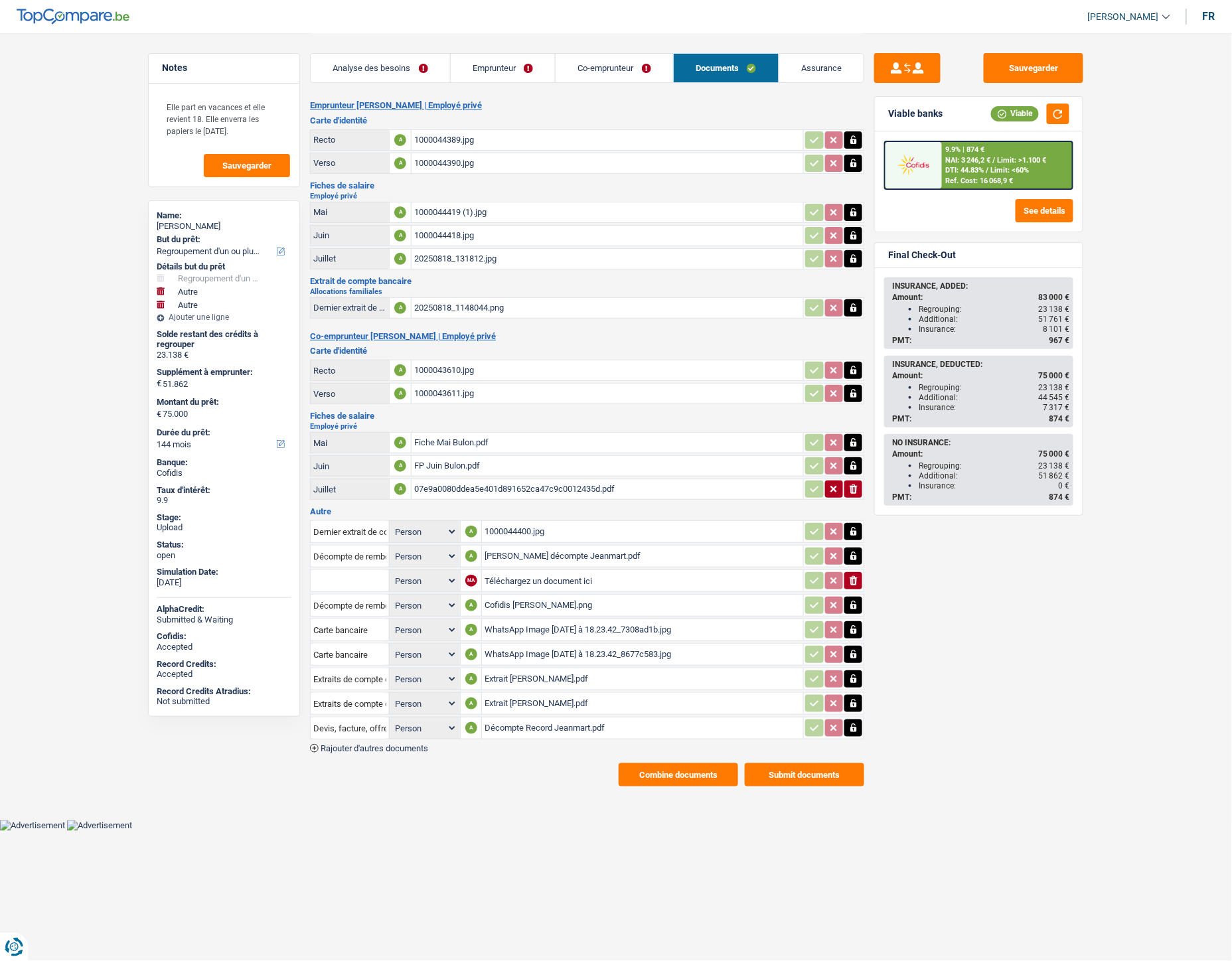
click at [548, 719] on div "Décompte Record Jeanmart.pdf" at bounding box center [642, 727] width 316 height 20
